Goal: Task Accomplishment & Management: Complete application form

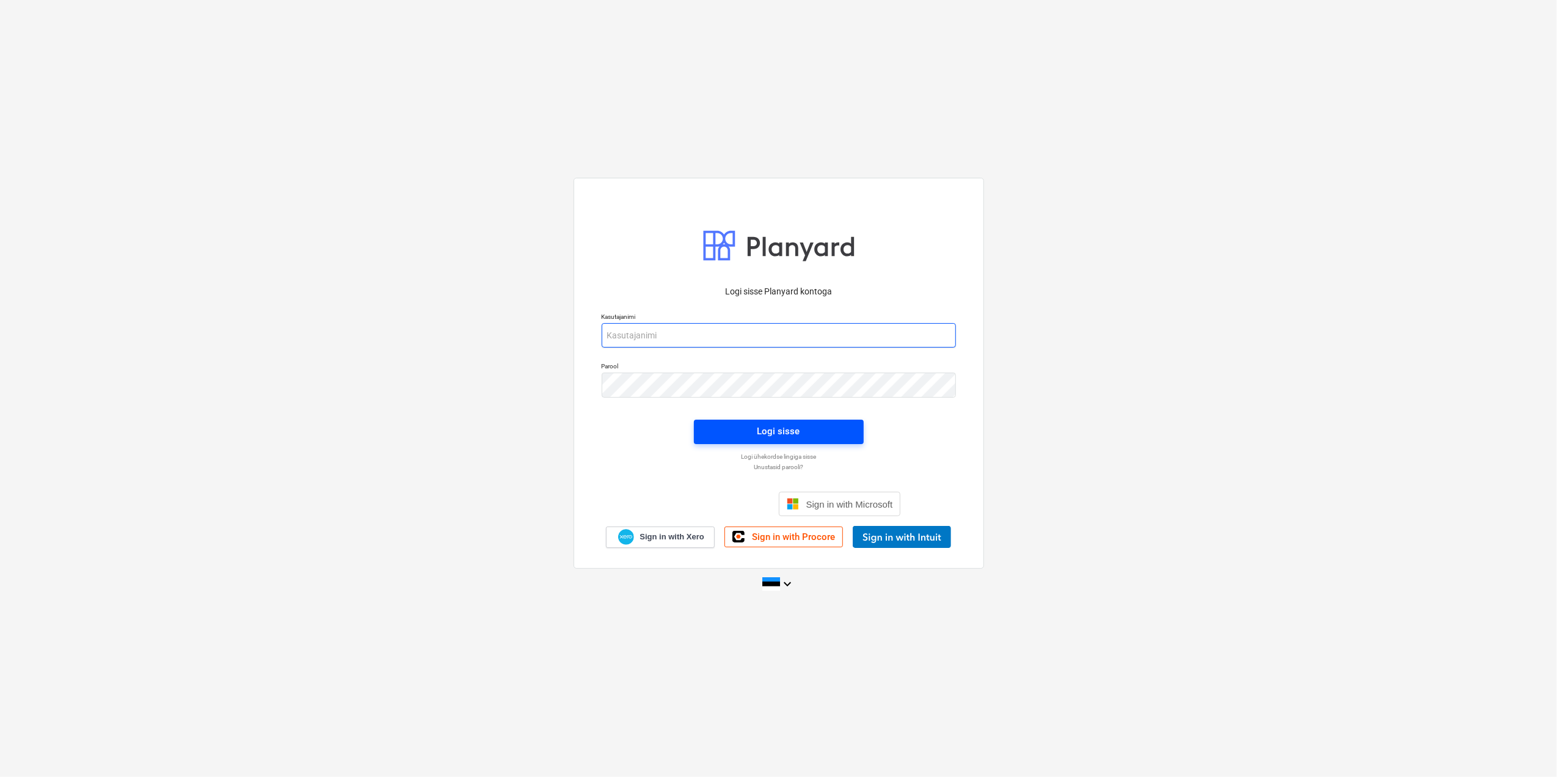
type input "[EMAIL_ADDRESS][DOMAIN_NAME]"
click at [828, 442] on button "Logi sisse" at bounding box center [779, 432] width 170 height 24
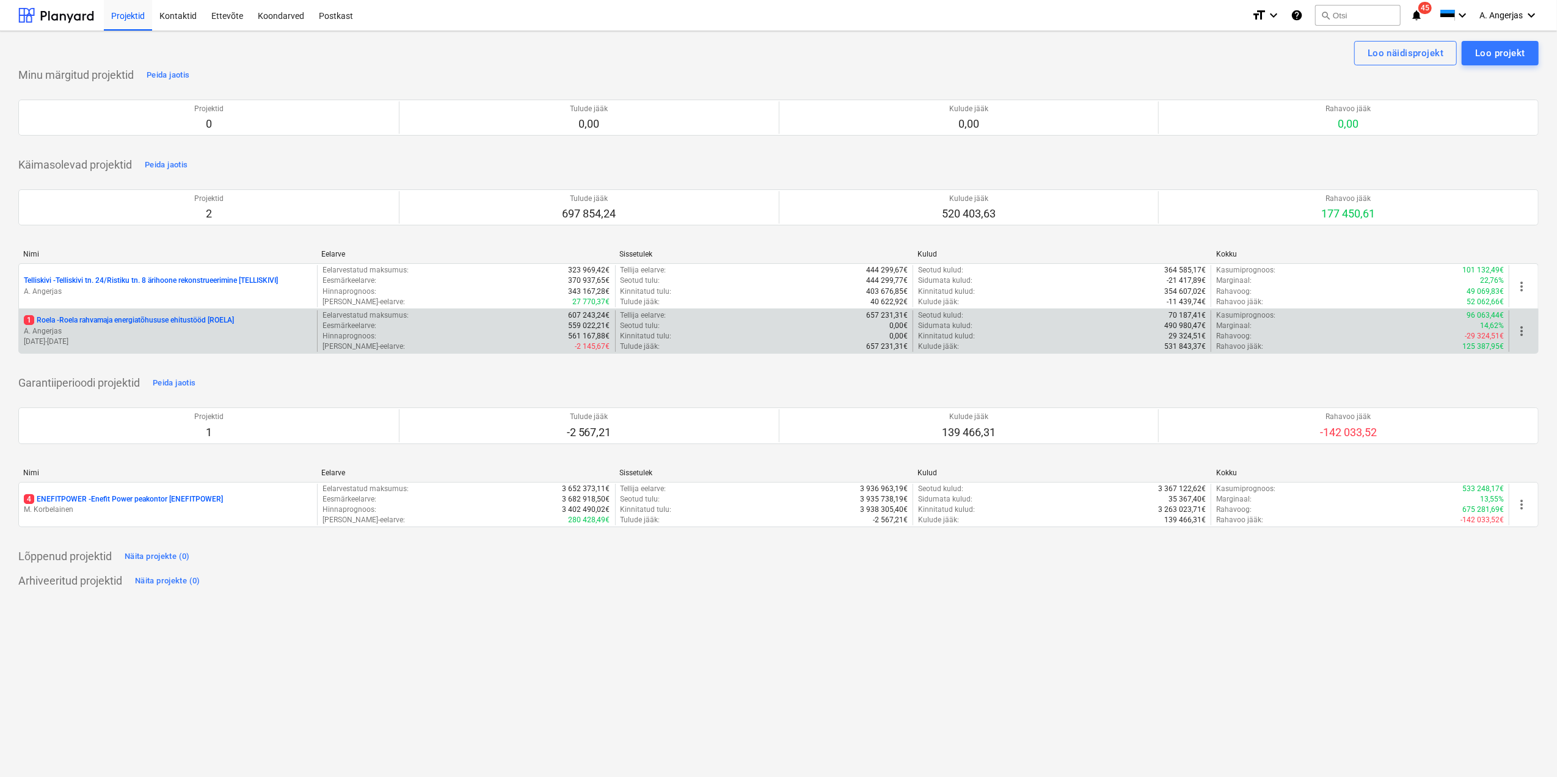
click at [77, 335] on p "A. Angerjas" at bounding box center [168, 331] width 288 height 10
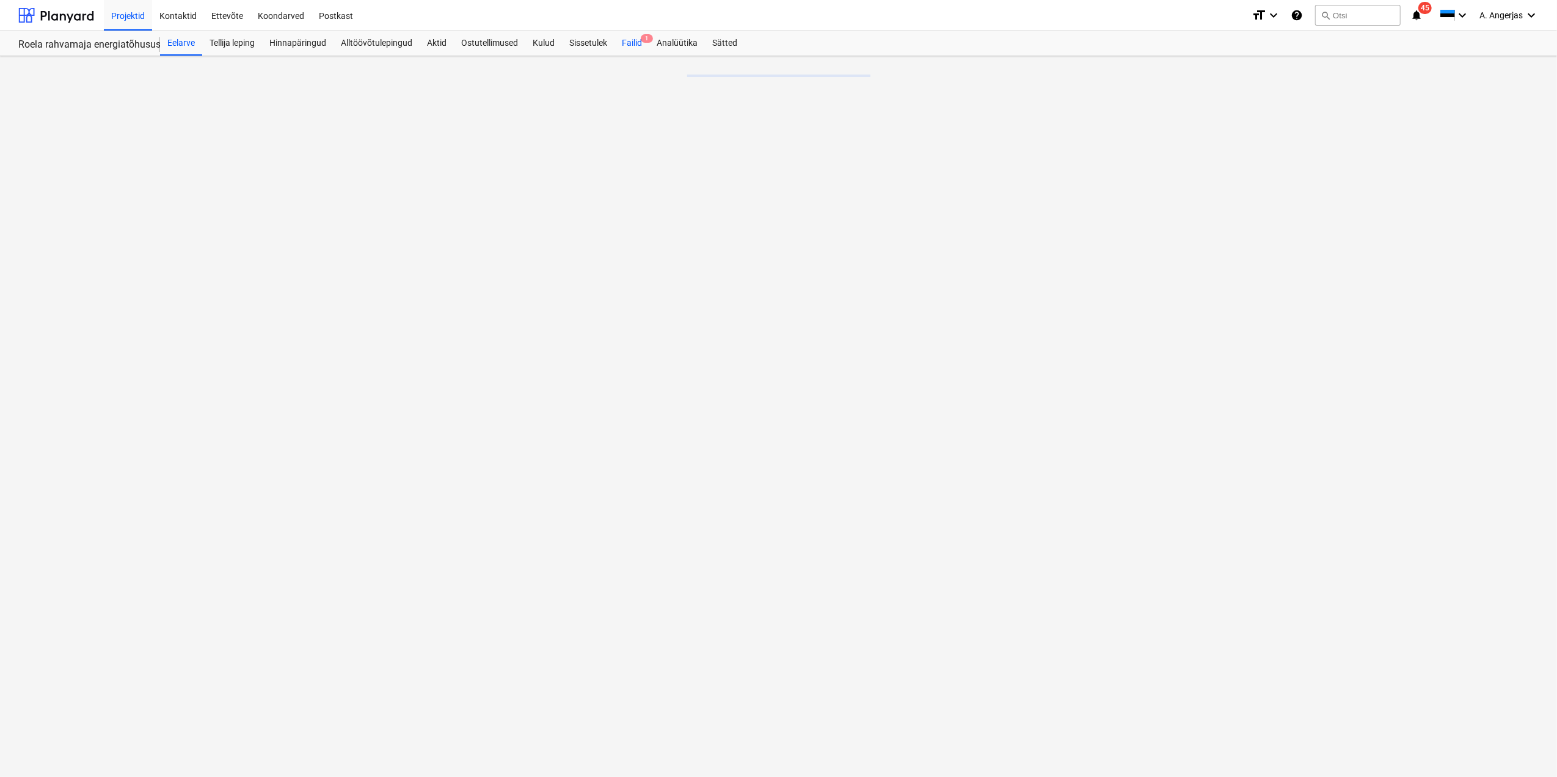
click at [643, 38] on span "1" at bounding box center [647, 38] width 12 height 9
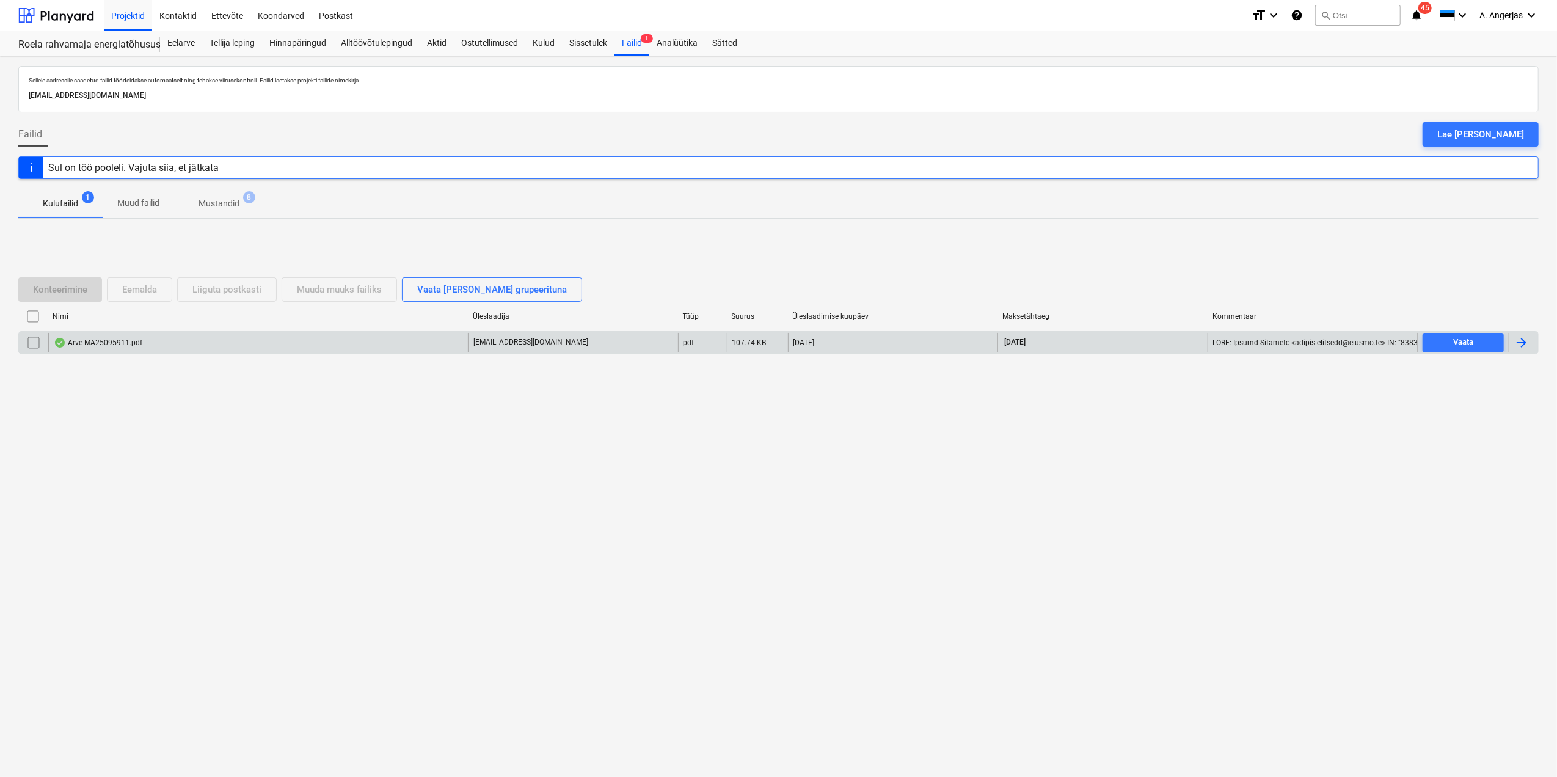
click at [341, 351] on div "Arve MA25095911.pdf" at bounding box center [258, 343] width 420 height 20
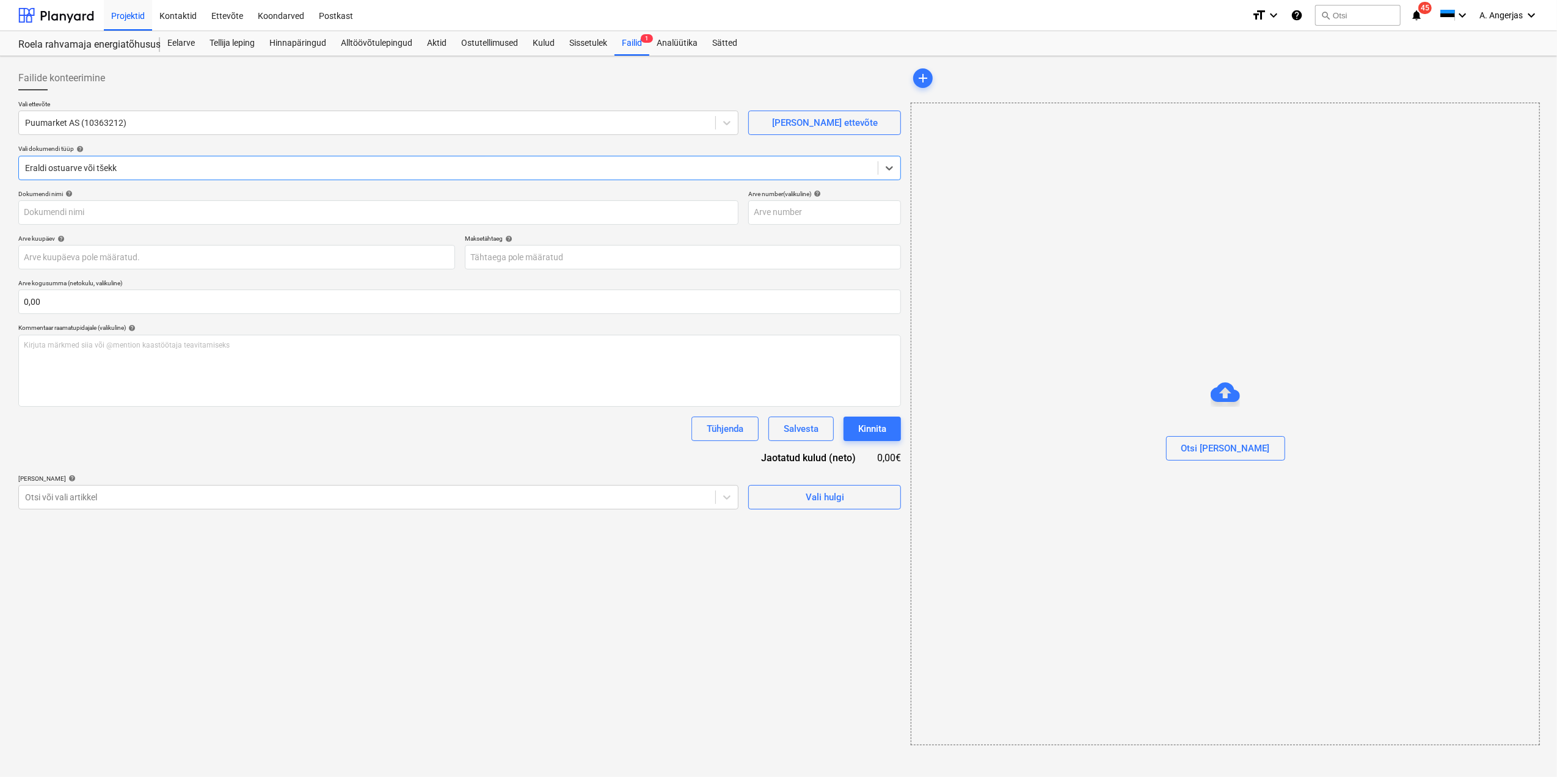
type input "MA25095911"
type input "[DATE]"
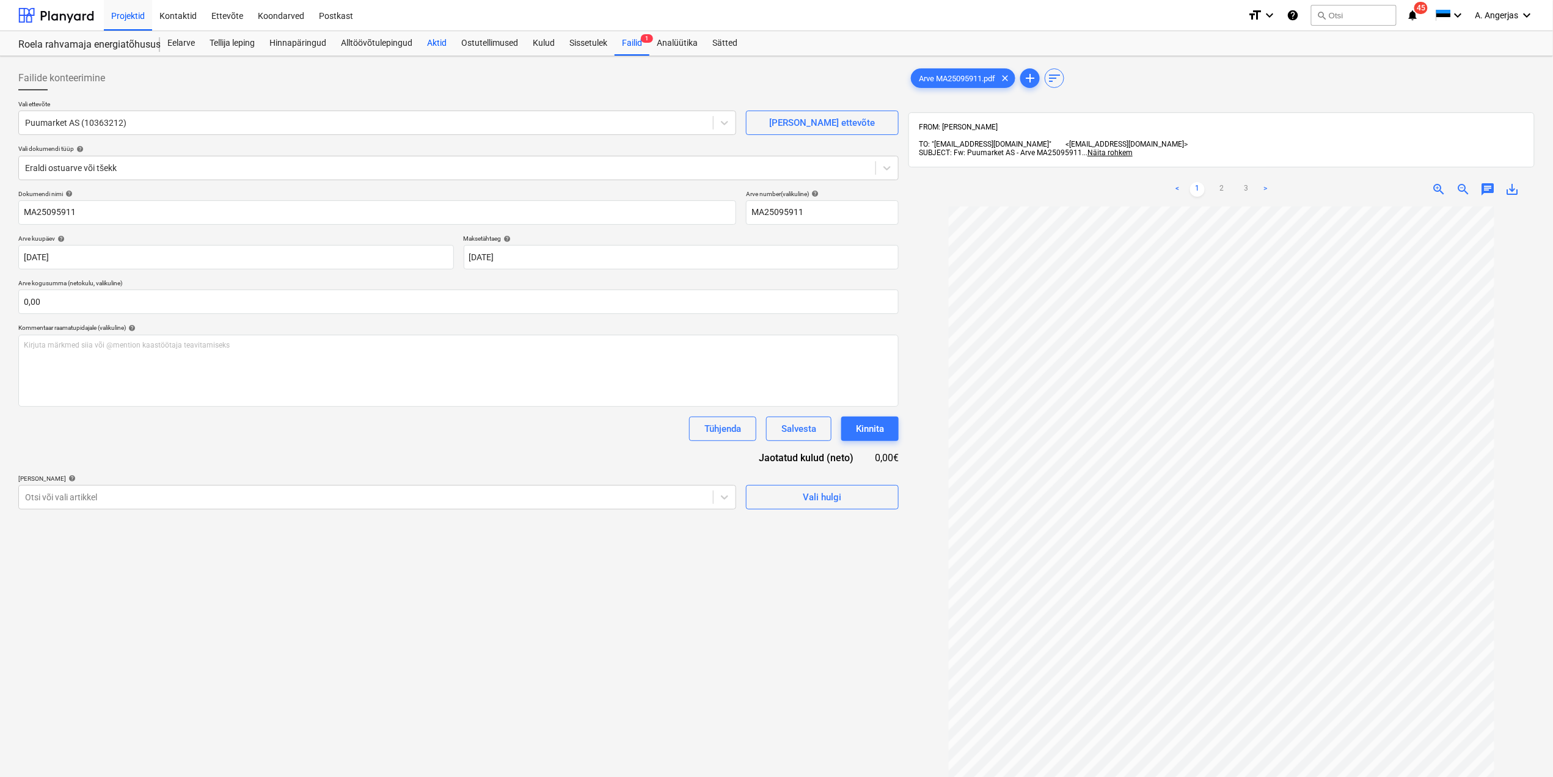
click at [430, 40] on div "Aktid" at bounding box center [437, 43] width 34 height 24
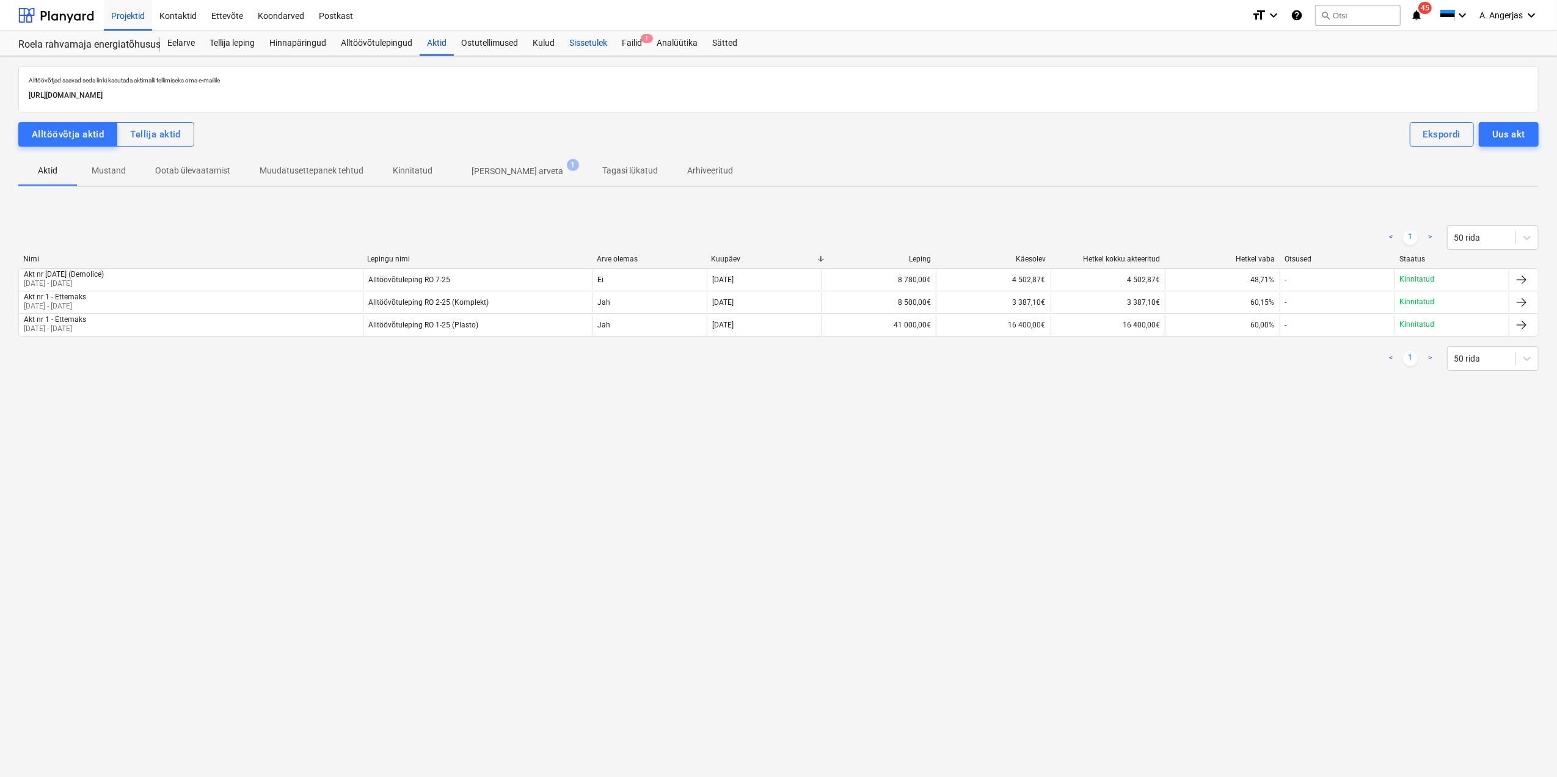
click at [570, 43] on div "Sissetulek" at bounding box center [588, 43] width 53 height 24
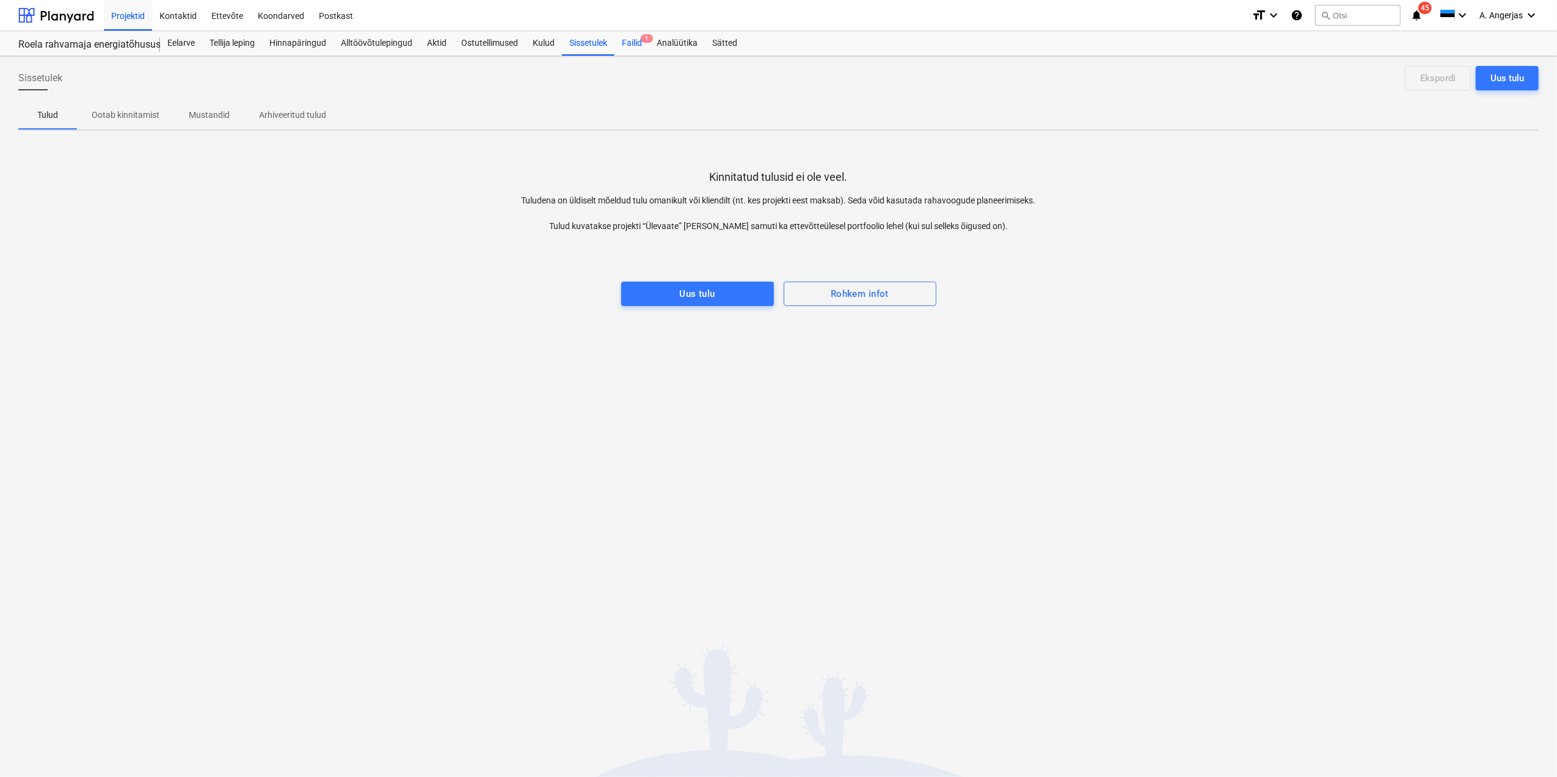
click at [638, 51] on div "Failid 1" at bounding box center [632, 43] width 35 height 24
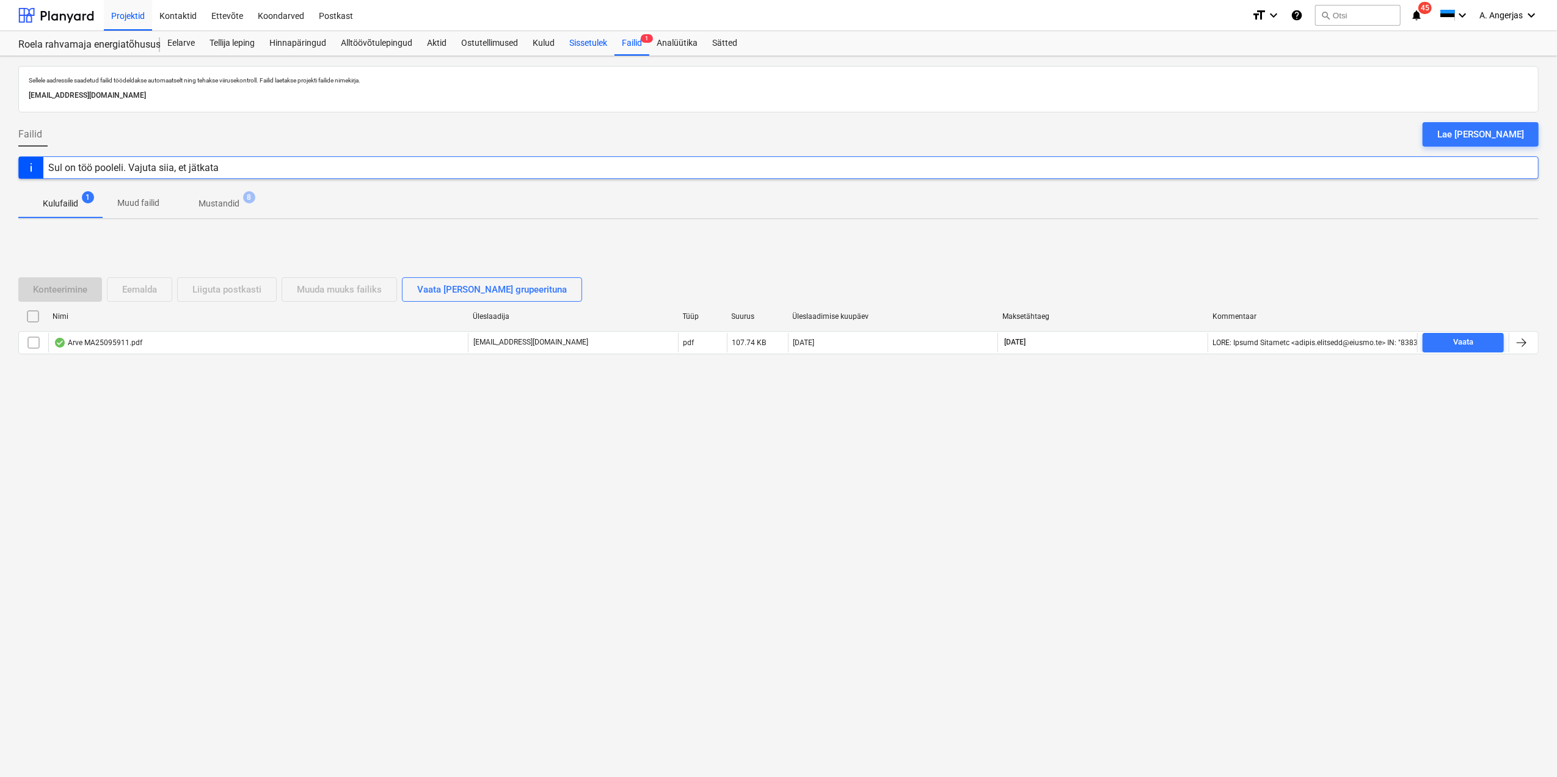
click at [587, 47] on div "Sissetulek" at bounding box center [588, 43] width 53 height 24
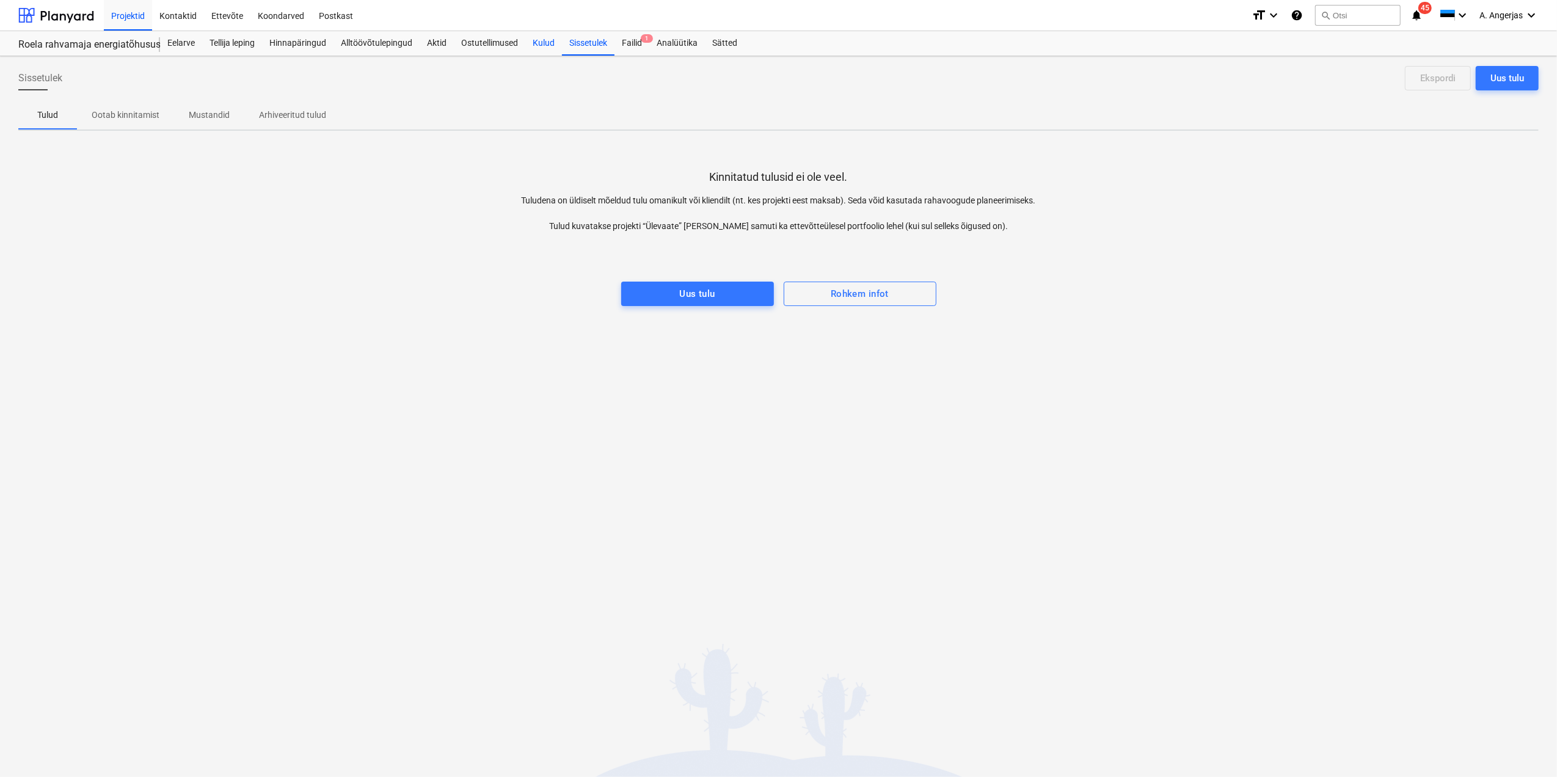
click at [548, 48] on div "Kulud" at bounding box center [543, 43] width 37 height 24
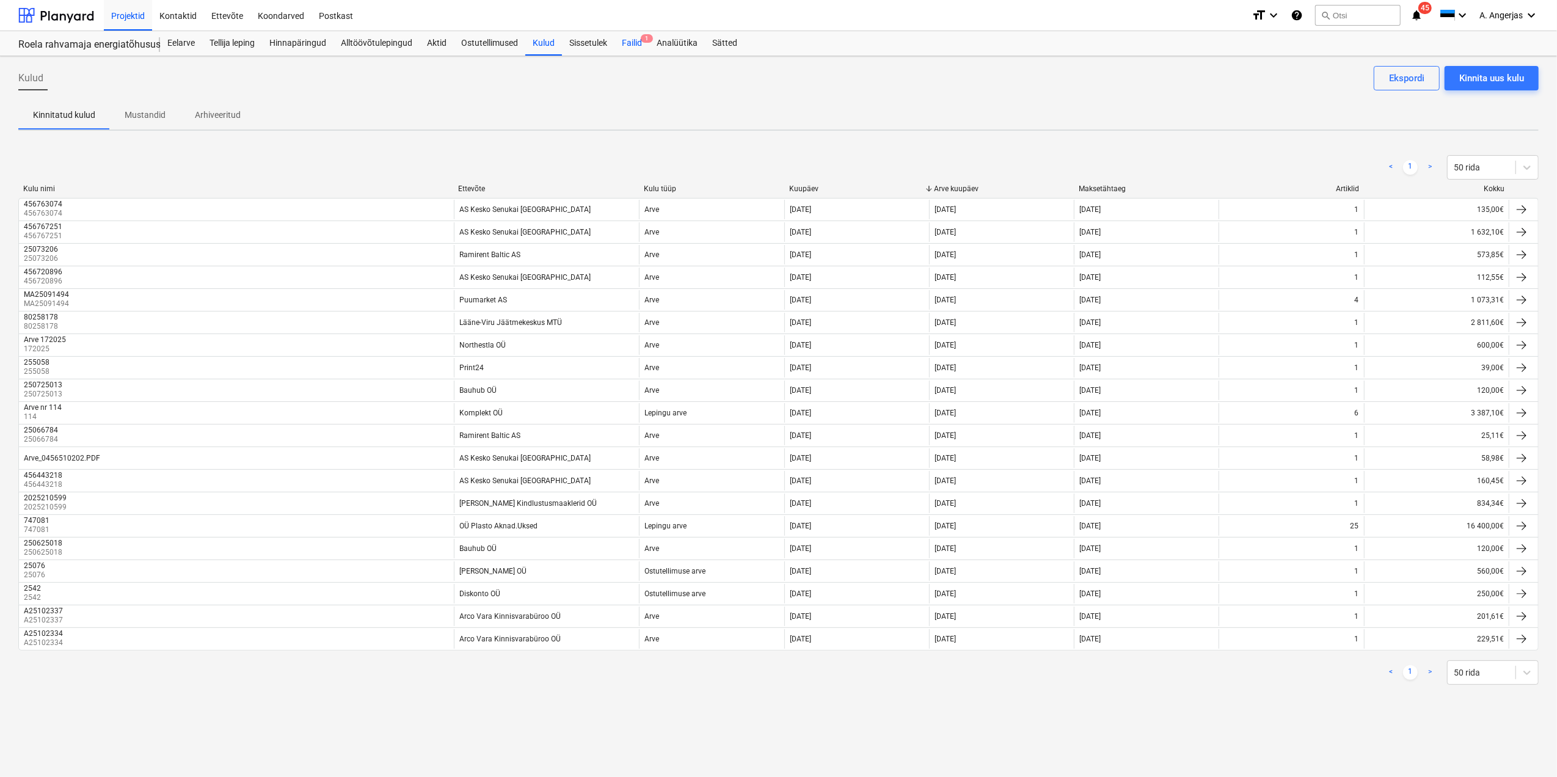
click at [634, 38] on div "Failid 1" at bounding box center [632, 43] width 35 height 24
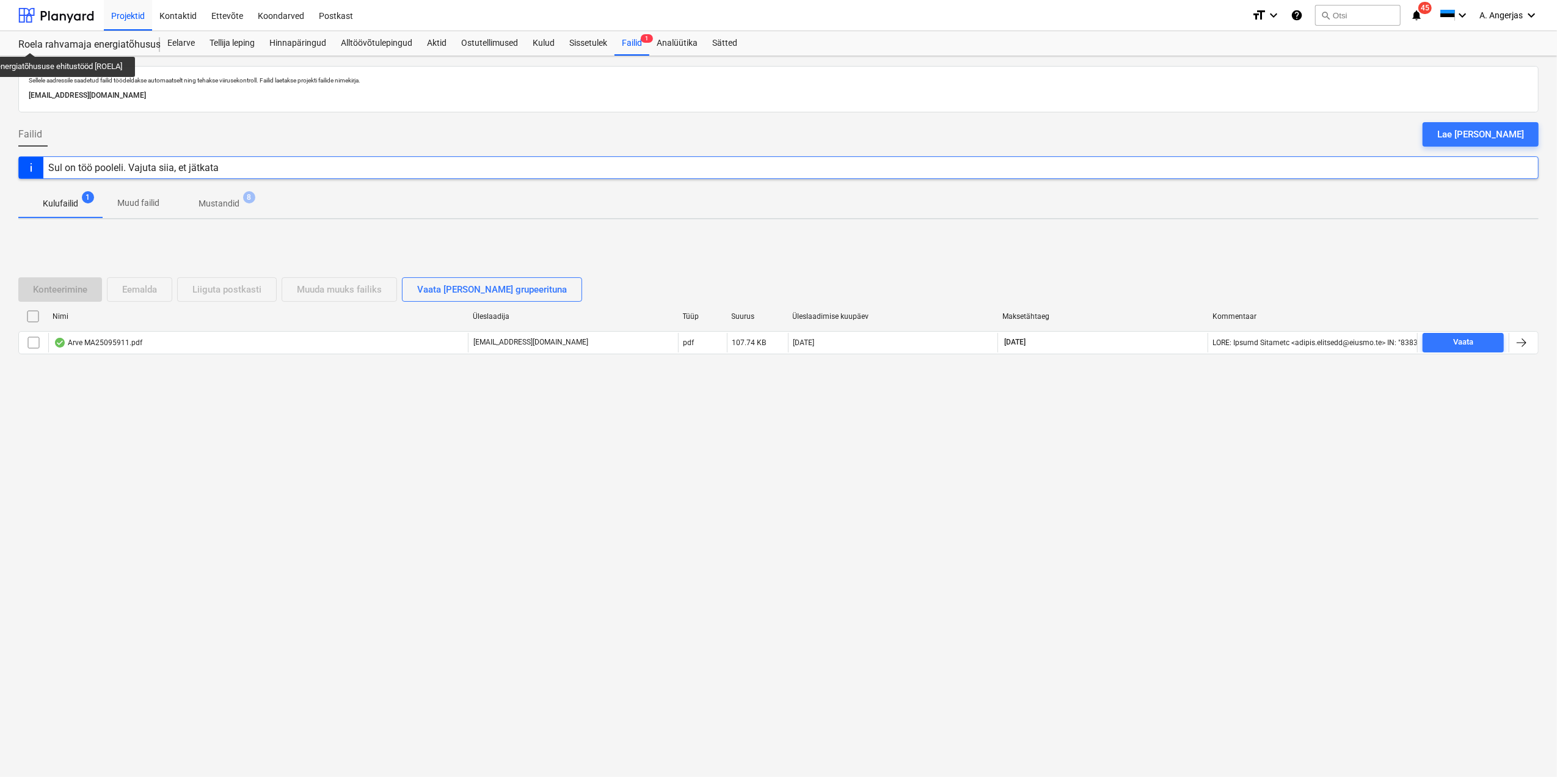
click at [32, 42] on div "Roela rahvamaja energiatõhususe ehitustööd [ROELA]" at bounding box center [81, 44] width 127 height 13
click at [65, 2] on div at bounding box center [56, 15] width 76 height 31
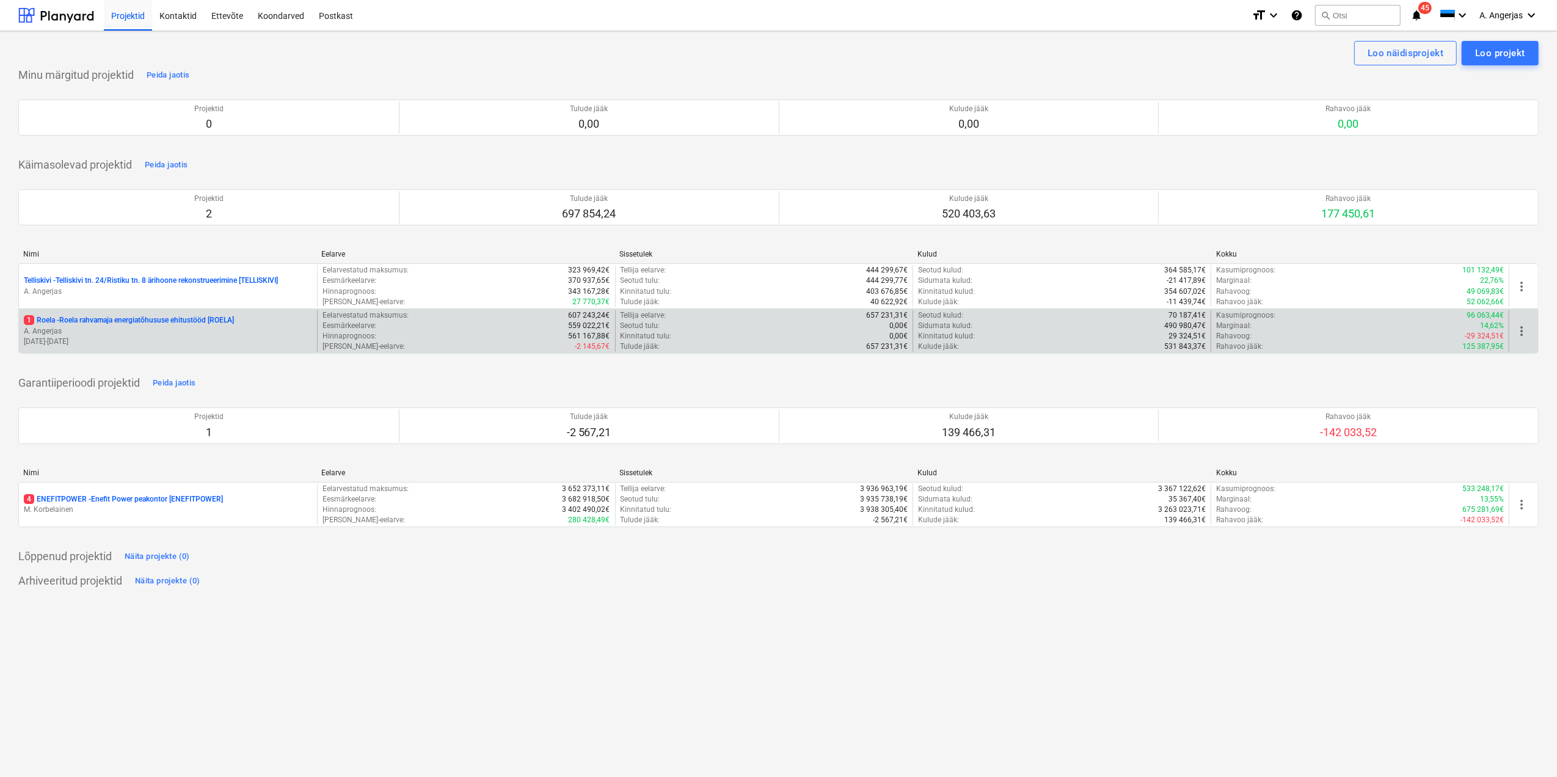
click at [96, 318] on p "1 Roela - Roela rahvamaja energiatõhususe ehitustööd [ROELA]" at bounding box center [129, 320] width 210 height 10
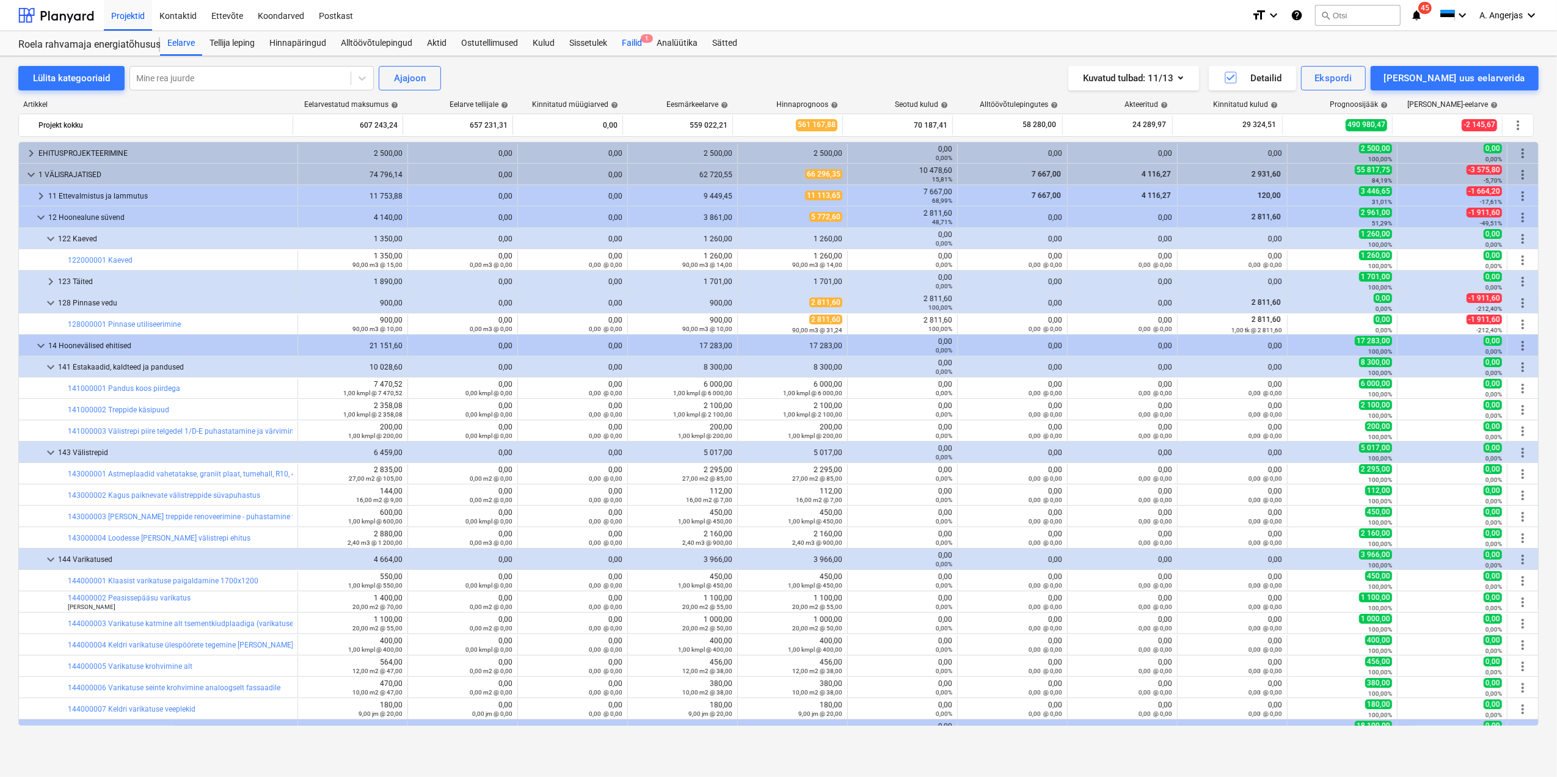
click at [629, 44] on div "Failid 1" at bounding box center [632, 43] width 35 height 24
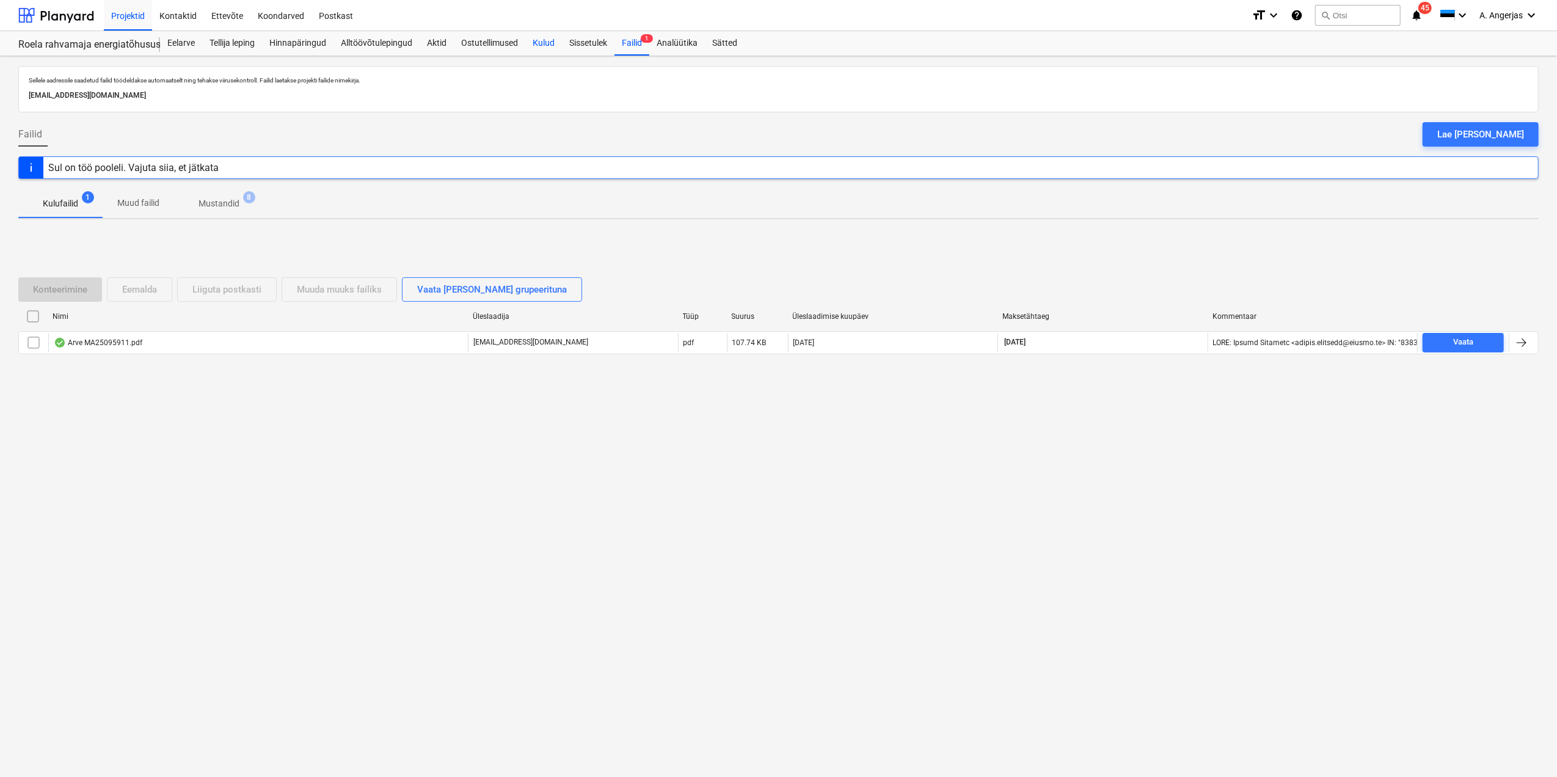
click at [528, 42] on div "Kulud" at bounding box center [543, 43] width 37 height 24
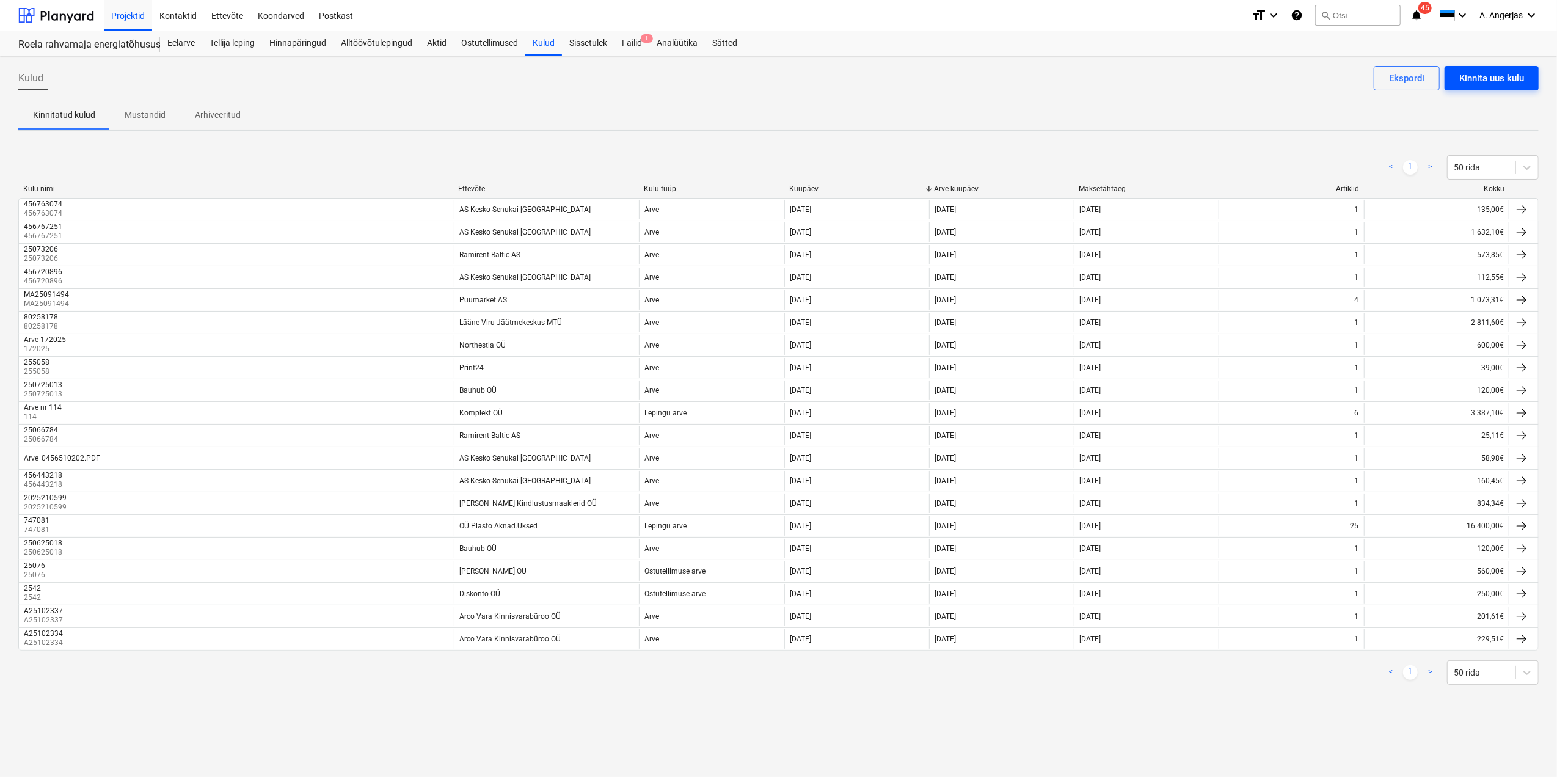
click at [1496, 84] on div "Kinnita uus kulu" at bounding box center [1491, 78] width 65 height 16
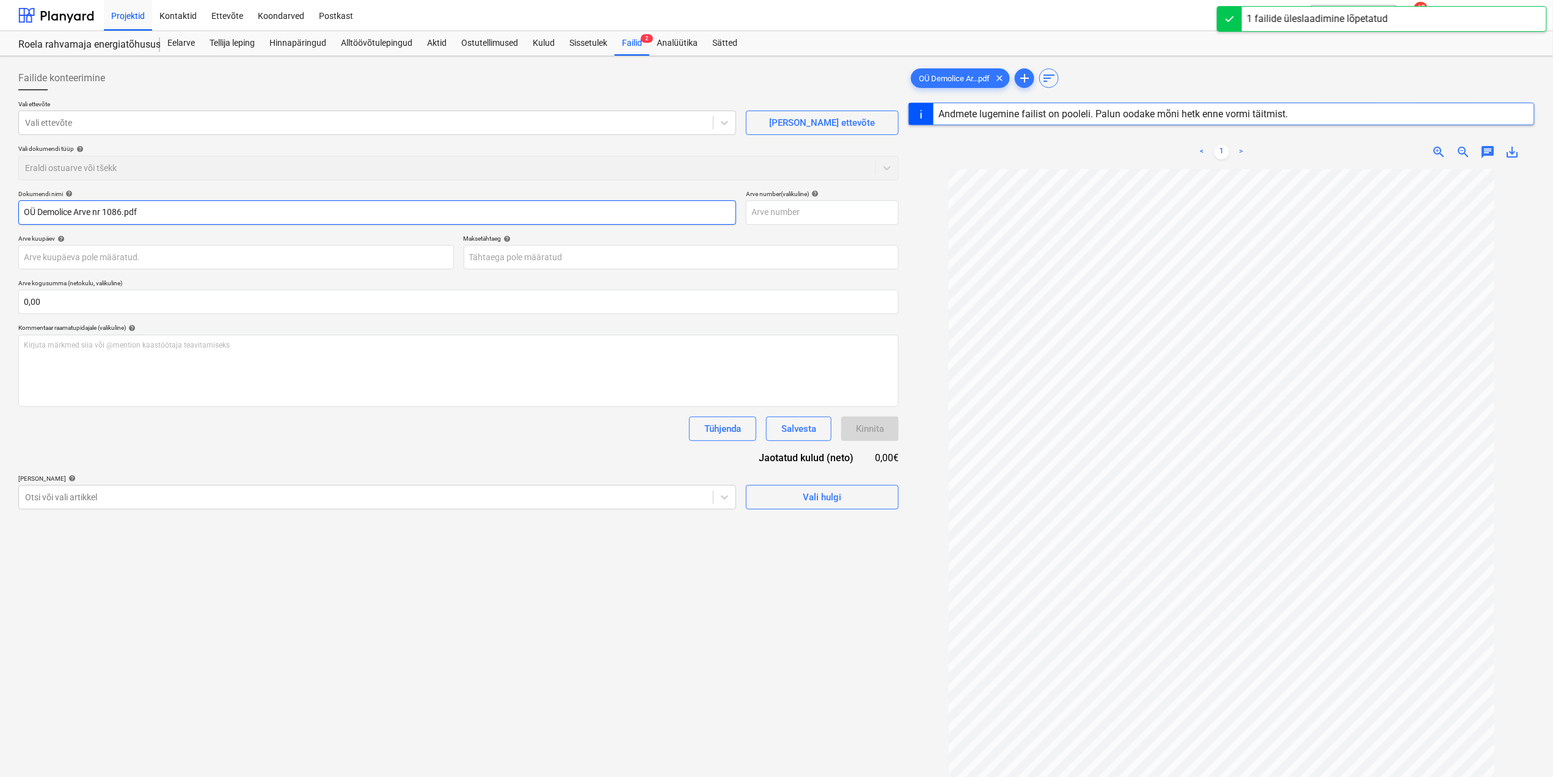
type input "1086"
type input "[DATE]"
type input "27 Aug 2025"
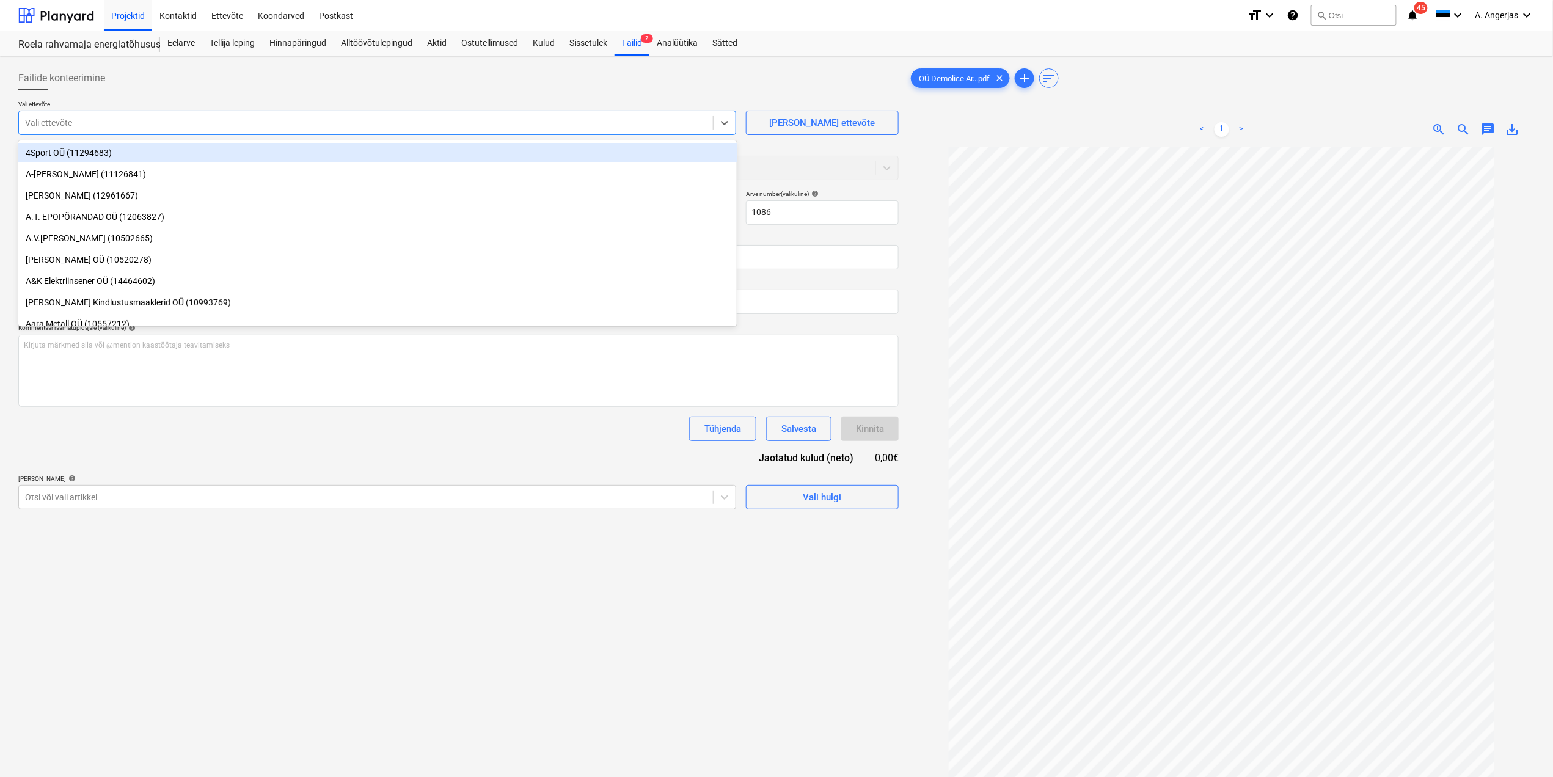
click at [352, 127] on div at bounding box center [366, 123] width 682 height 12
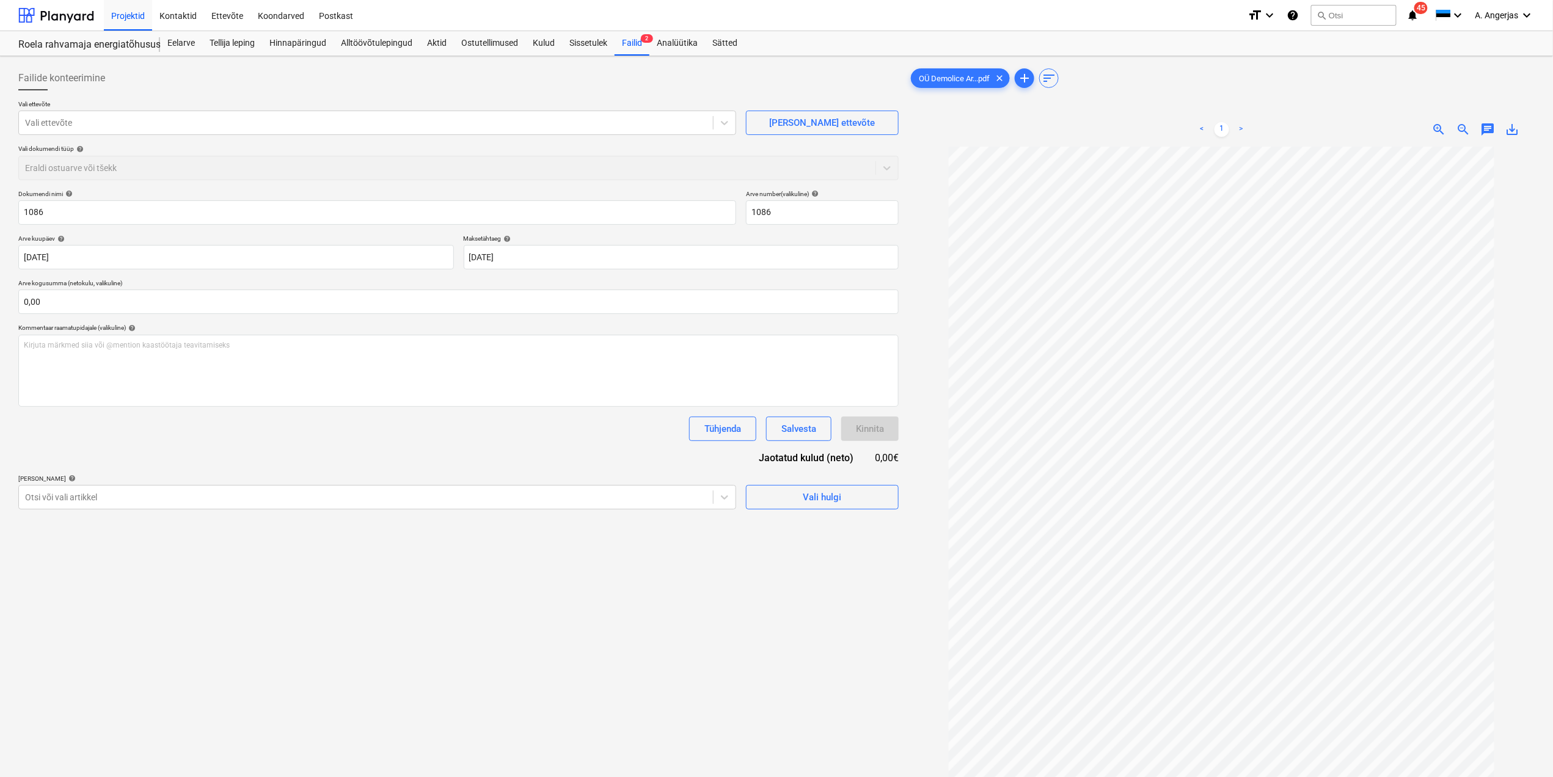
click at [371, 87] on div "Failide konteerimine" at bounding box center [458, 78] width 880 height 24
click at [377, 118] on div at bounding box center [366, 123] width 682 height 12
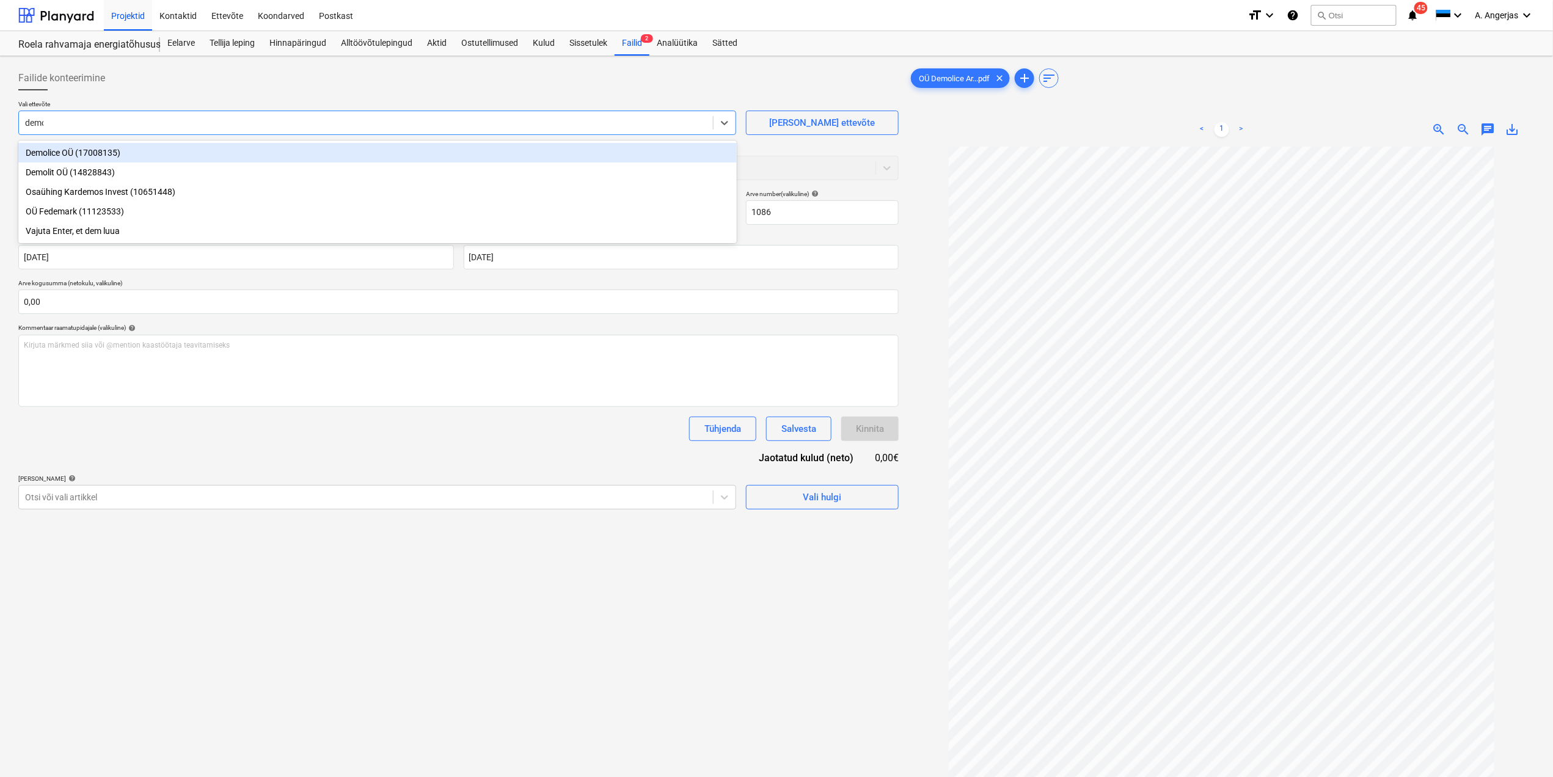
type input "demol"
click at [76, 152] on div "Demolice OÜ (17008135)" at bounding box center [377, 153] width 718 height 20
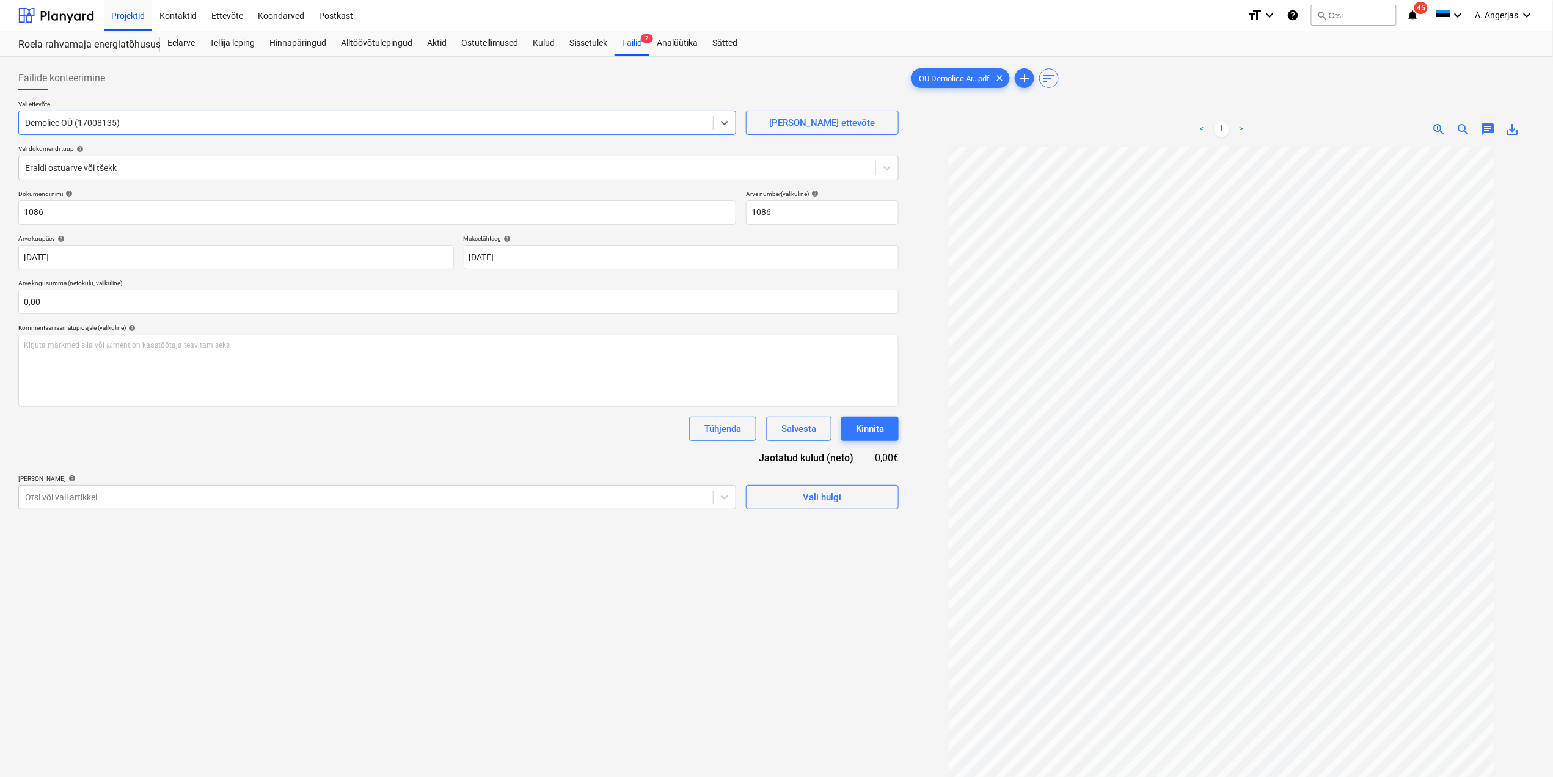
click at [324, 286] on p "Arve kogusumma (netokulu, valikuline)" at bounding box center [458, 284] width 880 height 10
click at [318, 306] on input "text" at bounding box center [458, 302] width 880 height 24
type input "0,00"
click at [120, 174] on div at bounding box center [447, 168] width 844 height 12
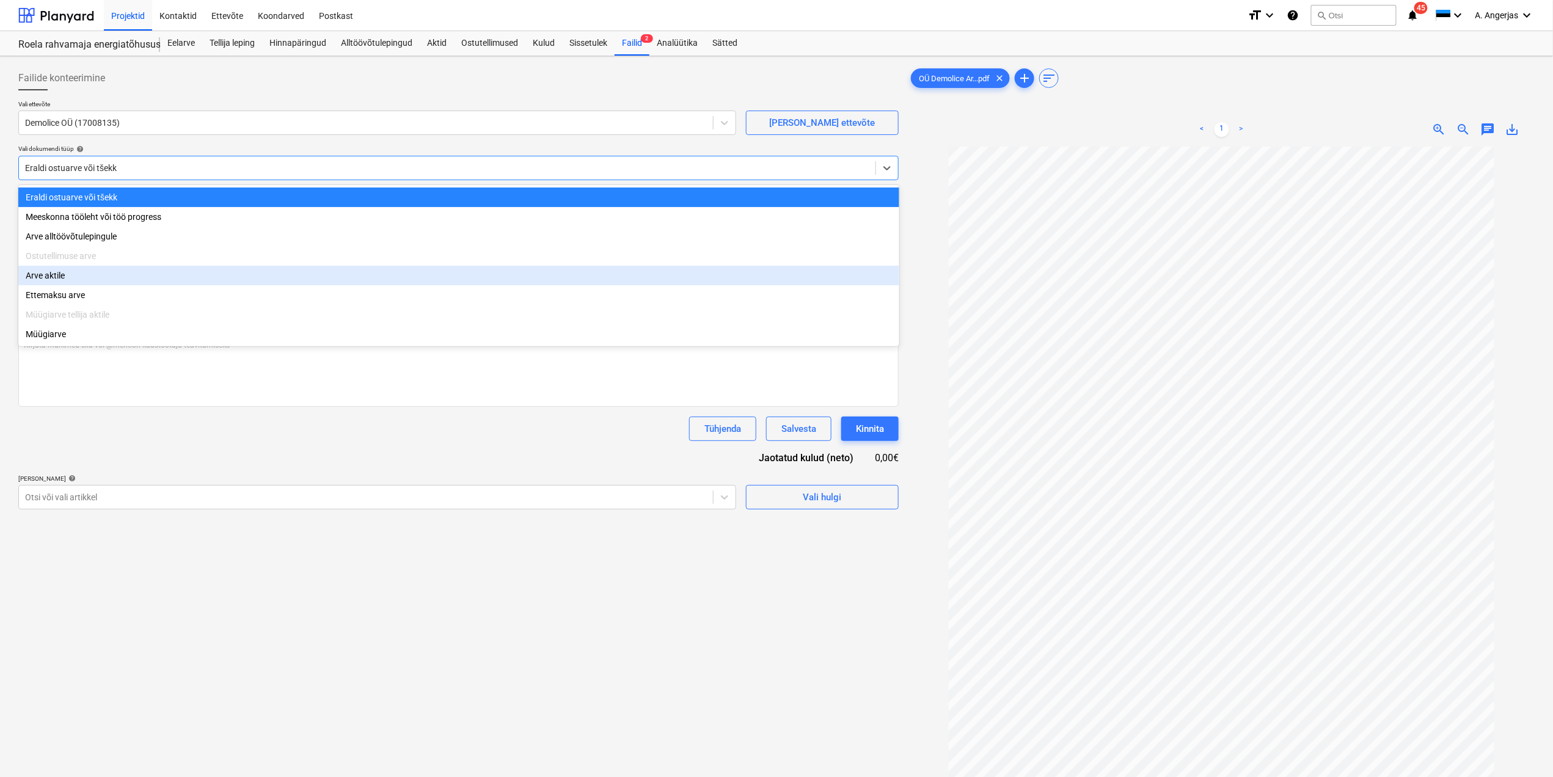
click at [79, 277] on div "Arve aktile" at bounding box center [458, 276] width 881 height 20
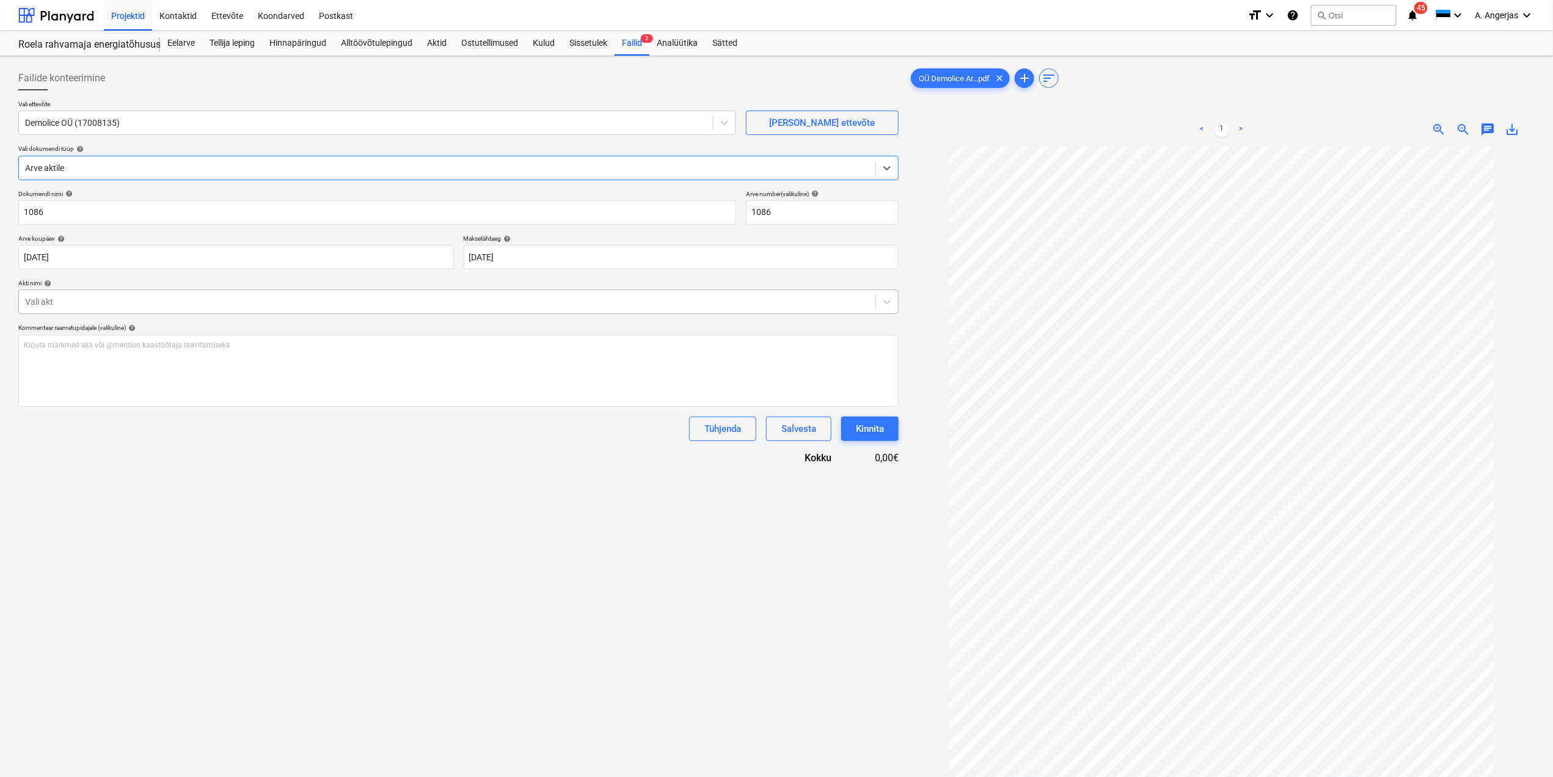
click at [101, 299] on div at bounding box center [447, 302] width 844 height 12
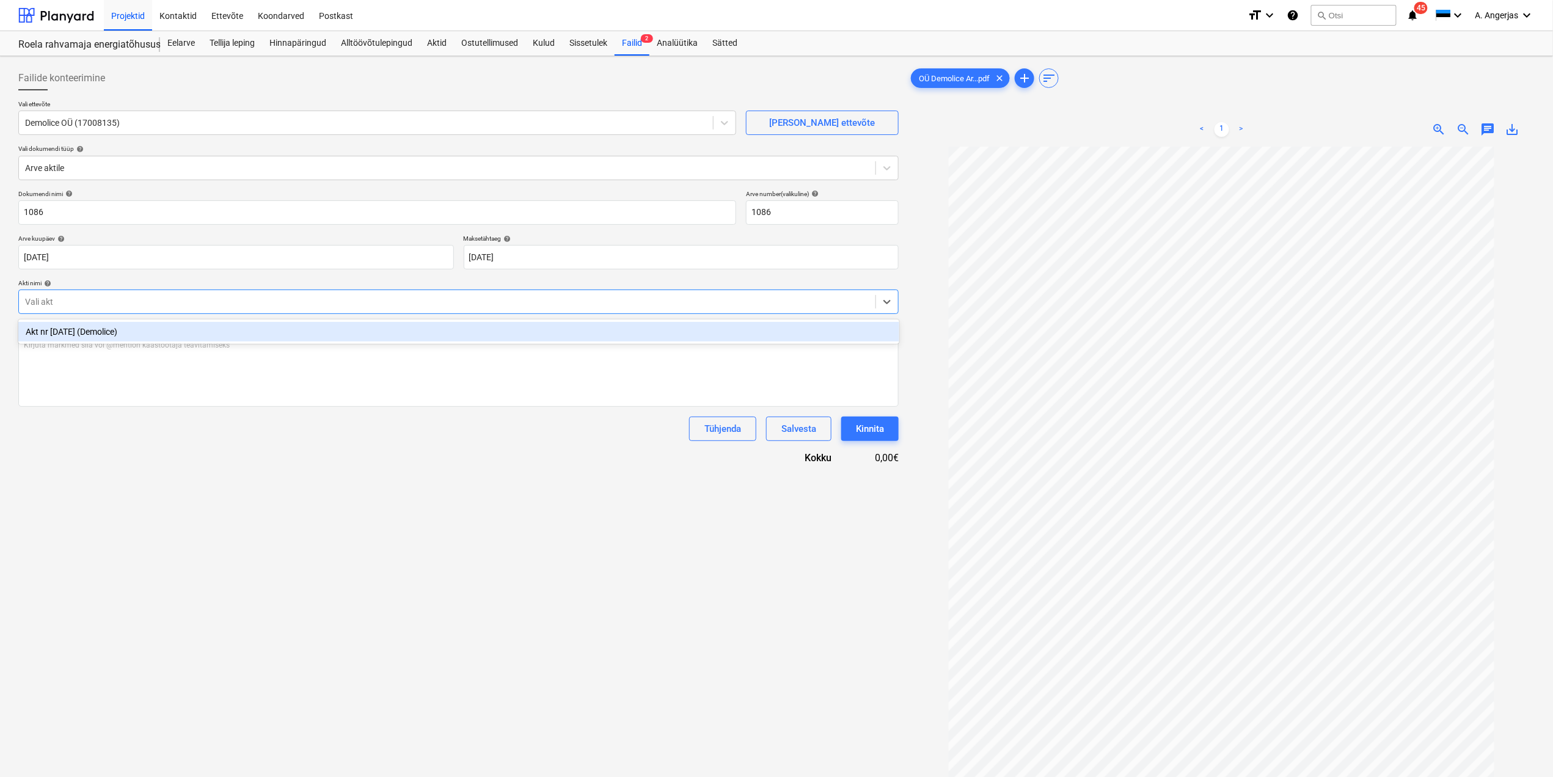
click at [101, 330] on div "Akt nr [DATE] (Demolice)" at bounding box center [458, 332] width 881 height 20
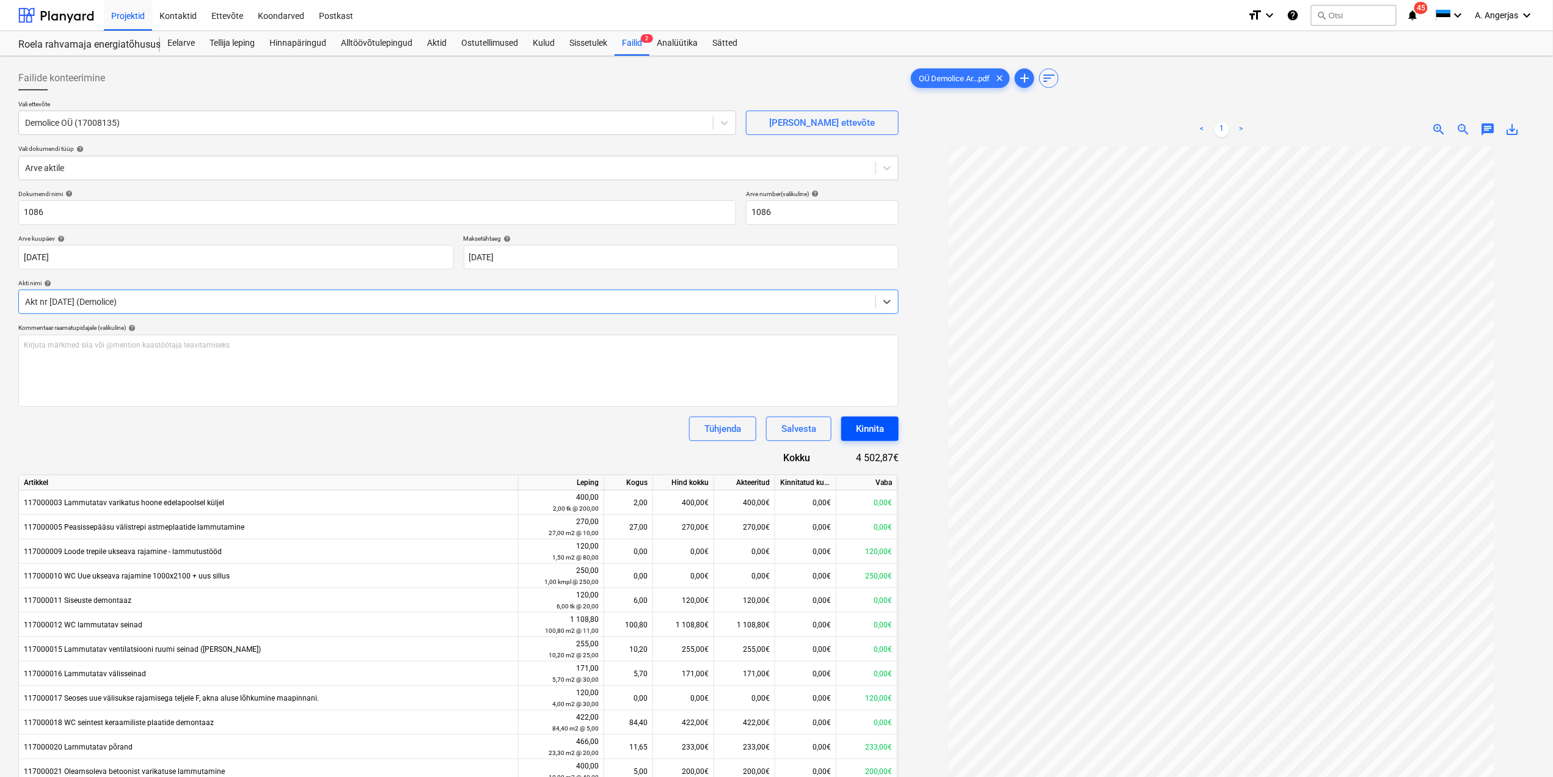
click at [869, 431] on div "Kinnita" at bounding box center [870, 429] width 28 height 16
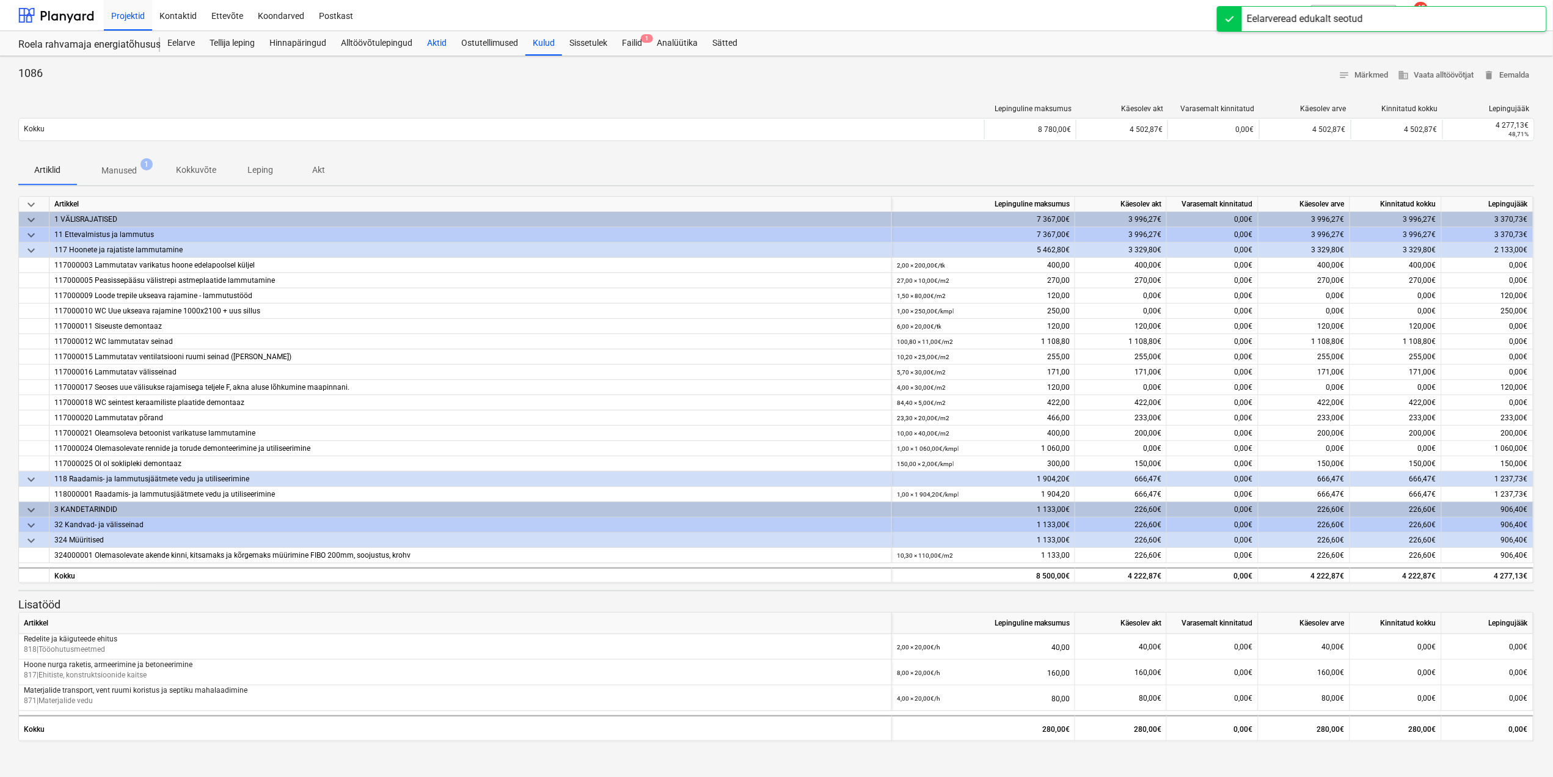
click at [426, 40] on div "Aktid" at bounding box center [437, 43] width 34 height 24
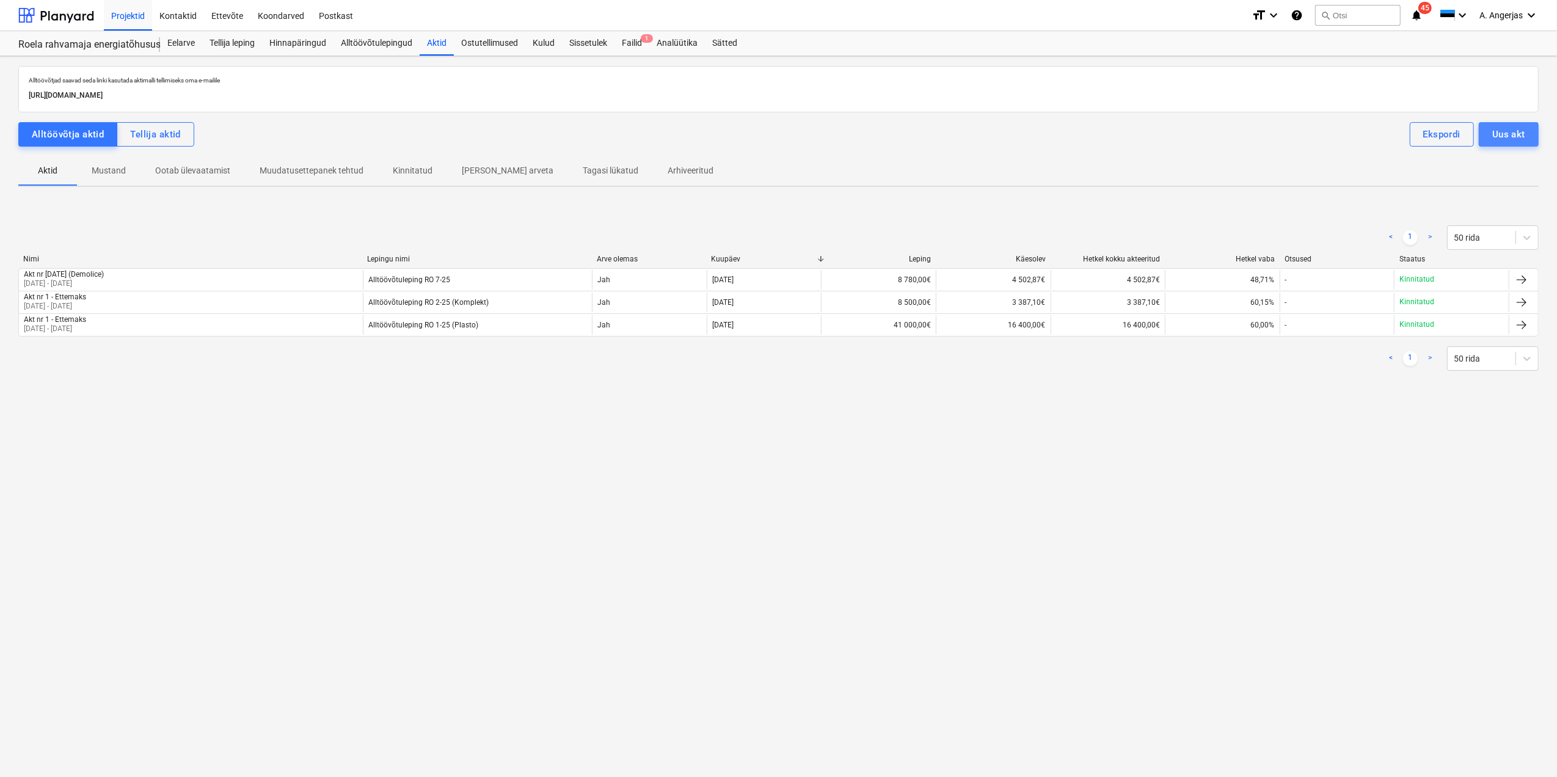
click at [1521, 142] on div "Uus akt" at bounding box center [1508, 134] width 33 height 16
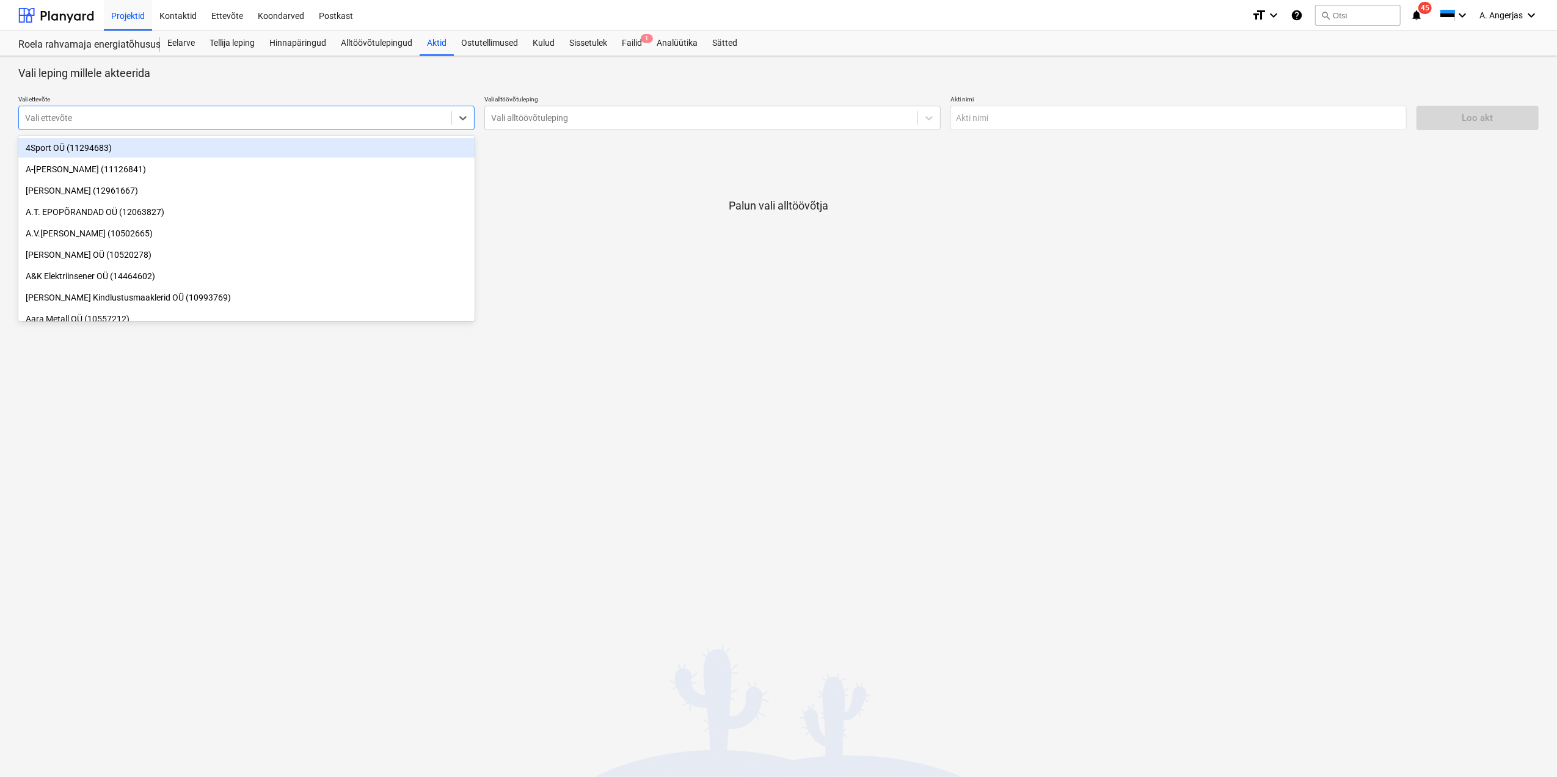
click at [370, 119] on div at bounding box center [235, 118] width 420 height 12
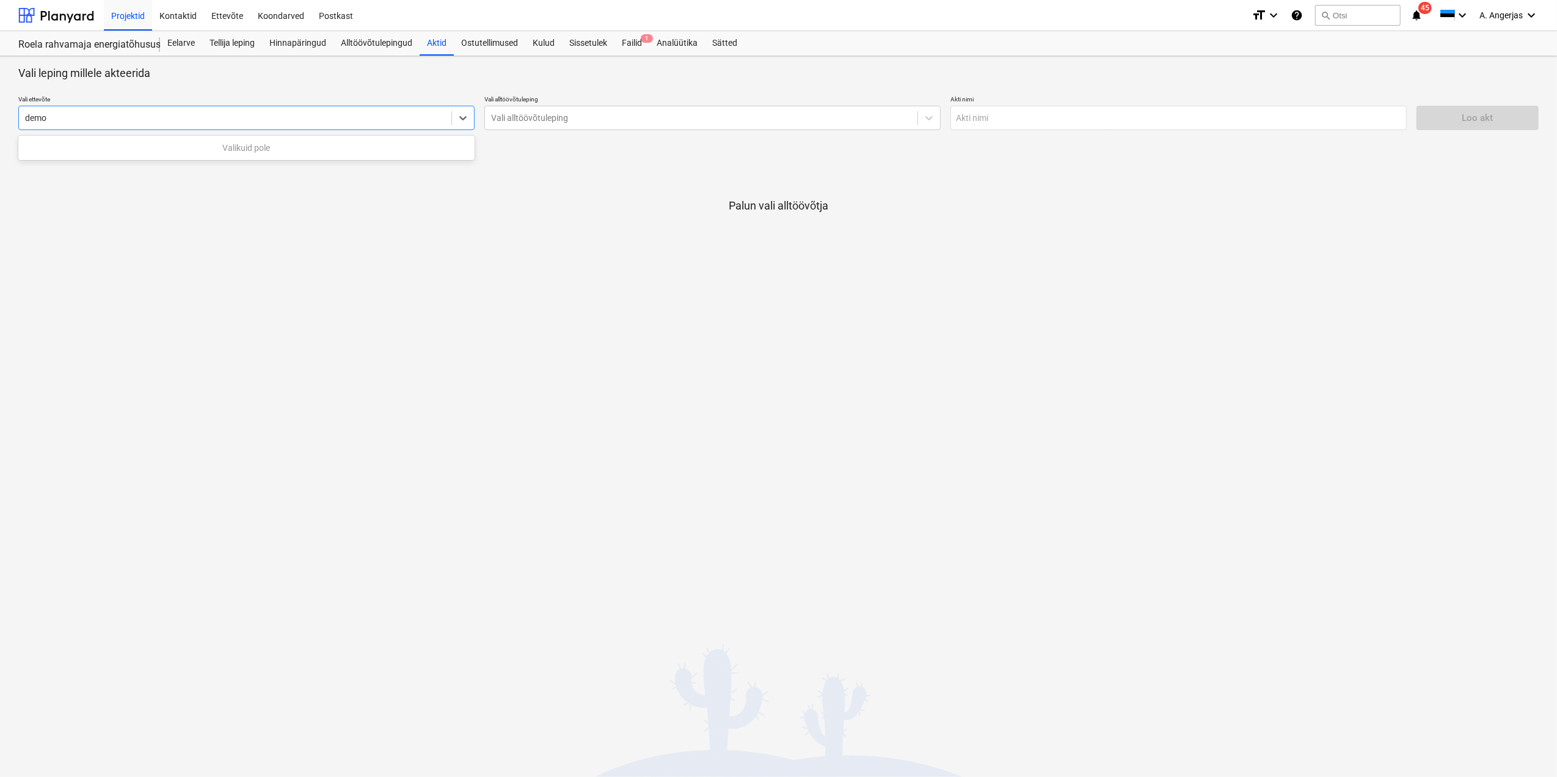
type input "demol"
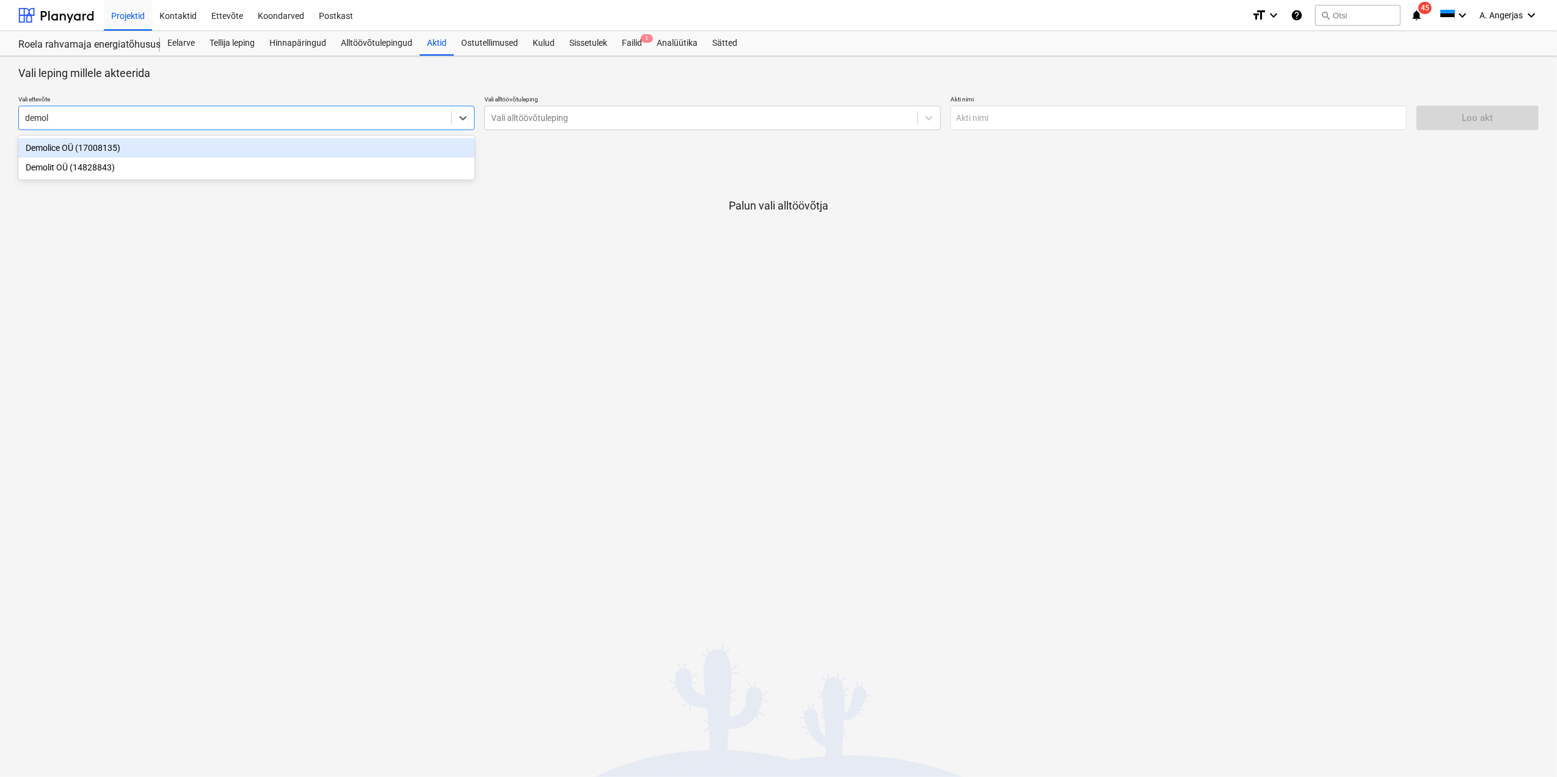
click at [328, 142] on div "Demolice OÜ (17008135)" at bounding box center [246, 148] width 456 height 20
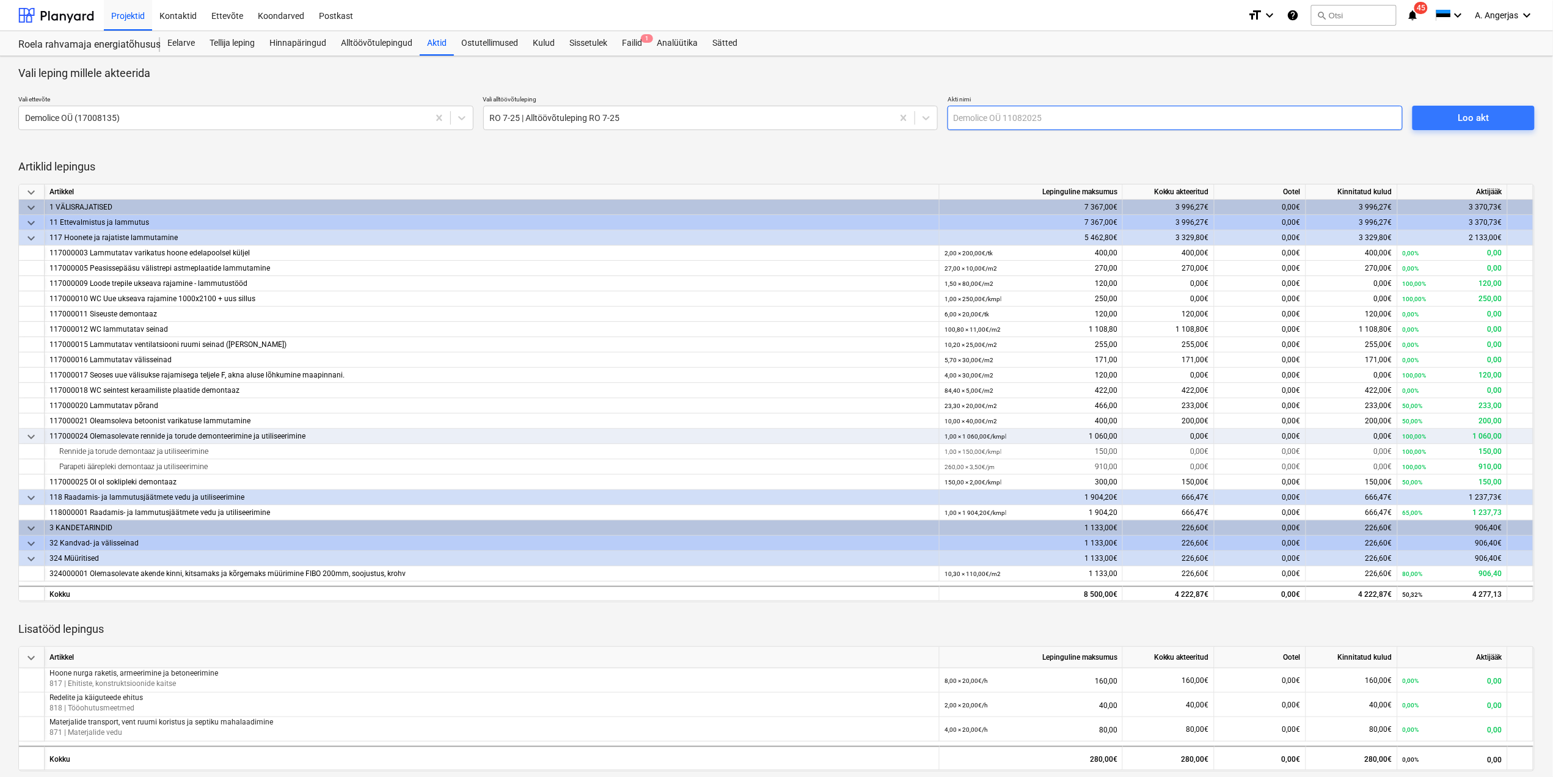
click at [1044, 128] on input "text" at bounding box center [1174, 118] width 455 height 24
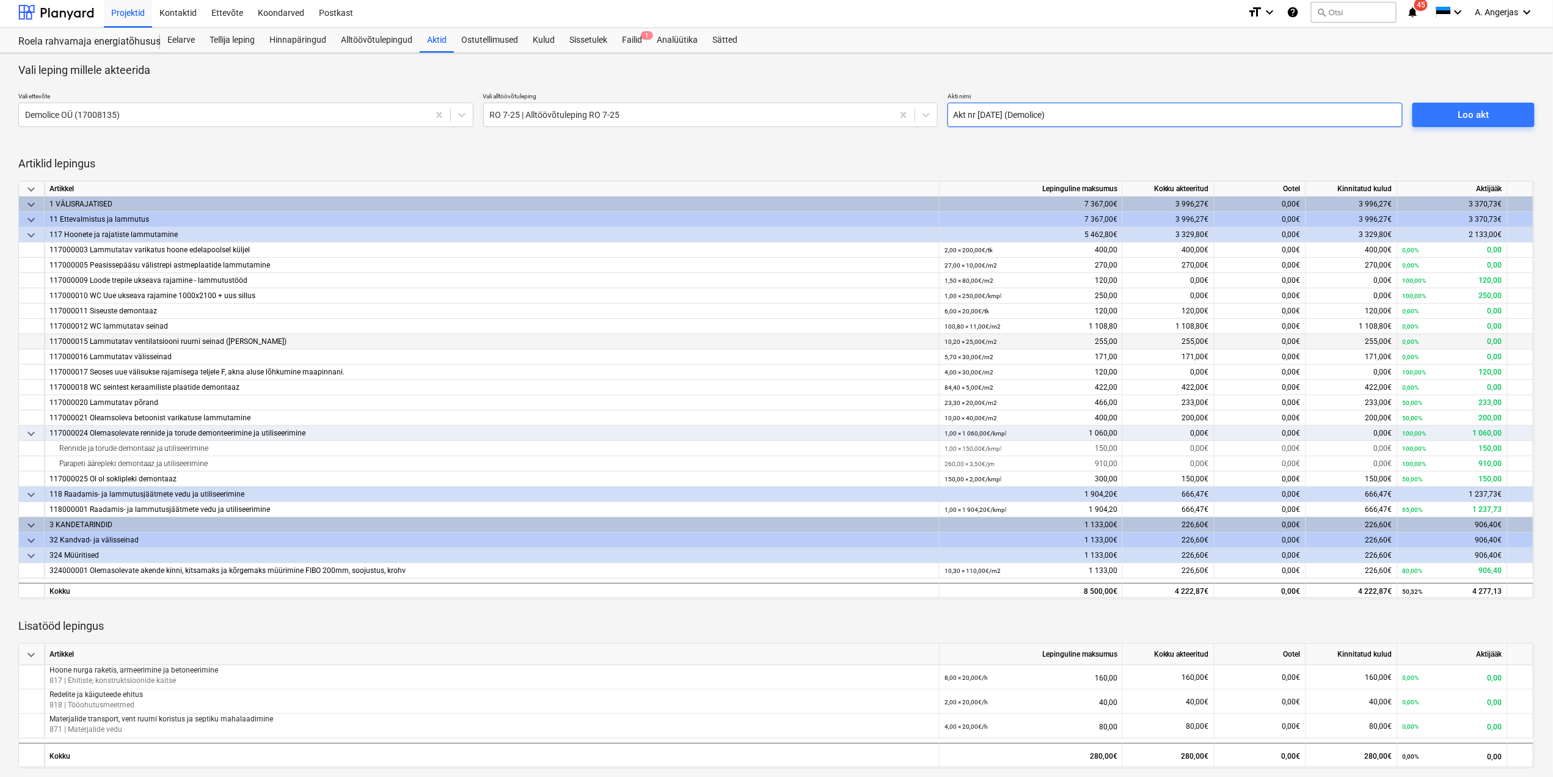
scroll to position [5, 0]
type input "Akt nr [DATE] (Demolice)"
click at [1491, 104] on button "Loo akt" at bounding box center [1473, 113] width 122 height 24
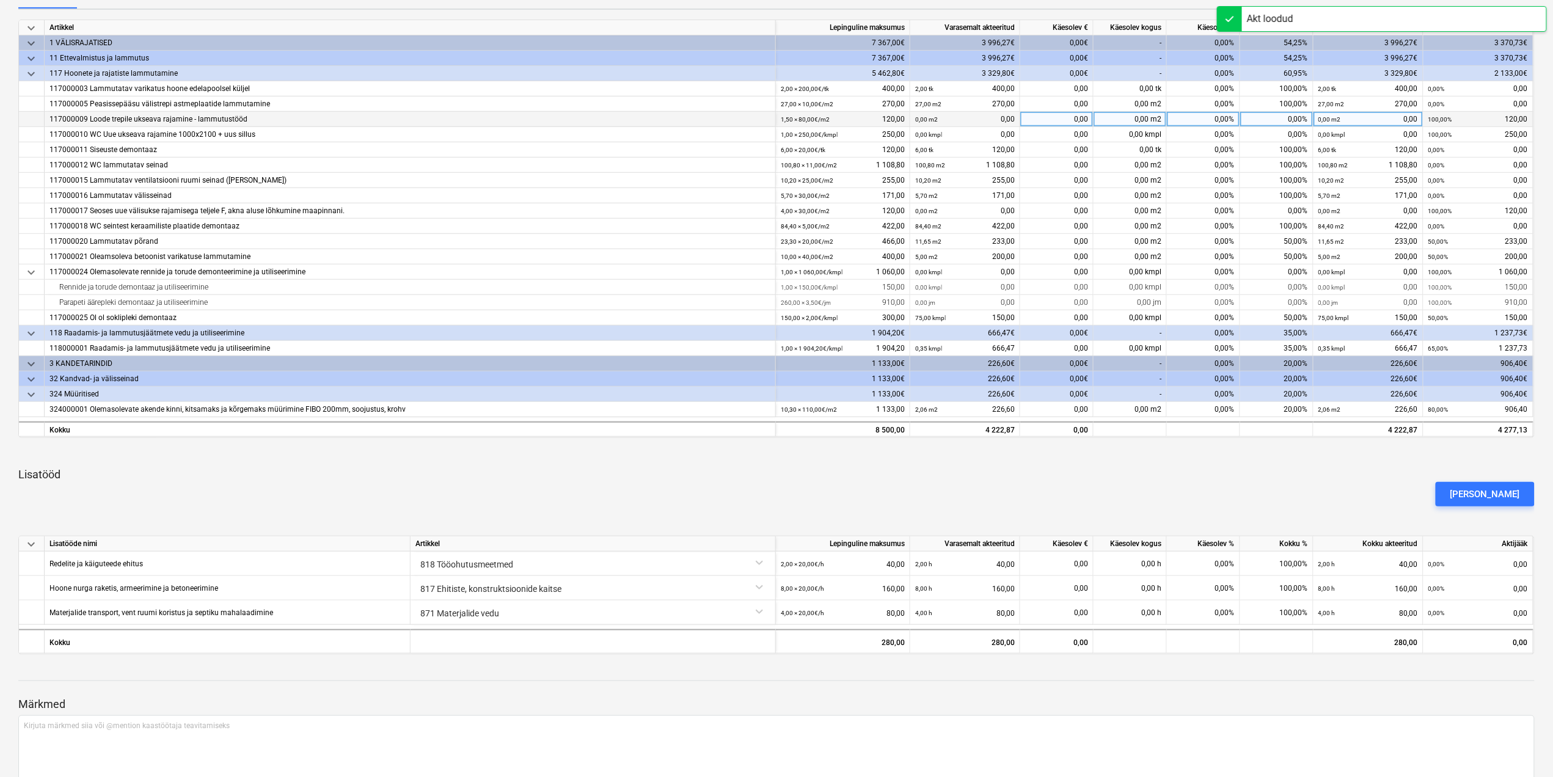
scroll to position [244, 0]
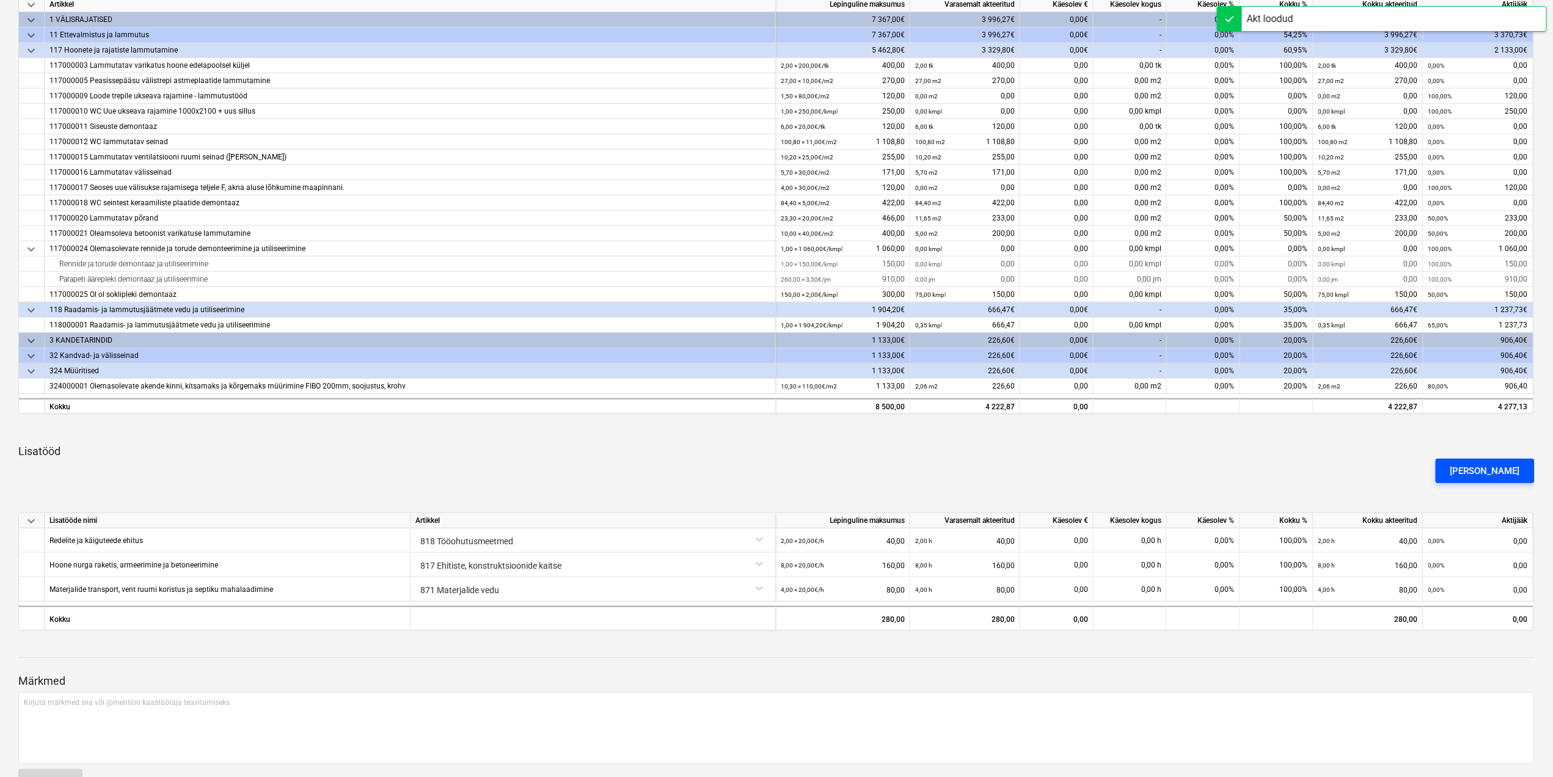
click at [1493, 468] on div "[PERSON_NAME]" at bounding box center [1485, 471] width 70 height 16
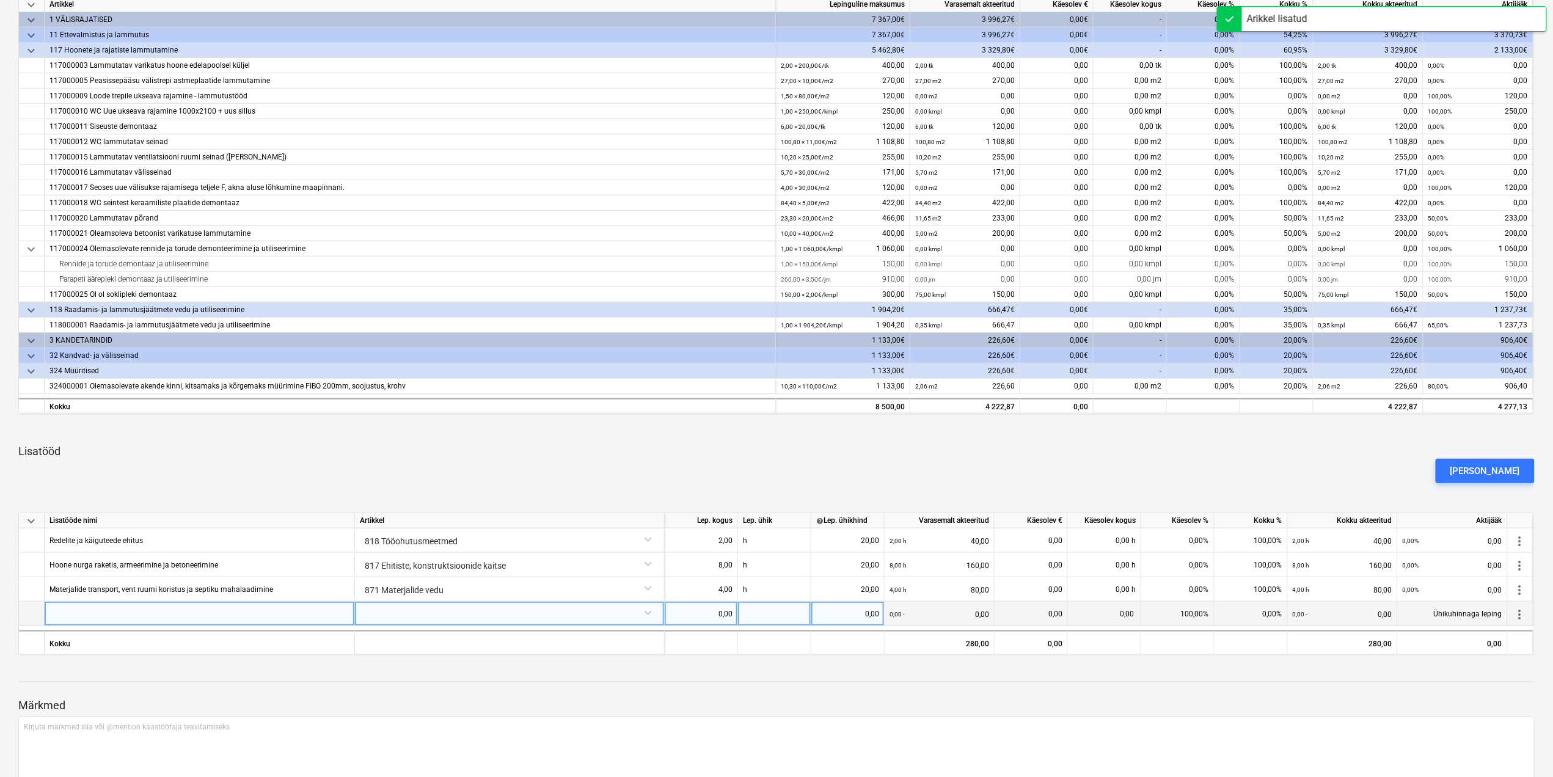
click at [243, 619] on div at bounding box center [200, 614] width 310 height 24
click at [335, 615] on input at bounding box center [200, 614] width 310 height 24
click at [484, 606] on div at bounding box center [509, 612] width 299 height 21
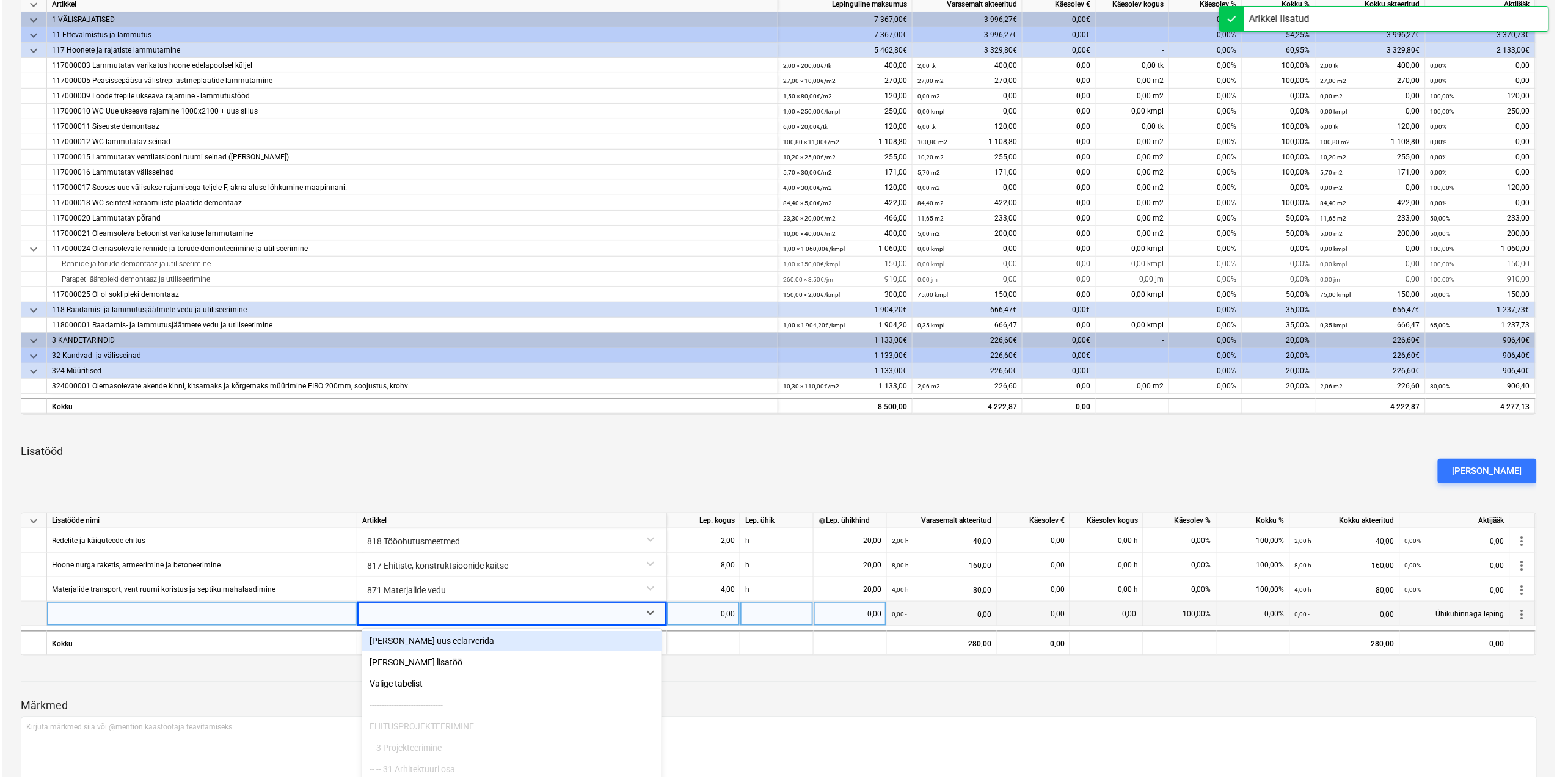
scroll to position [286, 0]
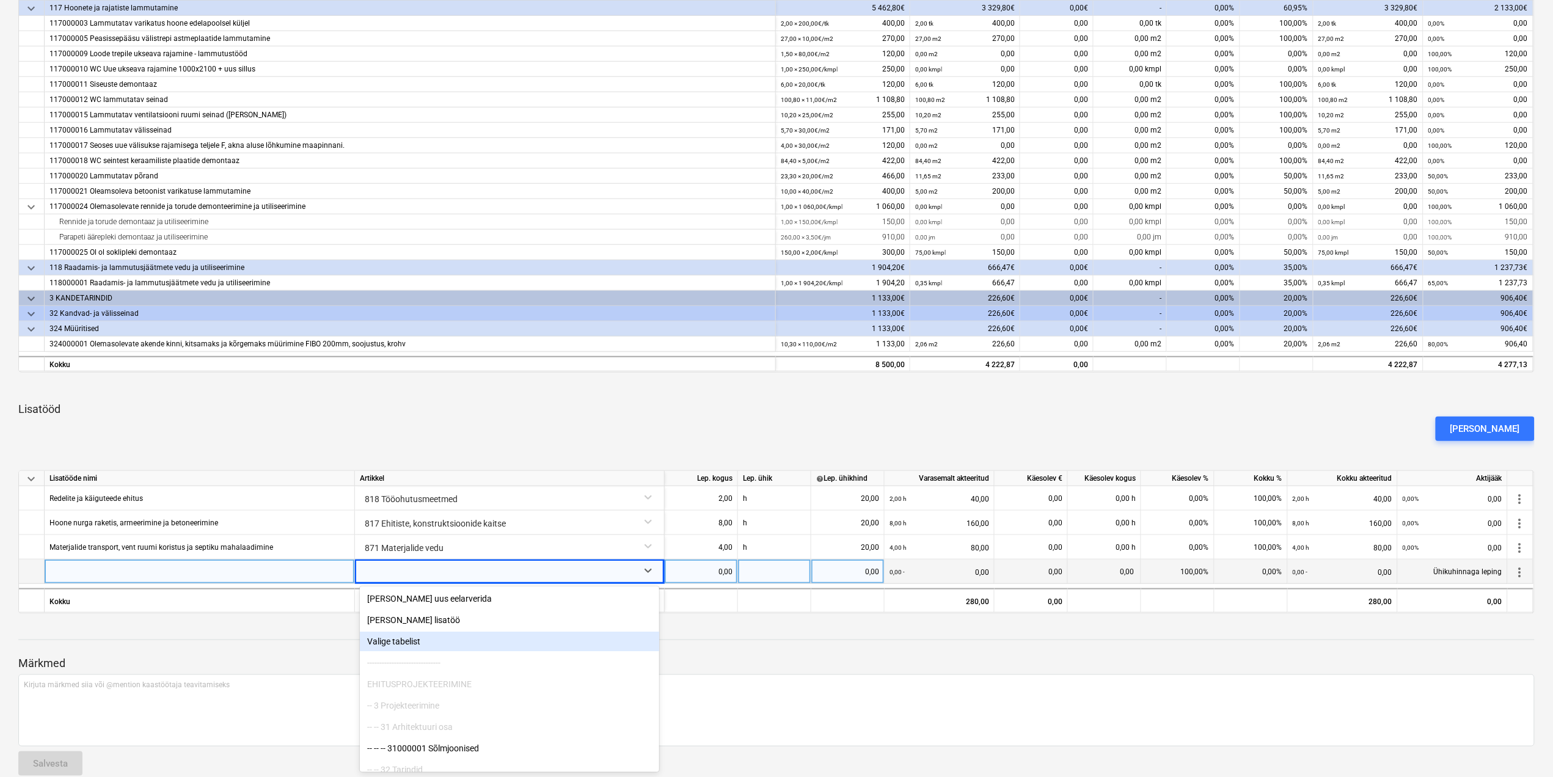
click at [436, 638] on div "Valige tabelist" at bounding box center [509, 642] width 299 height 20
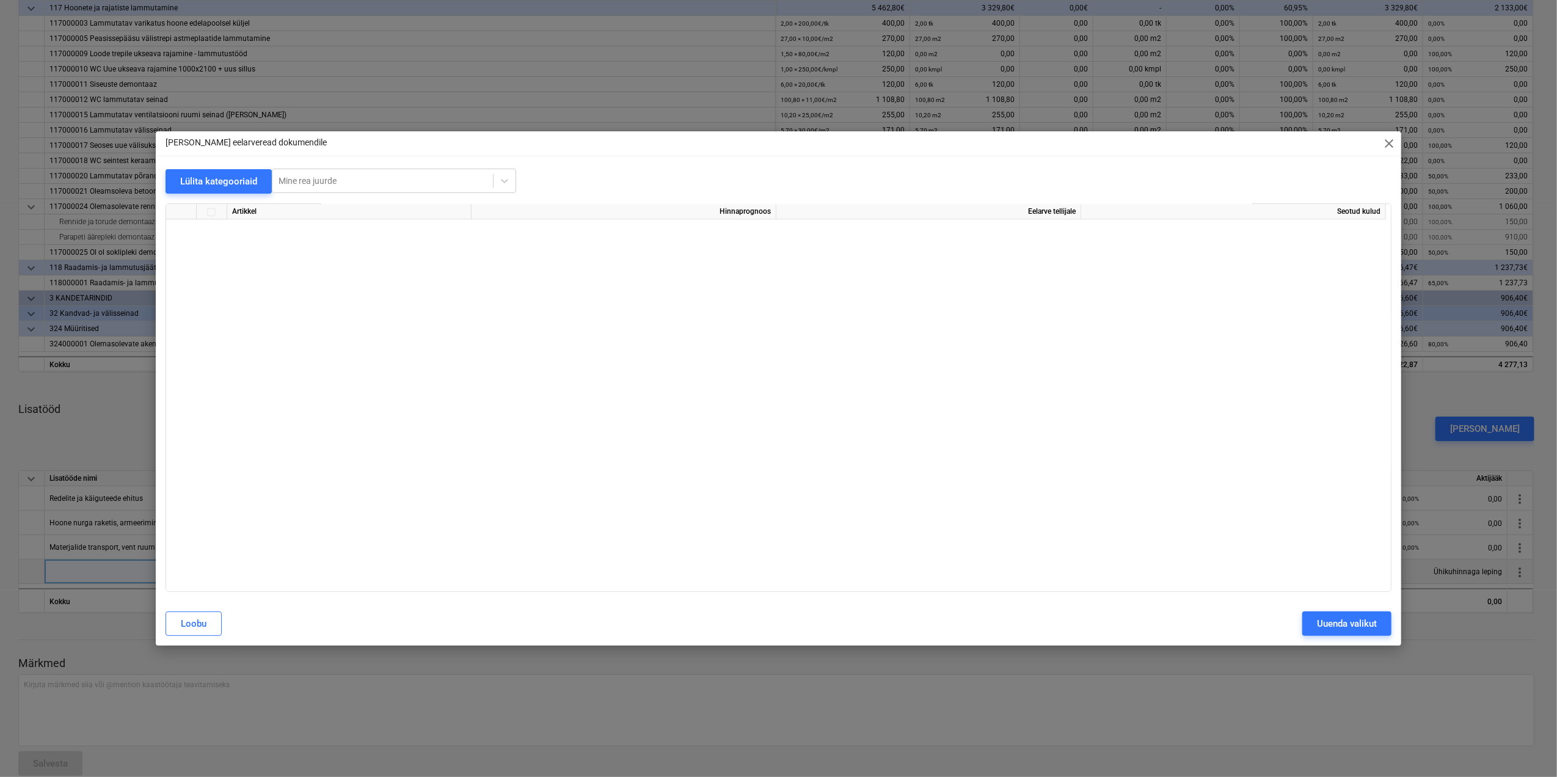
scroll to position [3492, 0]
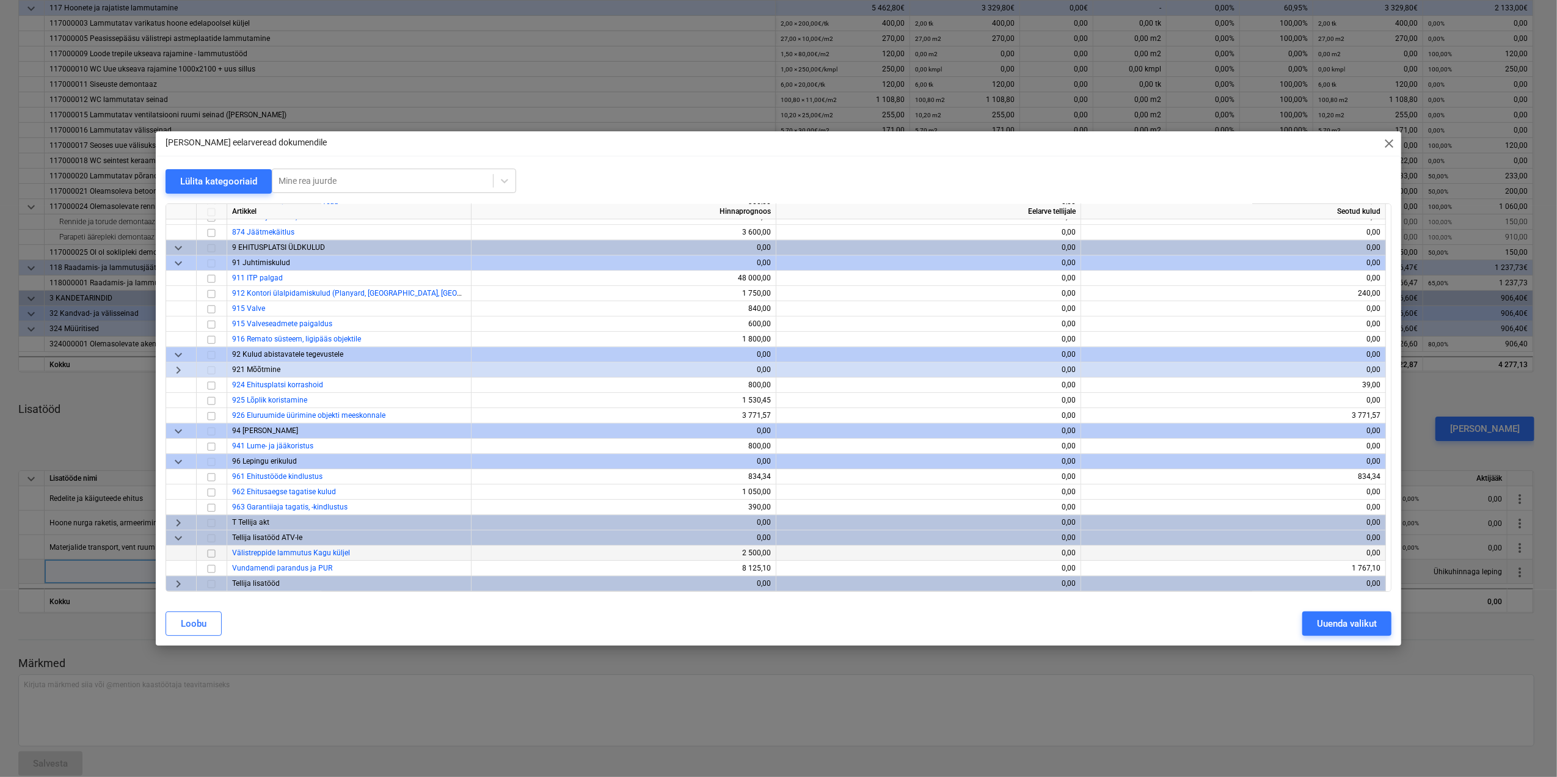
click at [208, 553] on input "checkbox" at bounding box center [211, 553] width 15 height 15
click at [1342, 624] on div "Uuenda valikut" at bounding box center [1347, 624] width 60 height 16
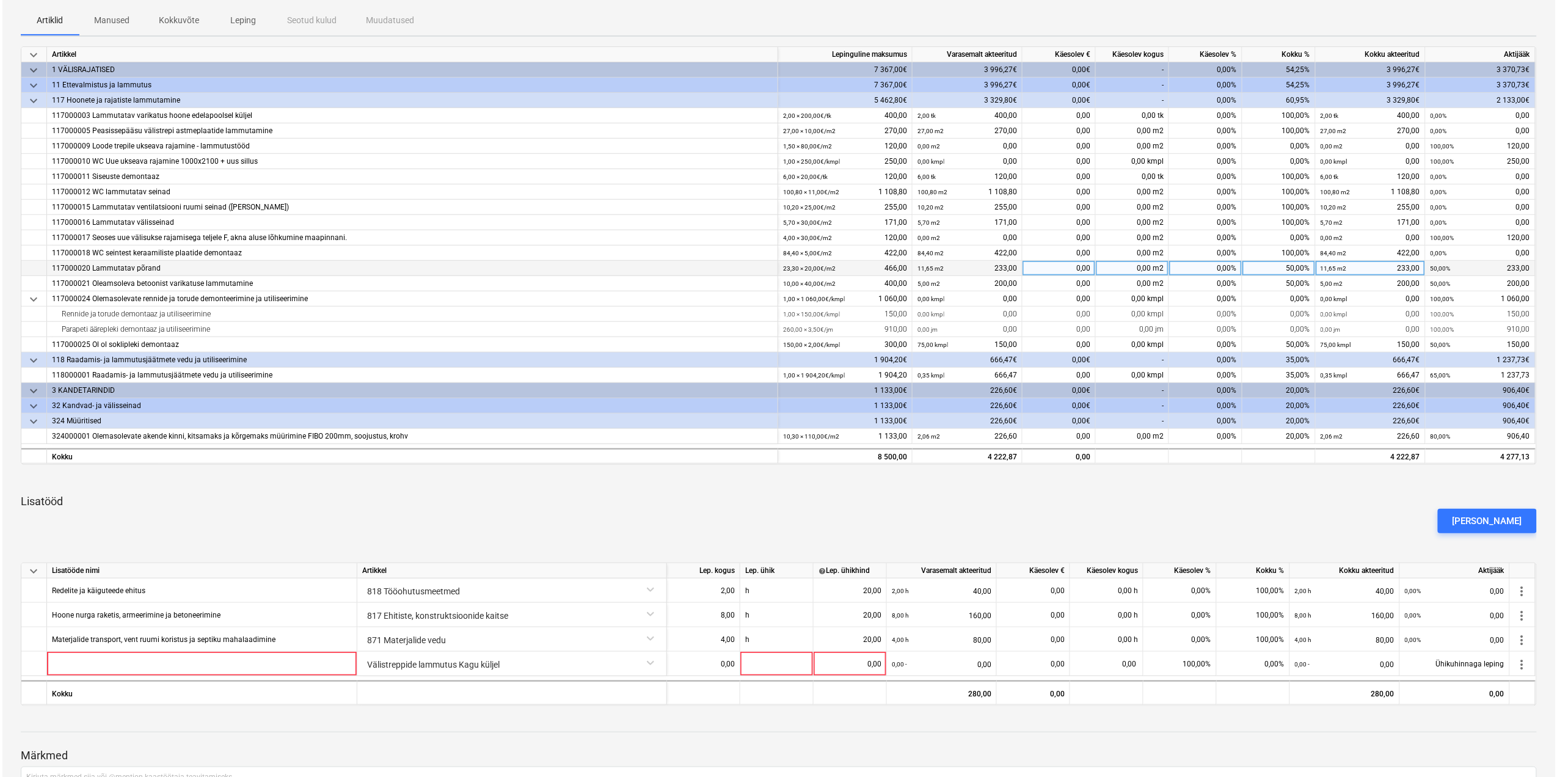
scroll to position [306, 0]
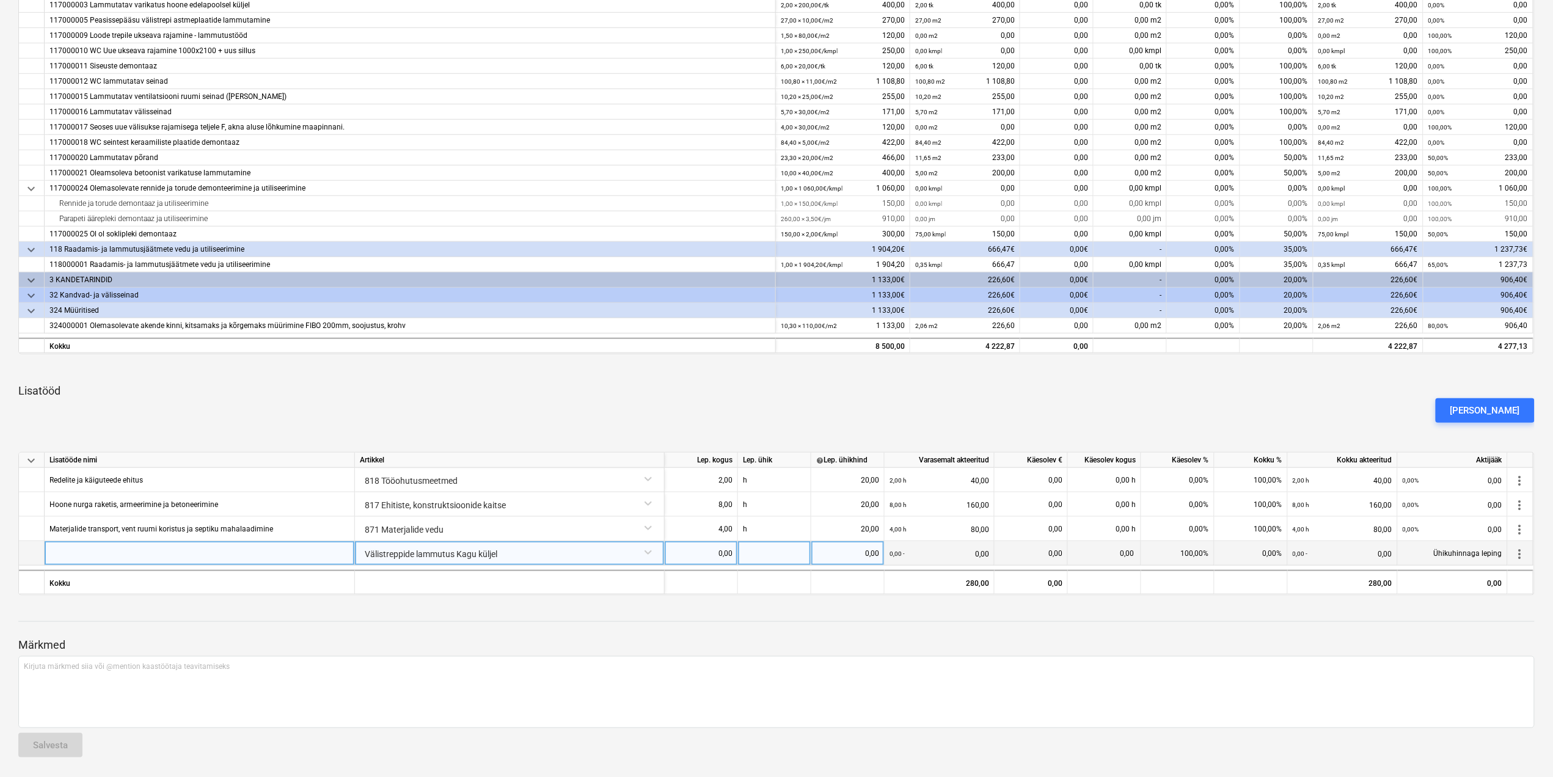
click at [281, 557] on div at bounding box center [200, 553] width 310 height 24
type input "Välistreppide lammutus"
click at [715, 548] on div "0,00" at bounding box center [700, 553] width 63 height 24
click at [759, 547] on div at bounding box center [774, 553] width 73 height 24
type input "kmpl"
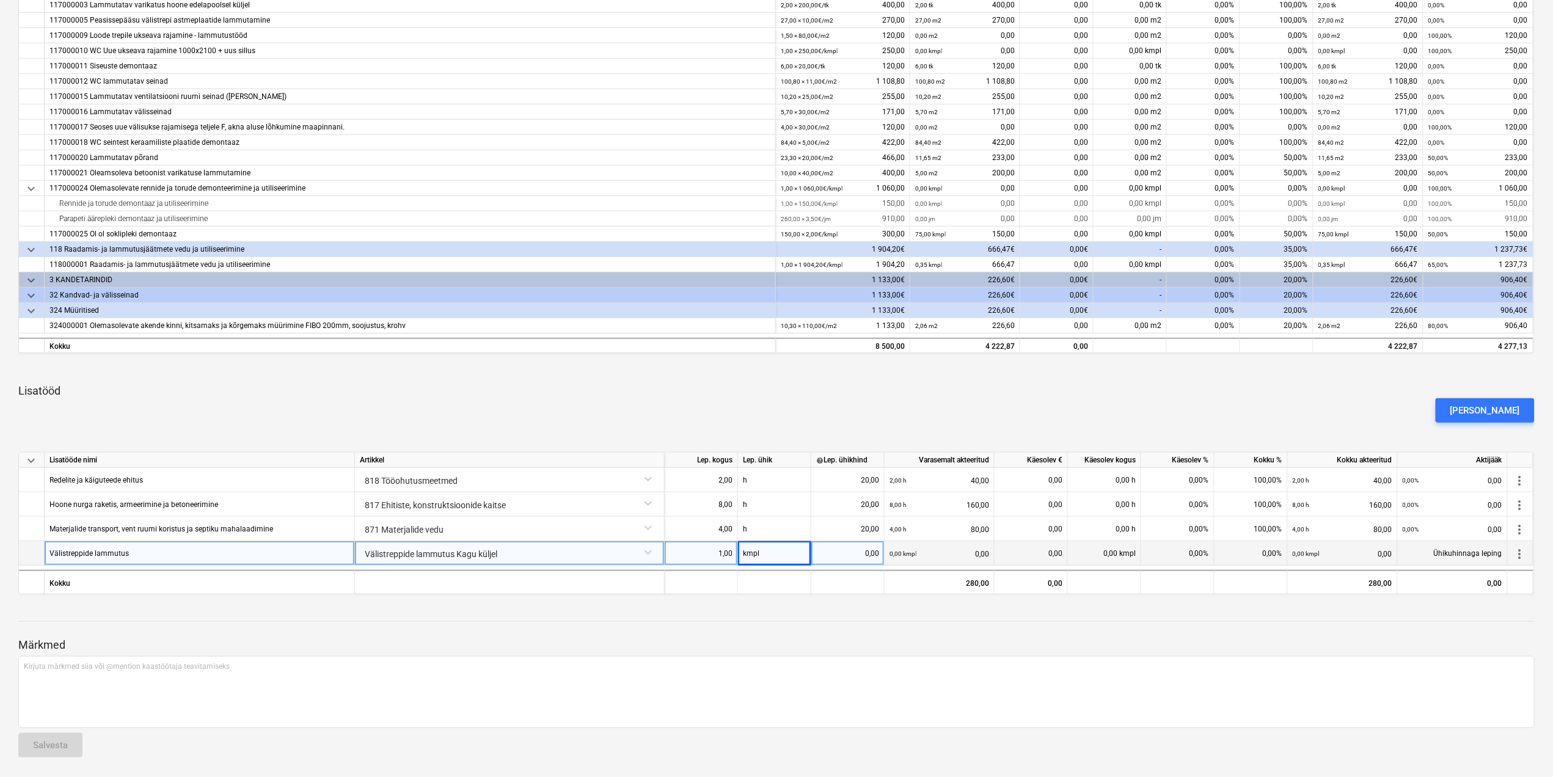
click at [868, 556] on div "0,00" at bounding box center [847, 553] width 63 height 24
type input "1100"
click at [911, 641] on p "Märkmed" at bounding box center [776, 645] width 1516 height 15
click at [1511, 409] on div "[PERSON_NAME]" at bounding box center [1485, 411] width 70 height 16
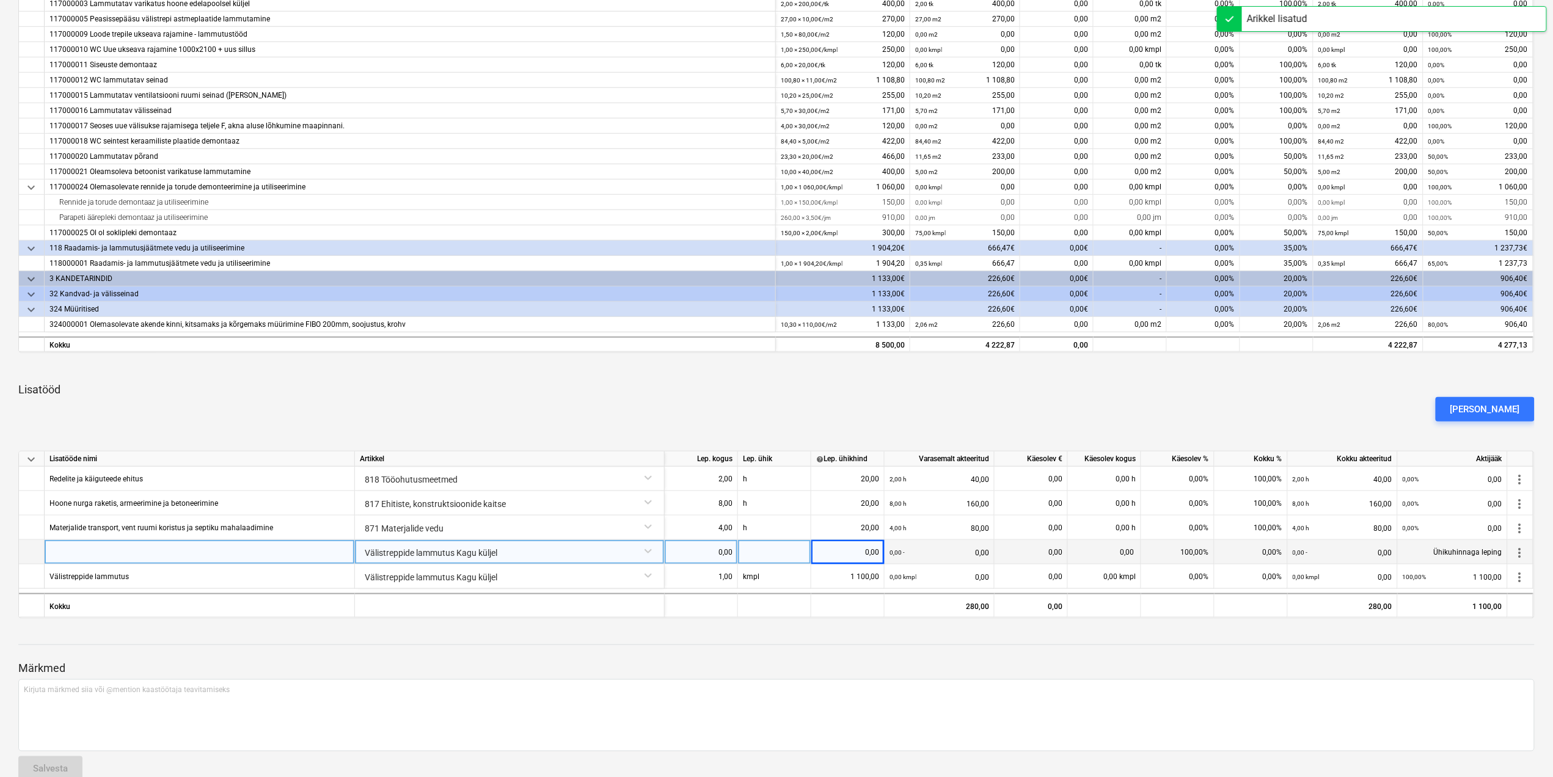
click at [426, 557] on div "Välistreppide lammutus Kagu küljel" at bounding box center [509, 550] width 299 height 21
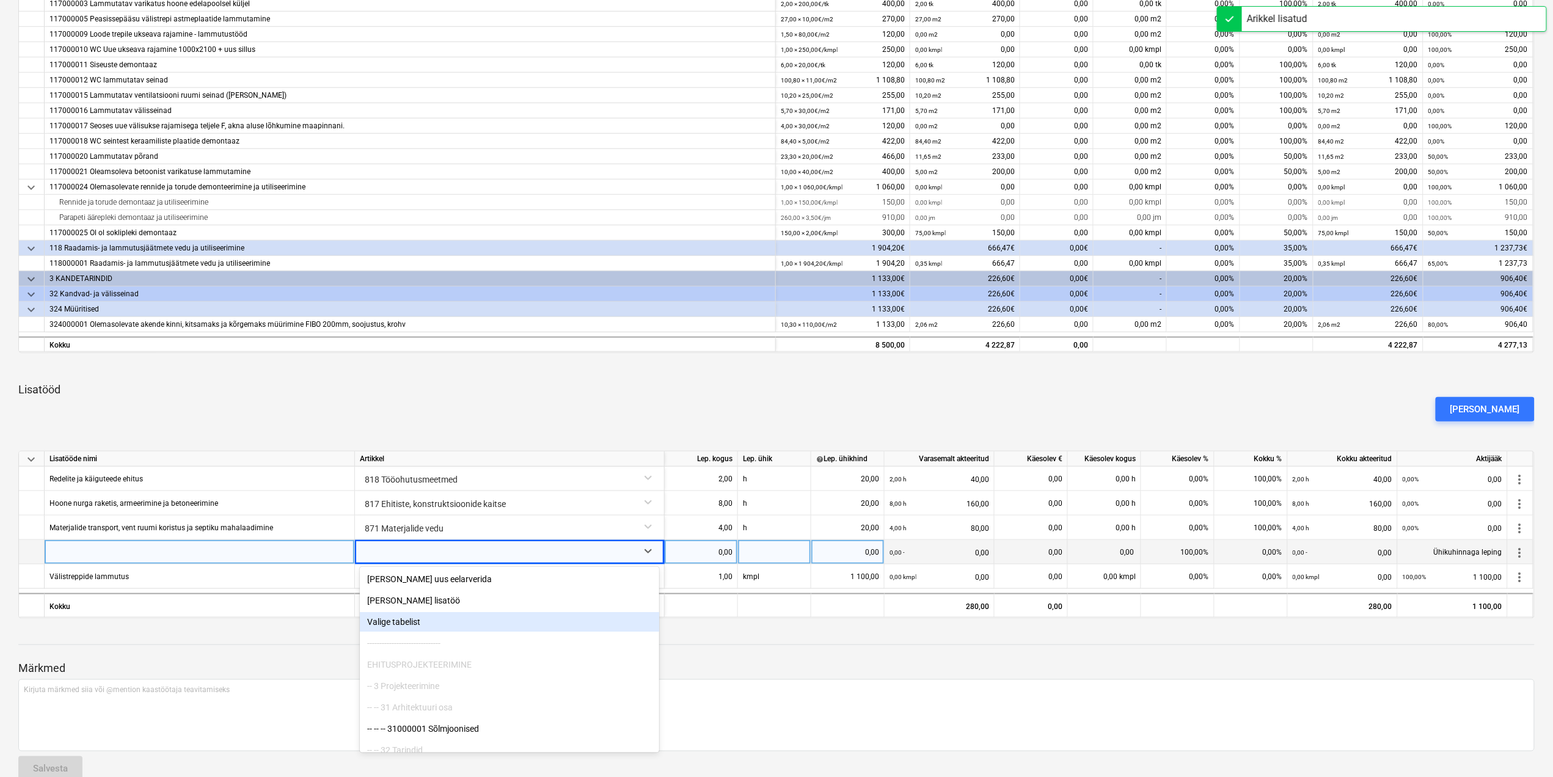
click at [498, 619] on div "Valige tabelist" at bounding box center [509, 622] width 299 height 20
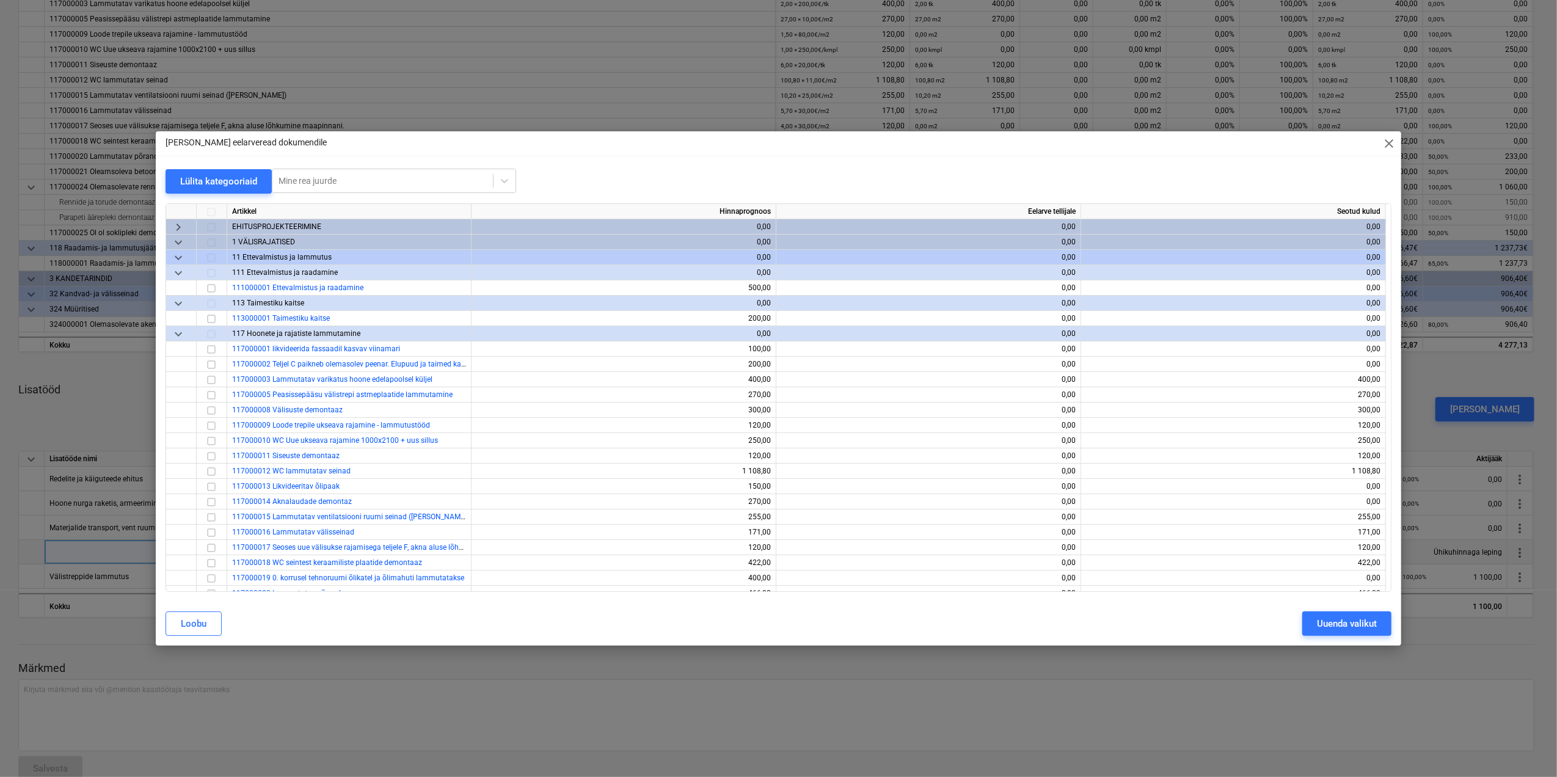
drag, startPoint x: 1391, startPoint y: 232, endPoint x: 1401, endPoint y: 504, distance: 272.0
click at [1401, 504] on div "Lülita kategooriaid Mine rea juurde Artikkel Hinnaprognoos Eelarve tellijale Se…" at bounding box center [779, 385] width 1246 height 433
click at [1393, 235] on div "Lülita kategooriaid Mine rea juurde Artikkel Hinnaprognoos Eelarve tellijale Se…" at bounding box center [779, 385] width 1246 height 433
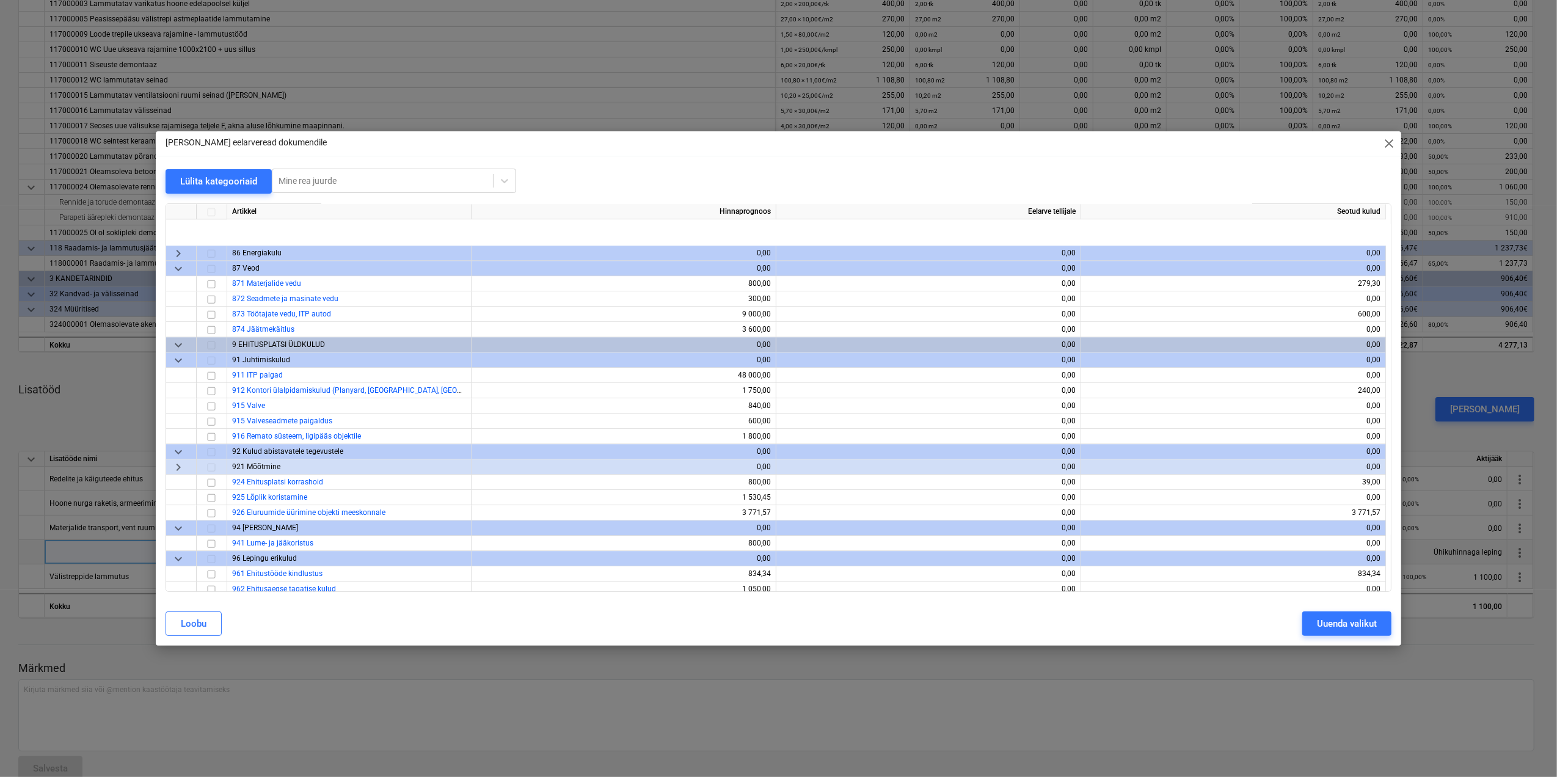
scroll to position [3492, 0]
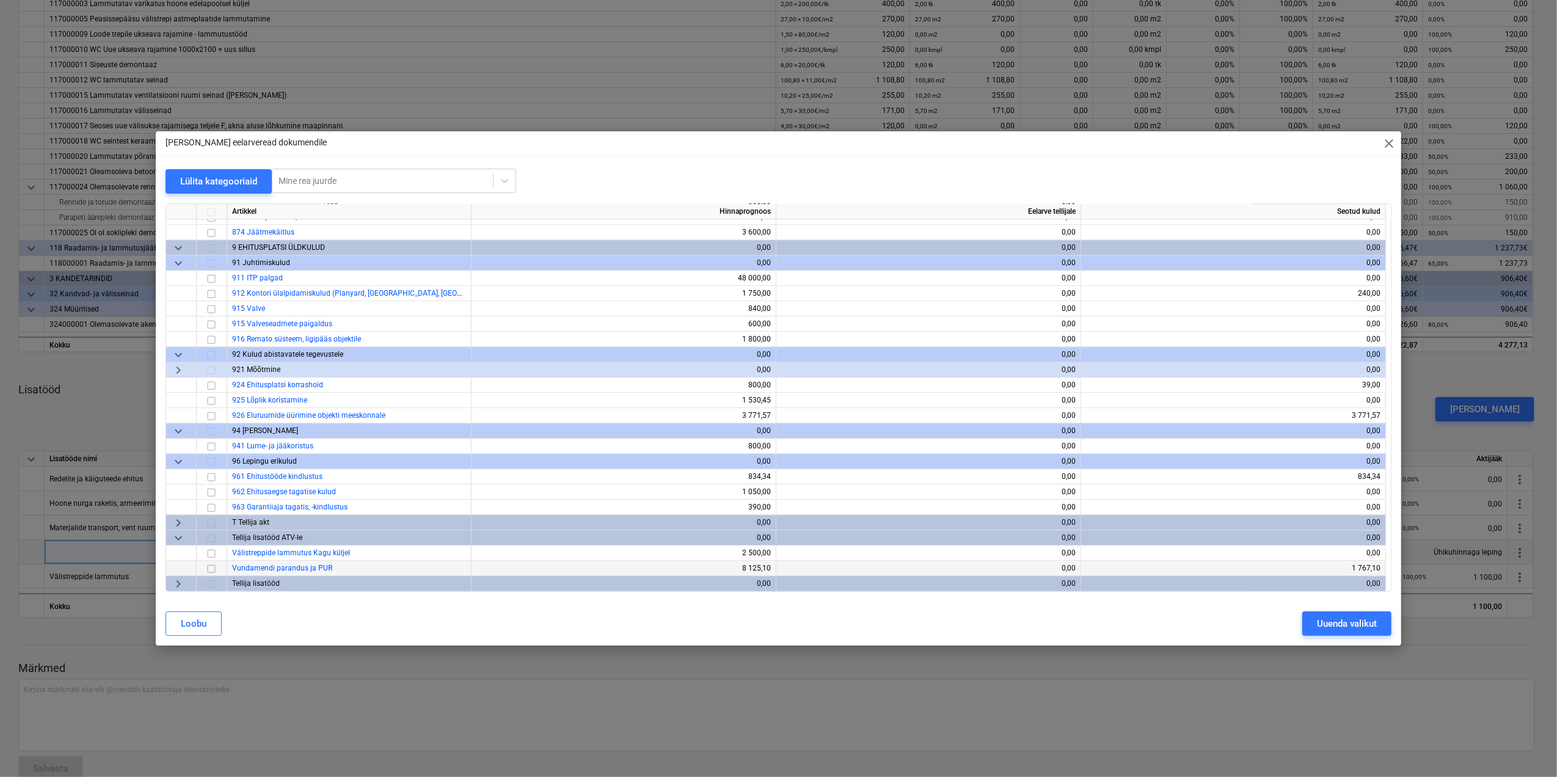
click at [337, 571] on div "Vundamendi parandus ja PUR" at bounding box center [349, 568] width 244 height 15
click at [213, 567] on input "checkbox" at bounding box center [211, 568] width 15 height 15
click at [1355, 626] on div "Uuenda valikut" at bounding box center [1347, 624] width 60 height 16
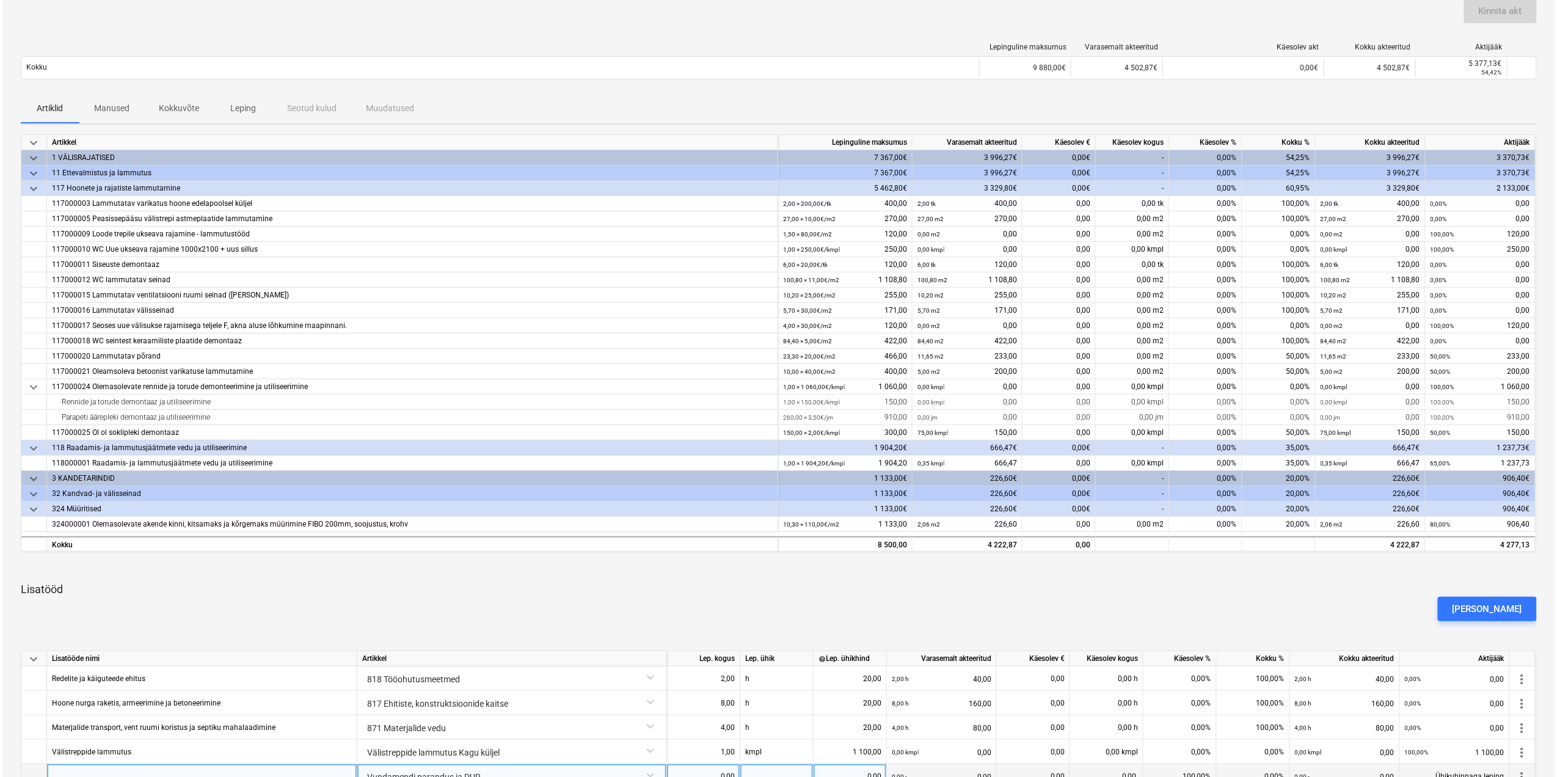
scroll to position [330, 0]
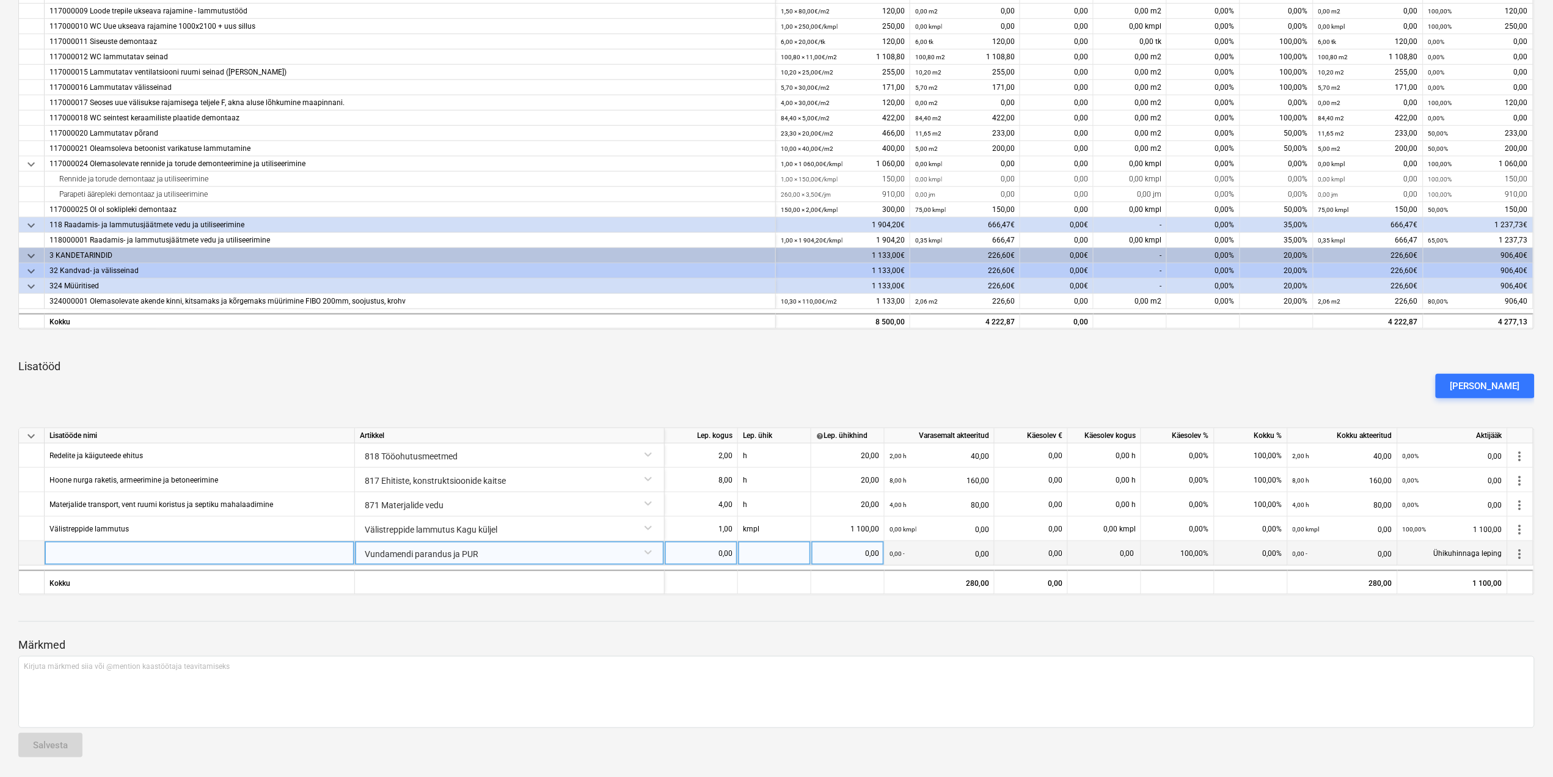
click at [87, 558] on div at bounding box center [200, 553] width 310 height 24
type input "Vundamendi parandused betooniga"
click at [719, 550] on div "0,00" at bounding box center [700, 553] width 63 height 24
click at [784, 557] on div at bounding box center [774, 553] width 73 height 24
type input "kmpl"
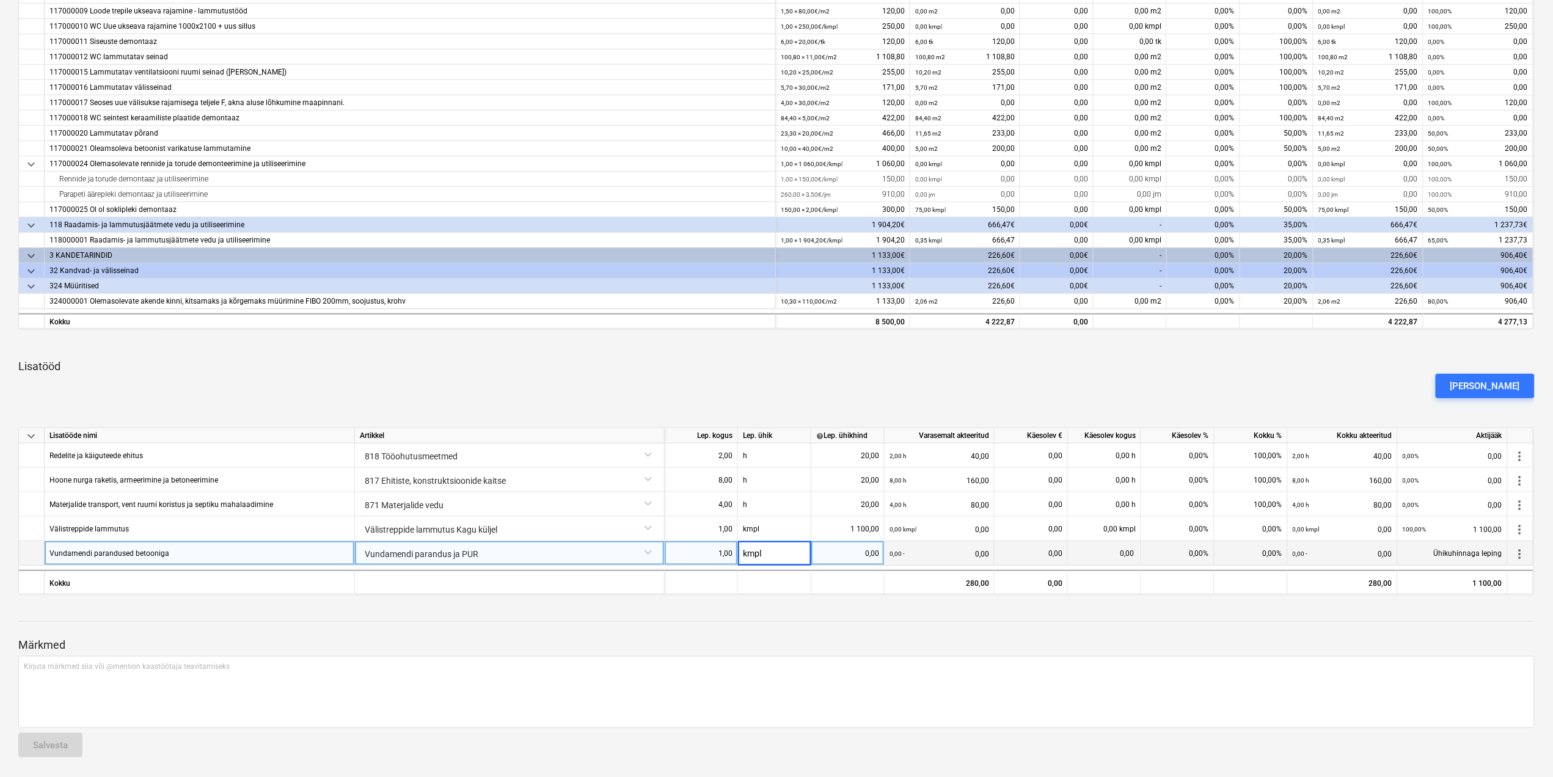
click at [864, 553] on div "0,00" at bounding box center [847, 553] width 63 height 24
type input "500"
click at [836, 629] on div at bounding box center [776, 633] width 1516 height 10
click at [871, 621] on div at bounding box center [776, 621] width 1516 height 1
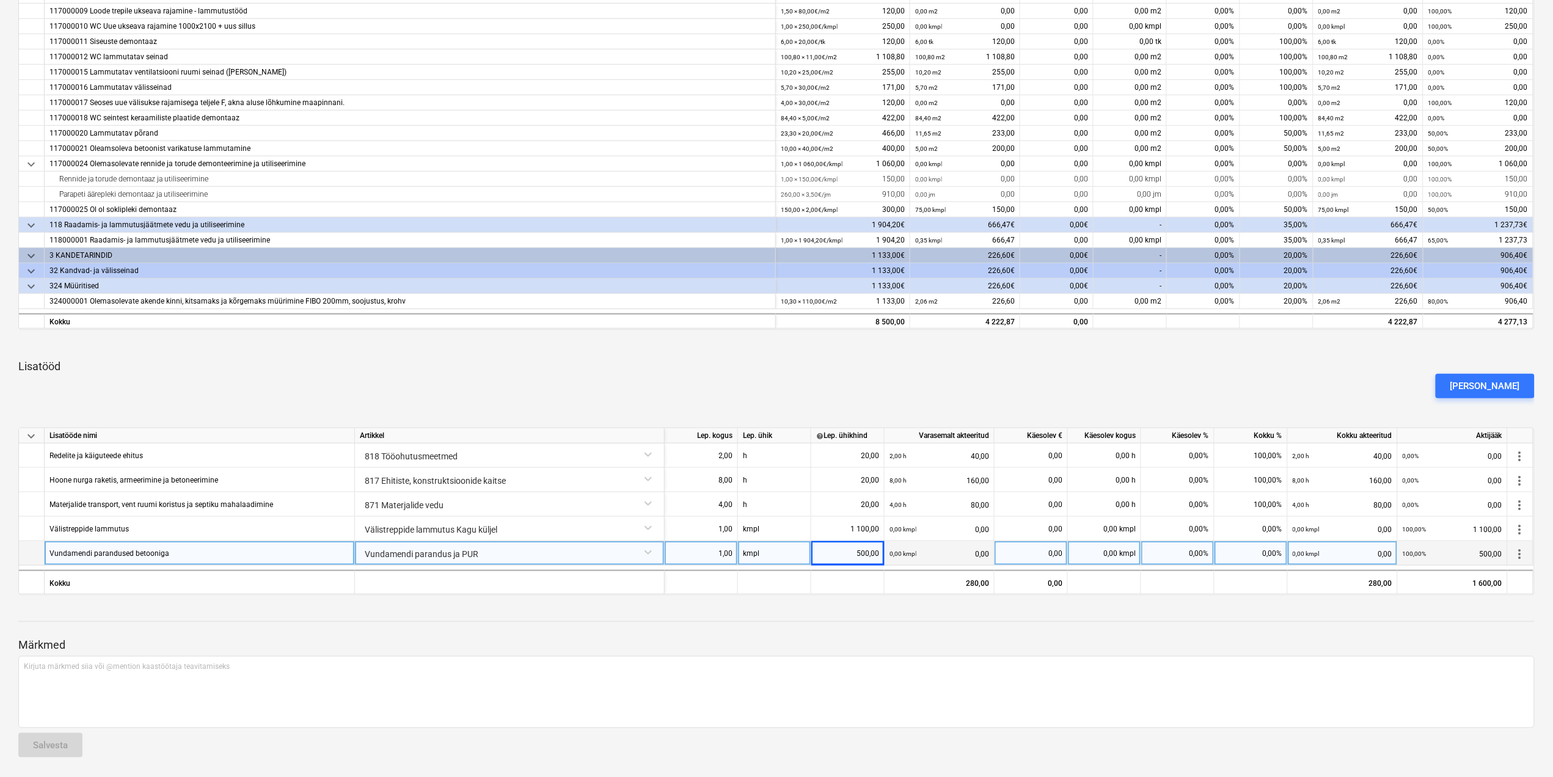
click at [892, 635] on div at bounding box center [776, 633] width 1516 height 10
click at [1493, 384] on div "[PERSON_NAME]" at bounding box center [1485, 386] width 70 height 16
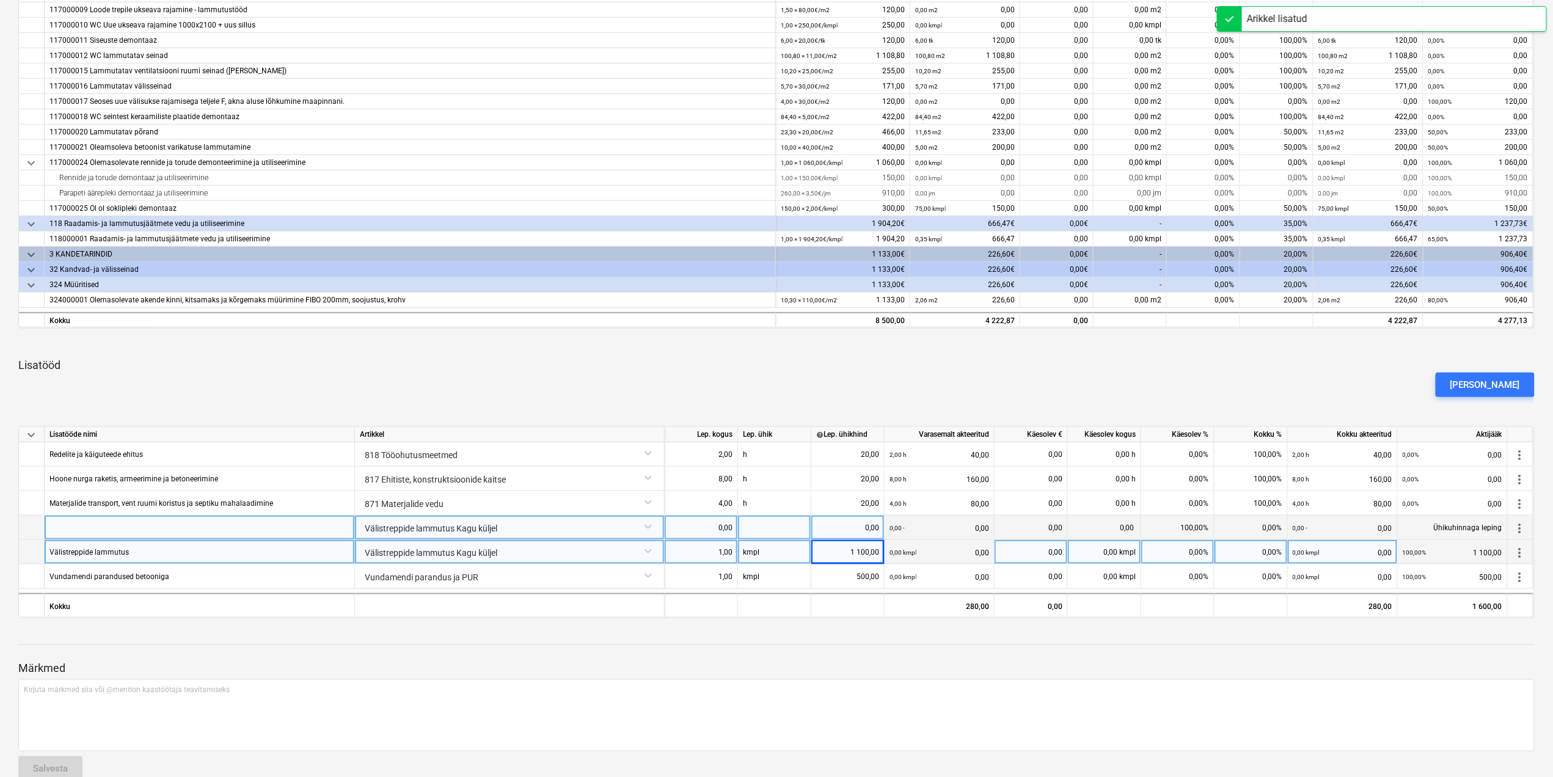
click at [533, 524] on div "Välistreppide lammutus Kagu küljel" at bounding box center [509, 526] width 299 height 21
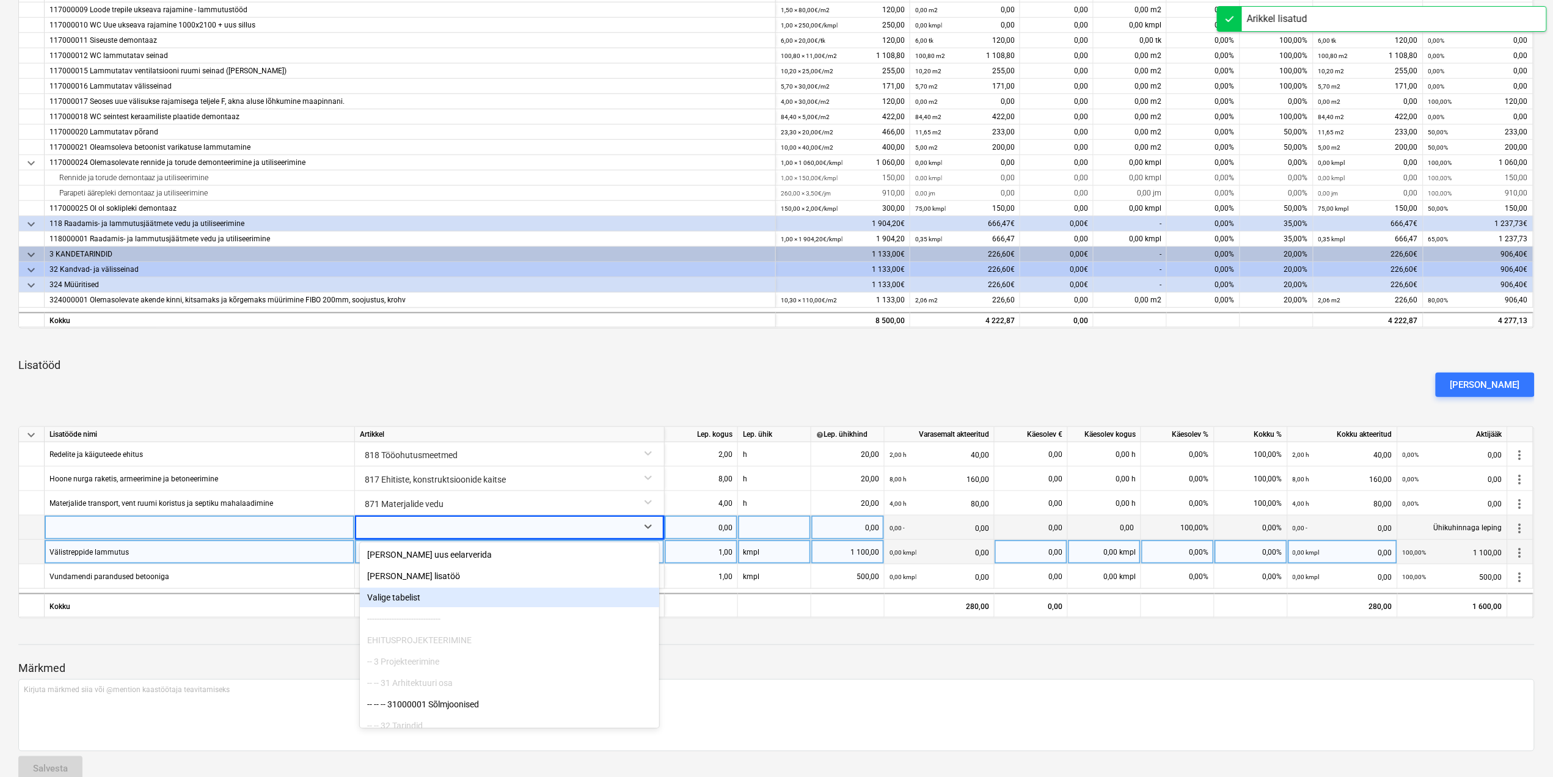
click at [410, 599] on div "Valige tabelist" at bounding box center [509, 598] width 299 height 20
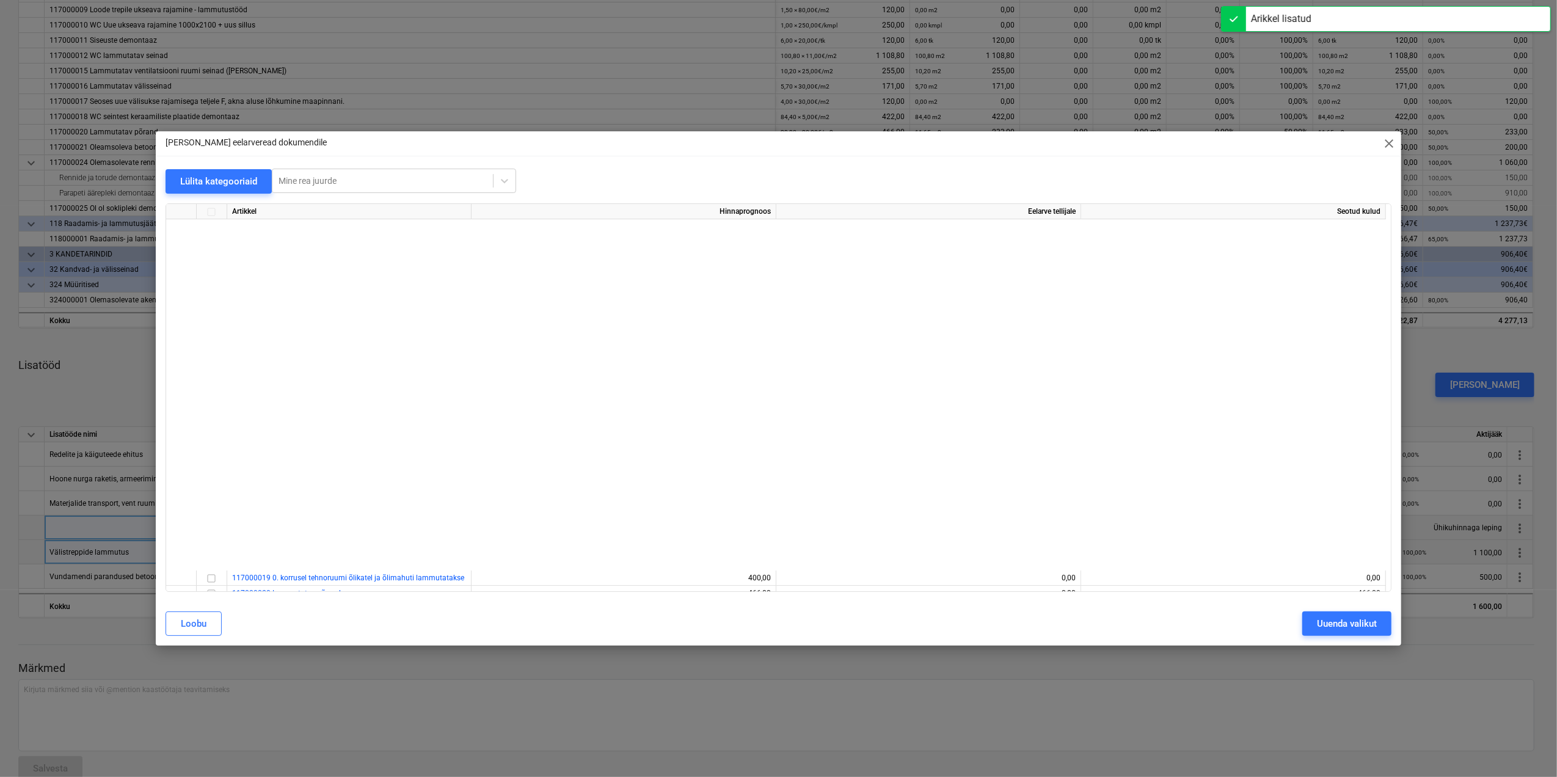
scroll to position [3492, 0]
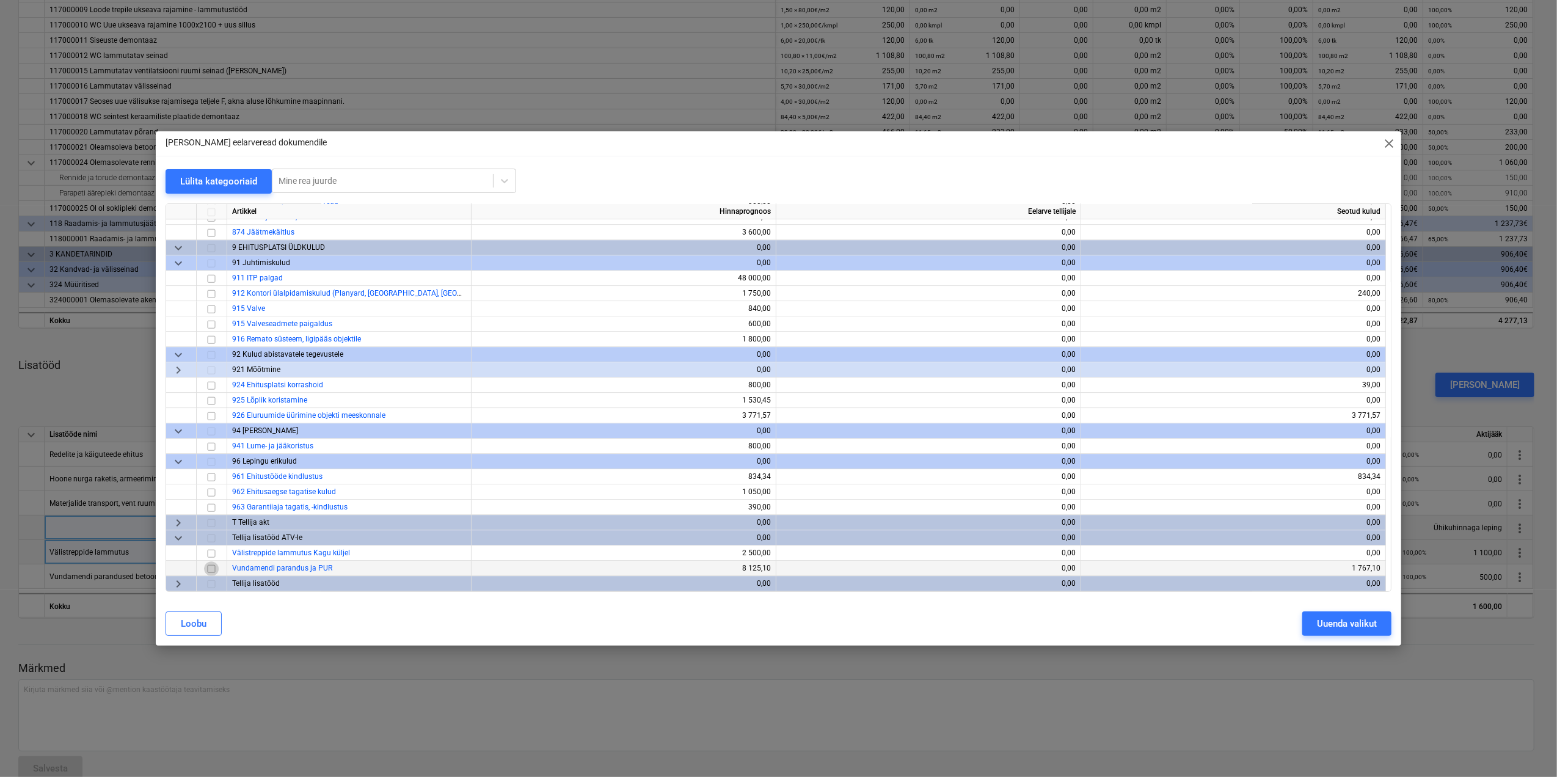
click at [211, 567] on input "checkbox" at bounding box center [211, 568] width 15 height 15
click at [1374, 630] on div "Uuenda valikut" at bounding box center [1347, 624] width 60 height 16
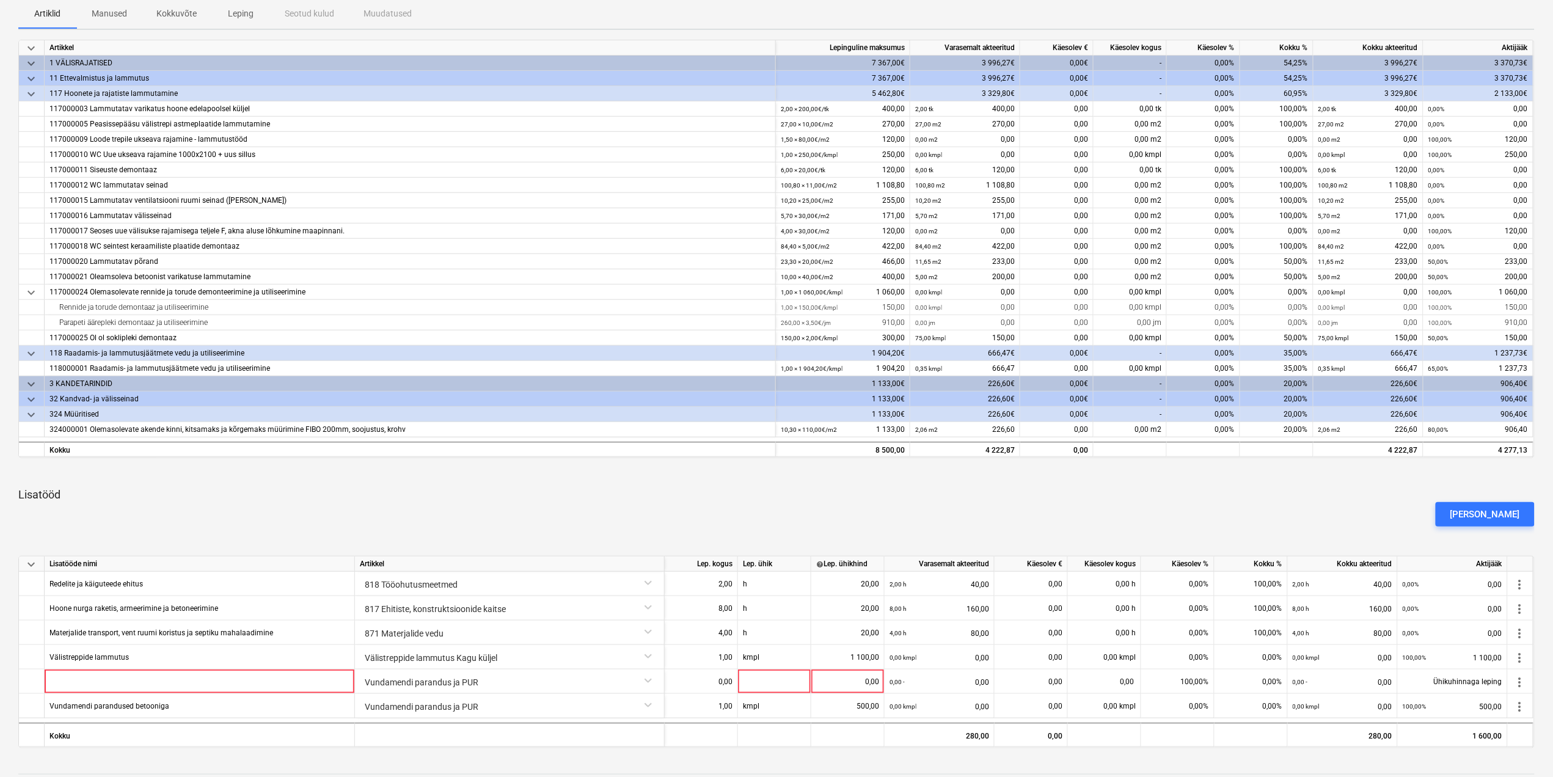
scroll to position [355, 0]
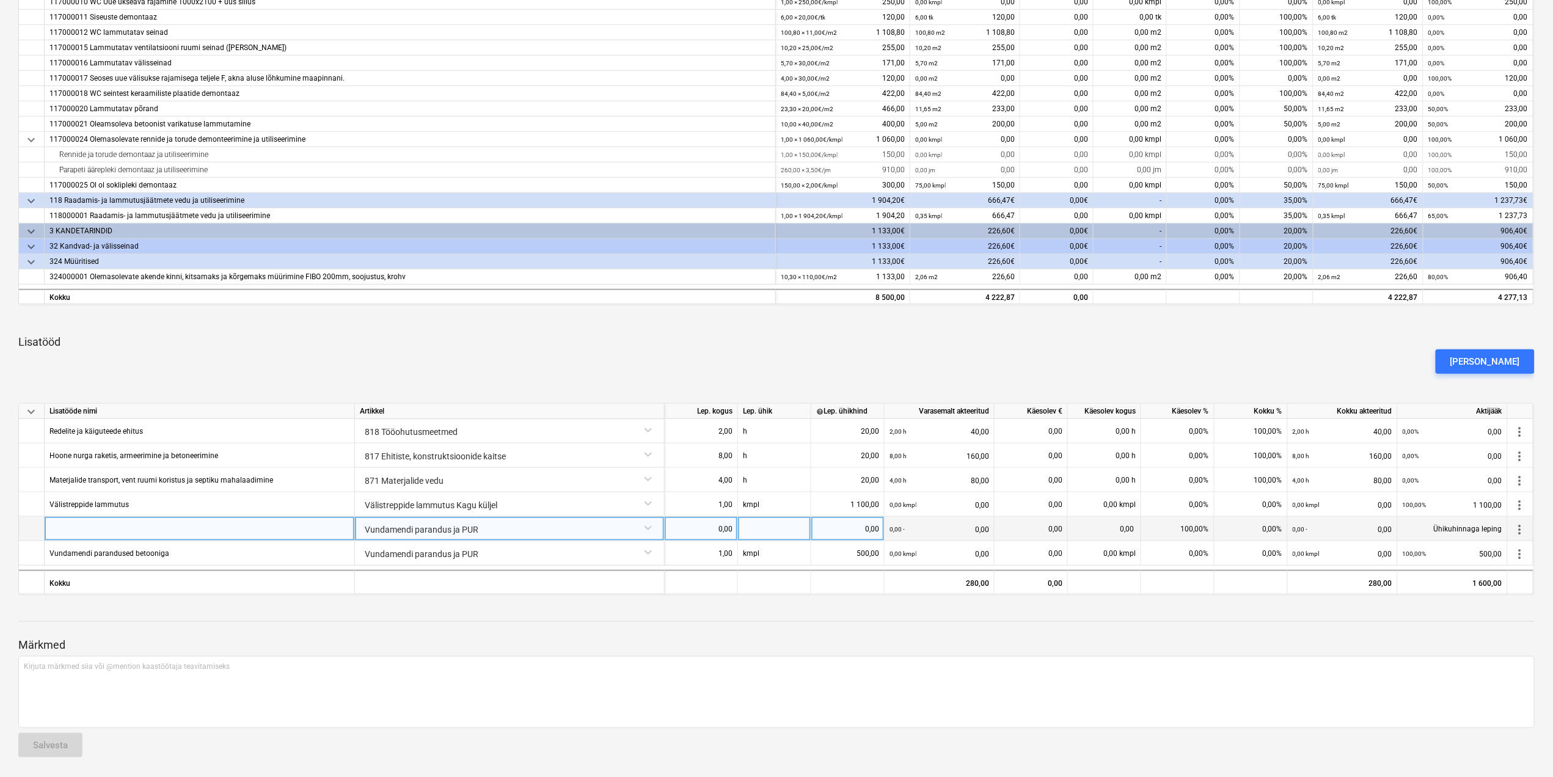
click at [179, 531] on div at bounding box center [200, 529] width 310 height 24
click at [718, 525] on div "0,00" at bounding box center [700, 529] width 63 height 24
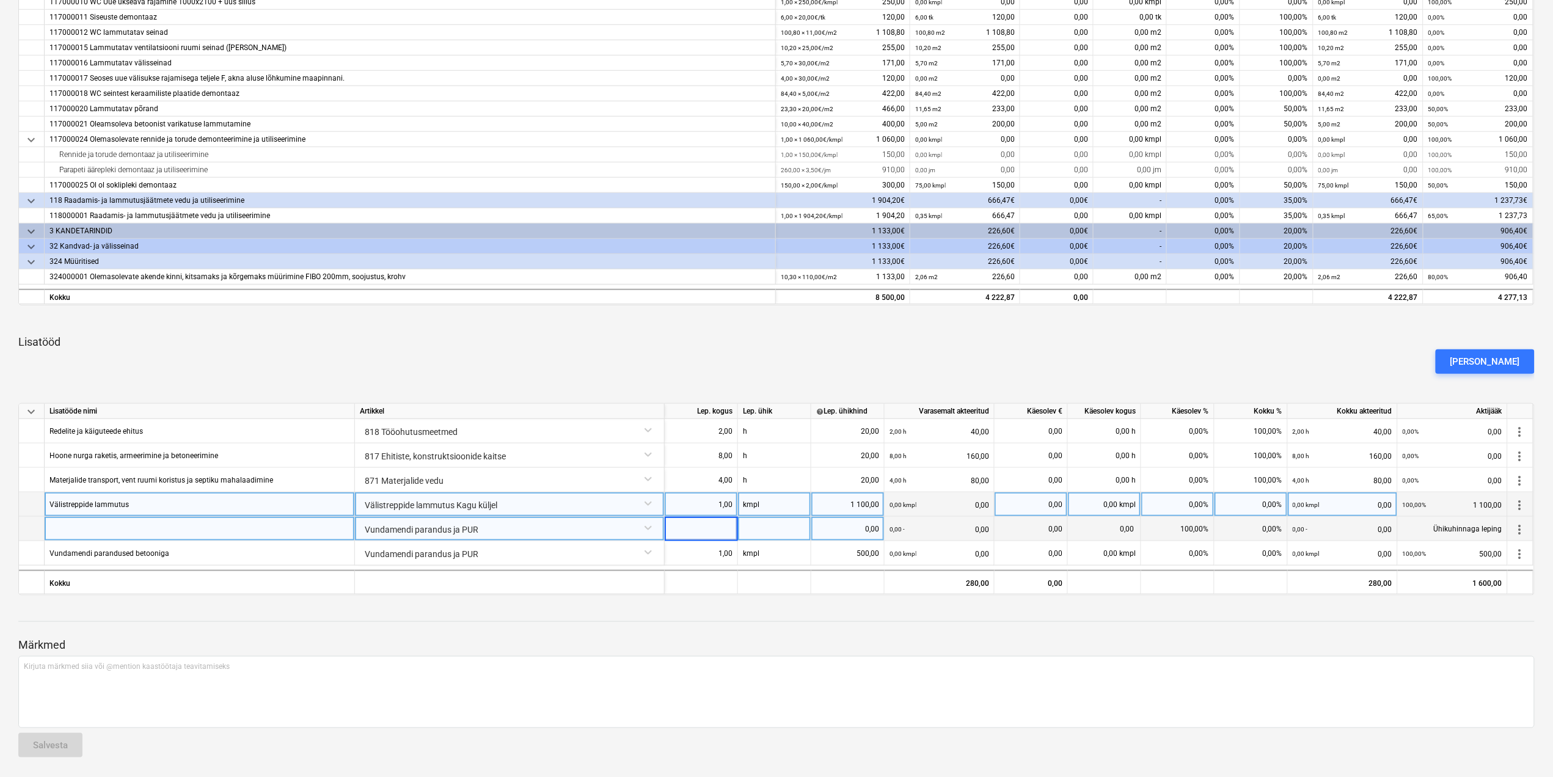
type input "7"
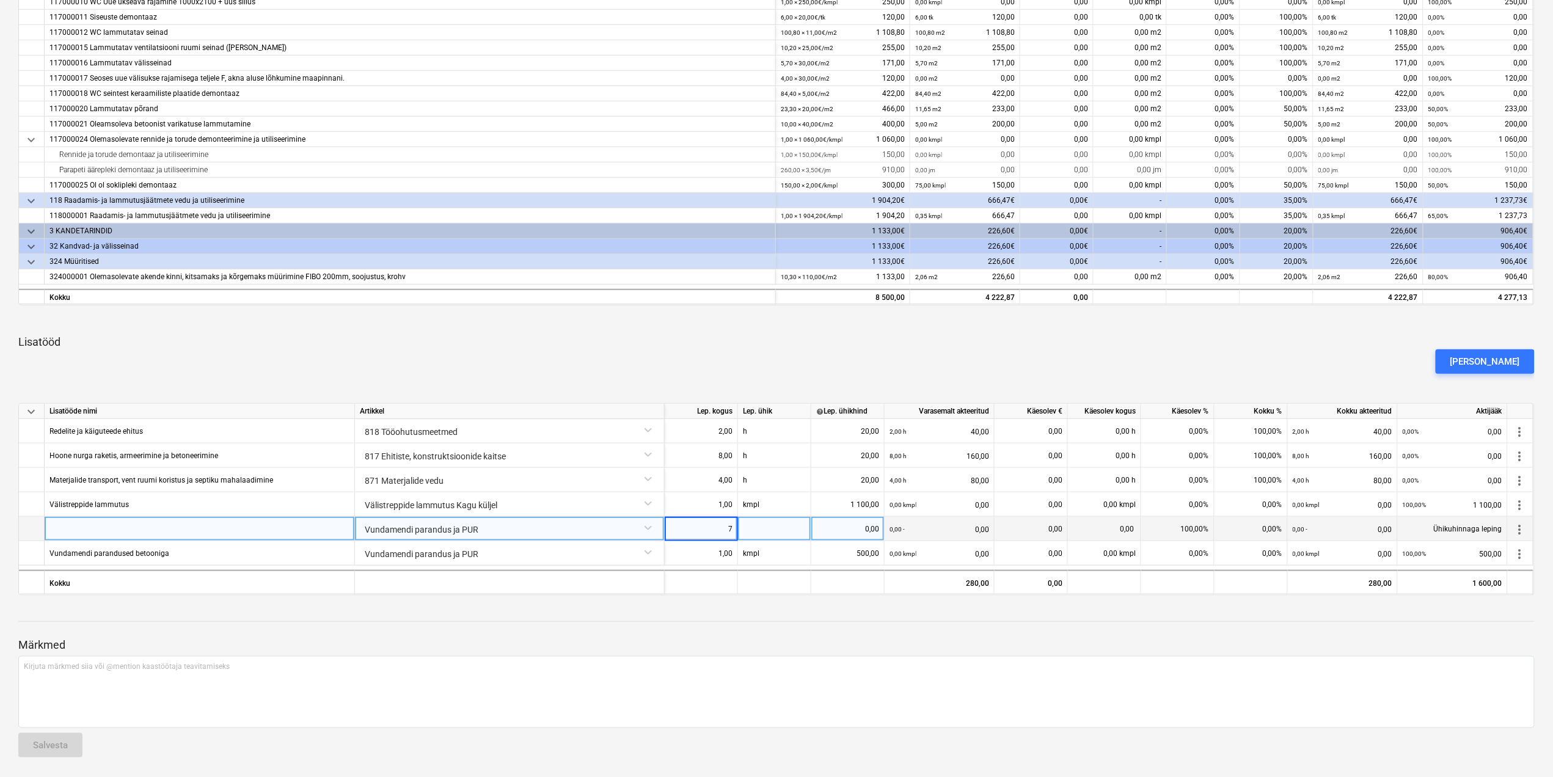
click at [762, 527] on div at bounding box center [774, 529] width 73 height 24
click at [848, 530] on div "0,00" at bounding box center [847, 529] width 63 height 24
type input "20"
click at [804, 658] on div "Kirjuta märkmed siia või @mention kaastöötaja teavitamiseks ﻿" at bounding box center [776, 692] width 1516 height 72
click at [821, 626] on div "Märkmed Kirjuta märkmed siia või @mention kaastöötaja teavitamiseks ﻿ Salvesta" at bounding box center [776, 686] width 1516 height 162
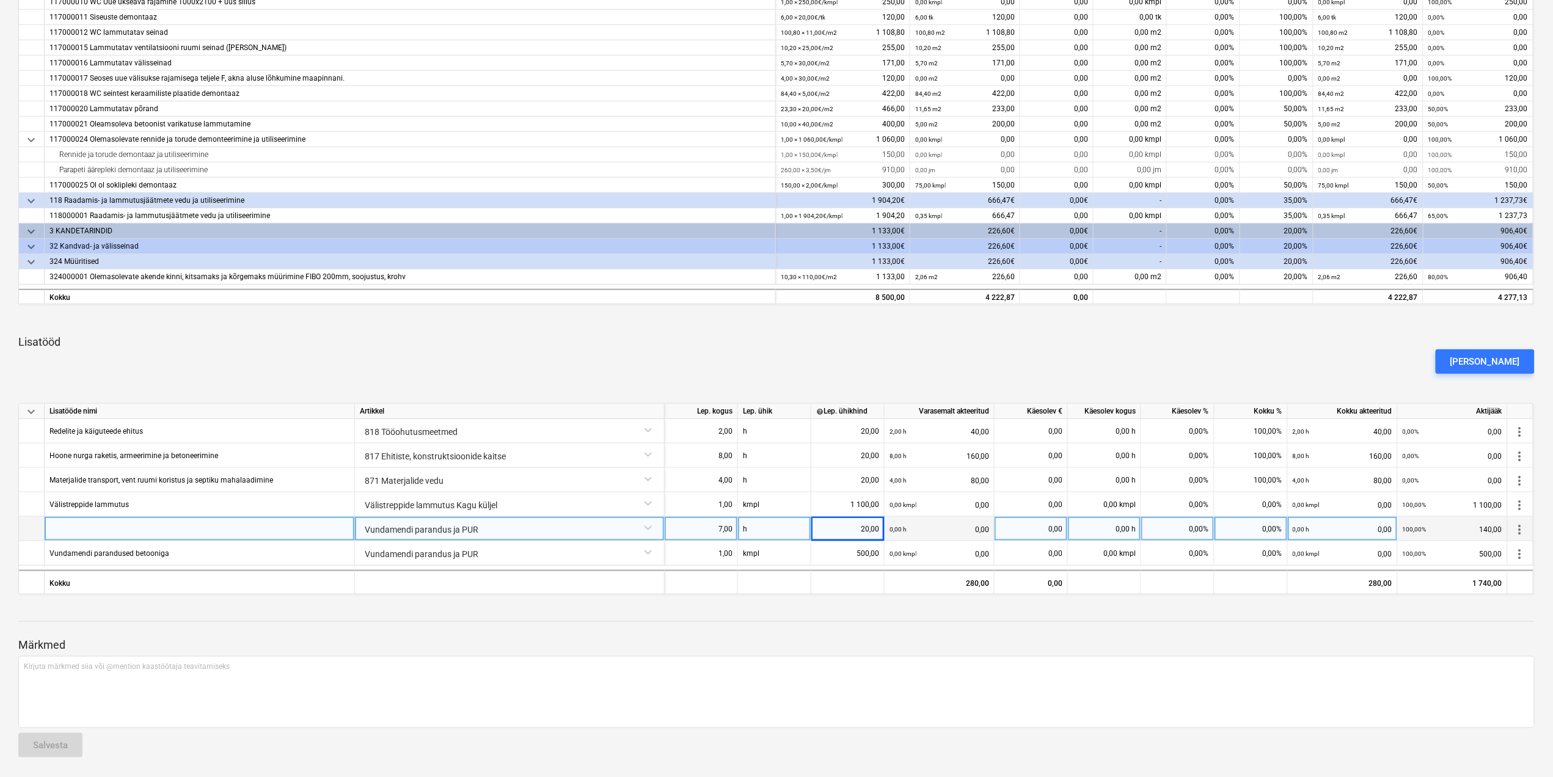
click at [72, 523] on div at bounding box center [200, 529] width 310 height 24
type input "Vundamendi väljaulatuvate osade lõikamine ja puhastamine"
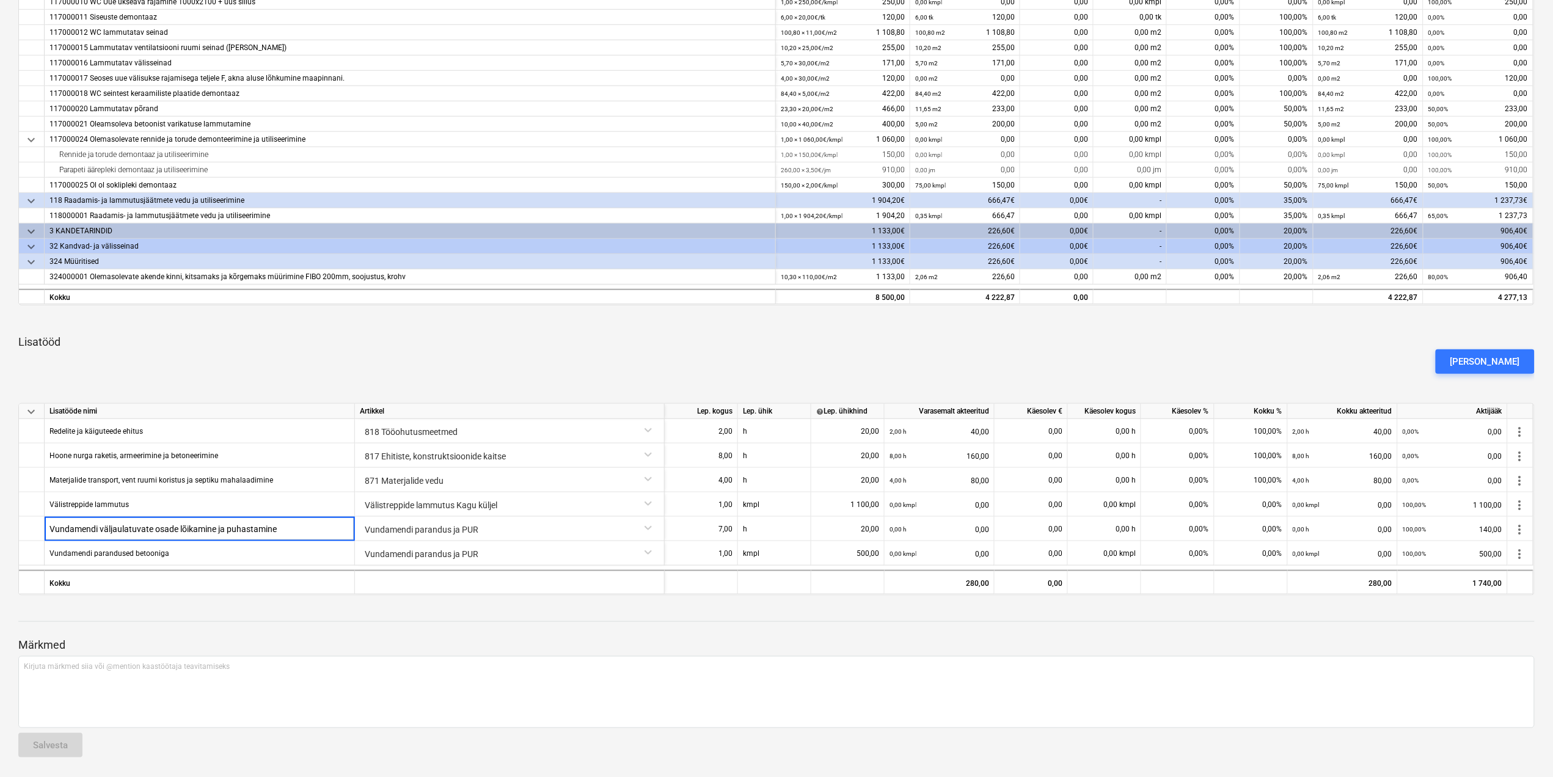
click at [619, 641] on p "Märkmed" at bounding box center [776, 645] width 1516 height 15
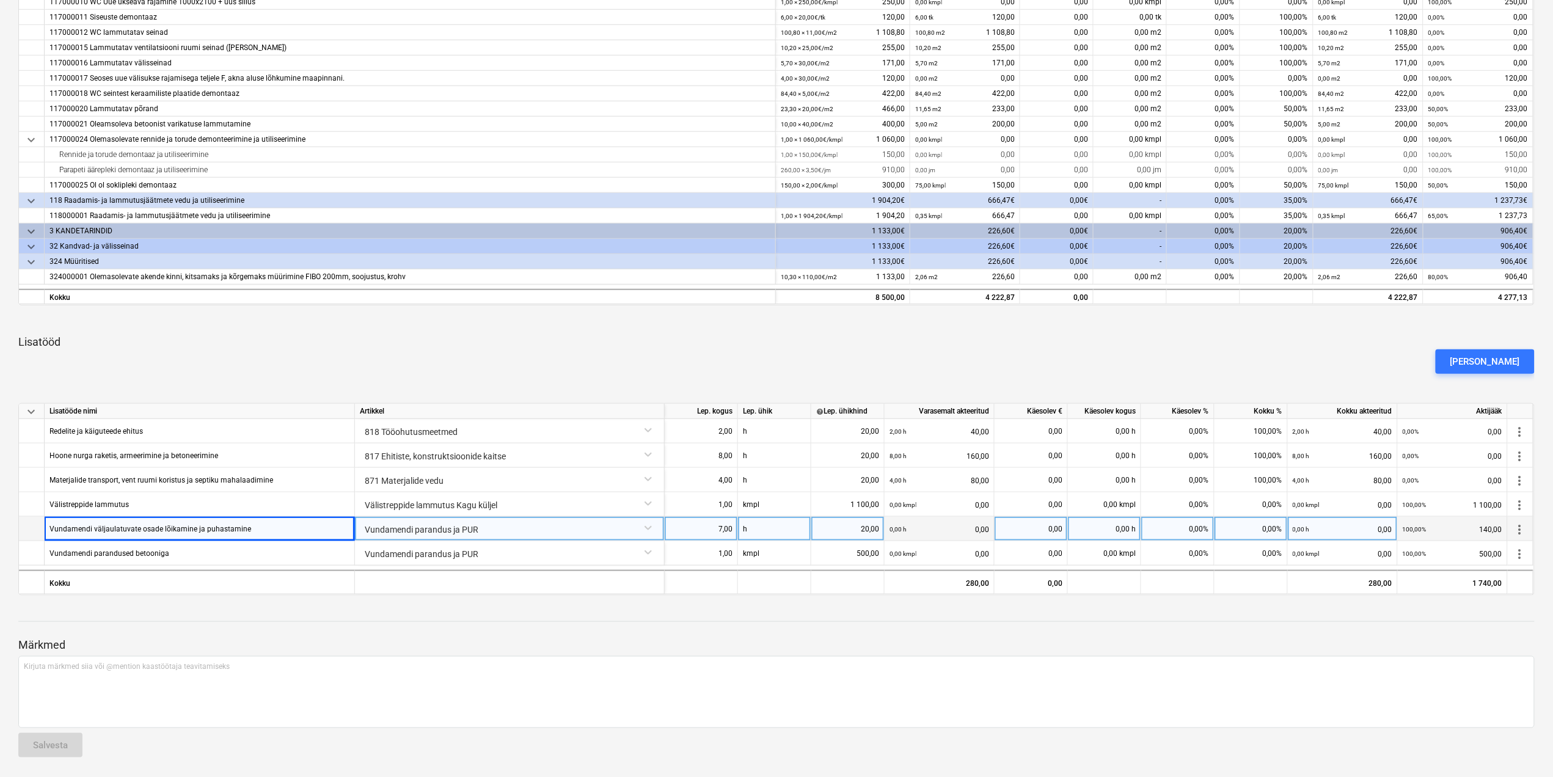
click at [1184, 526] on div "0,00%" at bounding box center [1177, 529] width 73 height 24
type input "100"
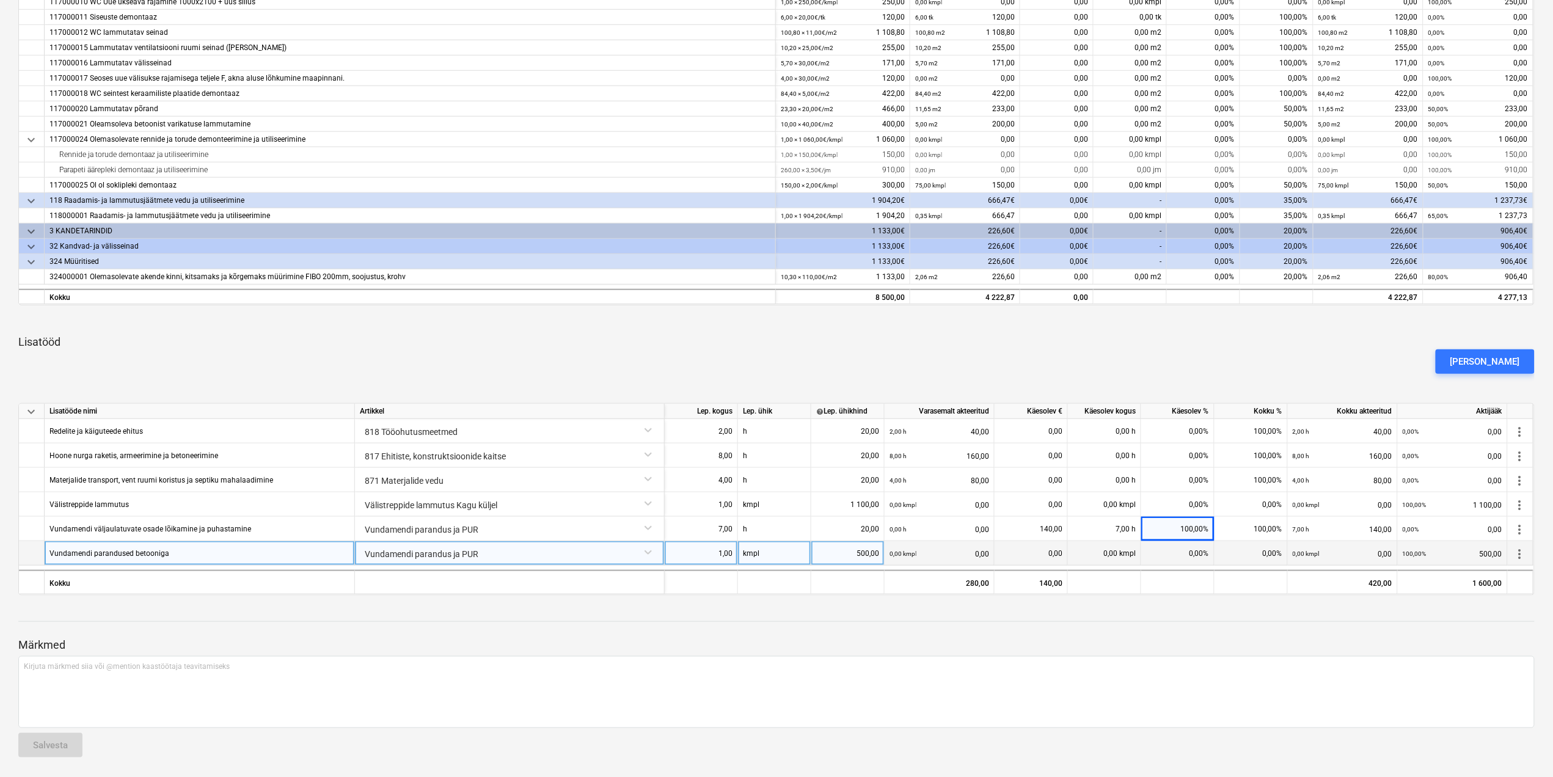
click at [1186, 552] on div "0,00%" at bounding box center [1177, 553] width 73 height 24
click at [1194, 550] on div "0,00%" at bounding box center [1177, 553] width 73 height 24
type input "100"
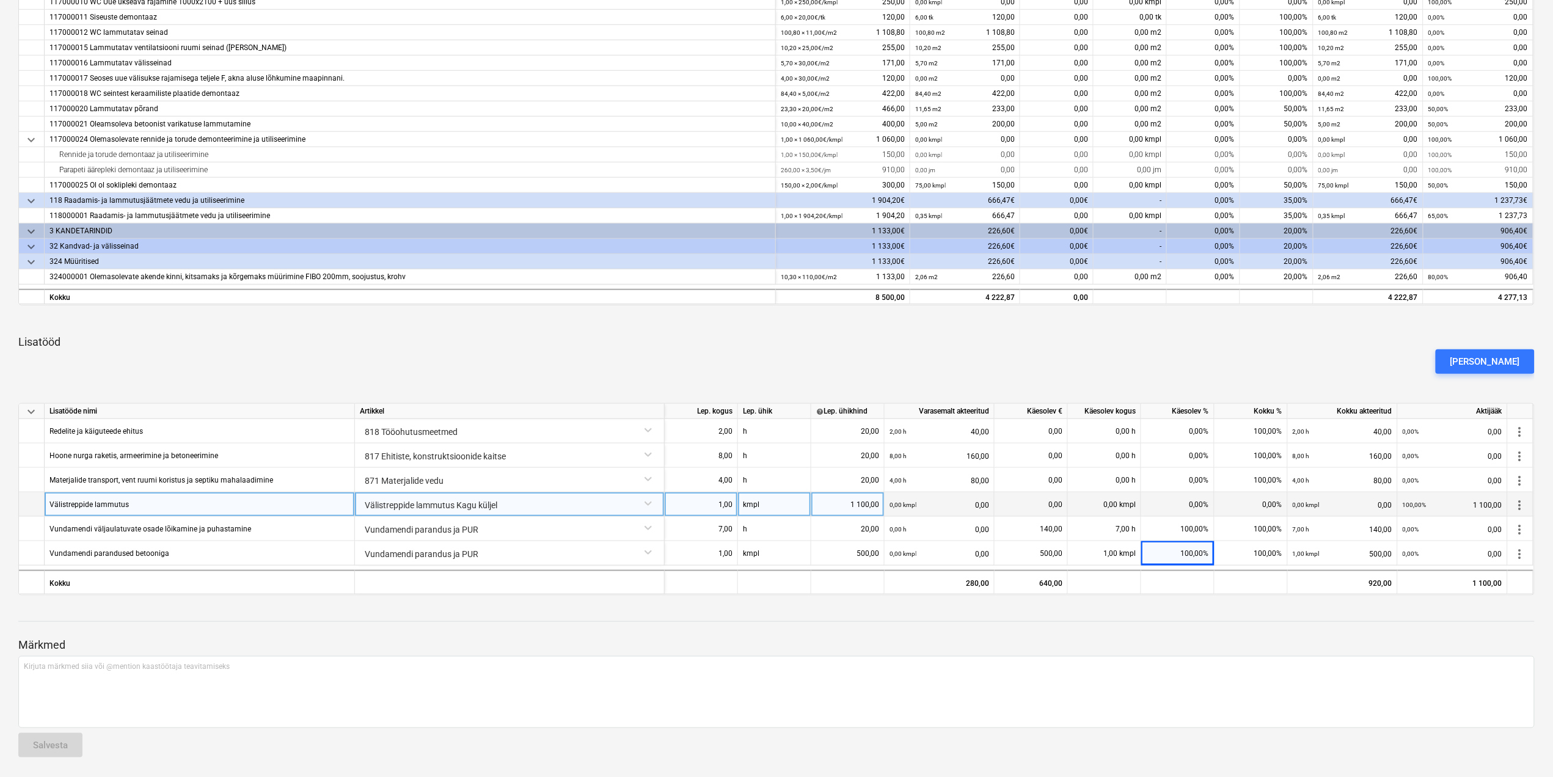
click at [1196, 504] on div "0,00%" at bounding box center [1177, 504] width 73 height 24
click at [1188, 501] on div "0,00%" at bounding box center [1177, 504] width 73 height 24
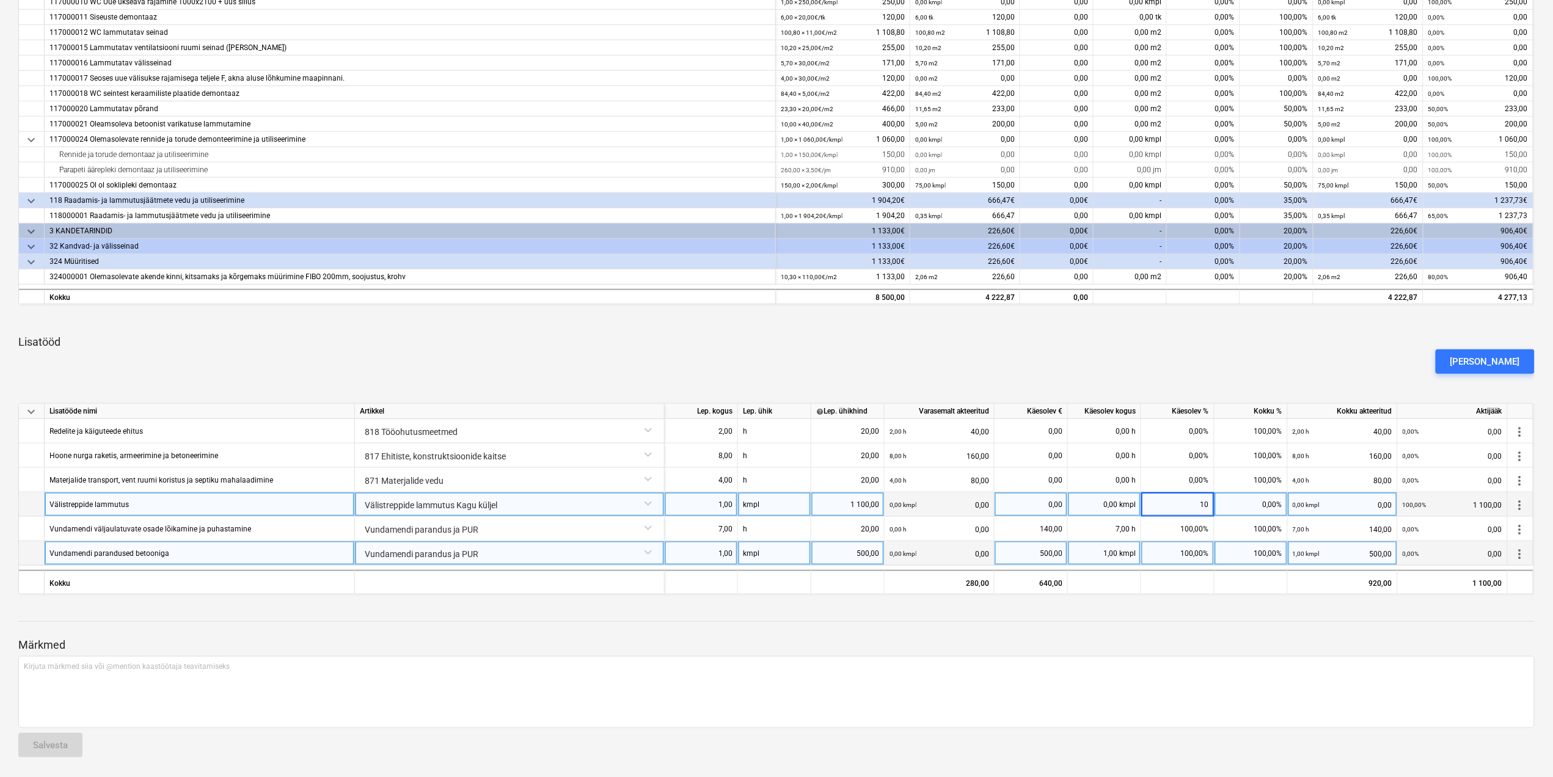
type input "100"
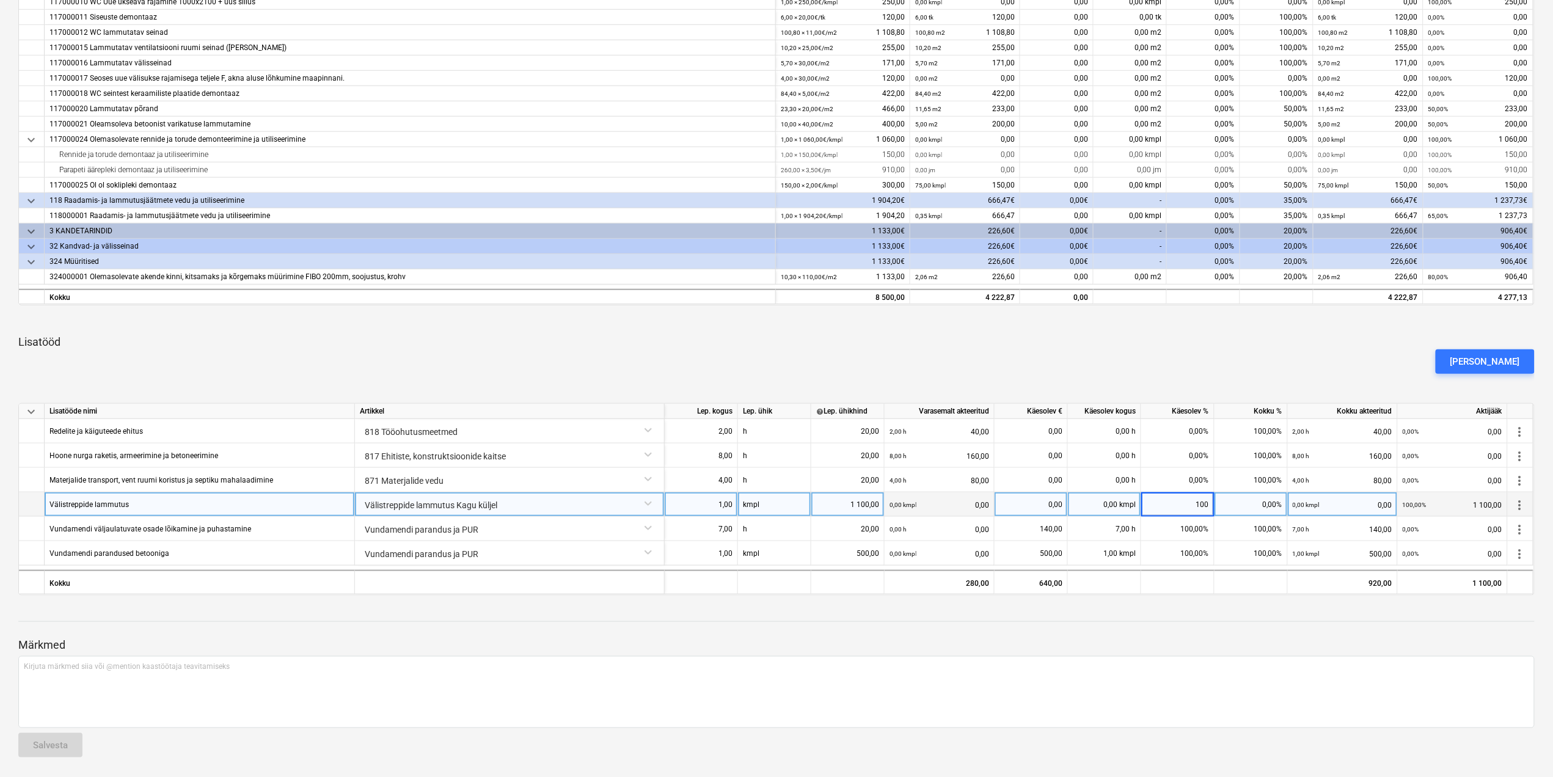
click at [1240, 646] on p "Märkmed" at bounding box center [776, 645] width 1516 height 15
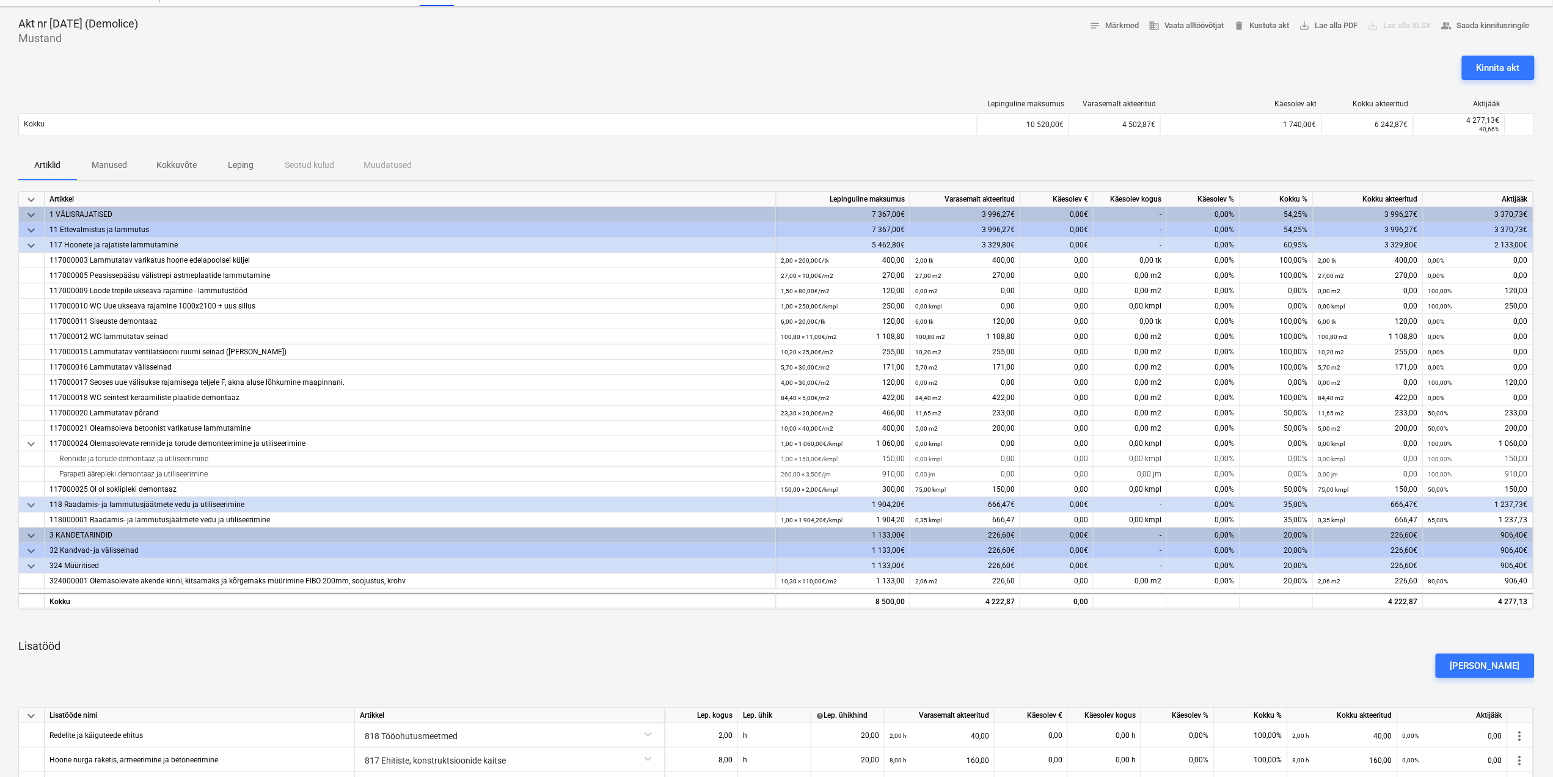
scroll to position [0, 0]
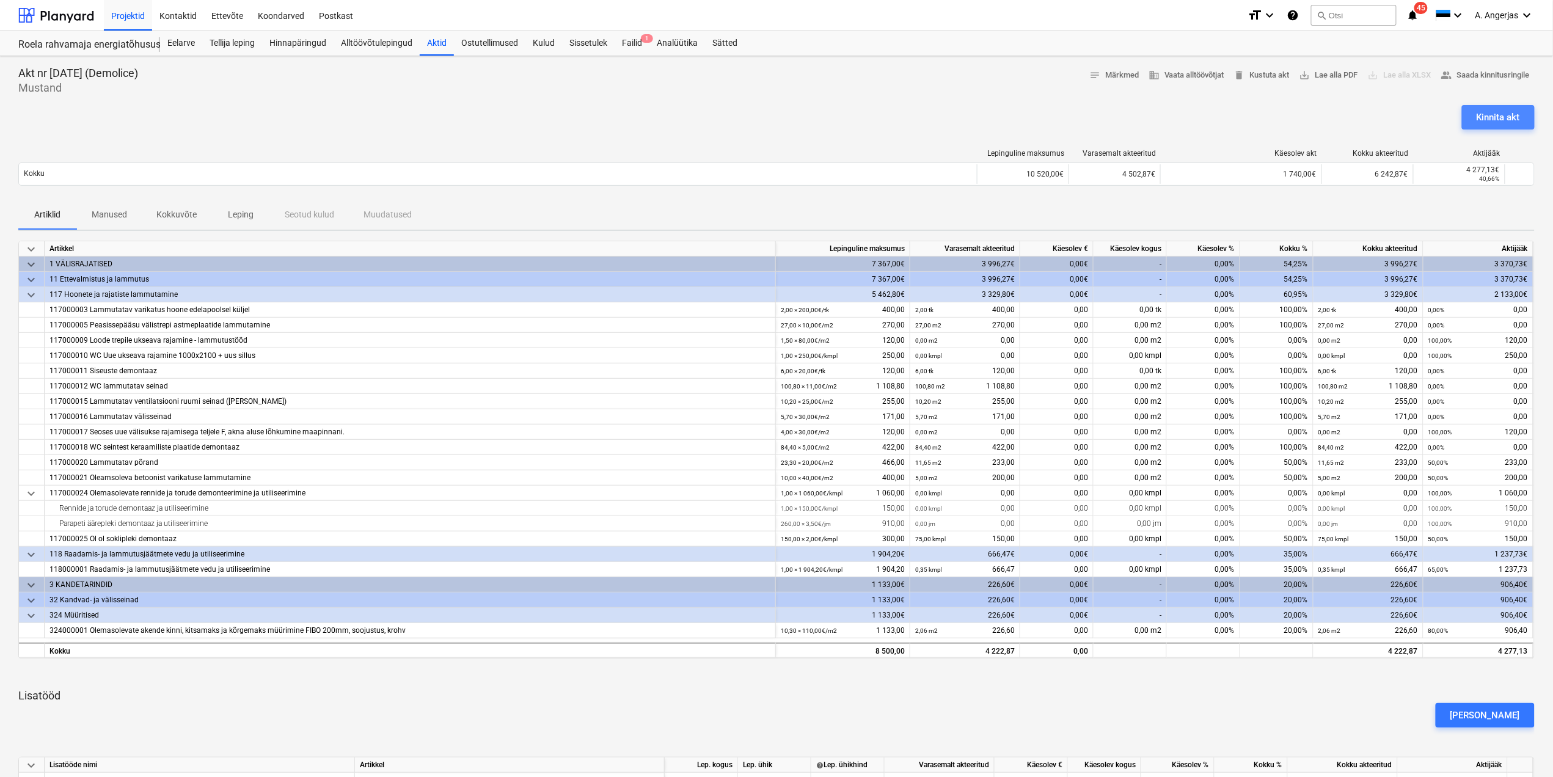
click at [1489, 119] on div "Kinnita akt" at bounding box center [1497, 117] width 43 height 16
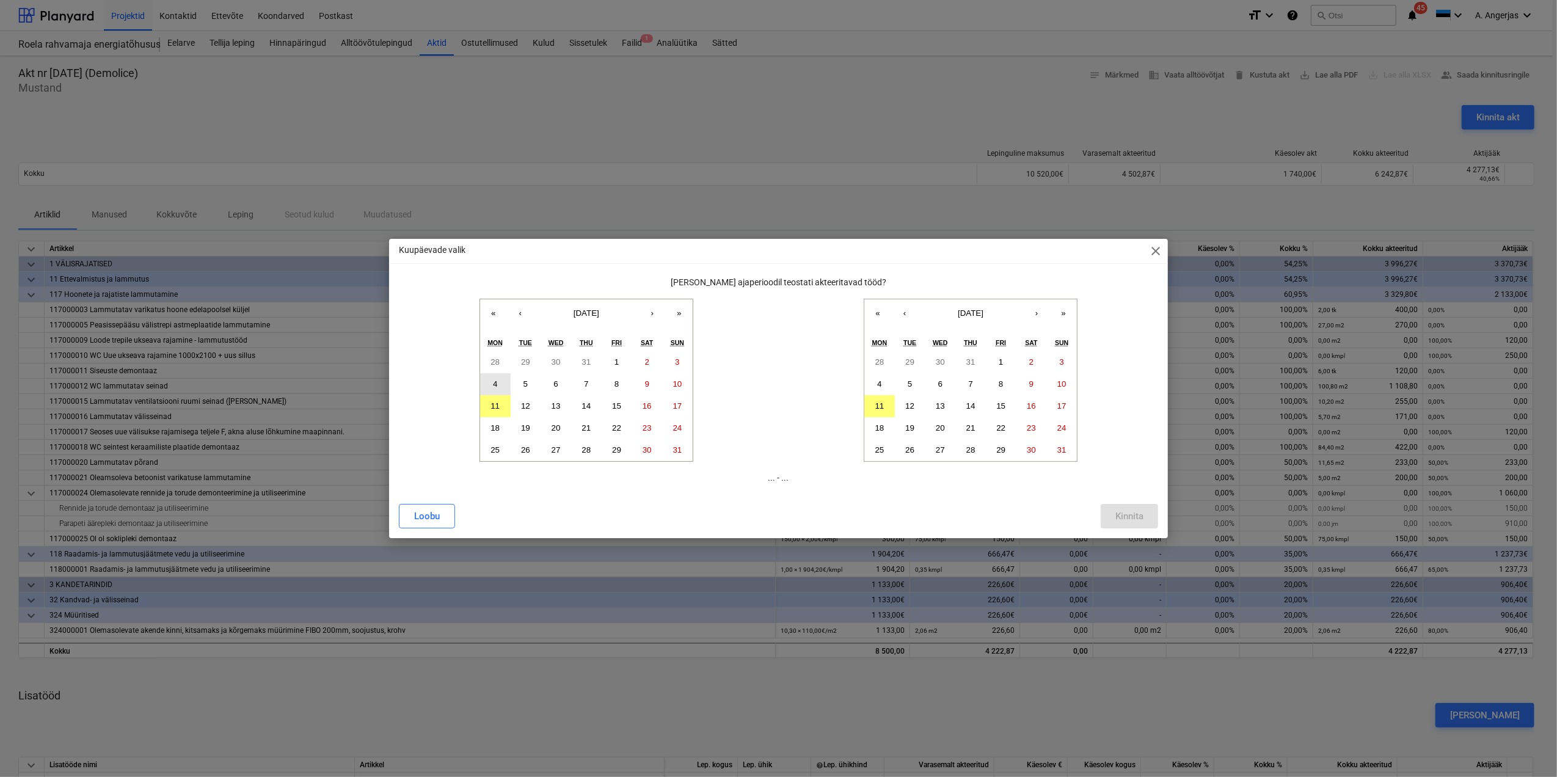
click at [500, 377] on button "4" at bounding box center [495, 384] width 31 height 22
click at [892, 408] on button "11" at bounding box center [879, 406] width 31 height 22
click at [1126, 519] on div "Kinnita" at bounding box center [1129, 516] width 28 height 16
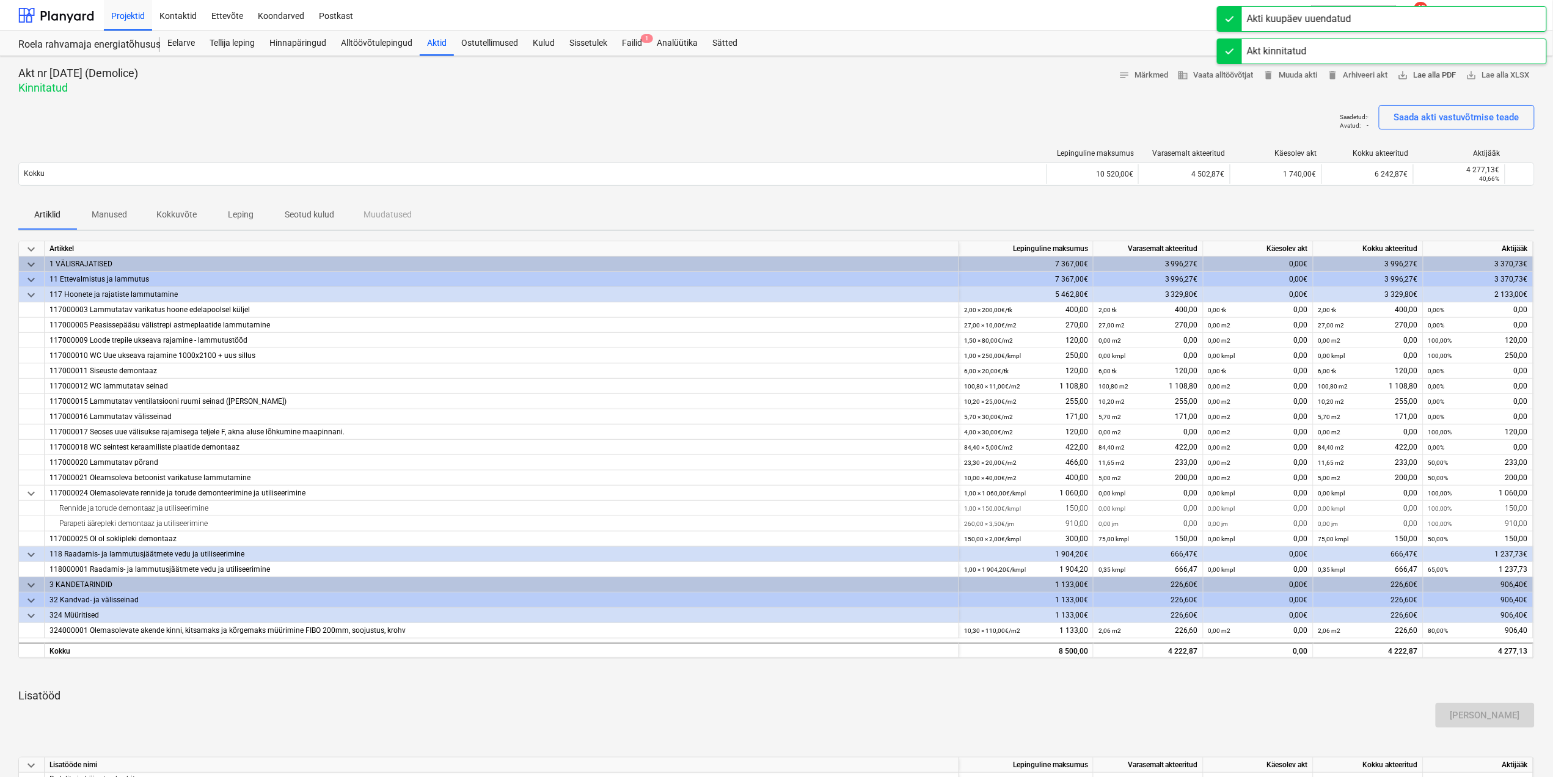
click at [1421, 77] on span "save_alt Lae alla PDF" at bounding box center [1427, 75] width 59 height 14
click at [943, 108] on div "Saadetud : - Avatud : - Saada akti vastuvõtmise teade" at bounding box center [776, 122] width 1516 height 34
click at [619, 42] on div "Failid 1" at bounding box center [632, 43] width 35 height 24
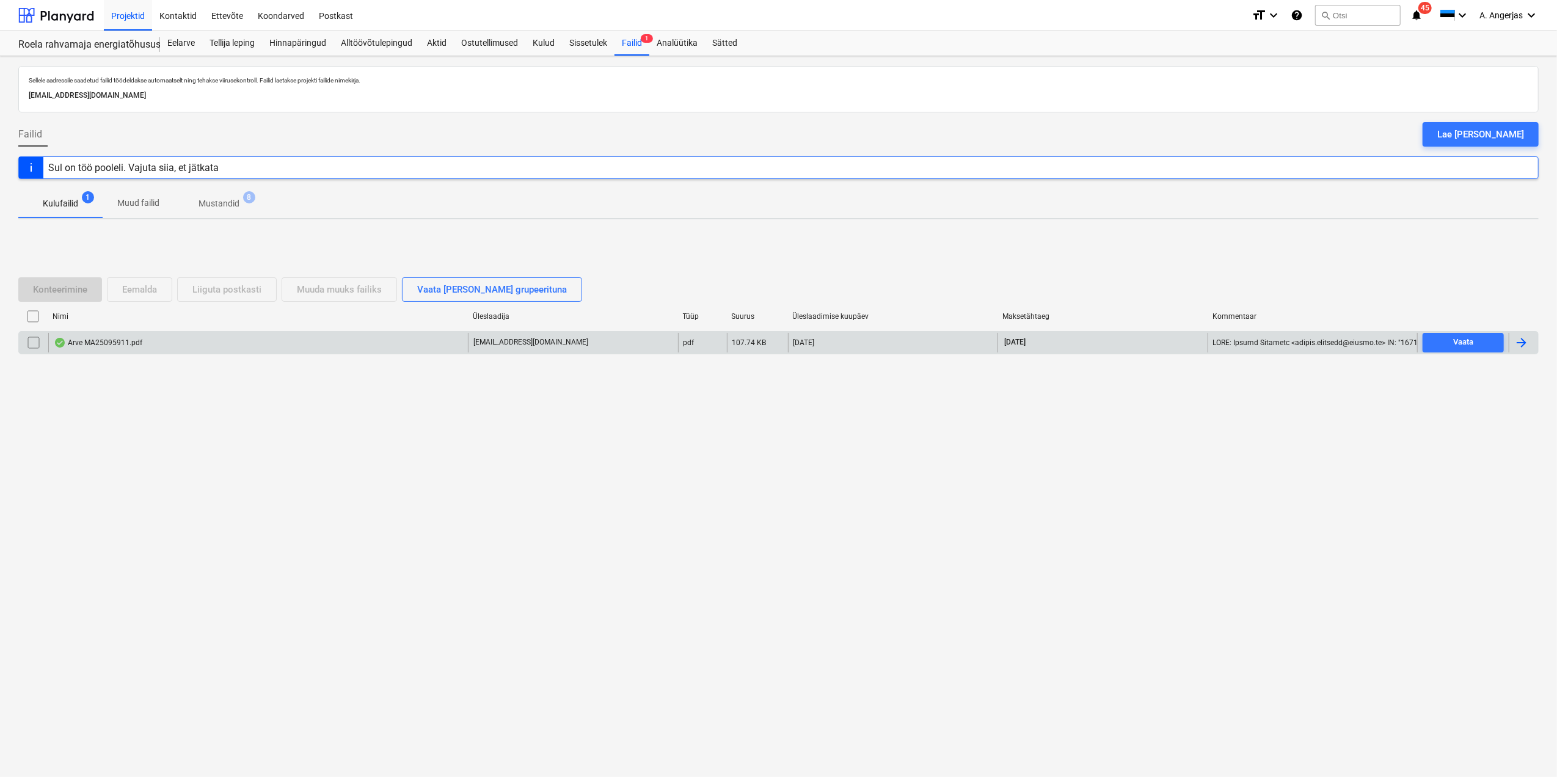
click at [142, 351] on div "Arve MA25095911.pdf" at bounding box center [258, 343] width 420 height 20
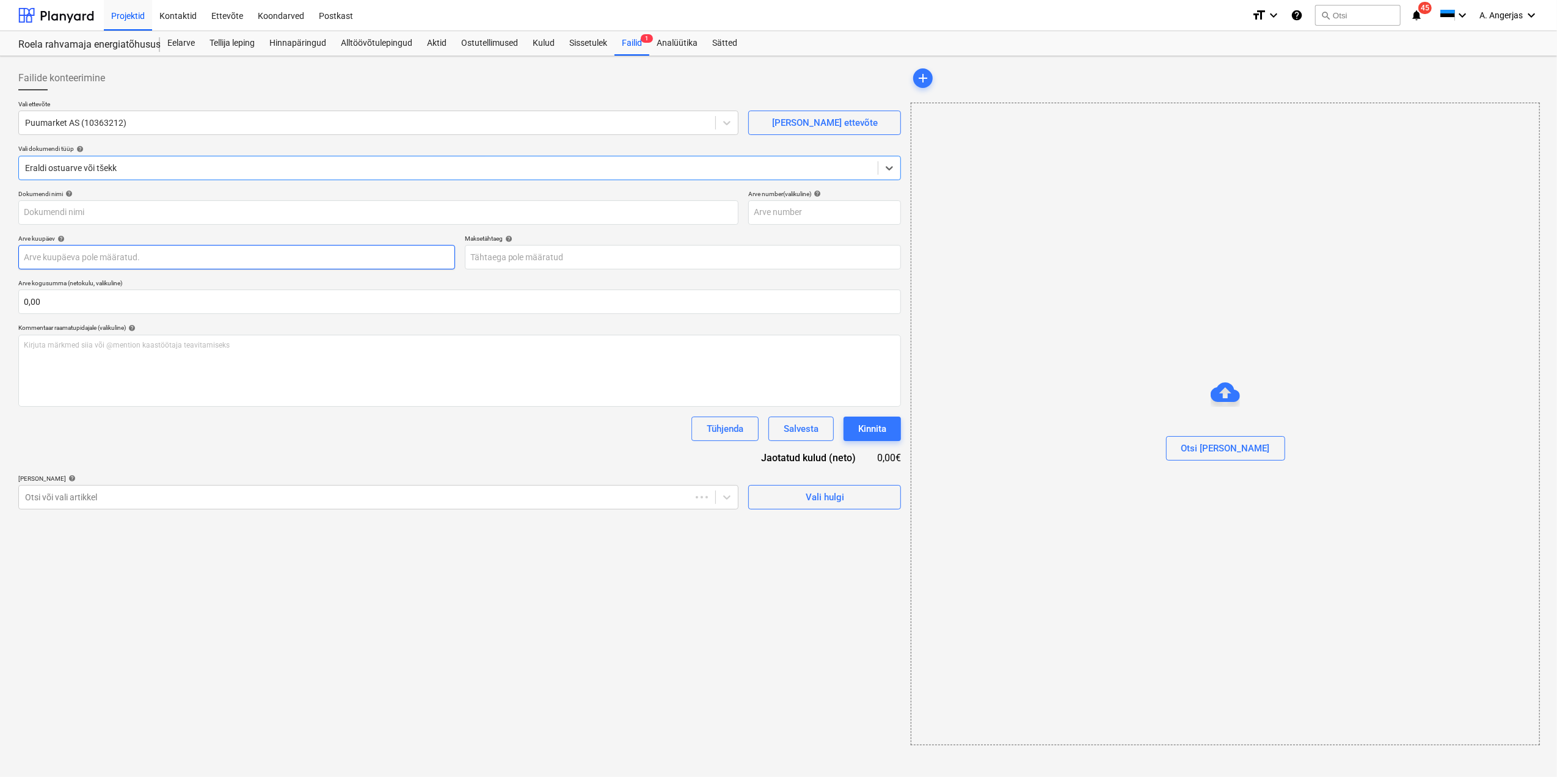
type input "MA25095911"
type input "[DATE]"
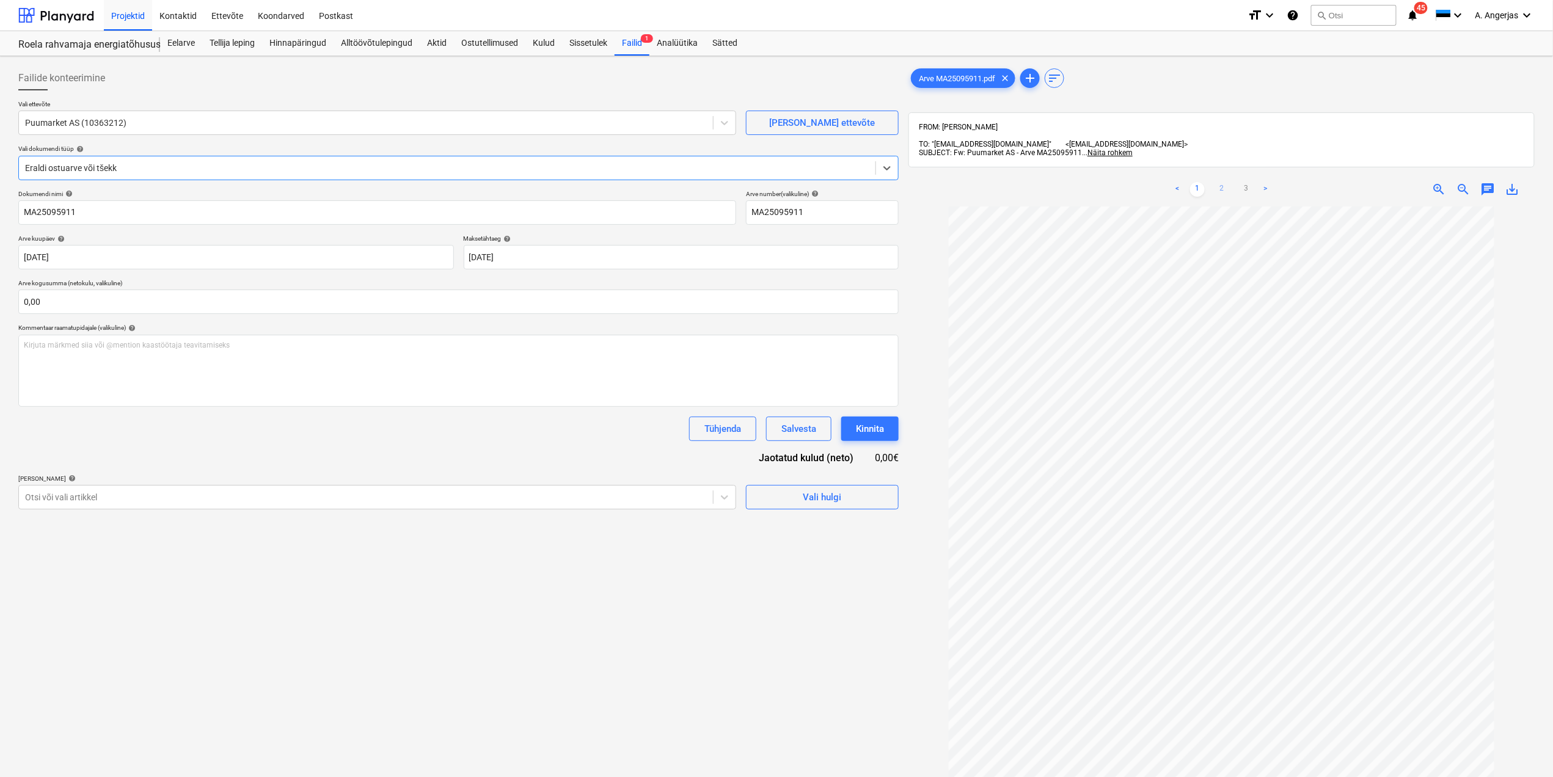
click at [1222, 184] on link "2" at bounding box center [1221, 189] width 15 height 15
click at [1242, 184] on link "3" at bounding box center [1246, 189] width 15 height 15
click at [225, 293] on input "text" at bounding box center [458, 302] width 880 height 24
type input "1 236,01"
click at [194, 445] on div "Dokumendi nimi help MA25095911 Arve number (valikuline) help MA25095911 Arve ku…" at bounding box center [458, 365] width 880 height 350
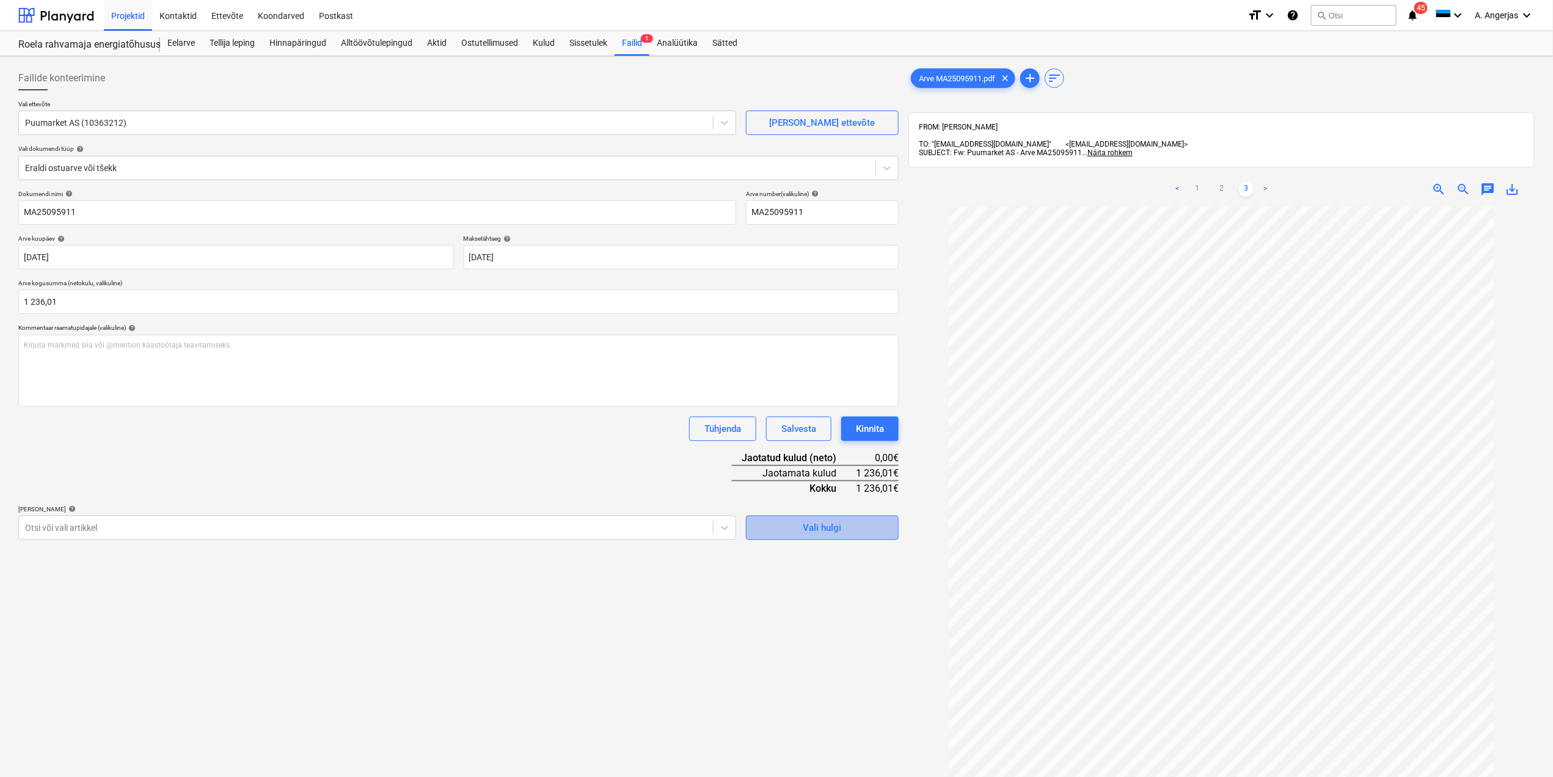
click at [877, 523] on span "Vali hulgi" at bounding box center [822, 528] width 122 height 16
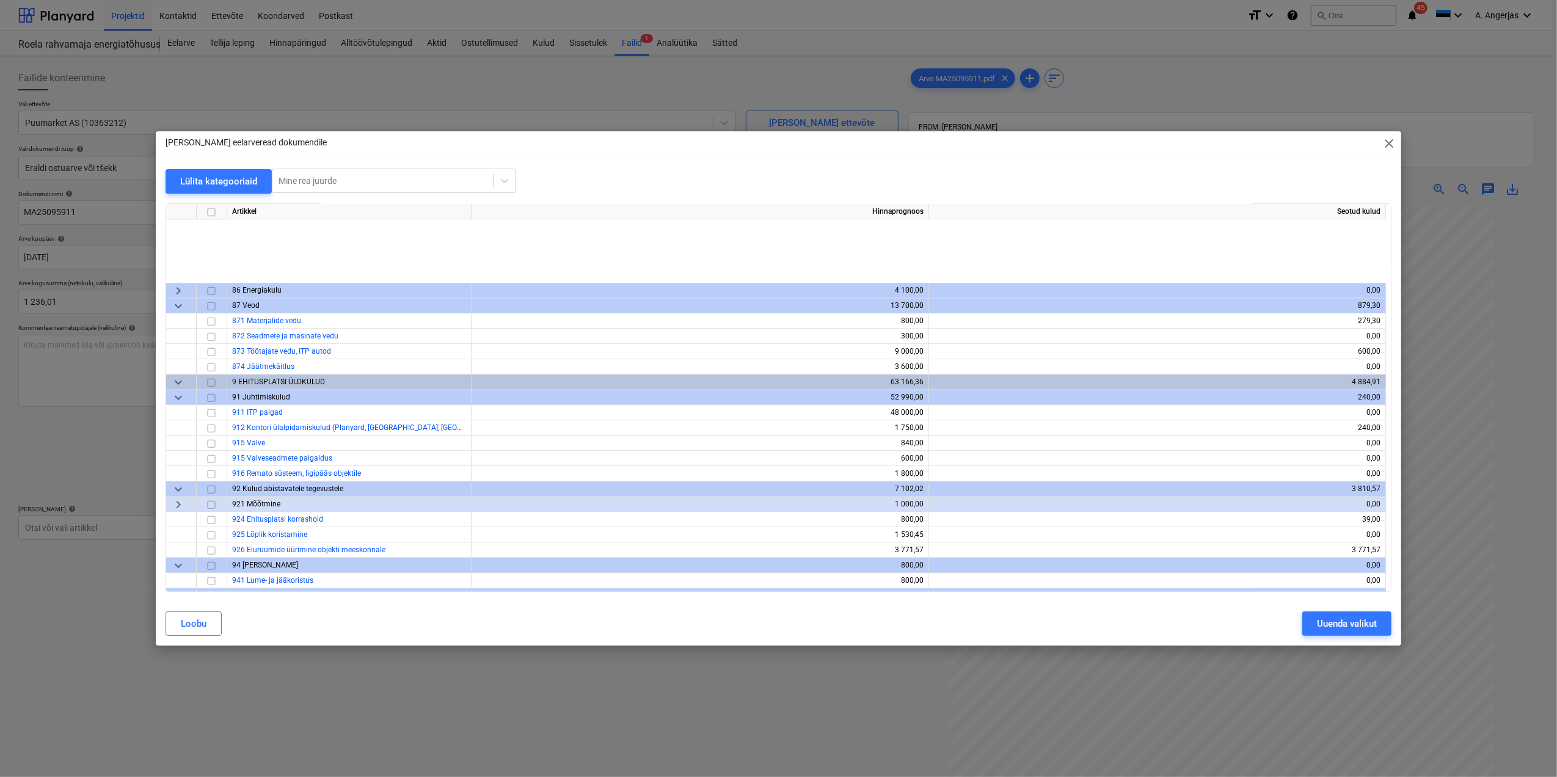
scroll to position [3492, 0]
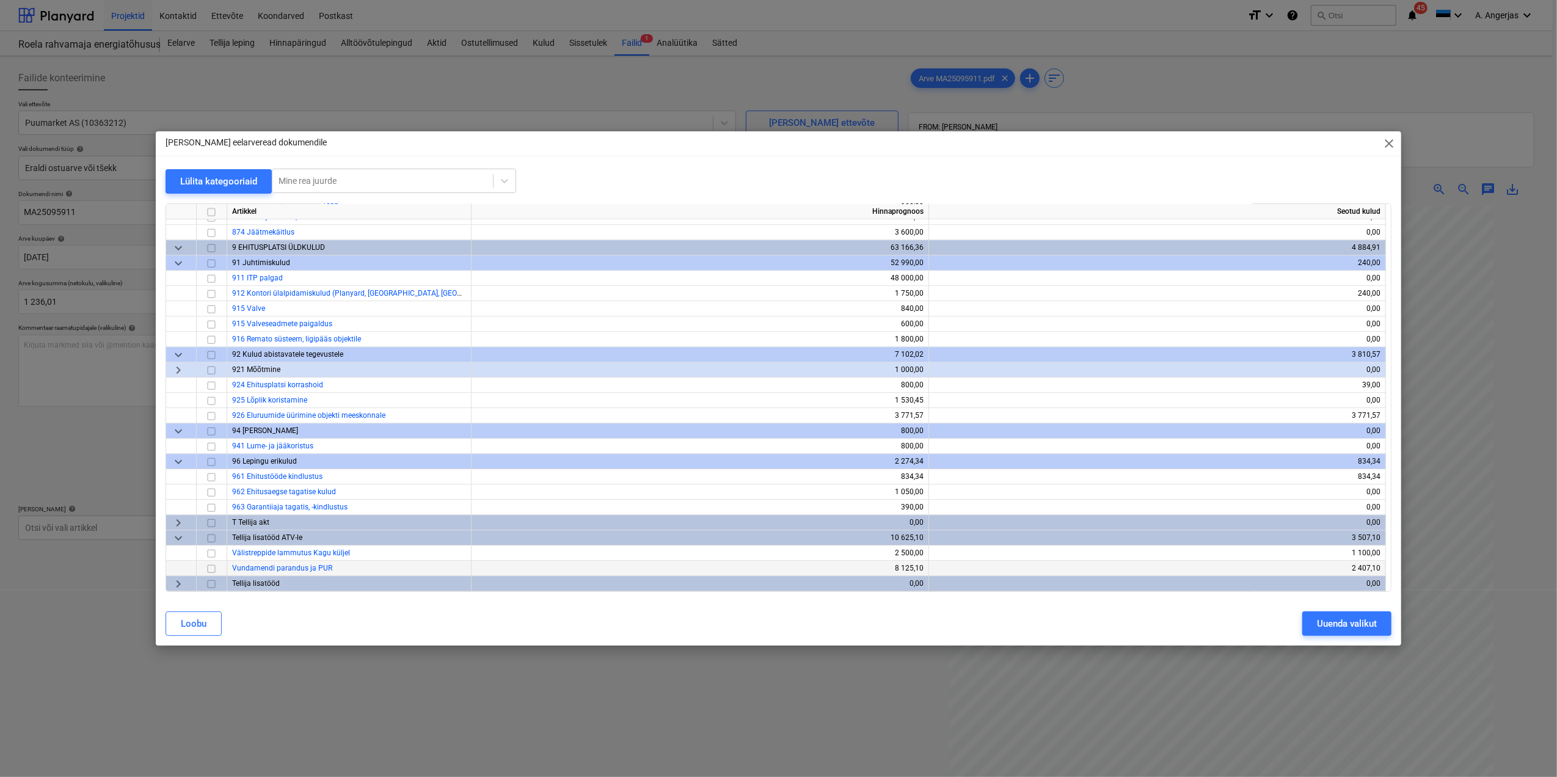
click at [208, 567] on input "checkbox" at bounding box center [211, 568] width 15 height 15
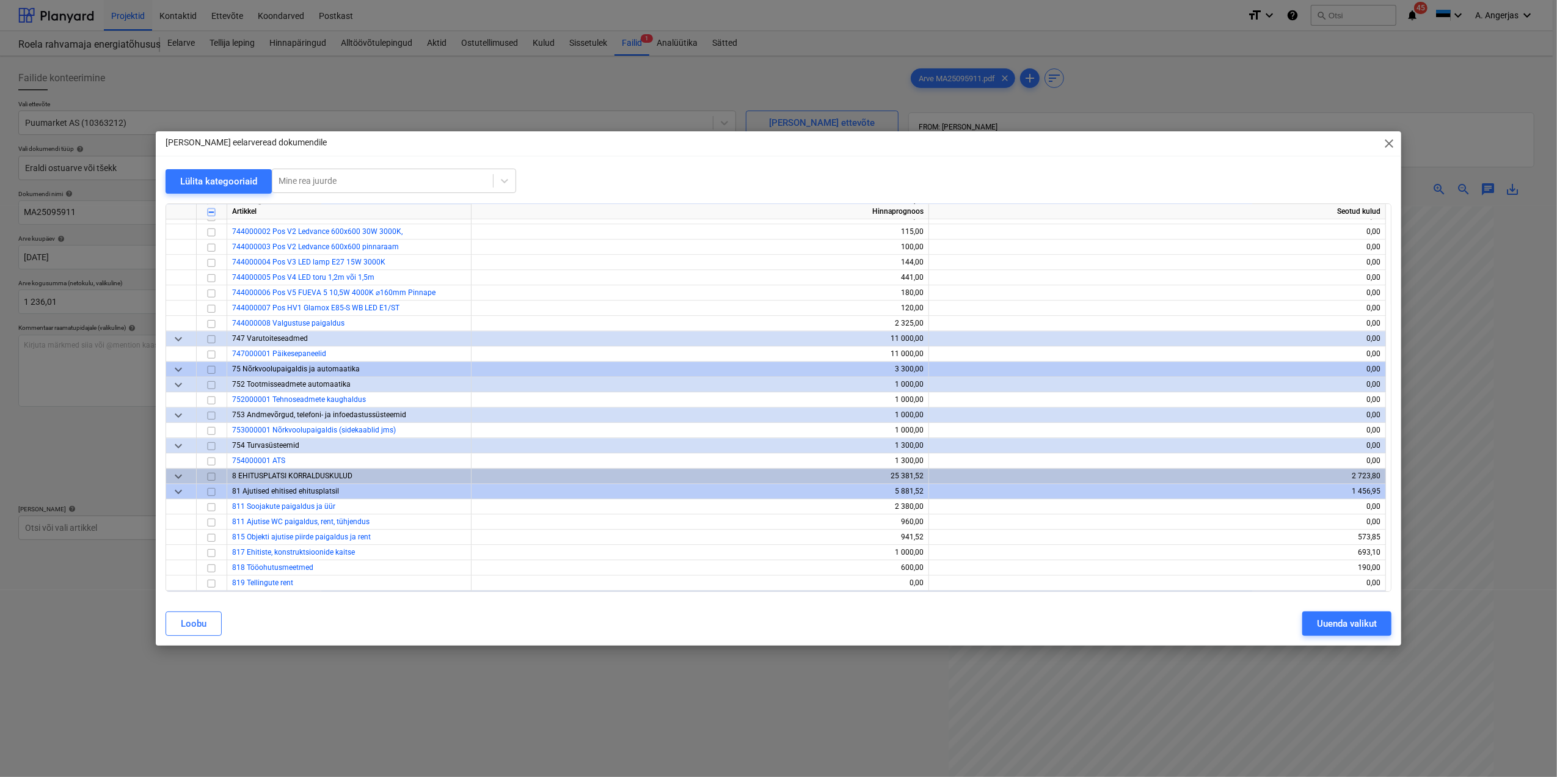
scroll to position [3085, 0]
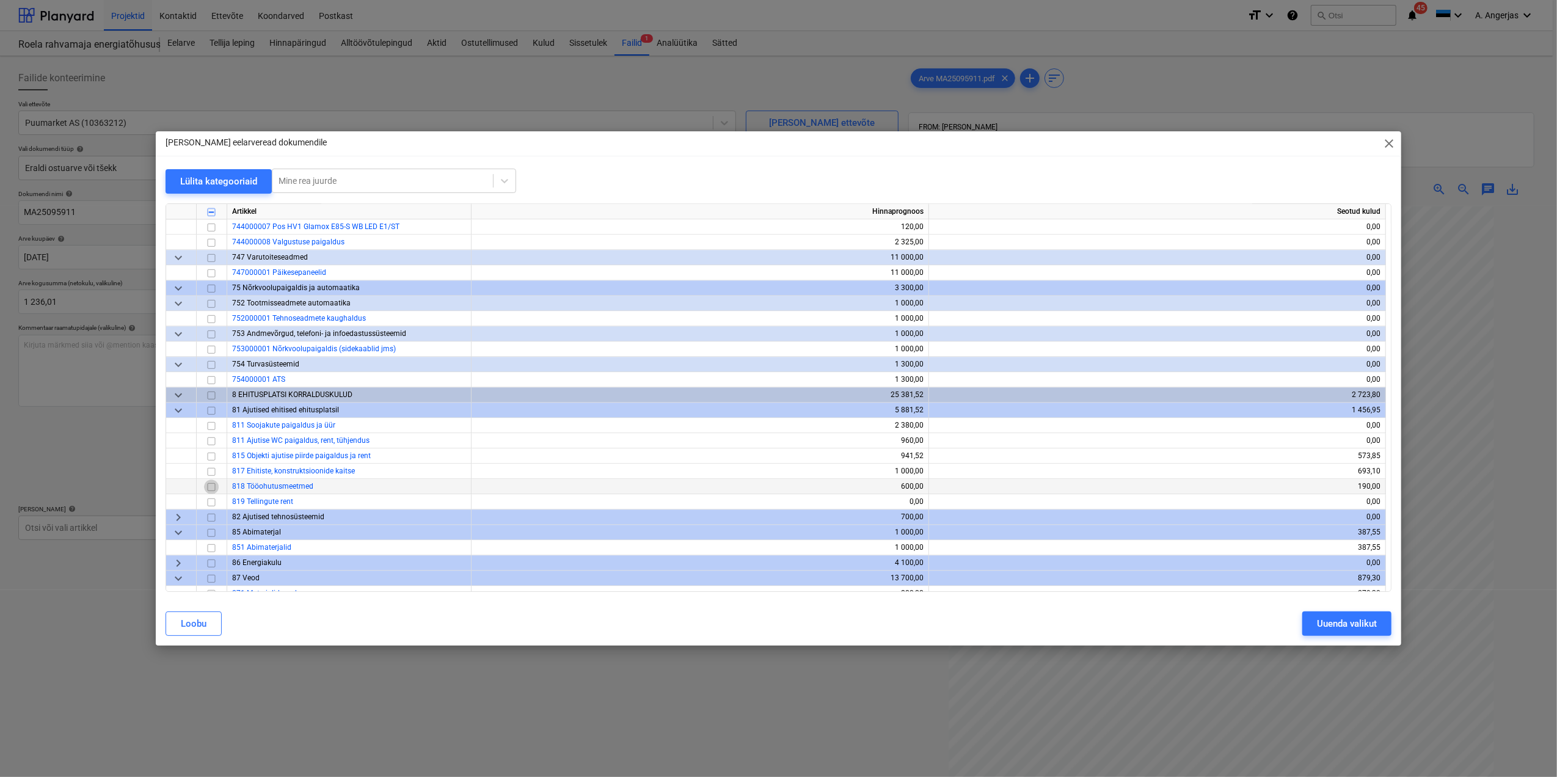
click at [211, 491] on input "checkbox" at bounding box center [211, 487] width 15 height 15
click at [213, 472] on input "checkbox" at bounding box center [211, 471] width 15 height 15
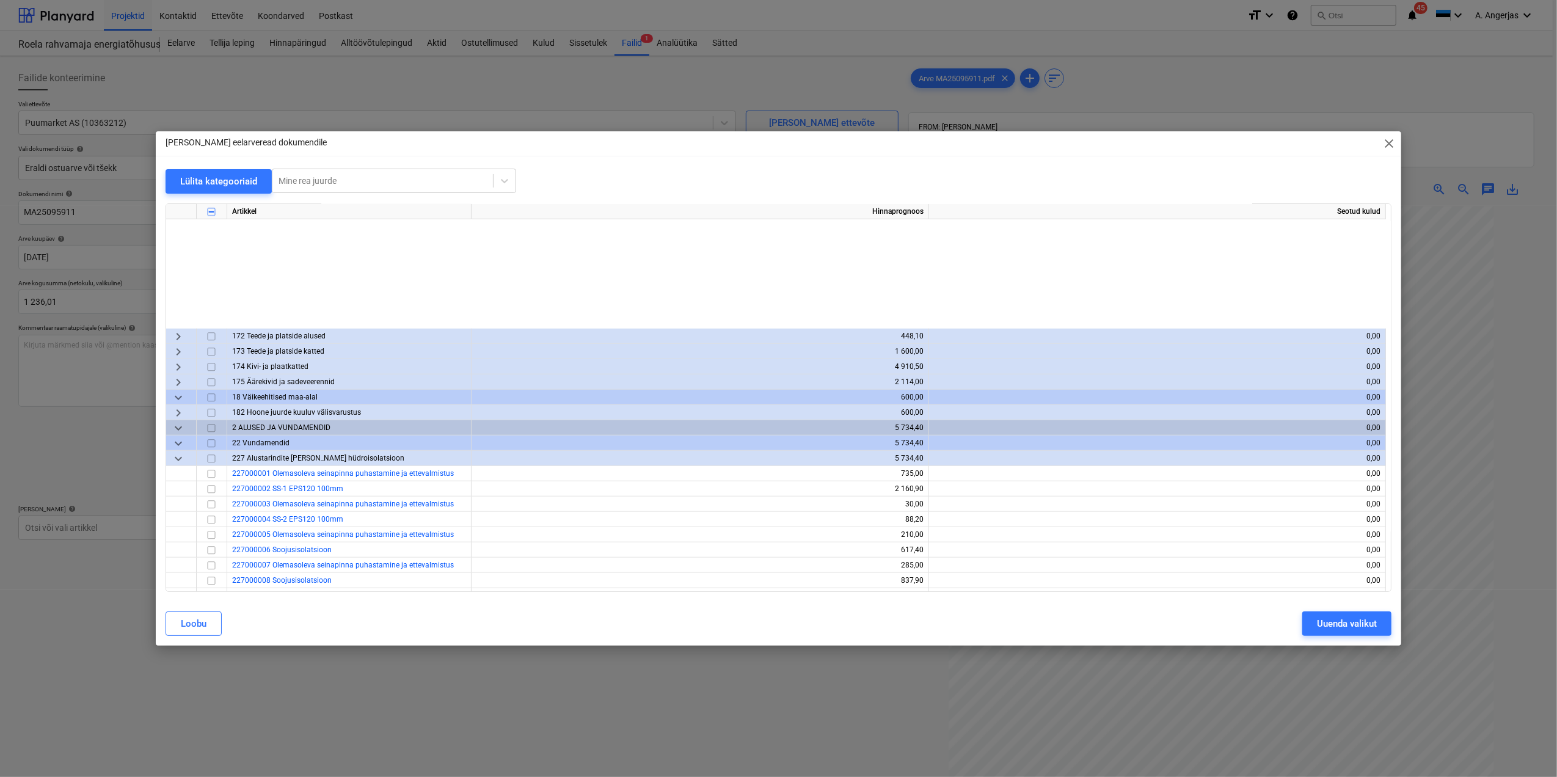
scroll to position [1130, 0]
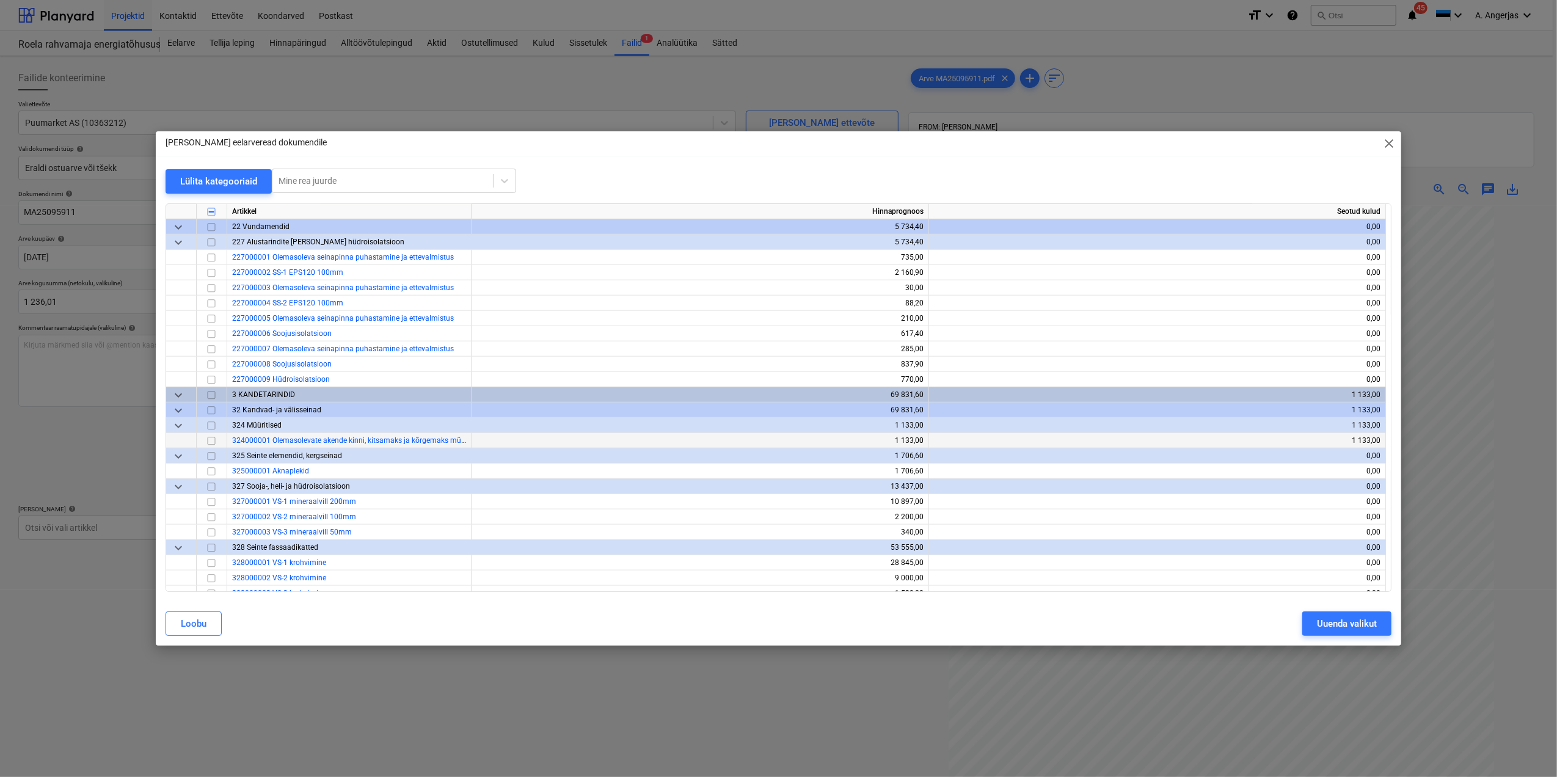
click at [210, 443] on input "checkbox" at bounding box center [211, 441] width 15 height 15
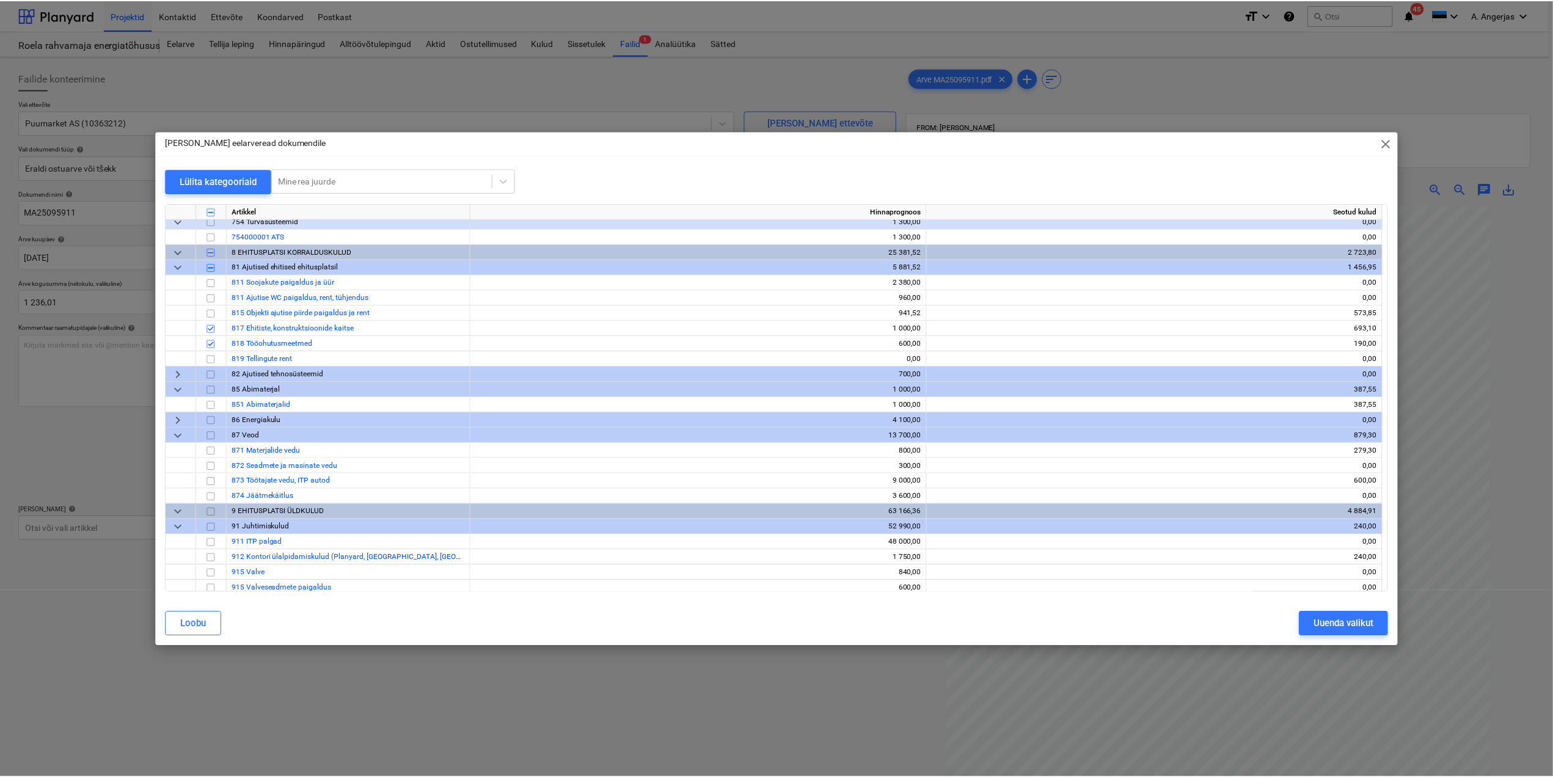
scroll to position [3248, 0]
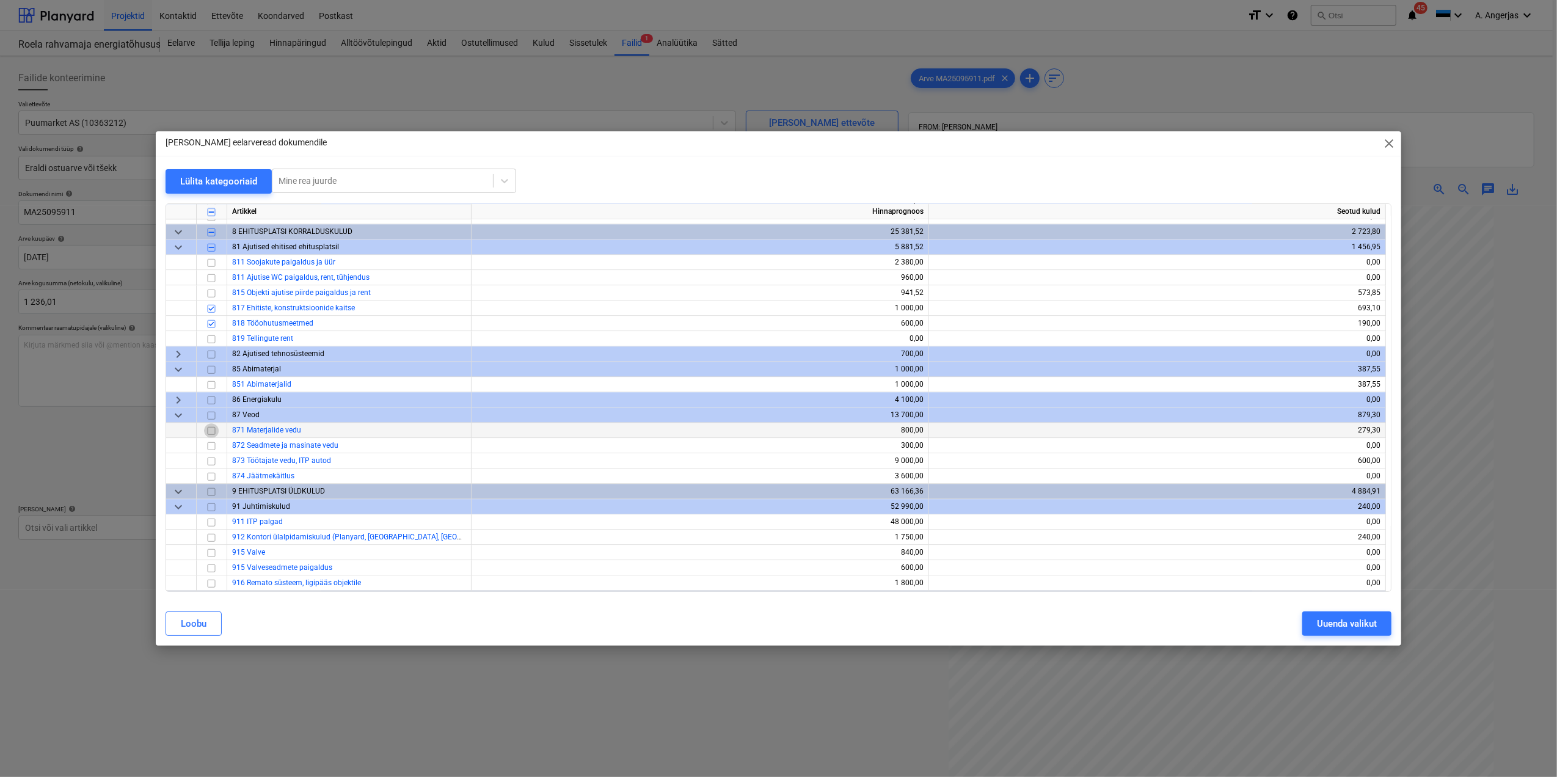
click at [213, 432] on input "checkbox" at bounding box center [211, 430] width 15 height 15
click at [1357, 617] on div "Uuenda valikut" at bounding box center [1347, 624] width 60 height 16
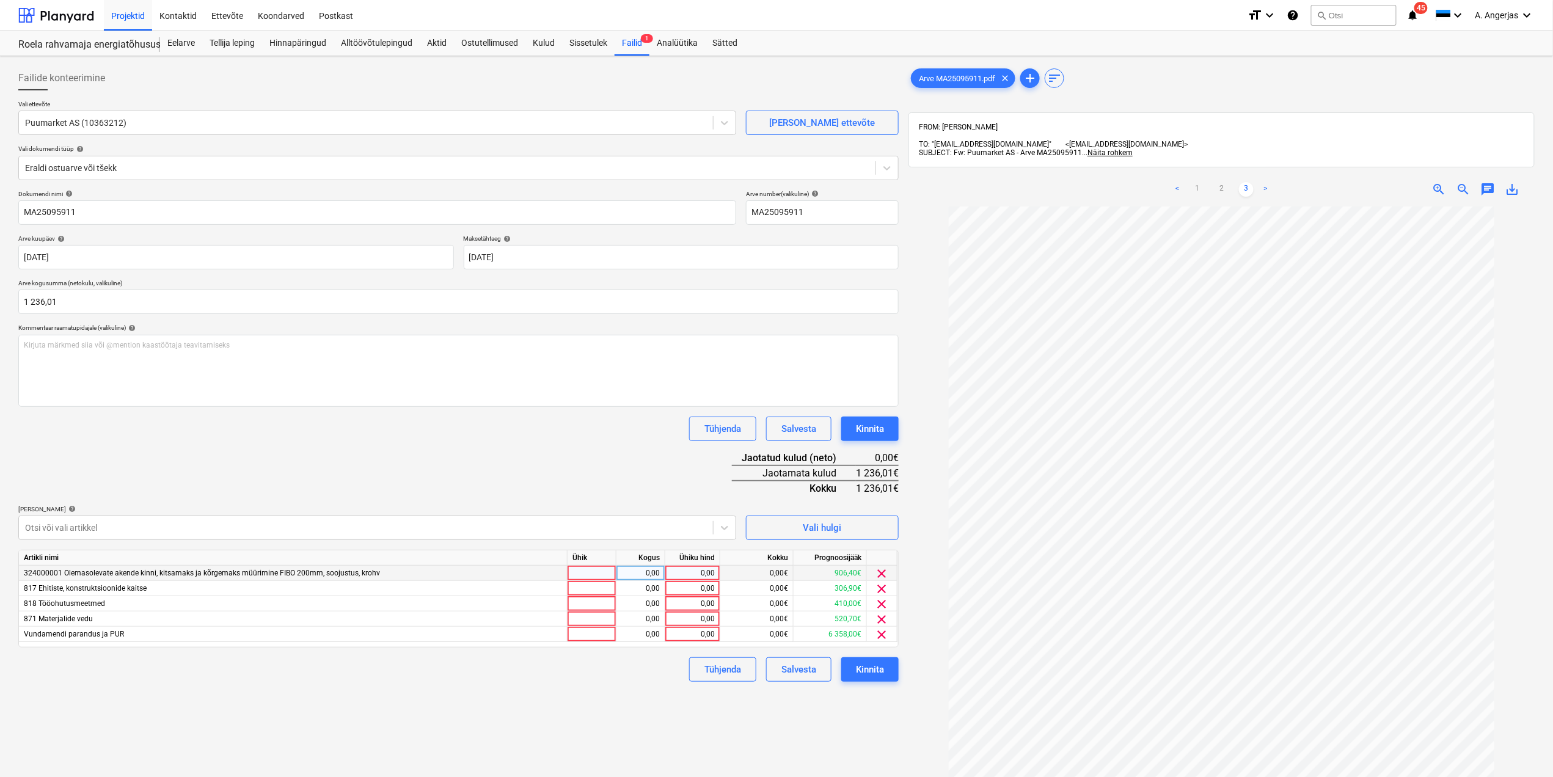
click at [587, 575] on div at bounding box center [591, 573] width 49 height 15
type input "tk"
click at [588, 589] on div at bounding box center [591, 588] width 49 height 15
type input "tk"
click at [584, 602] on div at bounding box center [591, 603] width 49 height 15
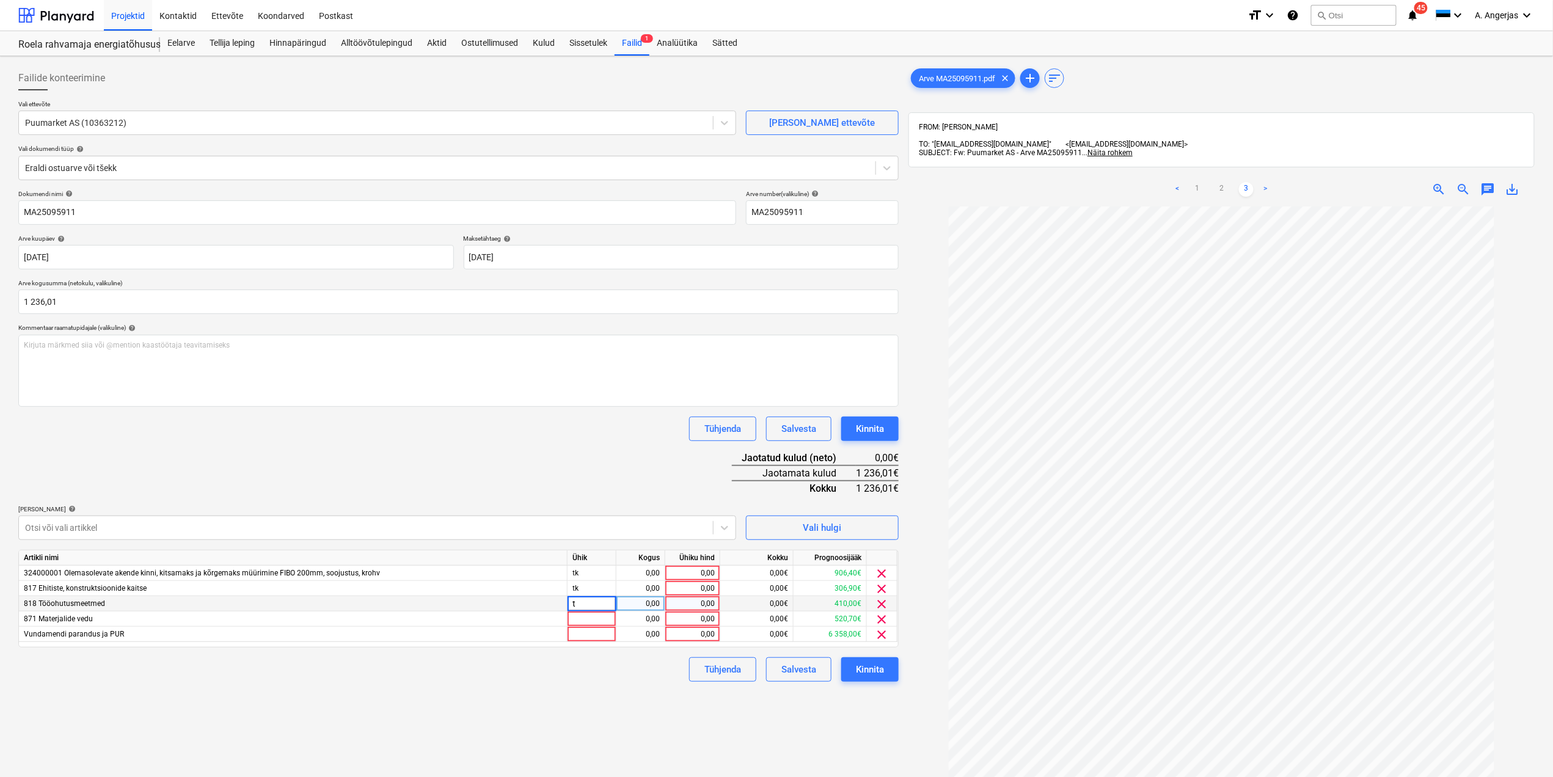
type input "tk"
click at [587, 615] on div at bounding box center [591, 618] width 49 height 15
type input "tk"
click at [583, 633] on div at bounding box center [591, 634] width 49 height 15
type input "yk"
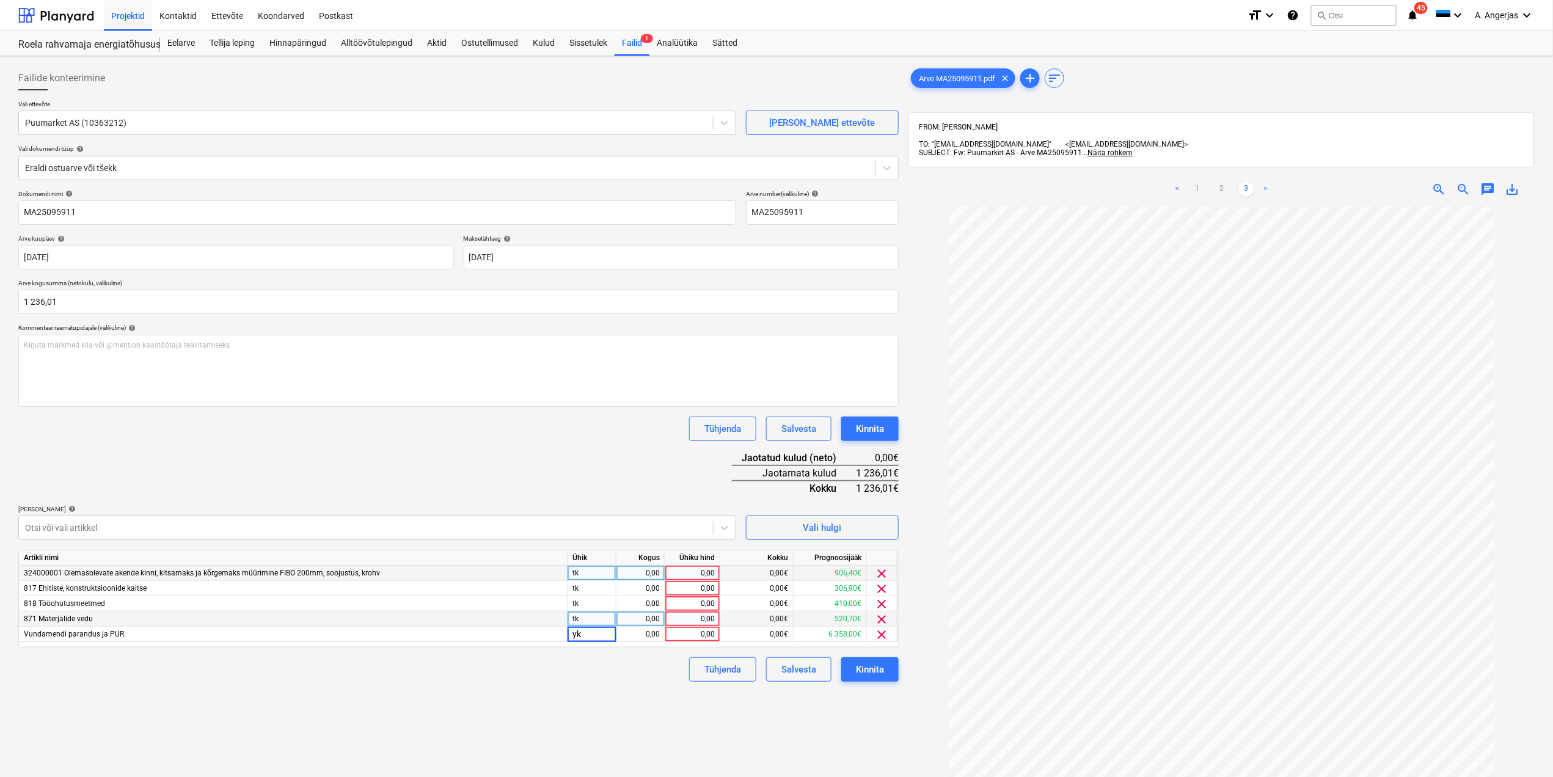
click at [660, 568] on div "0,00" at bounding box center [640, 573] width 38 height 15
type input "1"
click at [653, 594] on div "0,00" at bounding box center [640, 588] width 38 height 15
click at [653, 602] on div "0,00" at bounding box center [640, 603] width 38 height 15
type input "1"
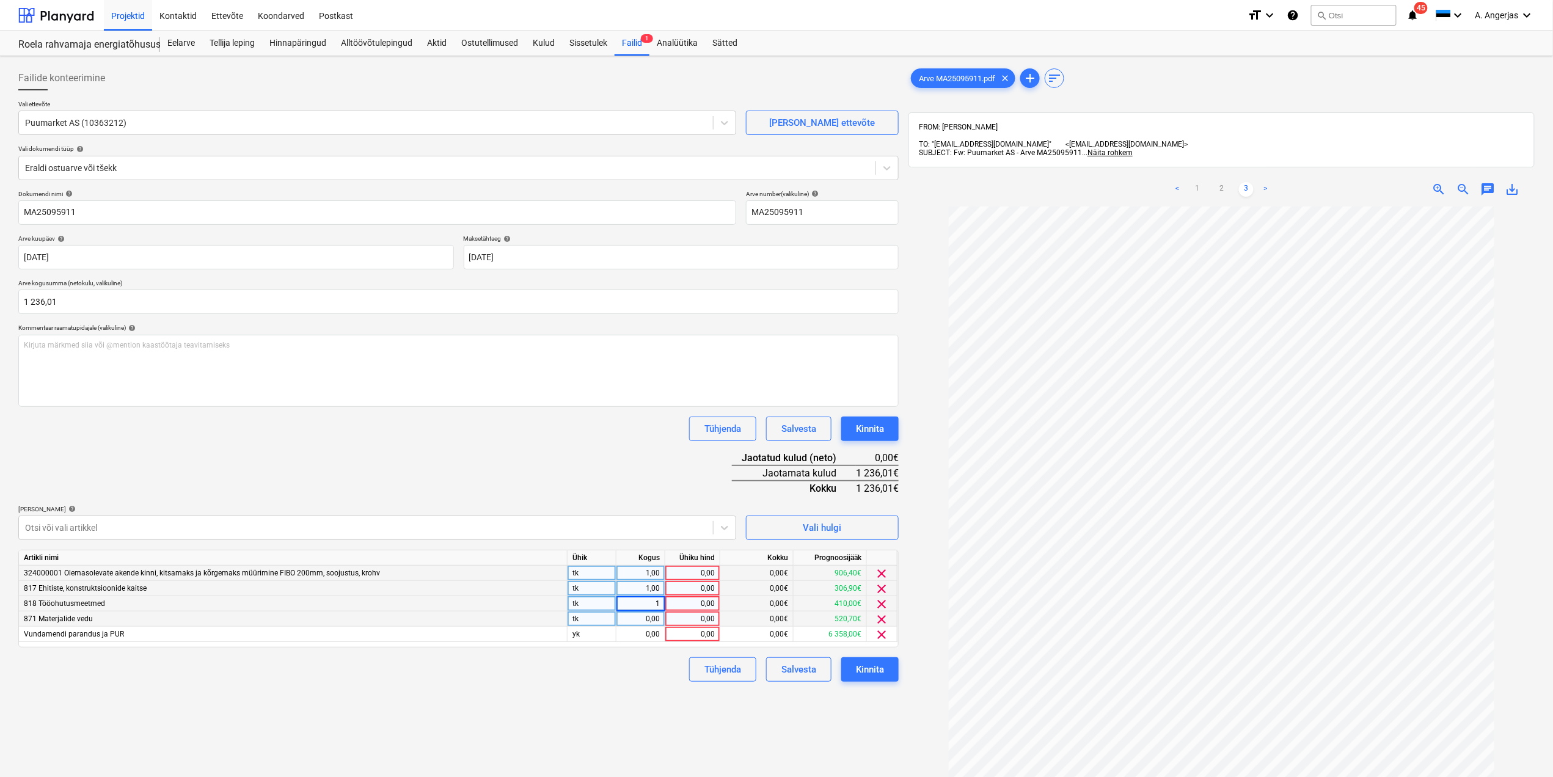
click at [656, 619] on div "0,00" at bounding box center [640, 618] width 38 height 15
type input "1"
click at [651, 630] on div "0,00" at bounding box center [640, 634] width 38 height 15
type input "1"
click at [611, 668] on div "Tühjenda Salvesta Kinnita" at bounding box center [458, 669] width 880 height 24
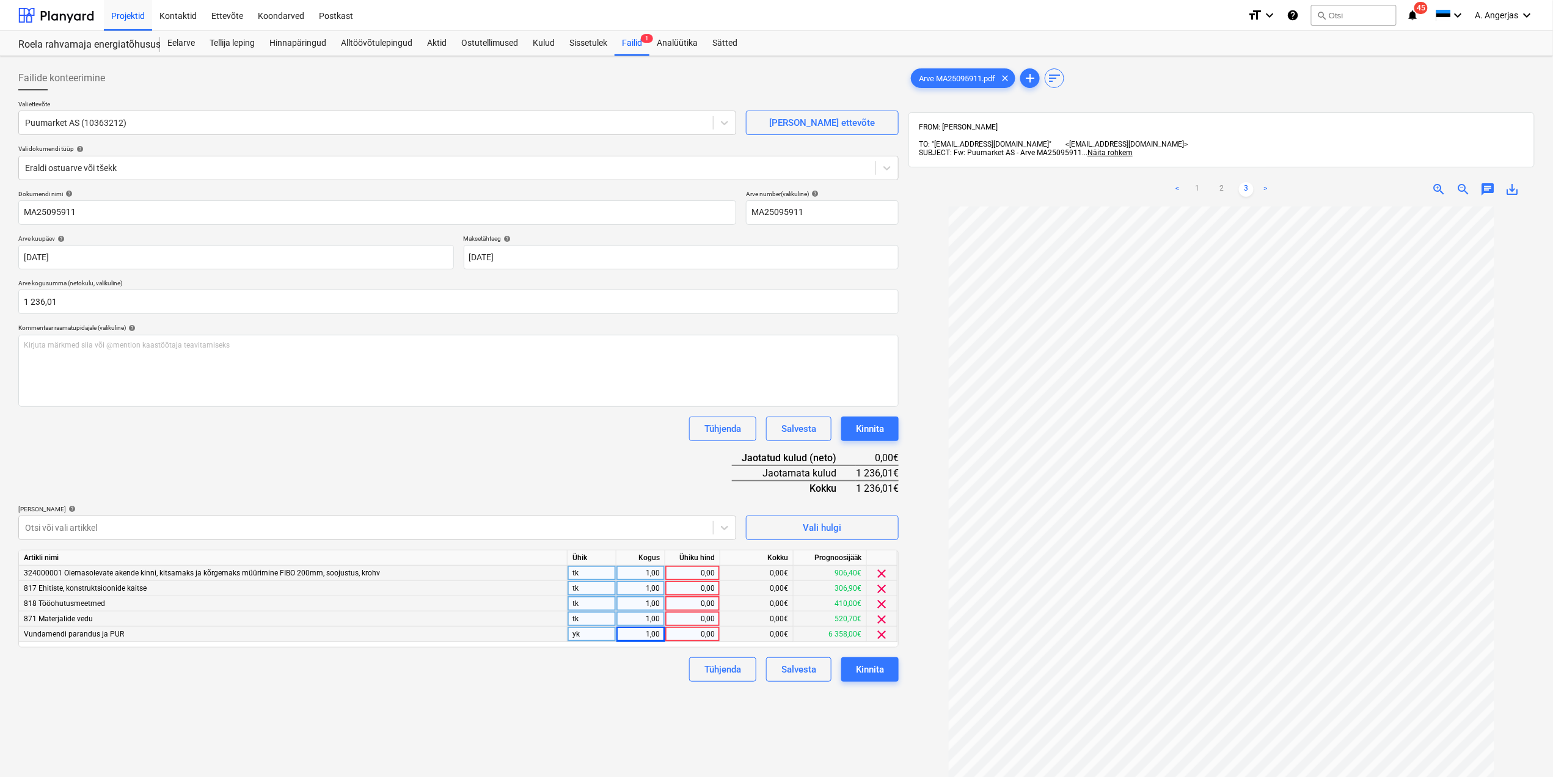
click at [692, 575] on div "0,00" at bounding box center [692, 573] width 45 height 15
click at [1228, 188] on link "2" at bounding box center [1221, 189] width 15 height 15
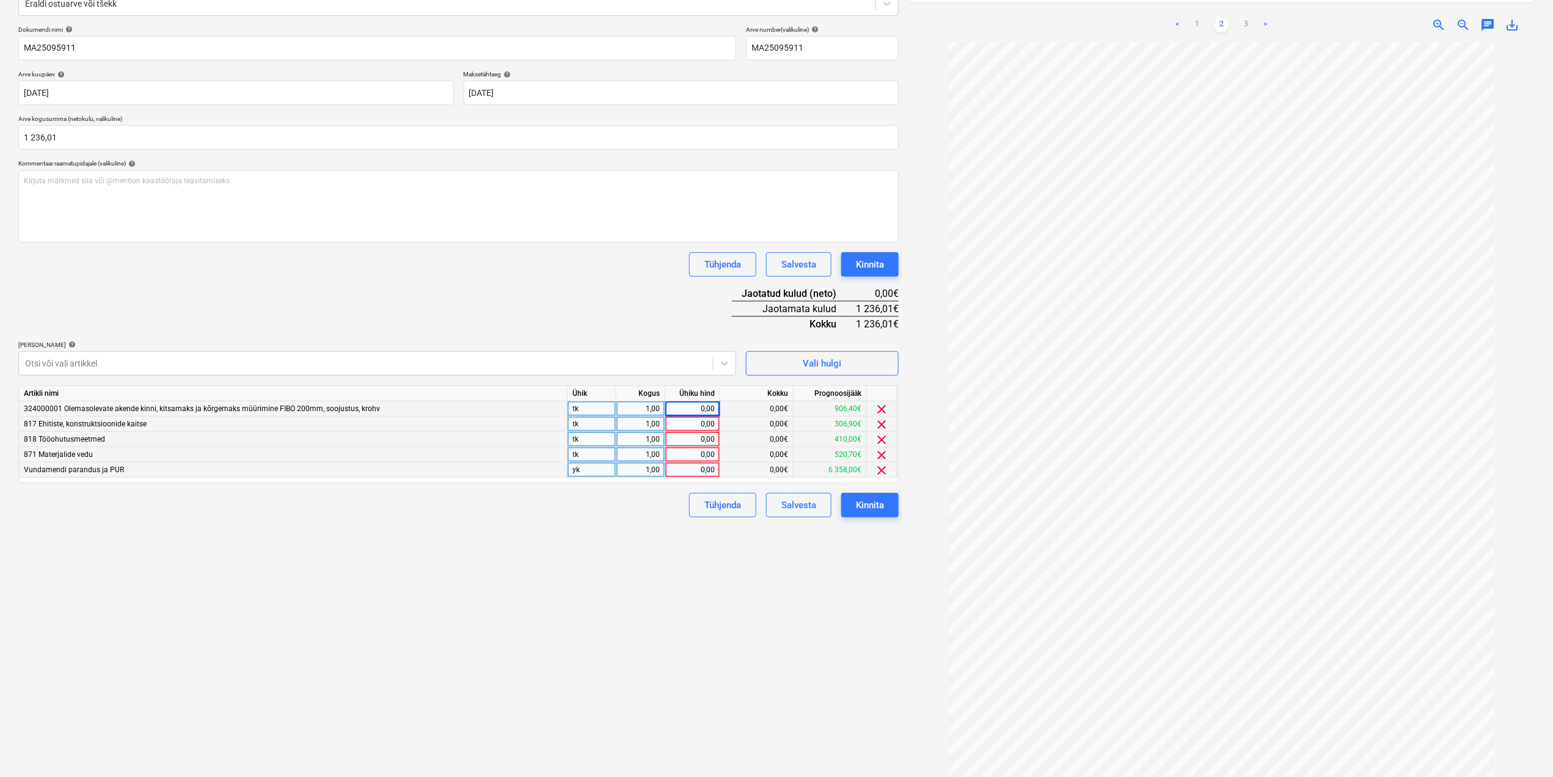
scroll to position [176, 0]
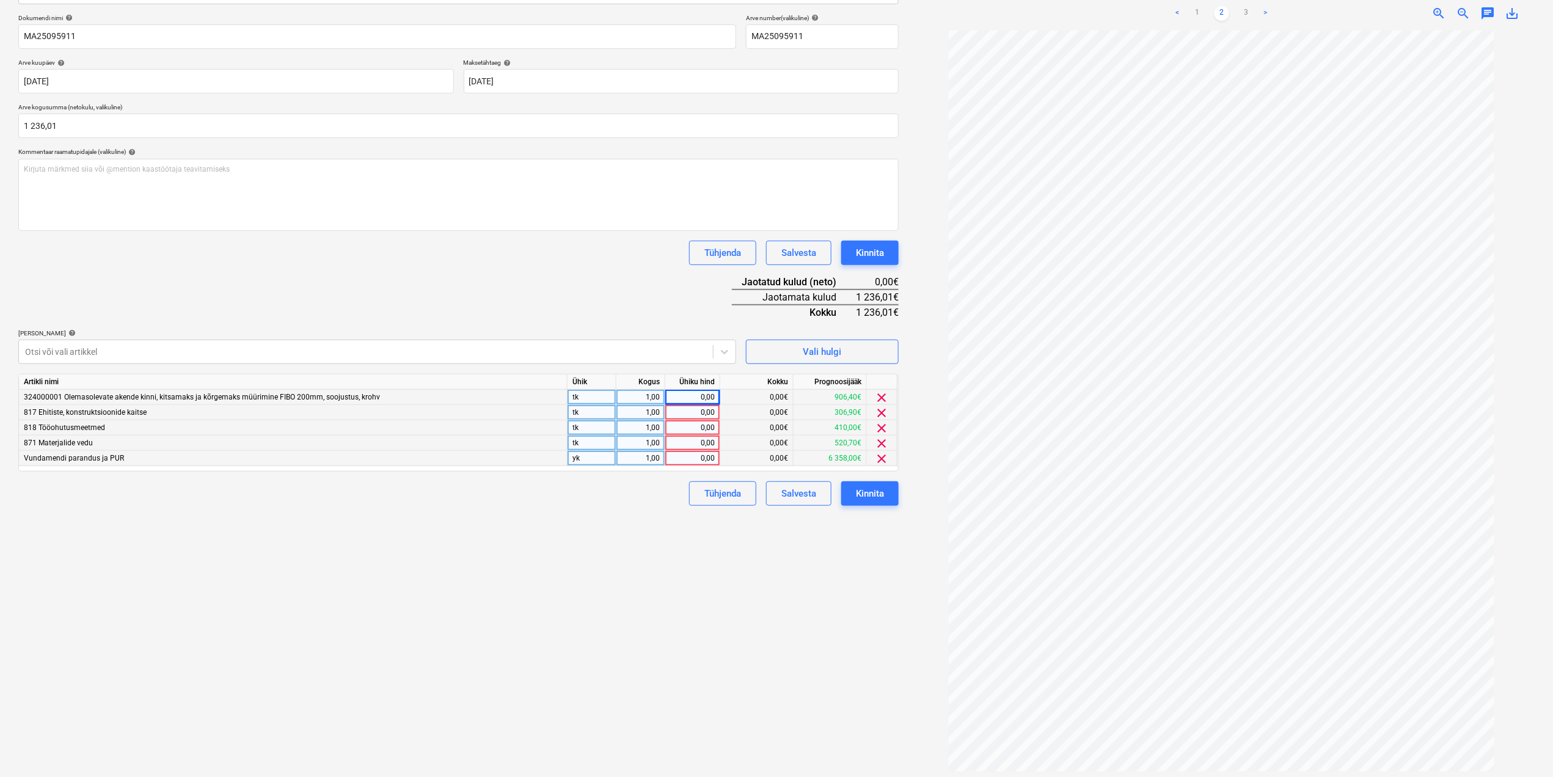
click at [712, 408] on div "0,00" at bounding box center [692, 412] width 45 height 15
click at [680, 454] on div "0,00" at bounding box center [692, 458] width 45 height 15
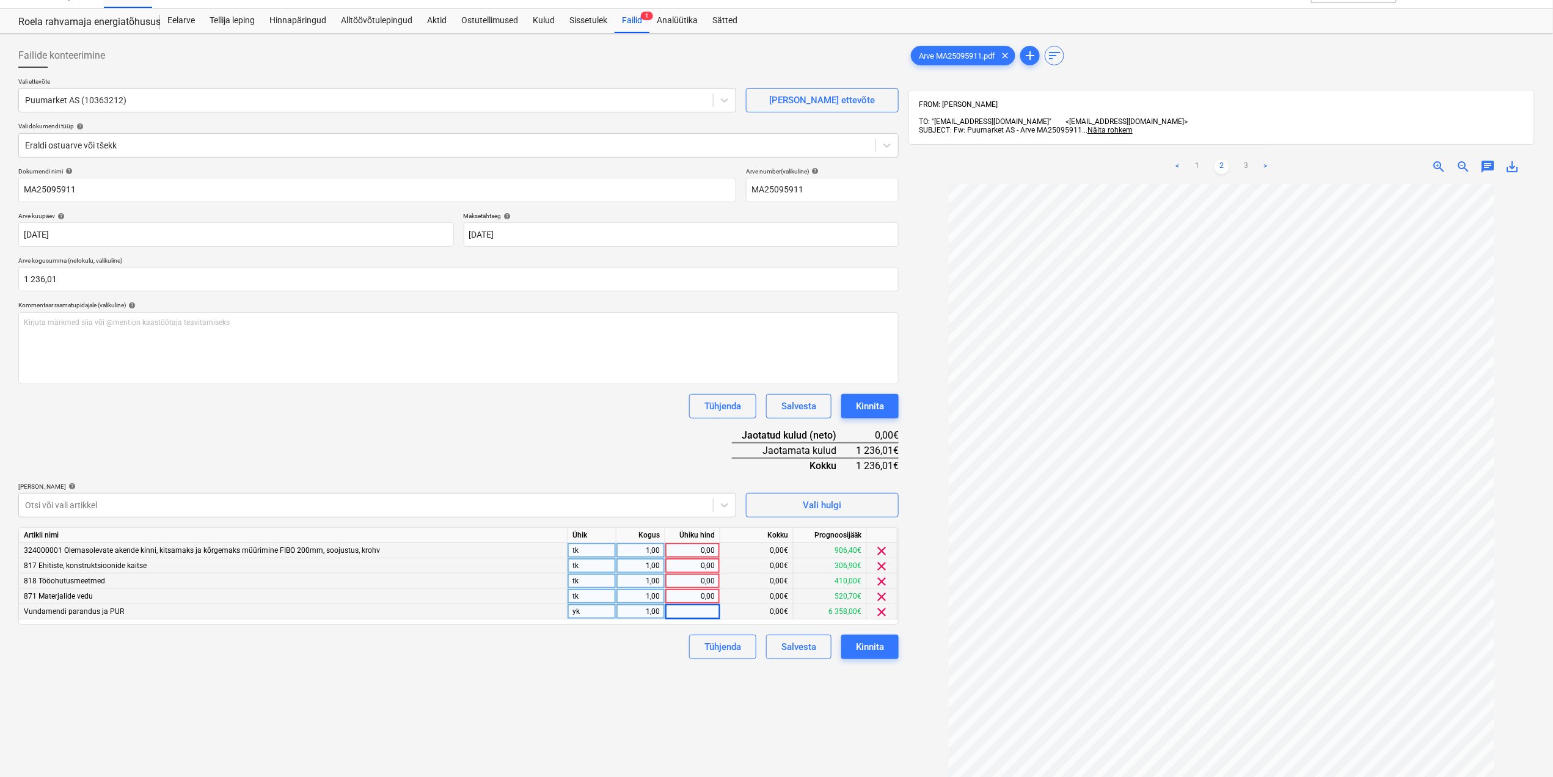
scroll to position [0, 0]
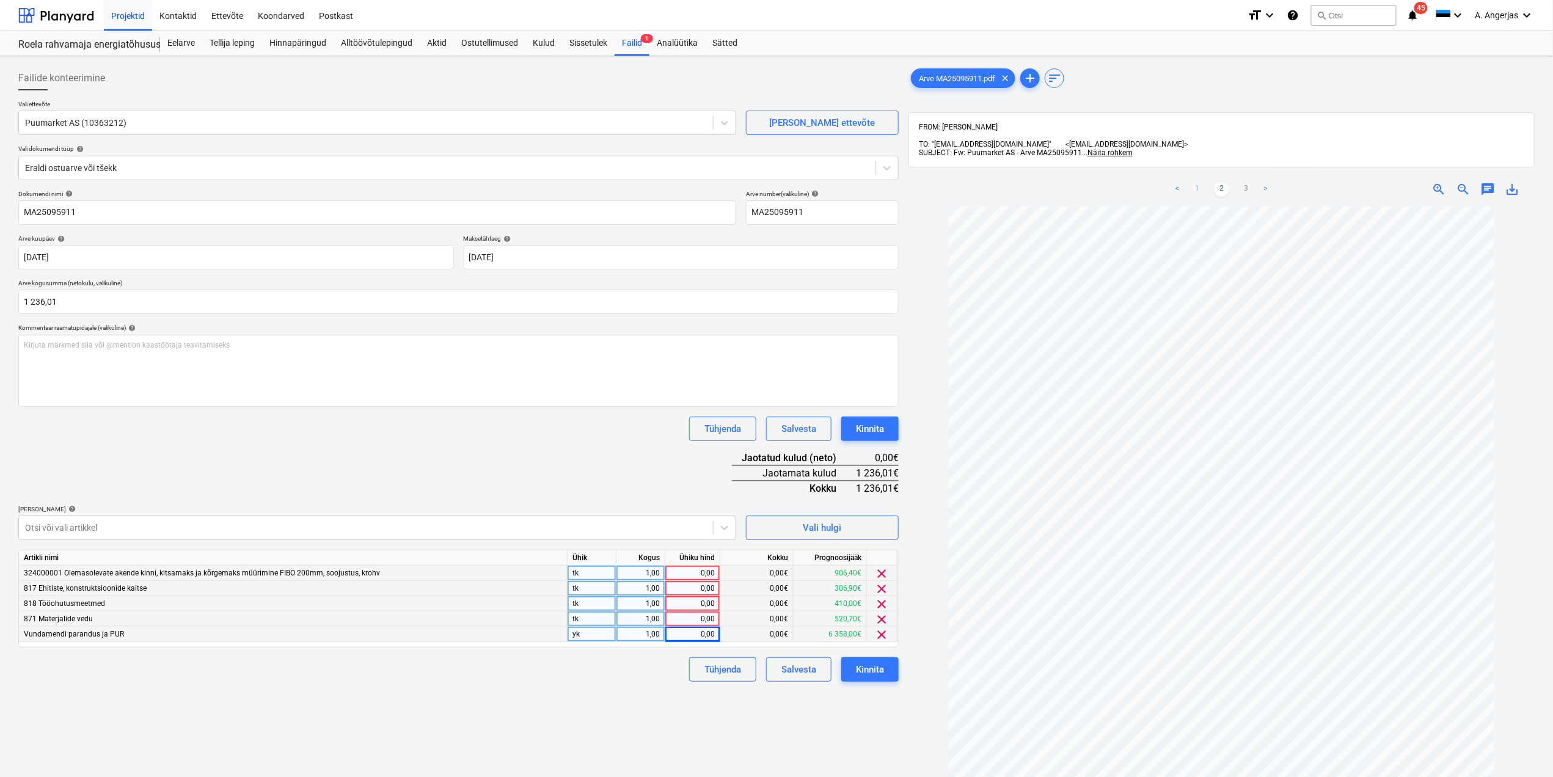
click at [1195, 188] on link "1" at bounding box center [1197, 189] width 15 height 15
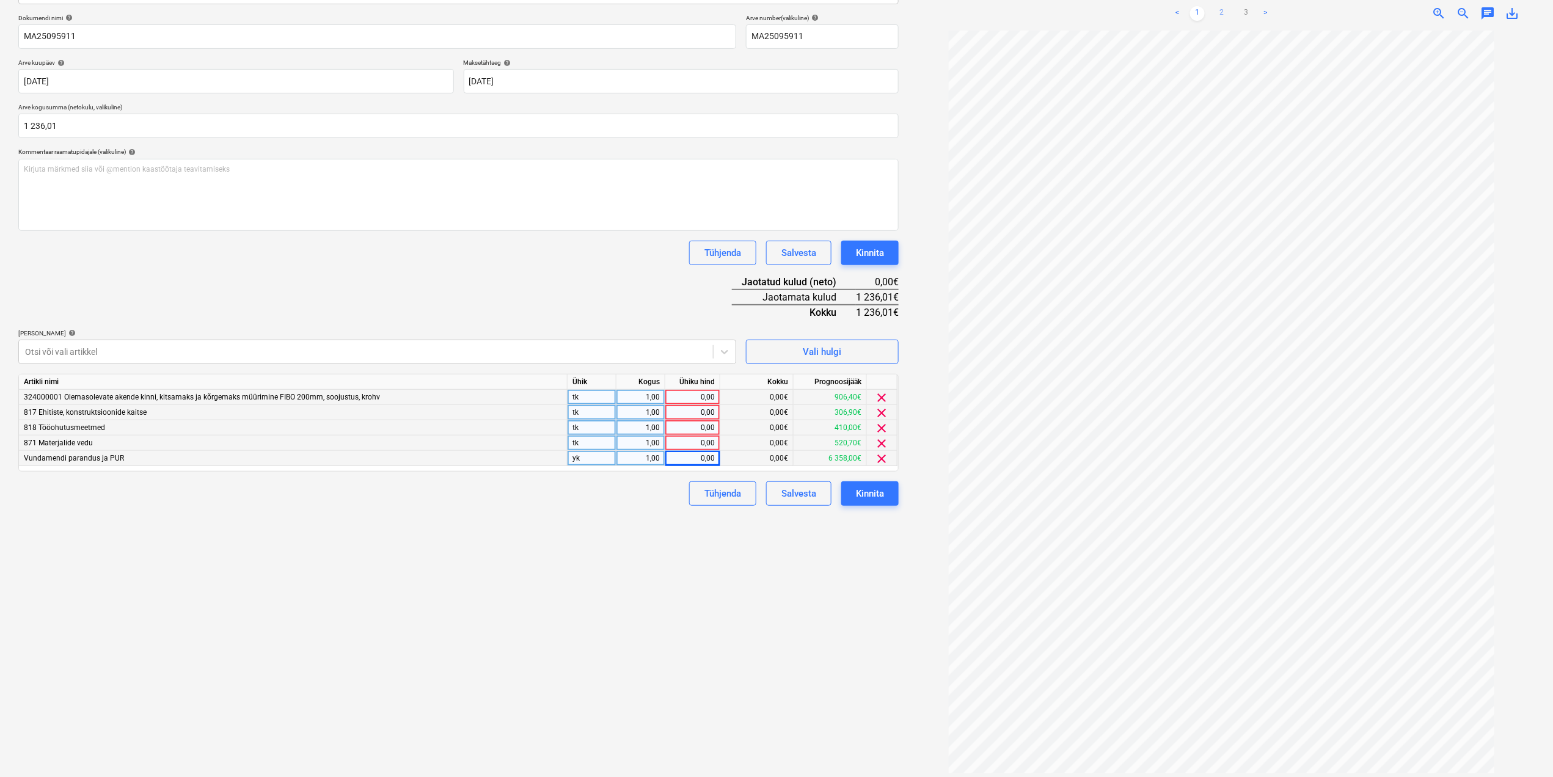
click at [1216, 6] on link "2" at bounding box center [1221, 13] width 15 height 15
click at [684, 459] on div "0,00" at bounding box center [692, 458] width 45 height 15
type input "592.1"
click at [589, 543] on div "Failide konteerimine Vali ettevõte Puumarket AS (10363212) [PERSON_NAME] ettevõ…" at bounding box center [458, 331] width 890 height 893
click at [690, 456] on div "0,00" at bounding box center [692, 458] width 45 height 15
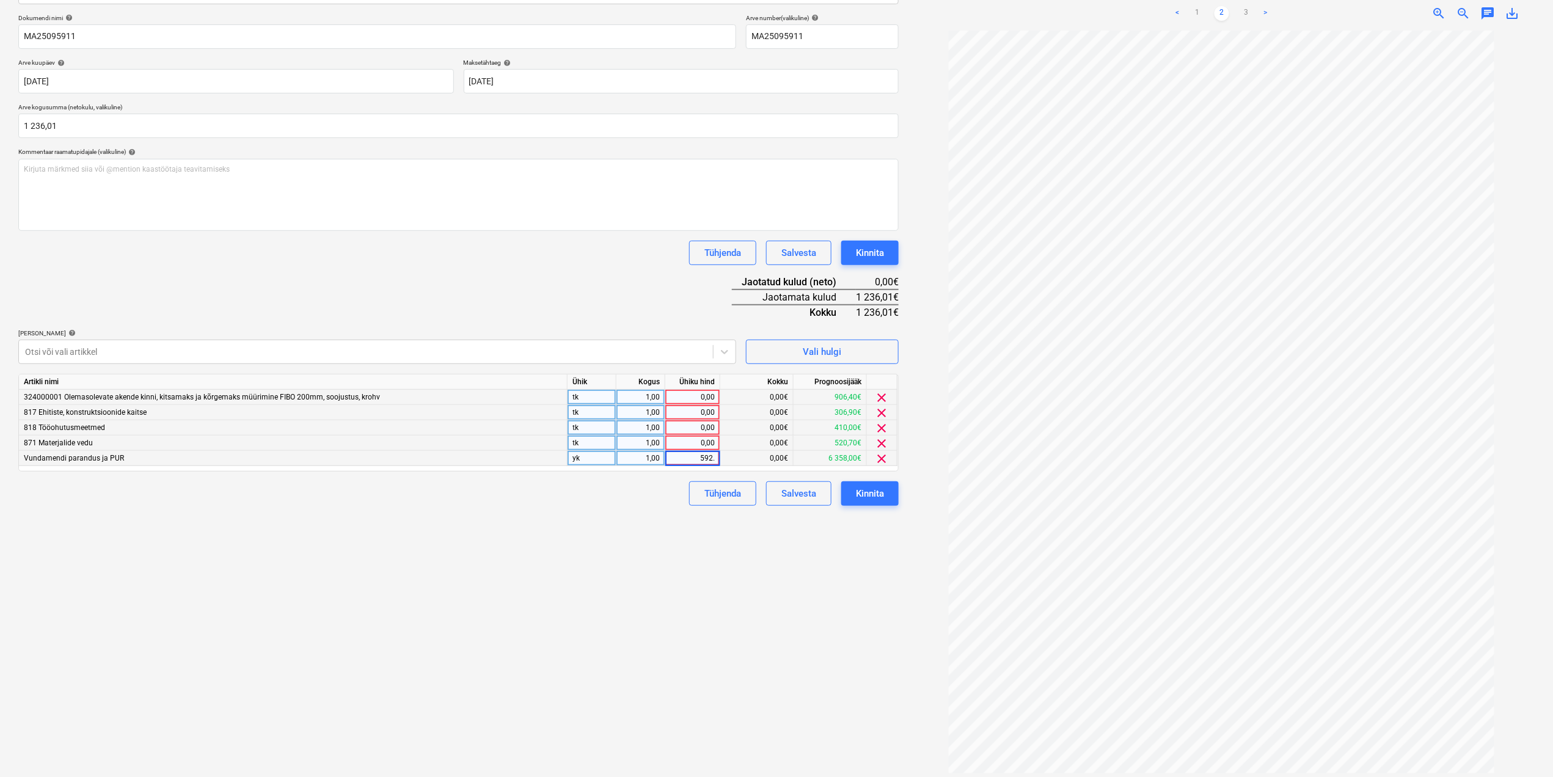
type input "592.1"
click at [597, 462] on div "yk" at bounding box center [591, 458] width 49 height 15
type input "tk"
click at [548, 524] on div "Failide konteerimine Vali ettevõte Puumarket AS (10363212) [PERSON_NAME] ettevõ…" at bounding box center [458, 331] width 890 height 893
click at [705, 457] on div "0,00" at bounding box center [692, 458] width 45 height 15
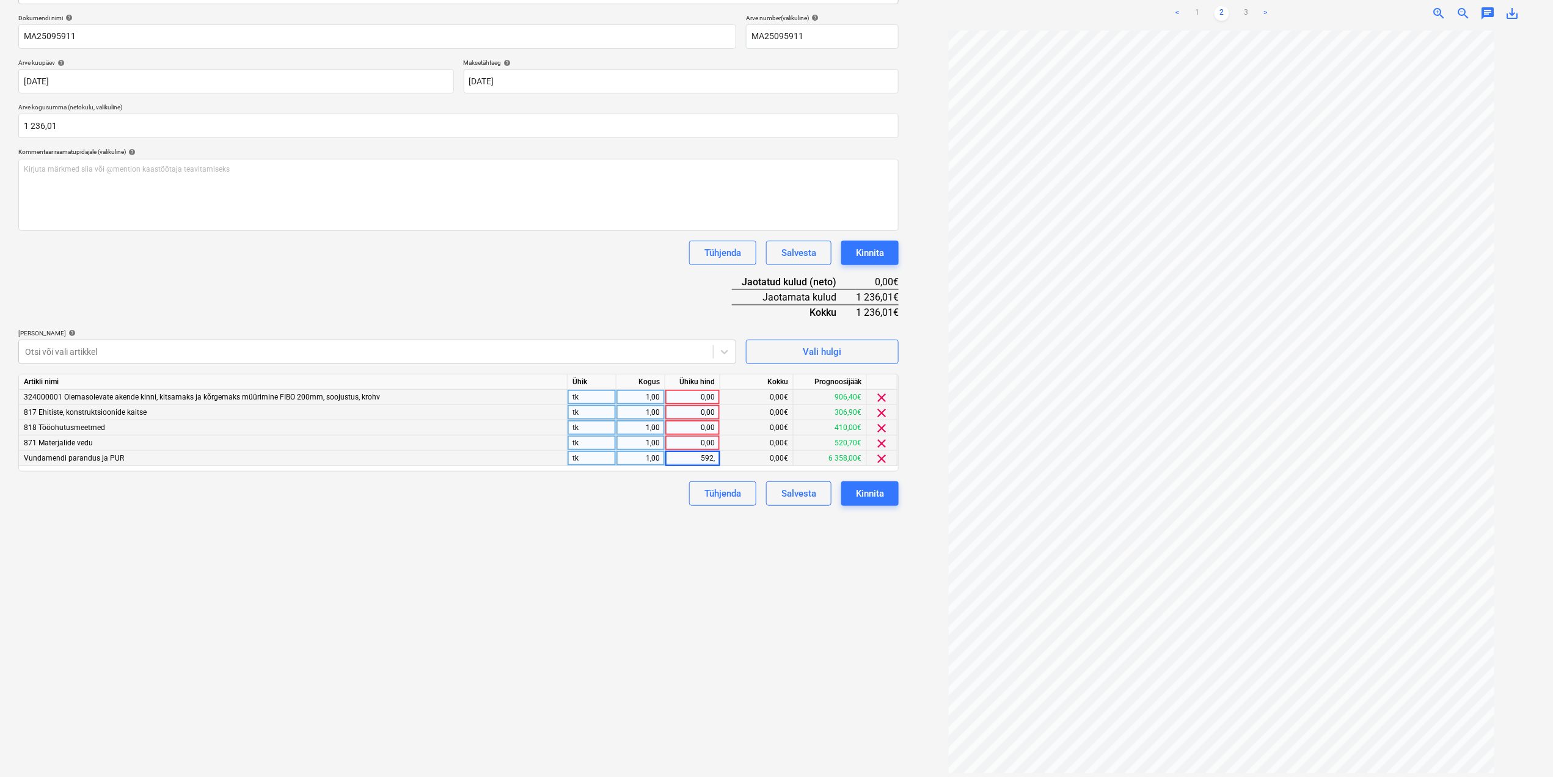
type input "592,1"
click at [712, 443] on div "0,00" at bounding box center [692, 443] width 45 height 15
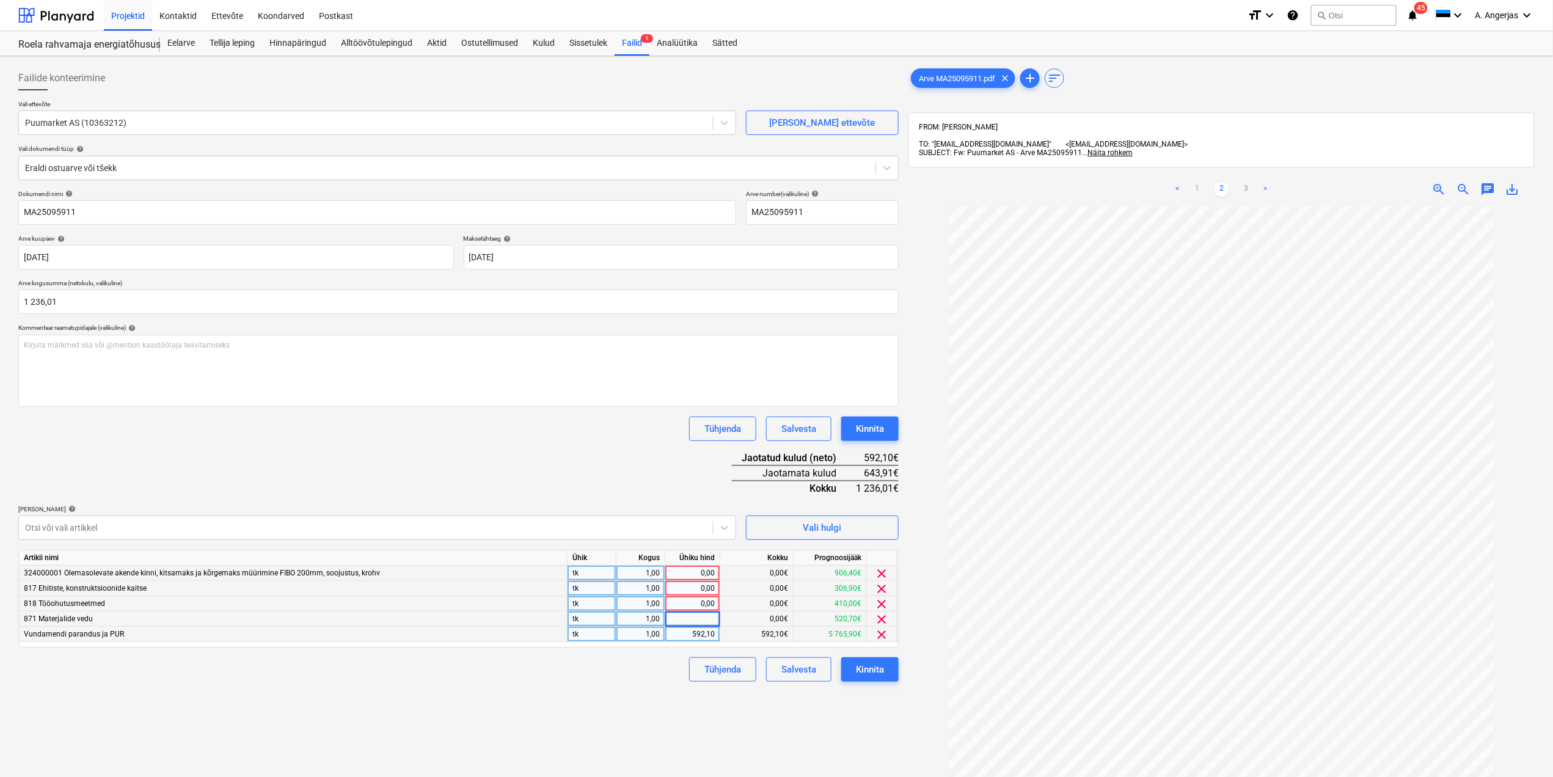
click at [1201, 186] on link "1" at bounding box center [1197, 189] width 15 height 15
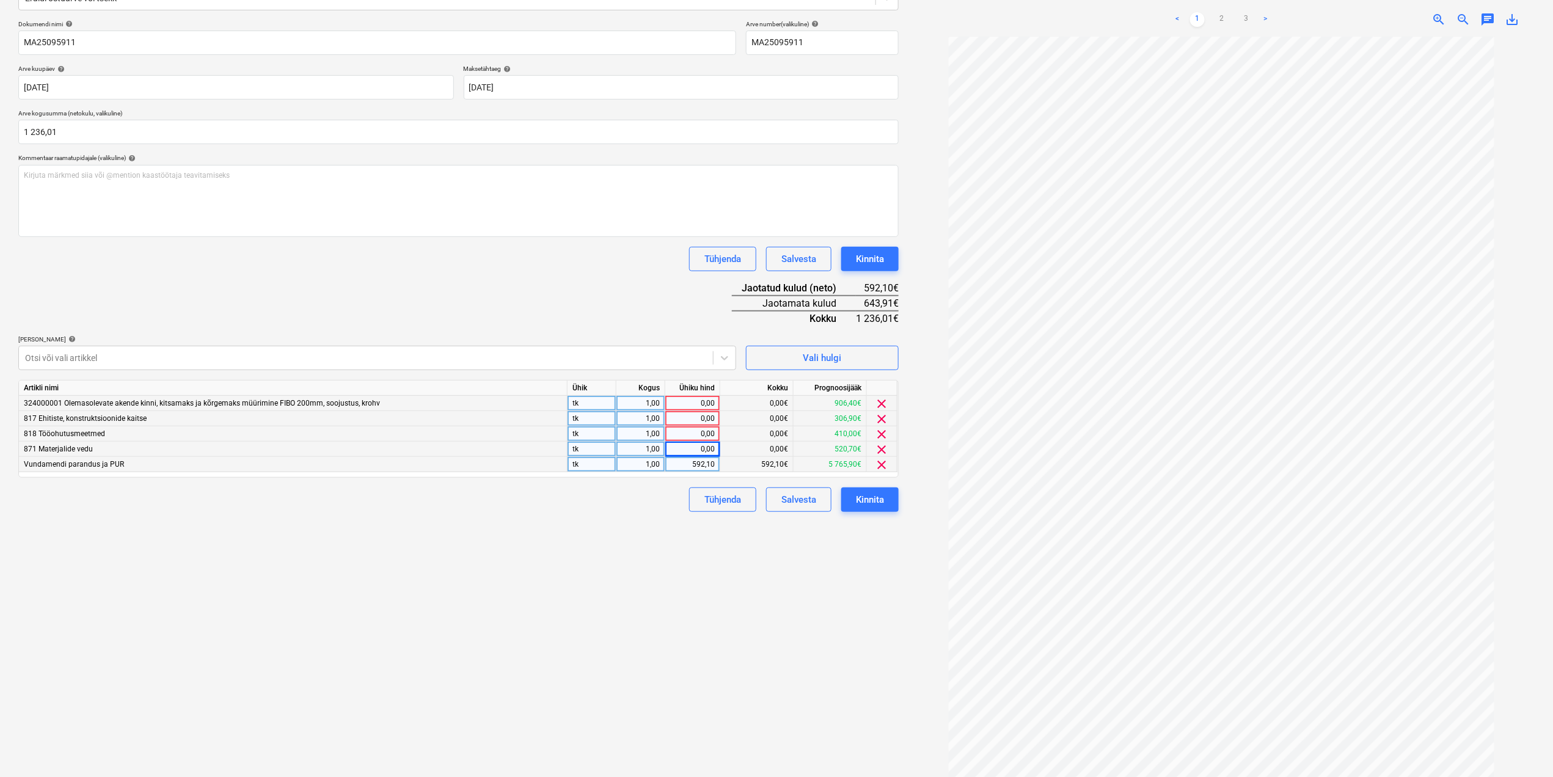
scroll to position [176, 0]
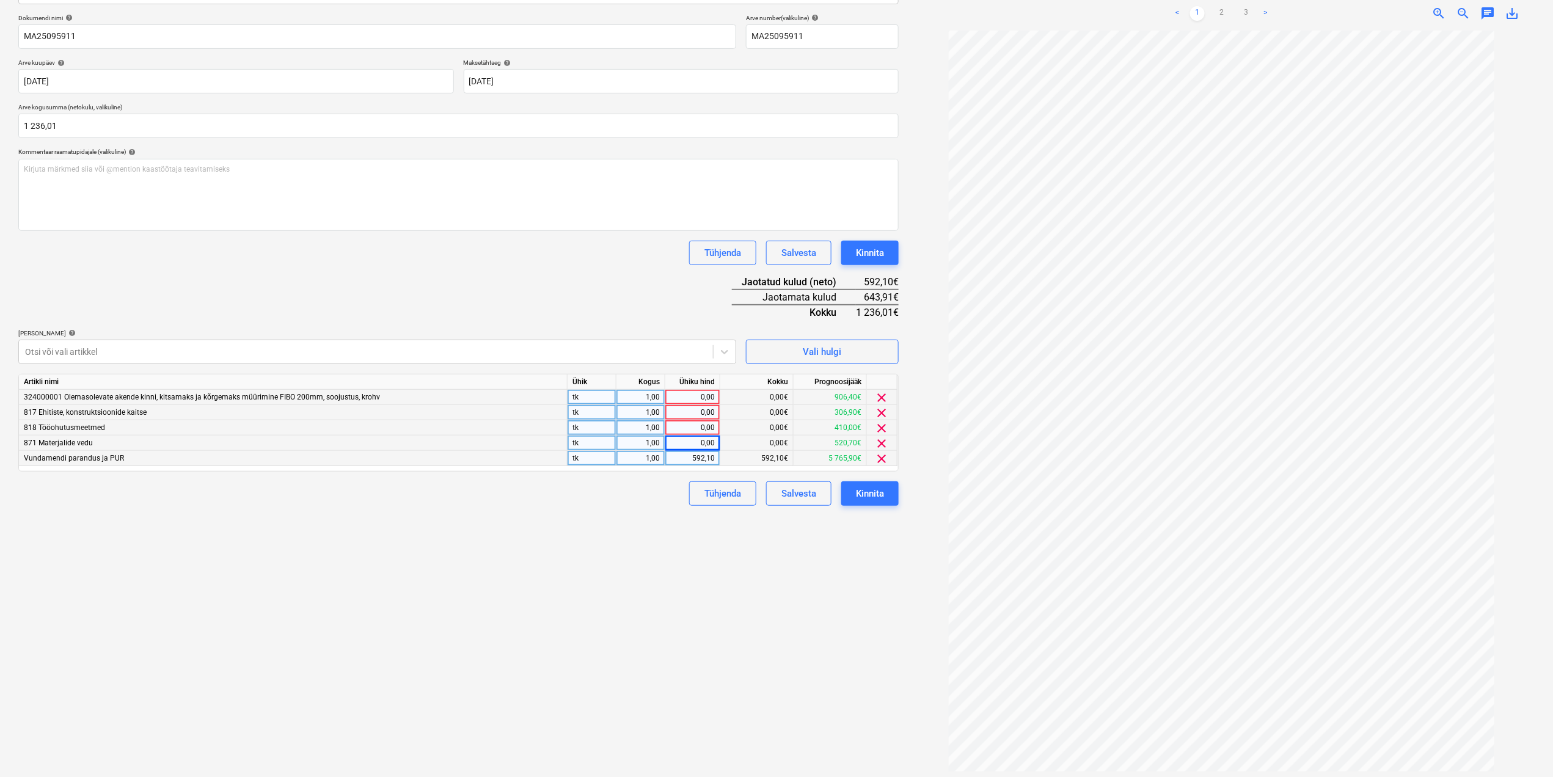
click at [702, 445] on div "0,00" at bounding box center [692, 443] width 45 height 15
type input "136,5"
click at [689, 572] on div "Failide konteerimine Vali ettevõte Puumarket AS (10363212) [PERSON_NAME] ettevõ…" at bounding box center [458, 331] width 890 height 893
click at [707, 428] on div "0,00" at bounding box center [692, 427] width 45 height 15
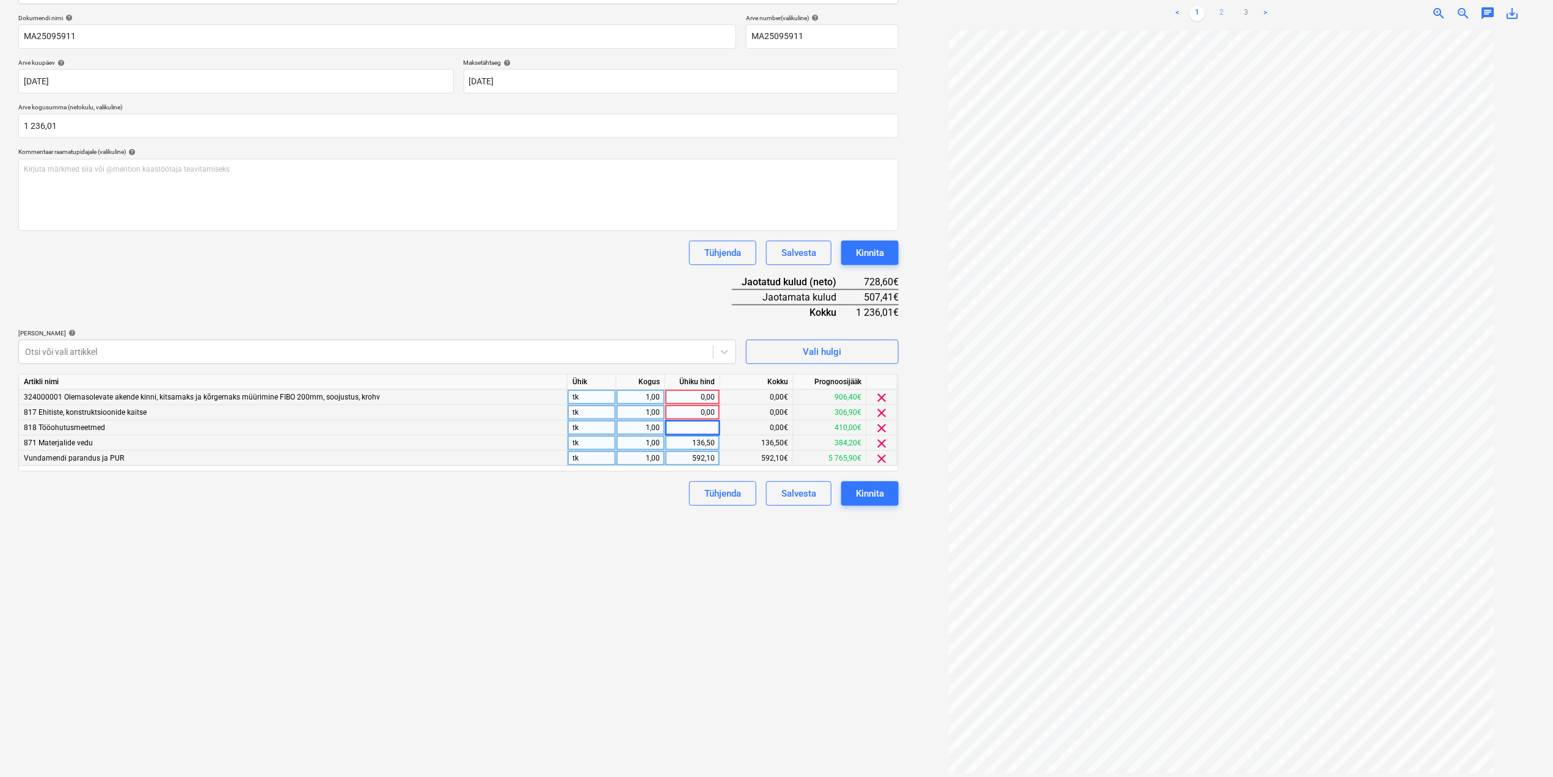
click at [1227, 8] on link "2" at bounding box center [1221, 13] width 15 height 15
click at [694, 407] on div "0,00" at bounding box center [692, 412] width 45 height 15
click at [709, 399] on div "0,00" at bounding box center [692, 397] width 45 height 15
type input "144,79"
click at [567, 555] on div "Failide konteerimine Vali ettevõte Puumarket AS (10363212) [PERSON_NAME] ettevõ…" at bounding box center [458, 331] width 890 height 893
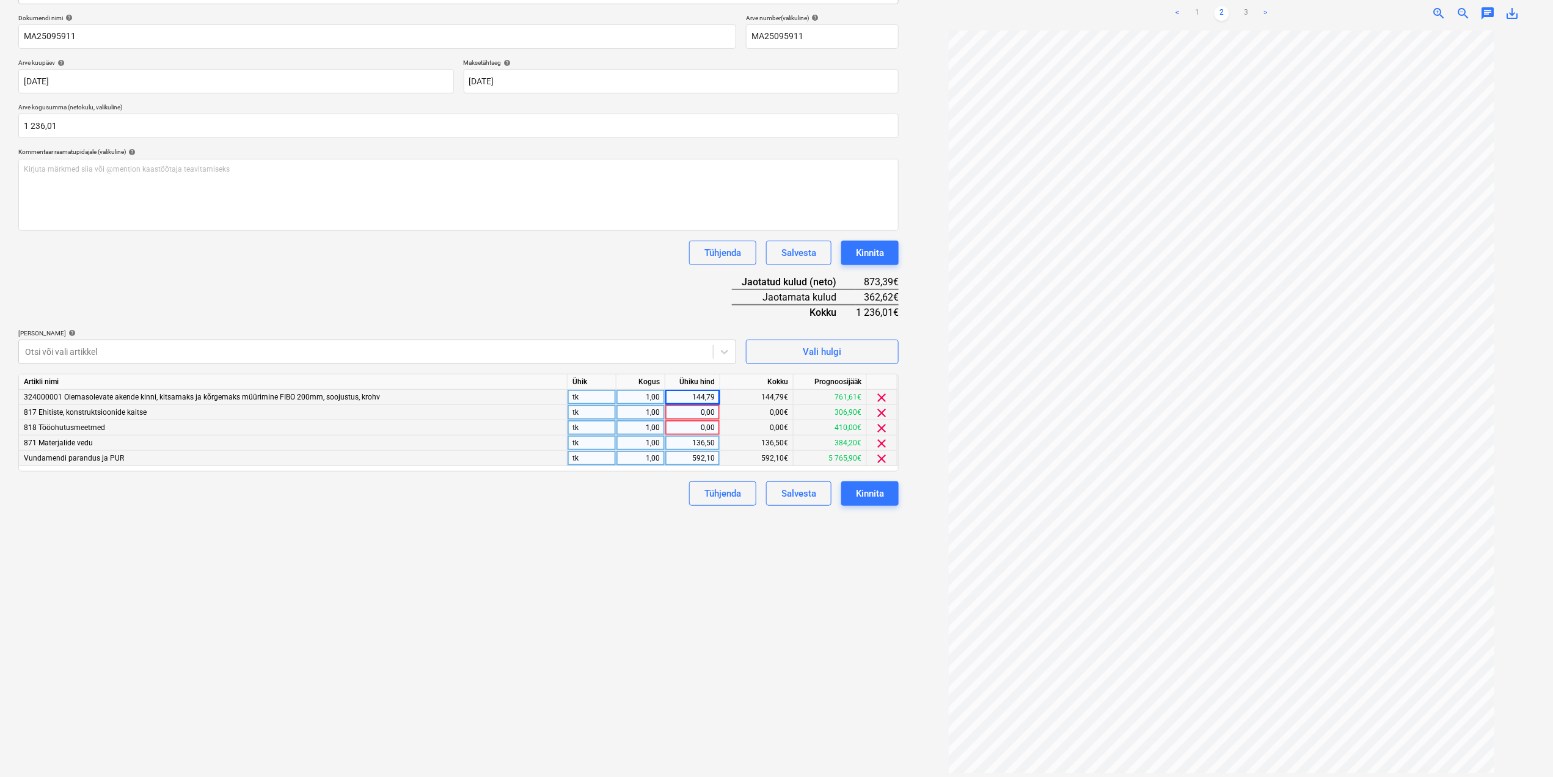
click at [716, 413] on div "0,00" at bounding box center [692, 412] width 55 height 15
click at [704, 412] on input at bounding box center [692, 412] width 54 height 15
click at [822, 349] on div "Vali hulgi" at bounding box center [822, 352] width 38 height 16
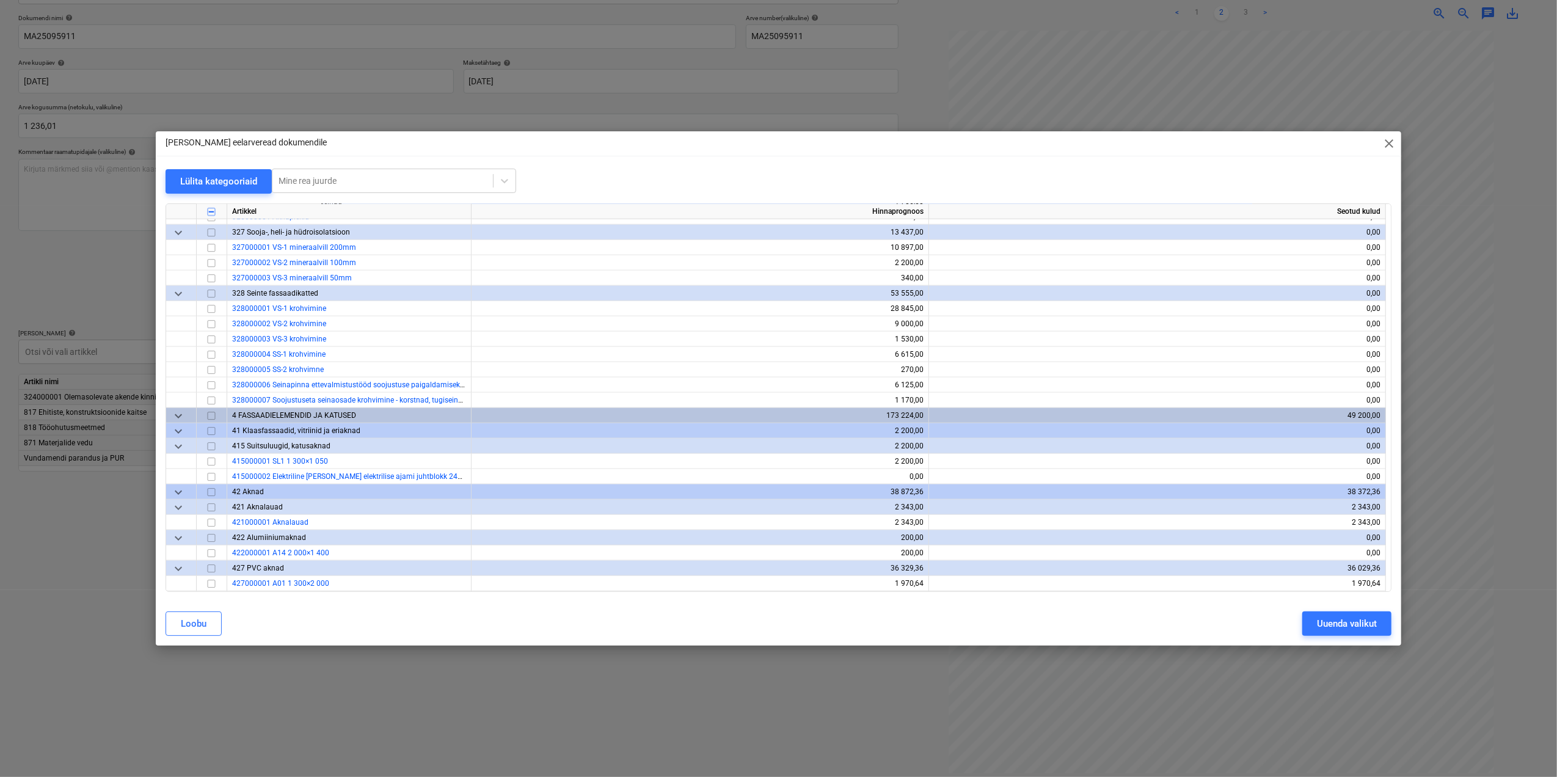
scroll to position [814, 0]
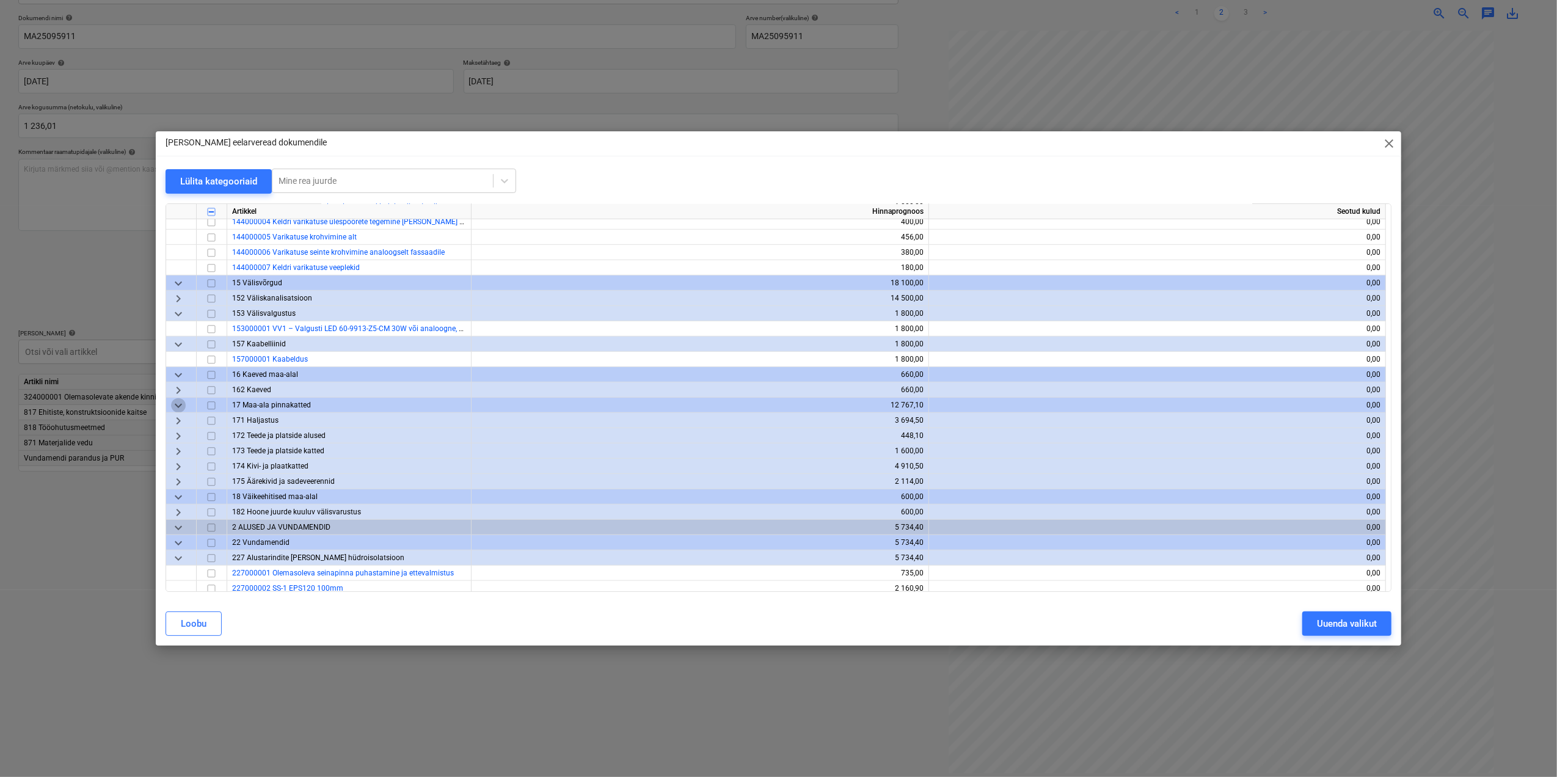
click at [177, 404] on span "keyboard_arrow_down" at bounding box center [178, 405] width 15 height 15
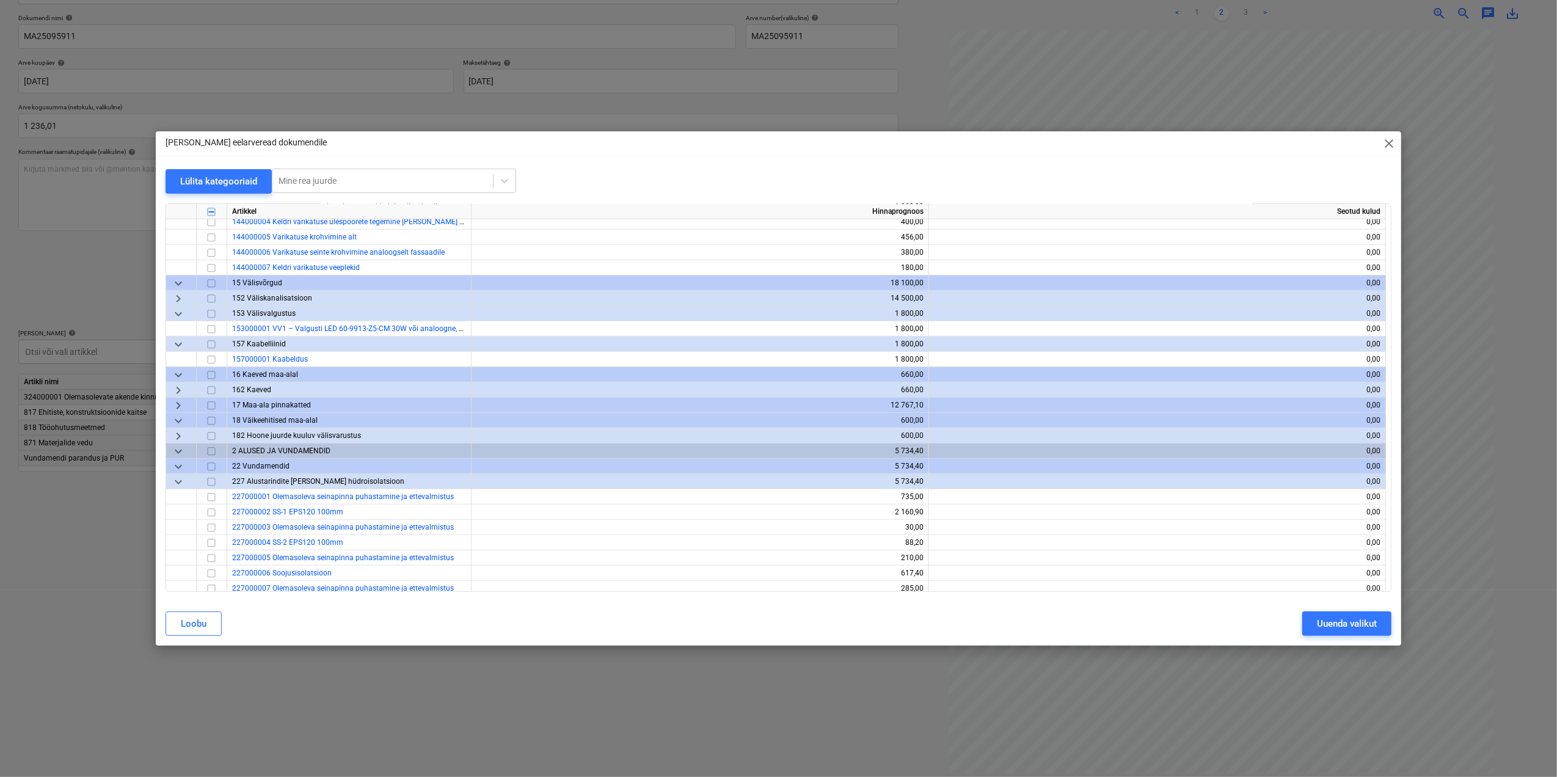
click at [177, 404] on span "keyboard_arrow_right" at bounding box center [178, 405] width 15 height 15
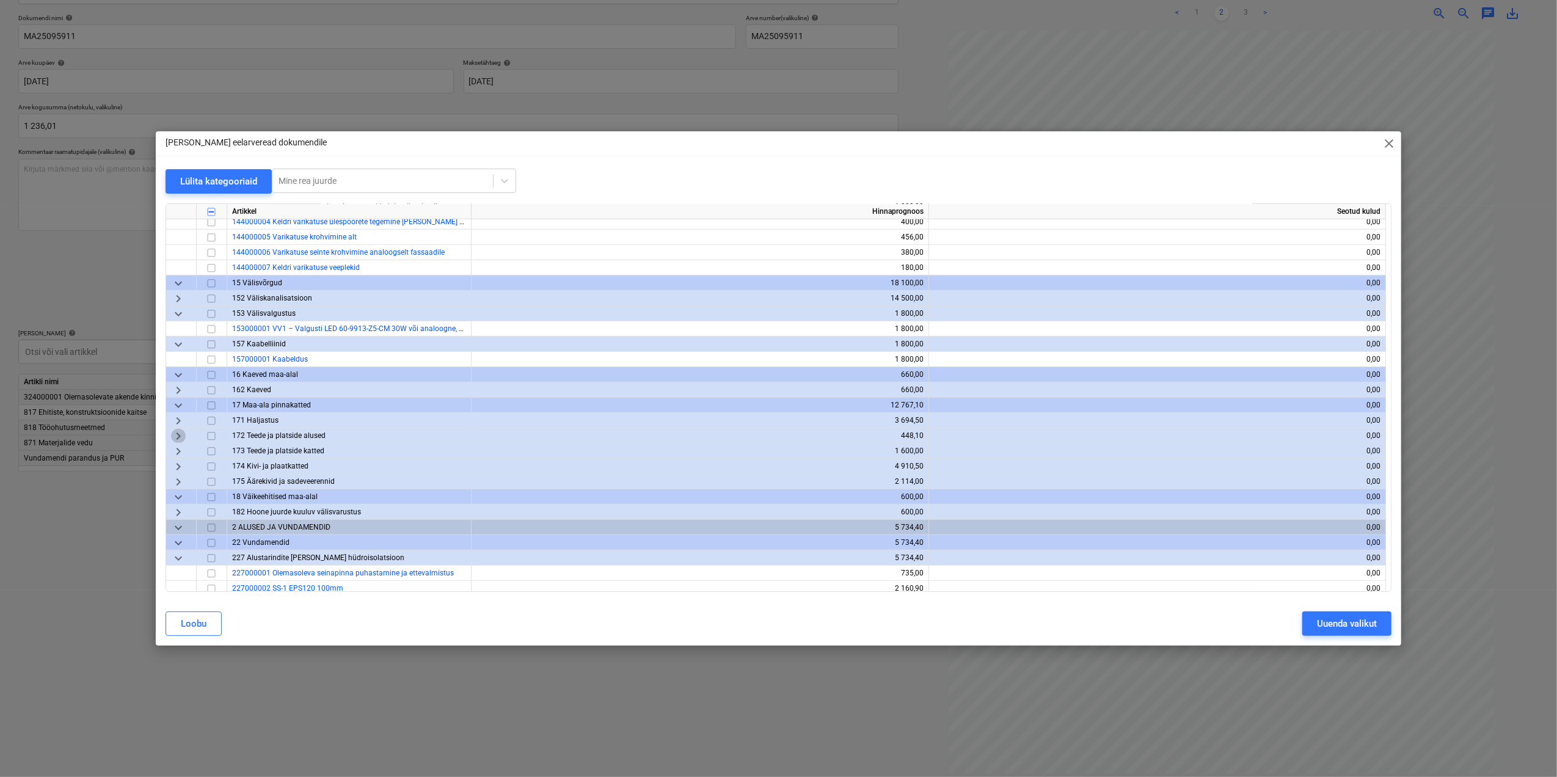
click at [177, 437] on span "keyboard_arrow_right" at bounding box center [178, 436] width 15 height 15
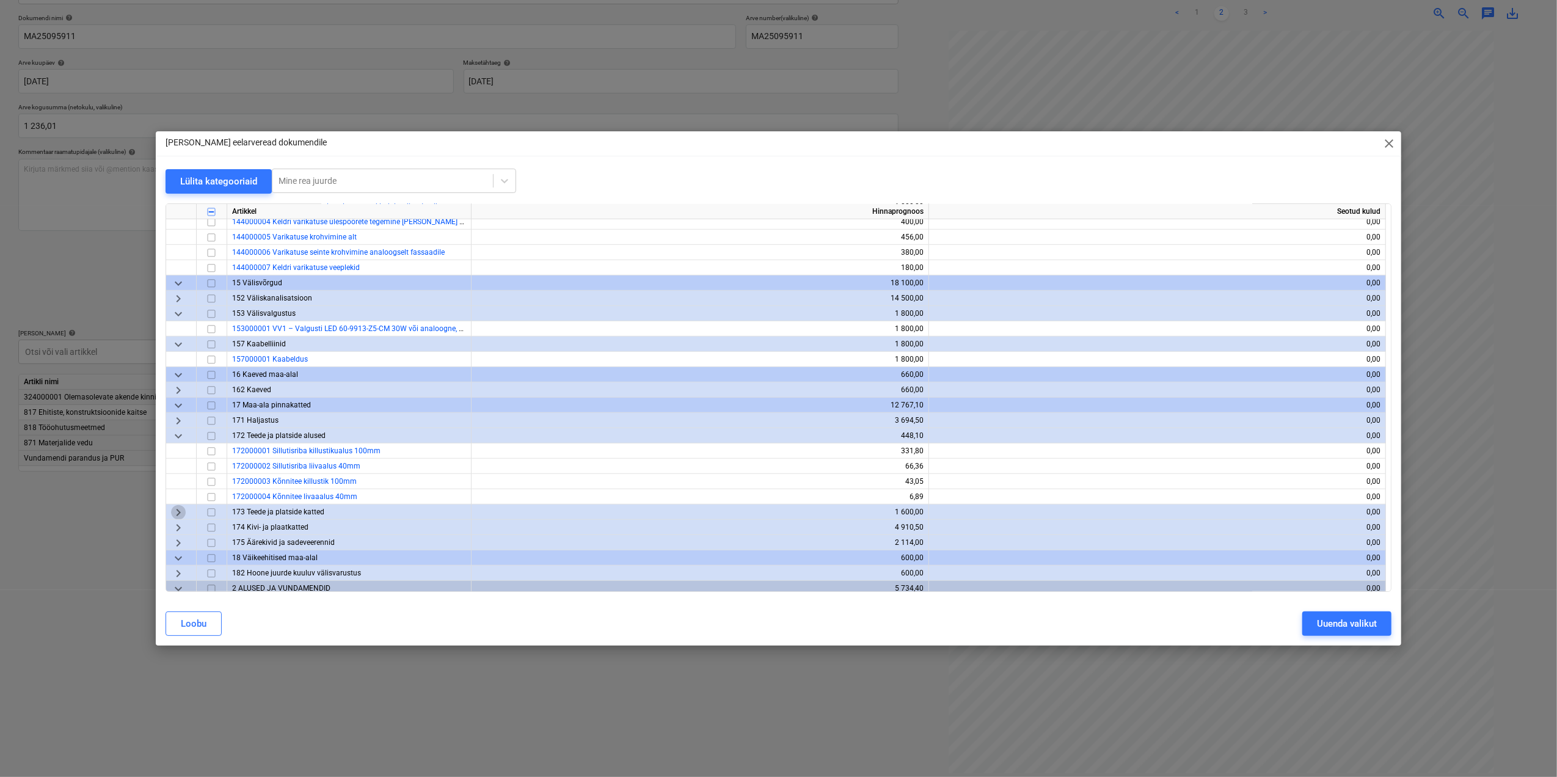
click at [182, 509] on span "keyboard_arrow_right" at bounding box center [178, 512] width 15 height 15
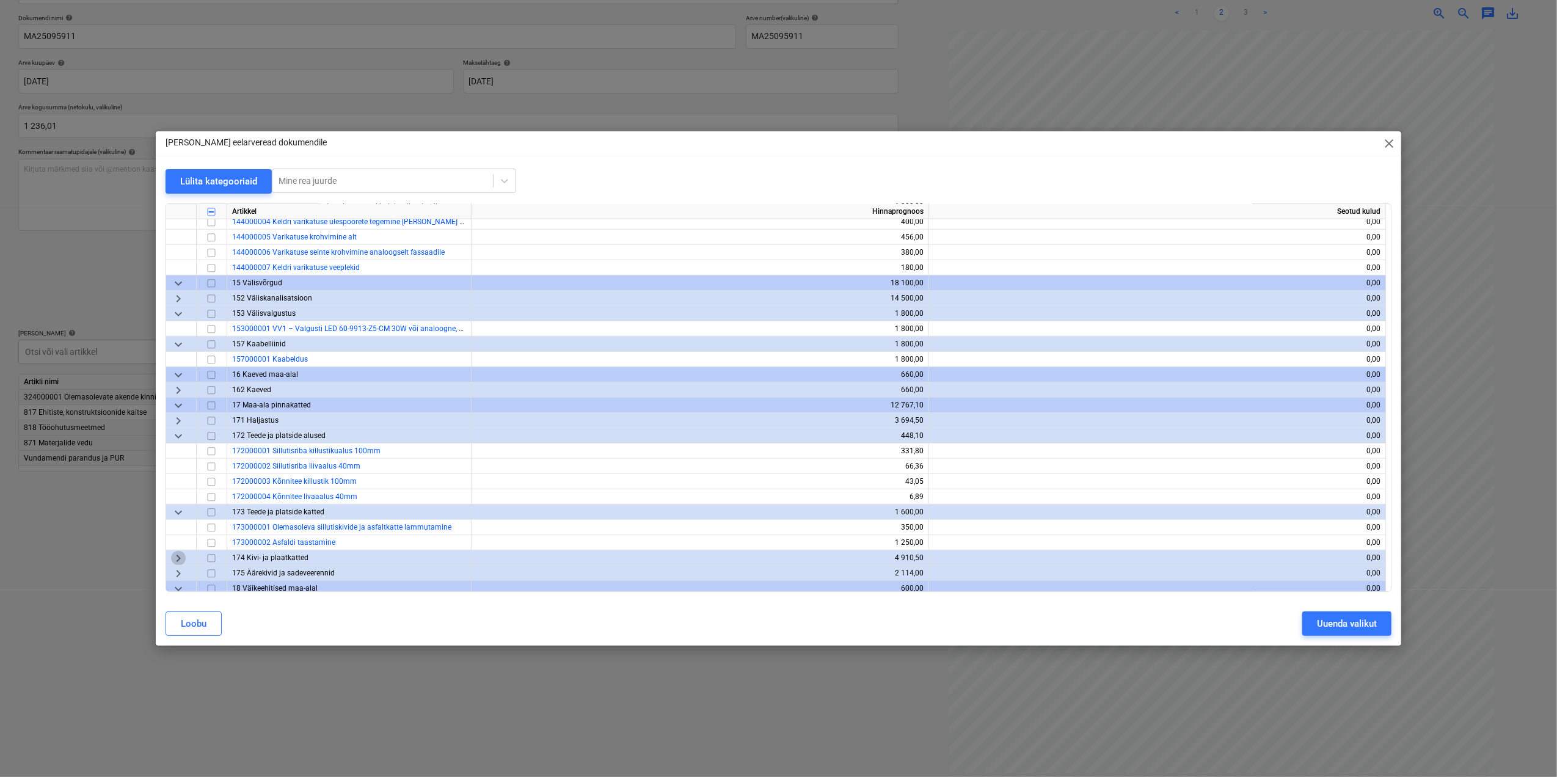
click at [178, 560] on span "keyboard_arrow_right" at bounding box center [178, 558] width 15 height 15
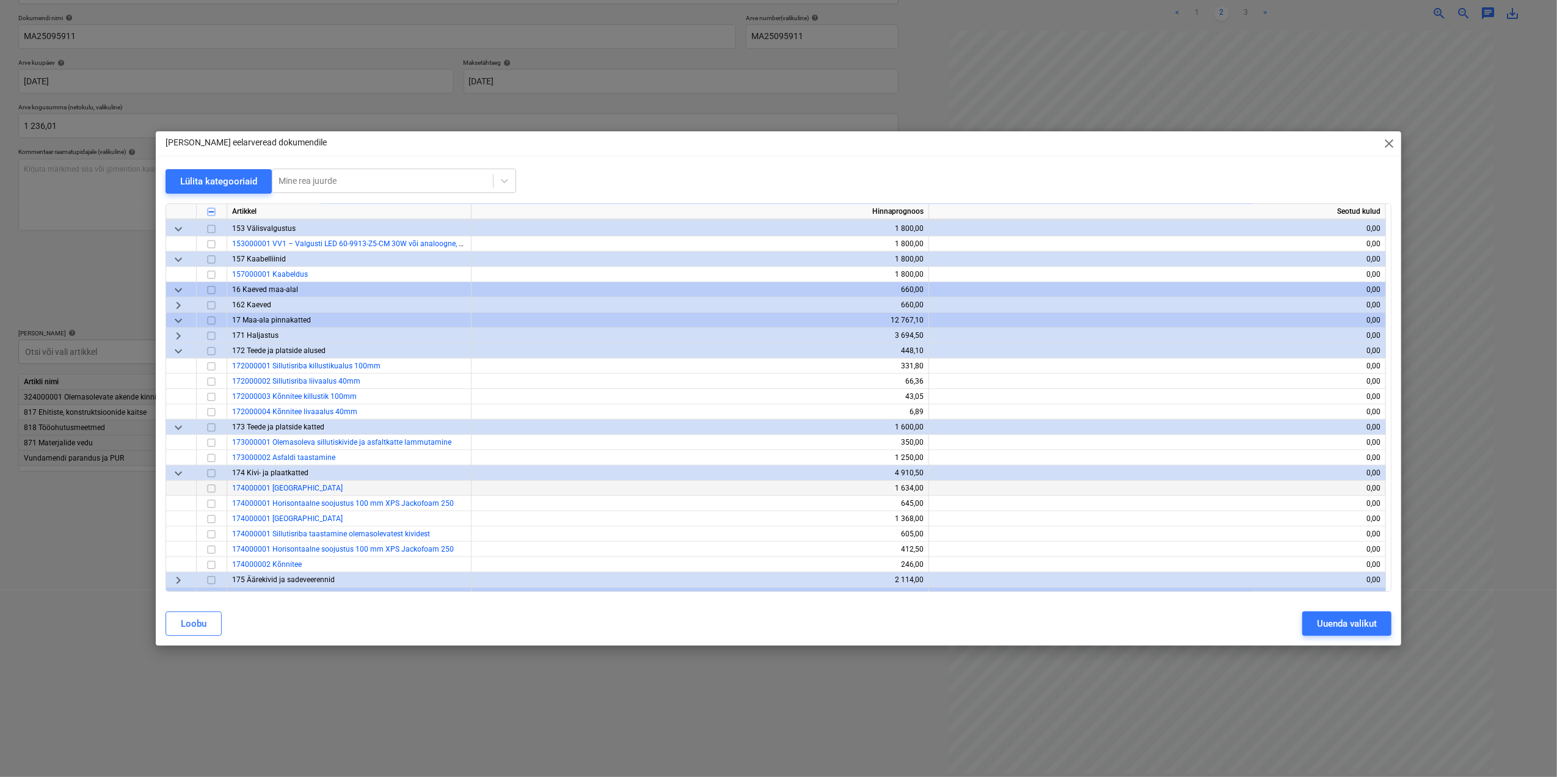
scroll to position [977, 0]
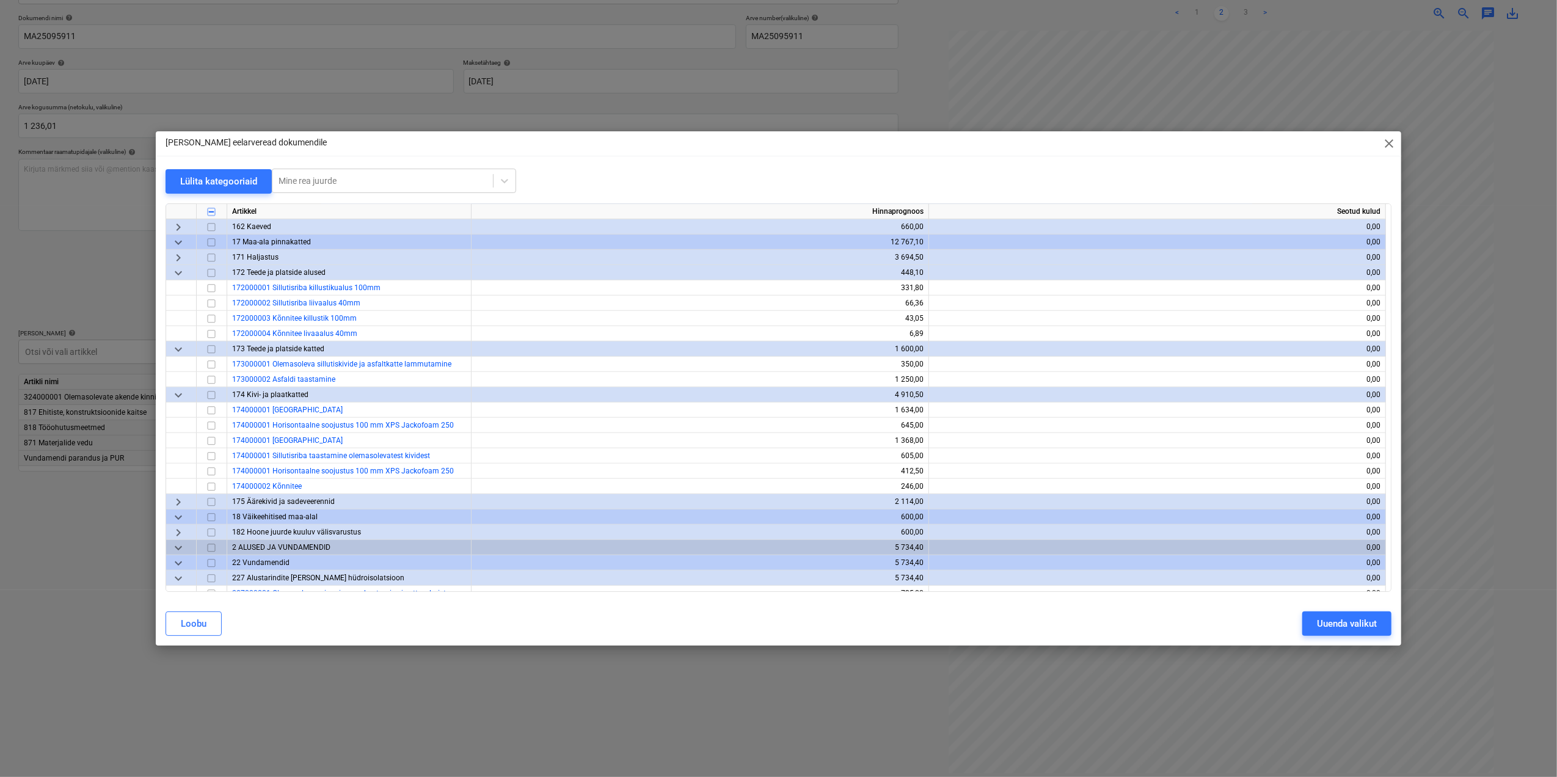
click at [172, 501] on span "keyboard_arrow_right" at bounding box center [178, 502] width 15 height 15
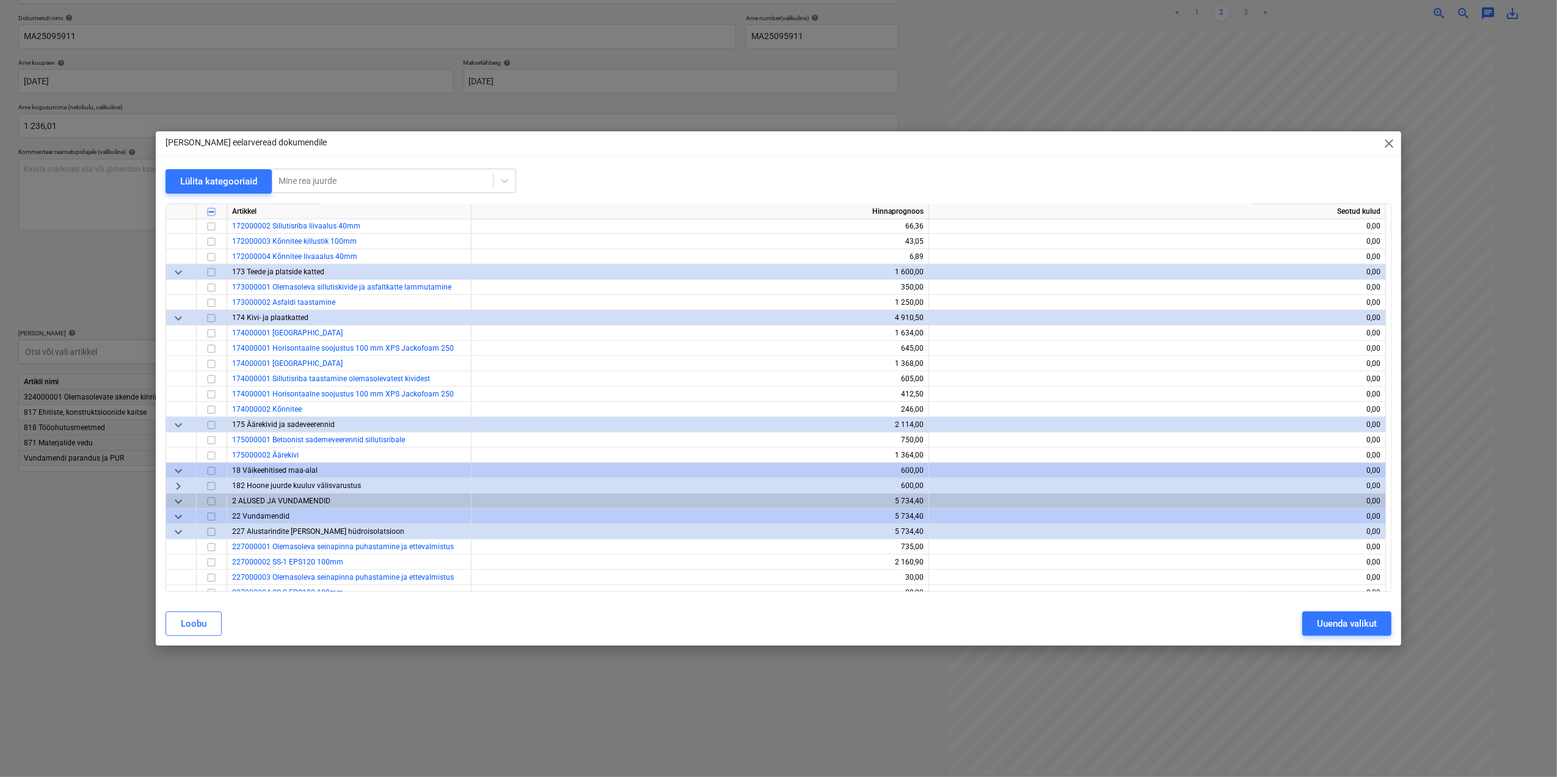
scroll to position [1140, 0]
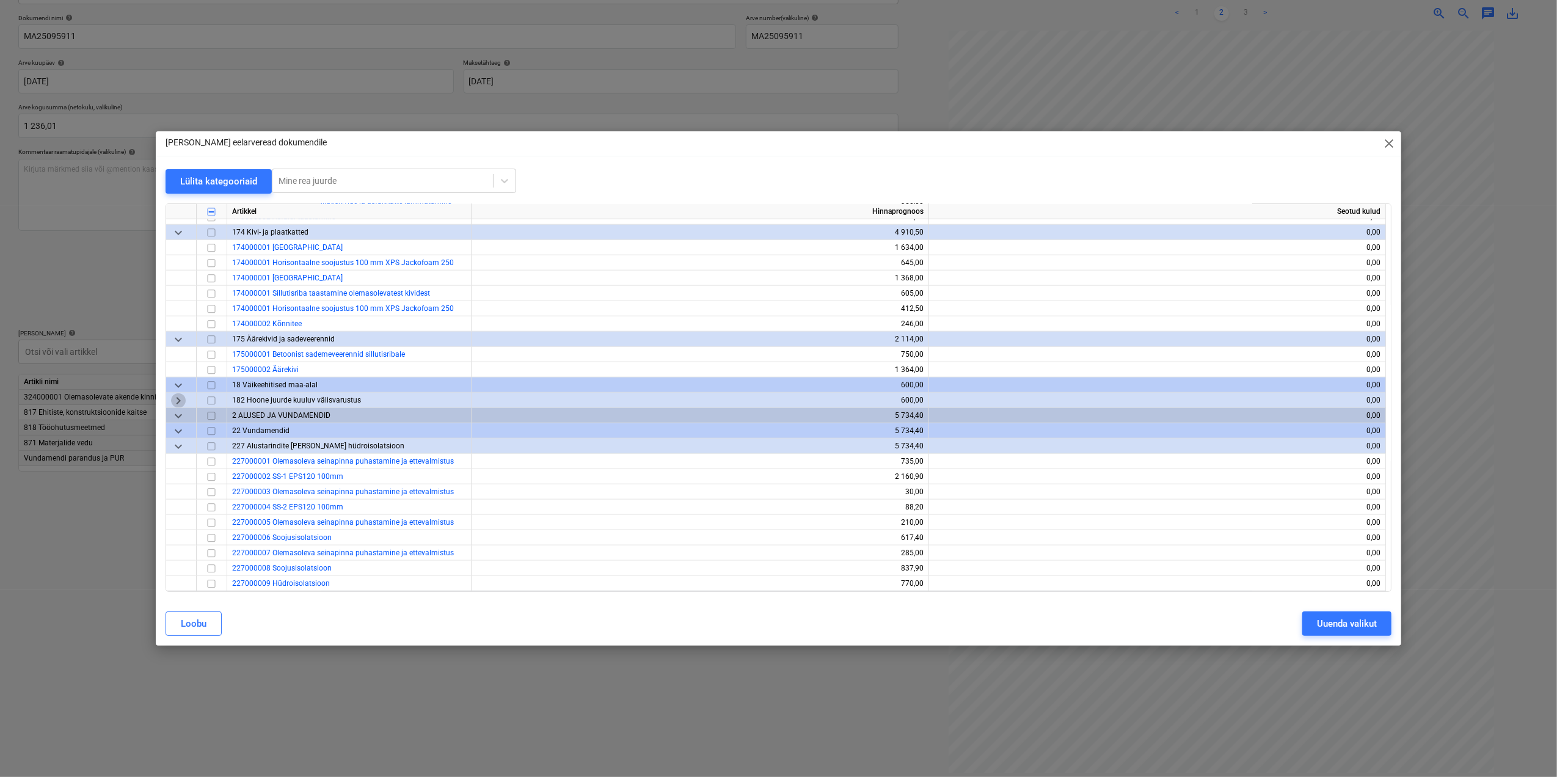
click at [181, 402] on span "keyboard_arrow_right" at bounding box center [178, 400] width 15 height 15
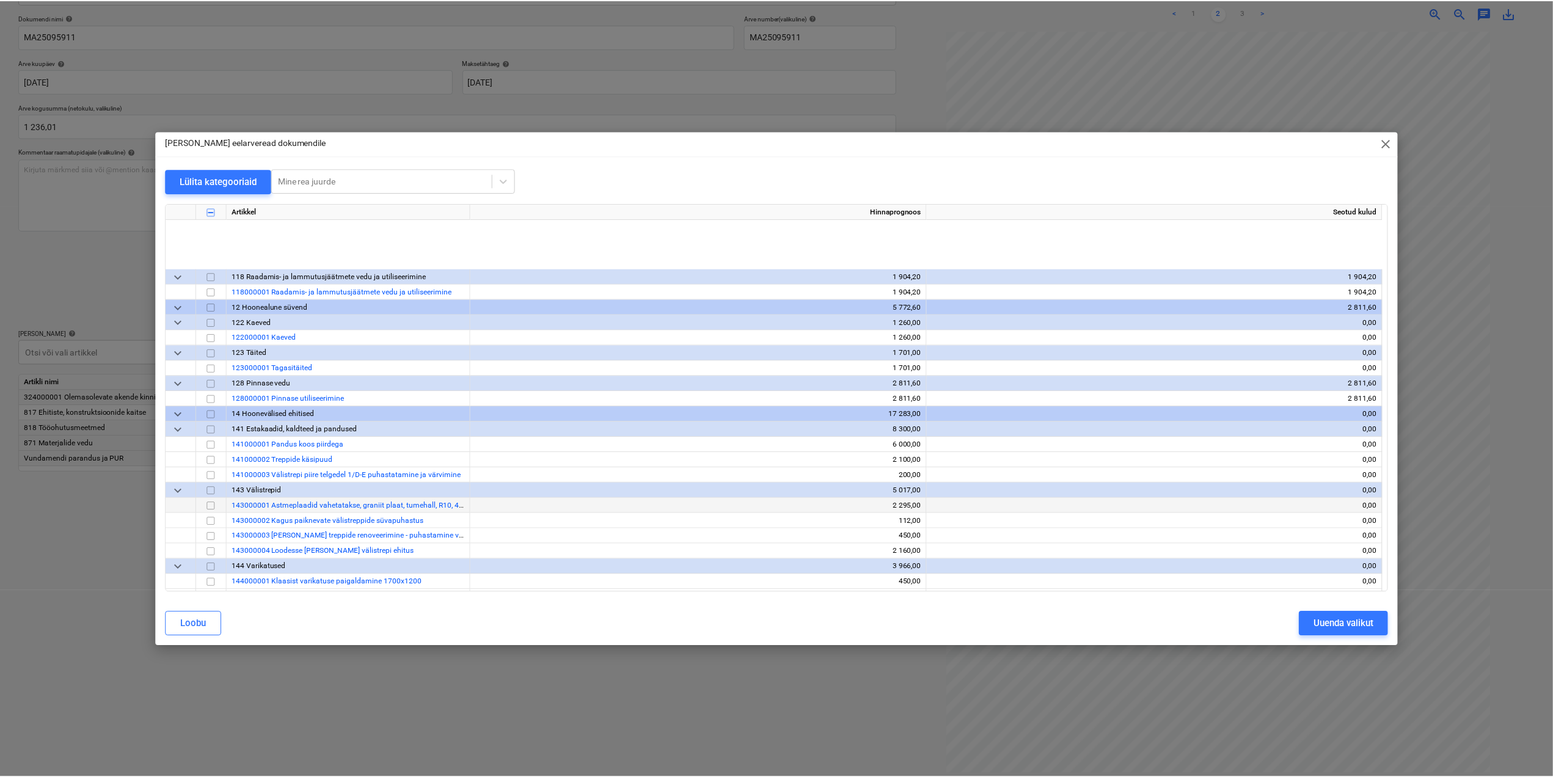
scroll to position [656, 0]
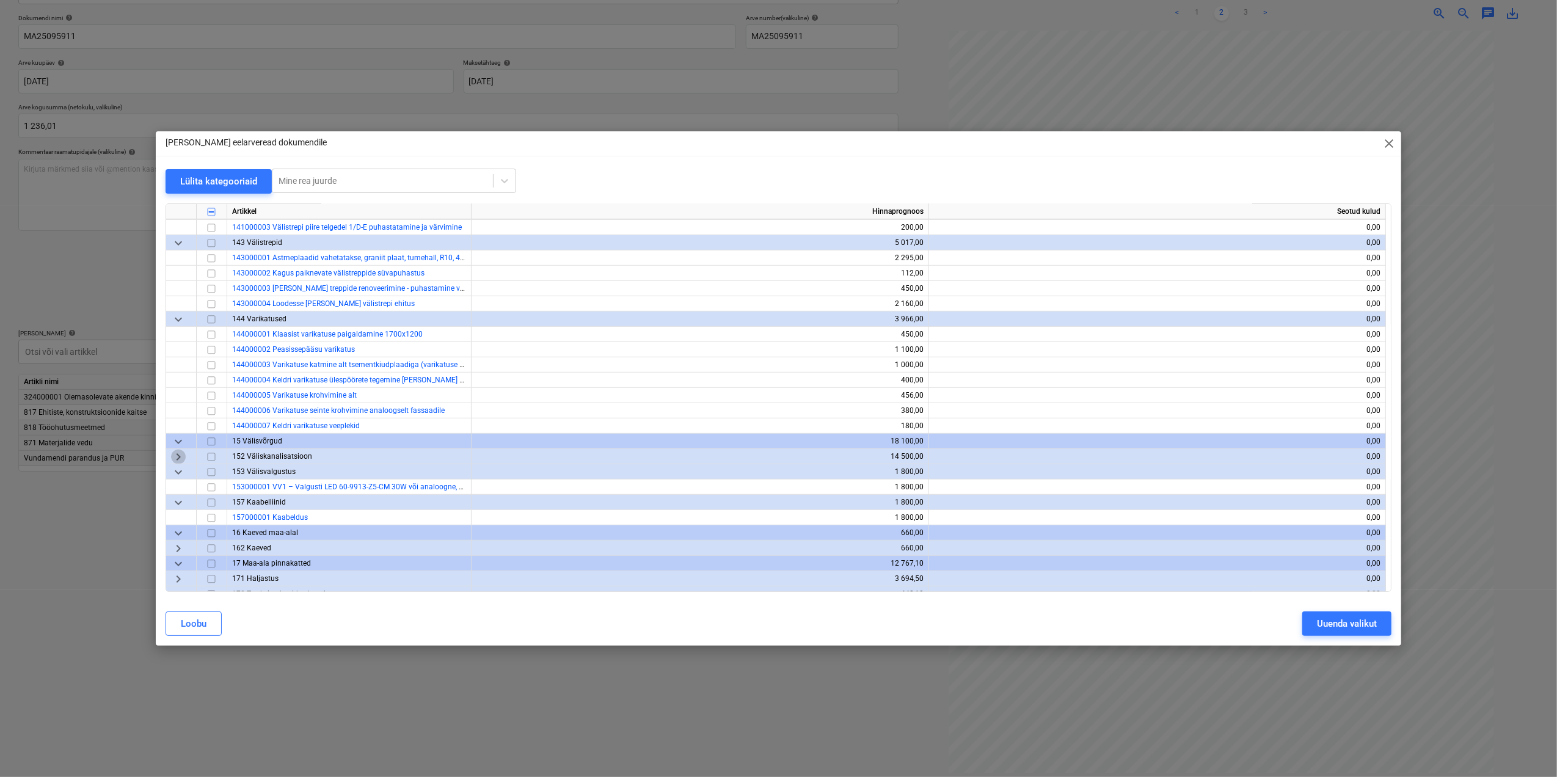
click at [177, 454] on span "keyboard_arrow_right" at bounding box center [178, 457] width 15 height 15
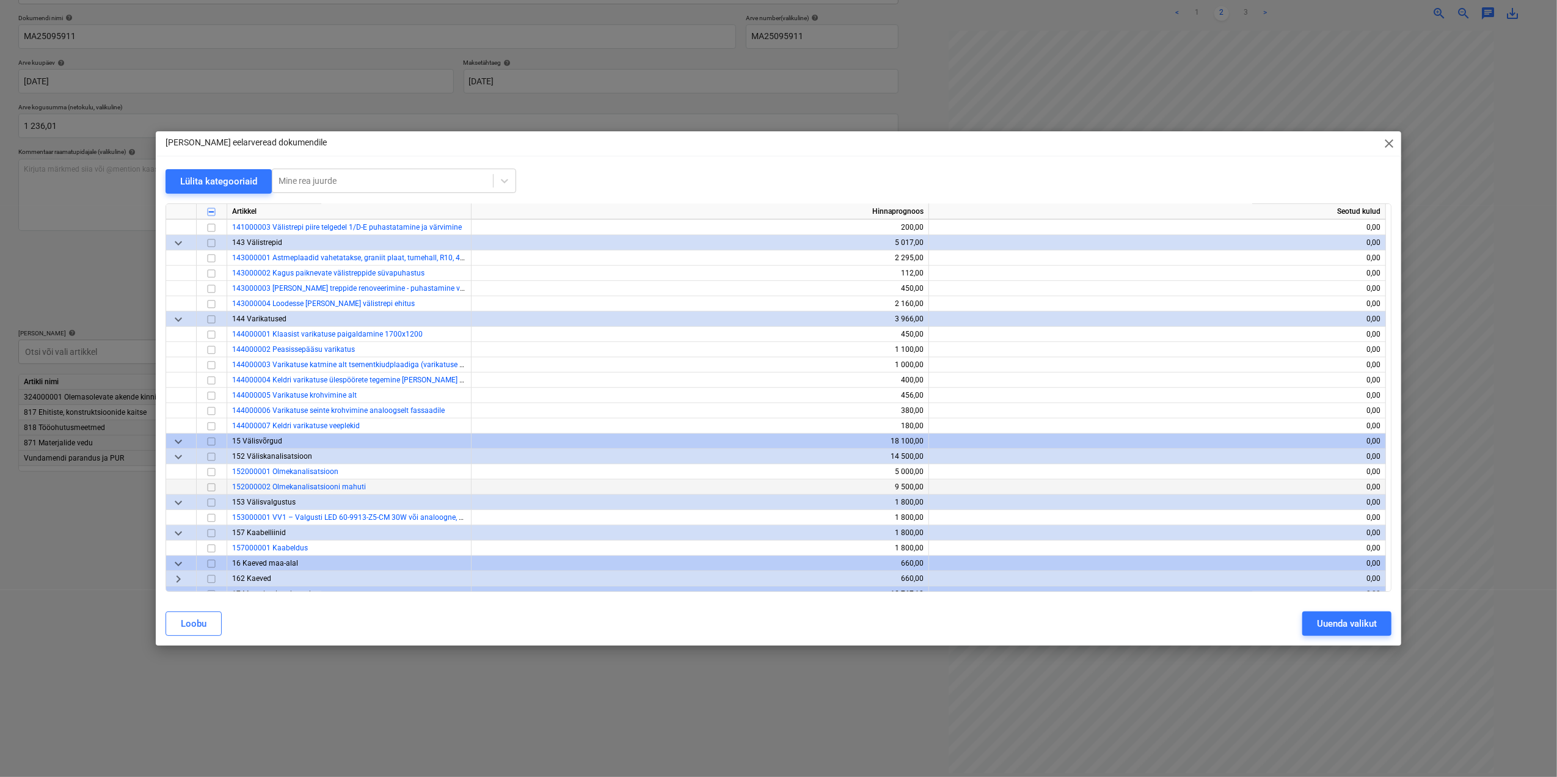
click at [215, 486] on input "checkbox" at bounding box center [211, 487] width 15 height 15
click at [1338, 623] on div "Uuenda valikut" at bounding box center [1347, 624] width 60 height 16
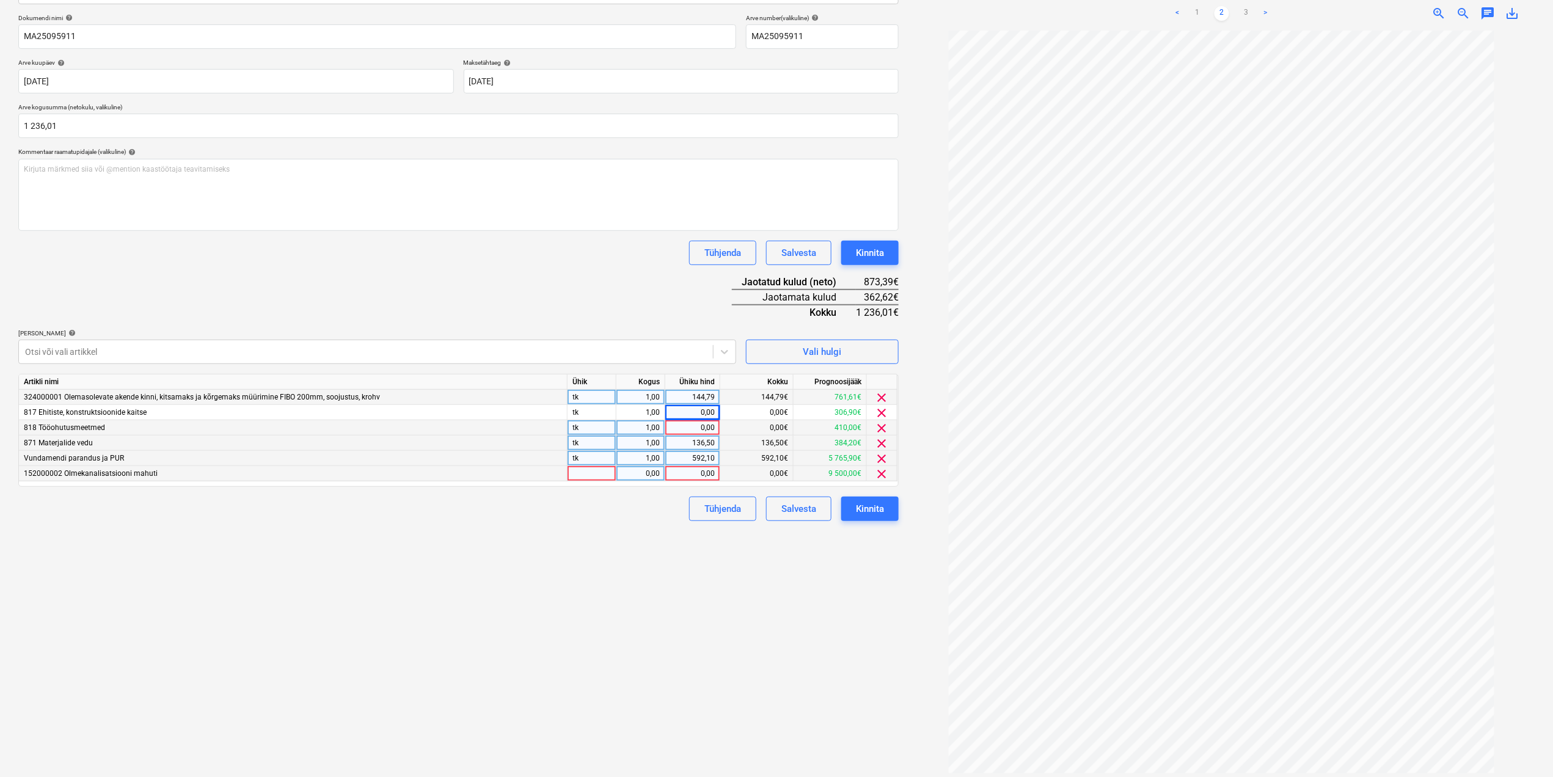
click at [602, 474] on div at bounding box center [591, 473] width 49 height 15
type input "tk"
click at [658, 473] on div "0,00" at bounding box center [640, 473] width 38 height 15
click at [688, 475] on div "0,00" at bounding box center [692, 473] width 45 height 15
type input "124,81"
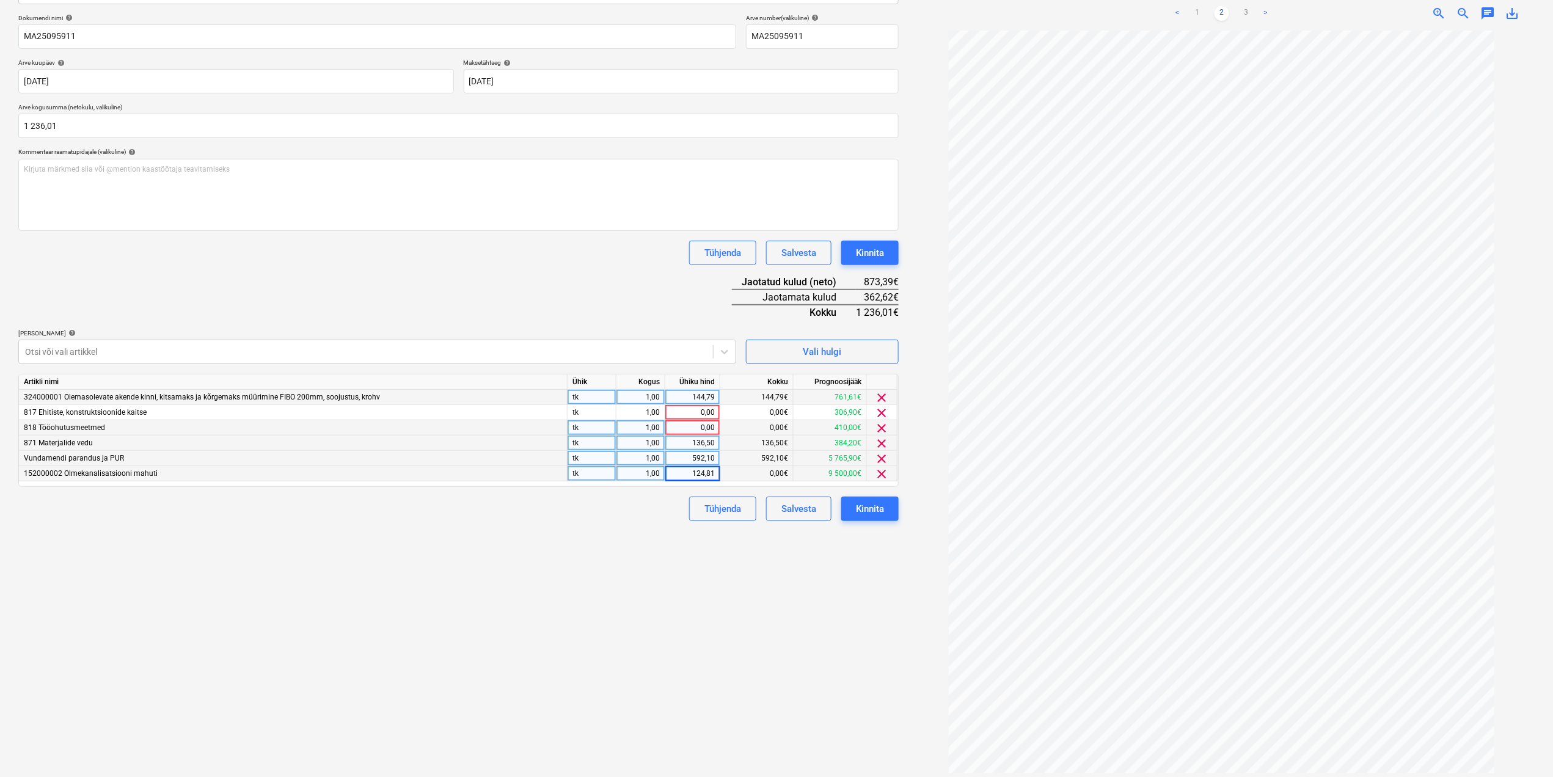
click at [712, 577] on div "Failide konteerimine Vali ettevõte Puumarket AS (10363212) [PERSON_NAME] ettevõ…" at bounding box center [458, 331] width 890 height 893
click at [709, 426] on div "0,00" at bounding box center [692, 427] width 45 height 15
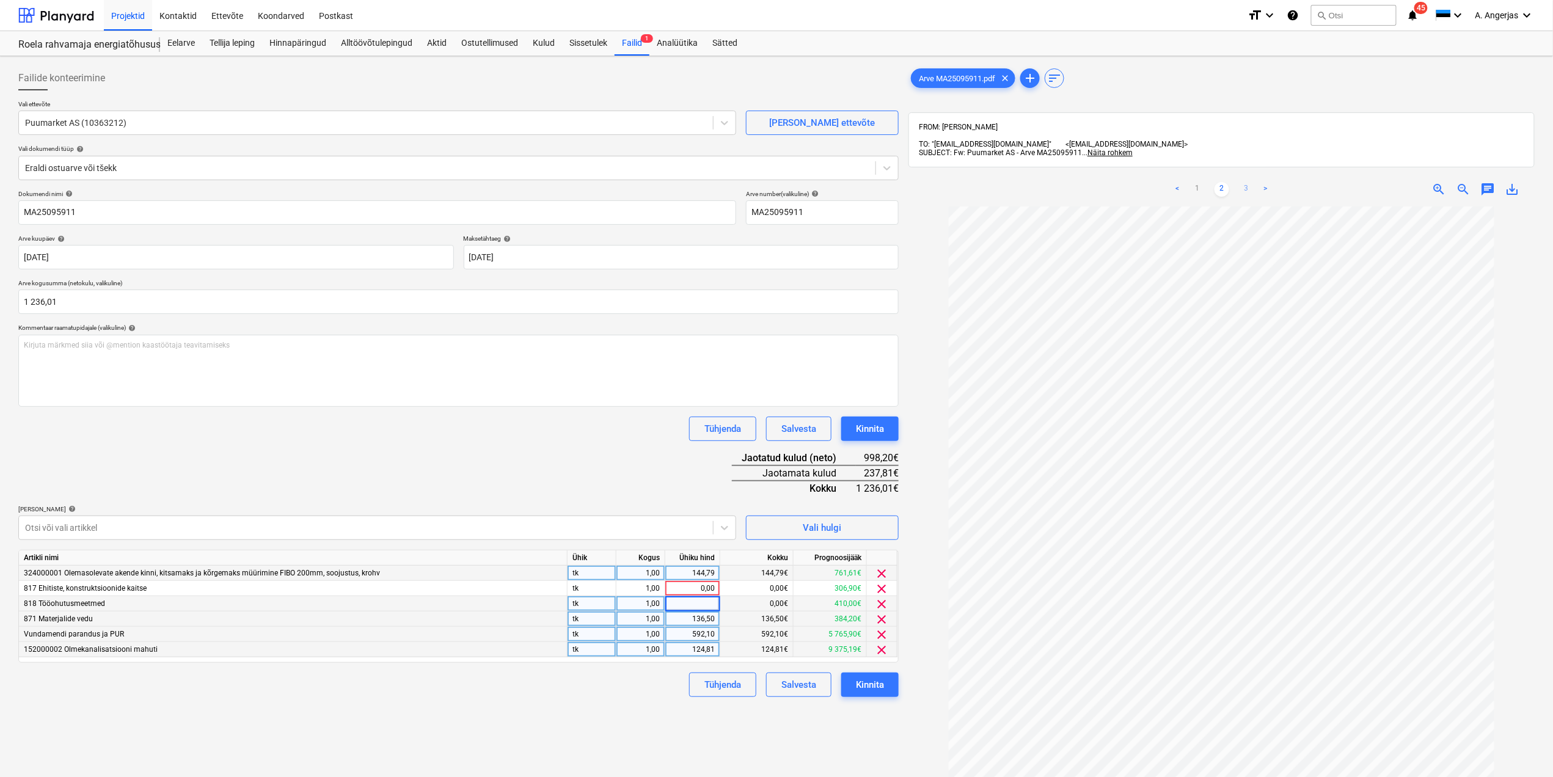
click at [1244, 186] on link "3" at bounding box center [1246, 189] width 15 height 15
click at [1229, 182] on link "2" at bounding box center [1221, 189] width 15 height 15
click at [705, 587] on div "0,00" at bounding box center [692, 588] width 45 height 15
click at [707, 571] on div "144,79" at bounding box center [692, 573] width 45 height 15
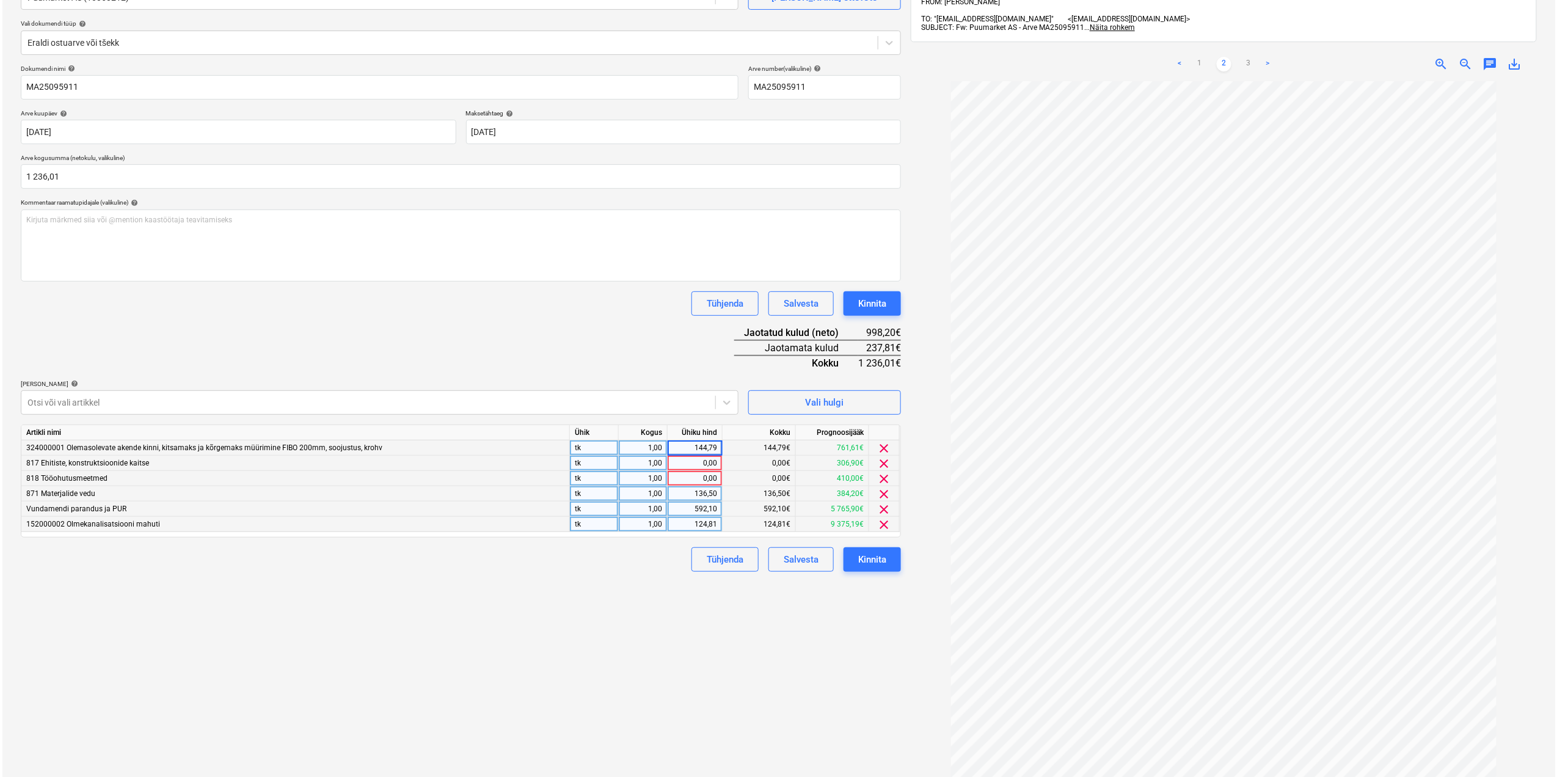
scroll to position [162, 0]
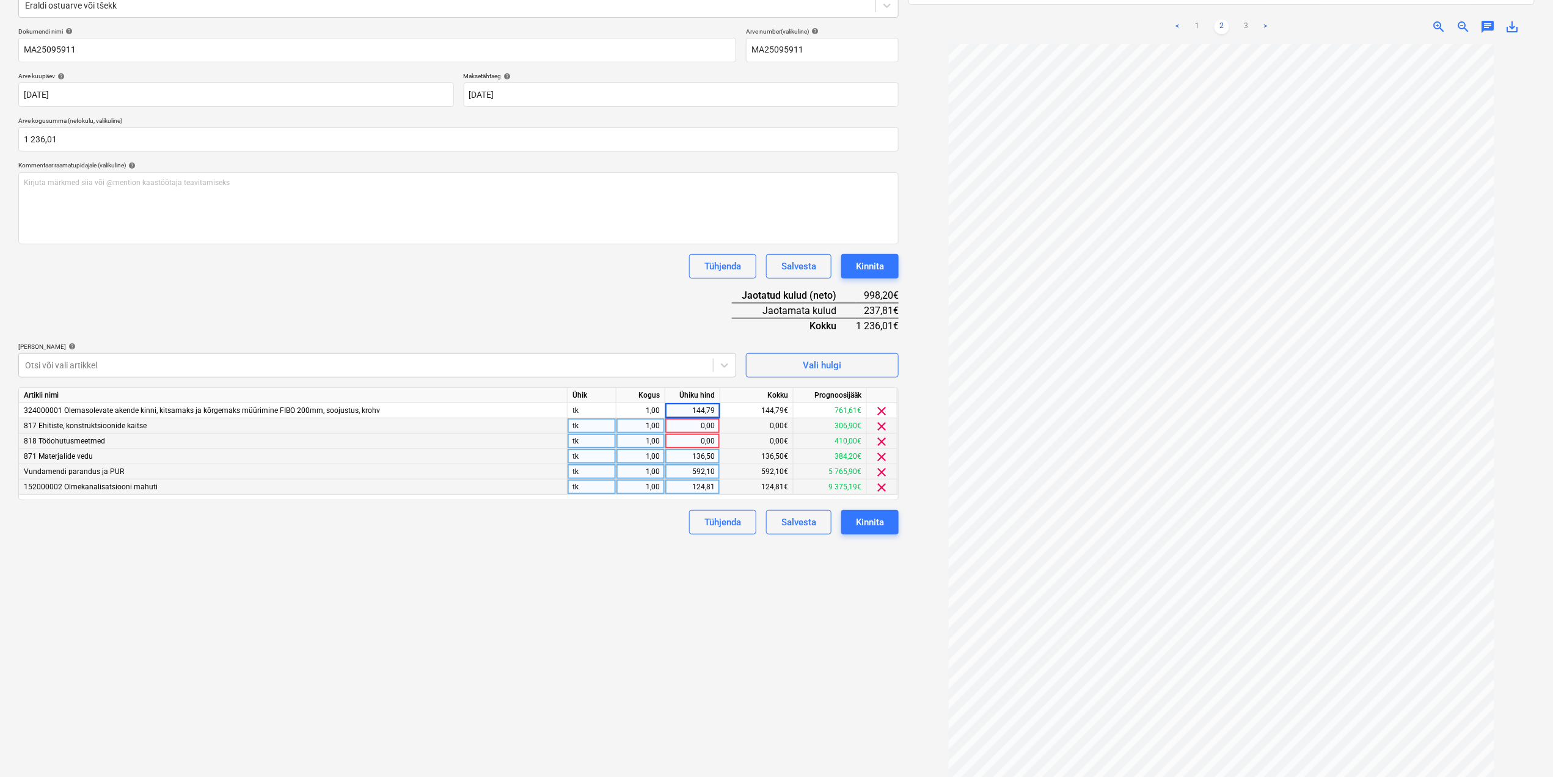
click at [704, 592] on div "Failide konteerimine Vali ettevõte Puumarket AS (10363212) [PERSON_NAME] ettevõ…" at bounding box center [458, 345] width 890 height 893
click at [706, 423] on div "0,00" at bounding box center [692, 425] width 45 height 15
click at [706, 436] on div "0,00" at bounding box center [692, 441] width 45 height 15
click at [784, 357] on span "Vali hulgi" at bounding box center [822, 365] width 122 height 16
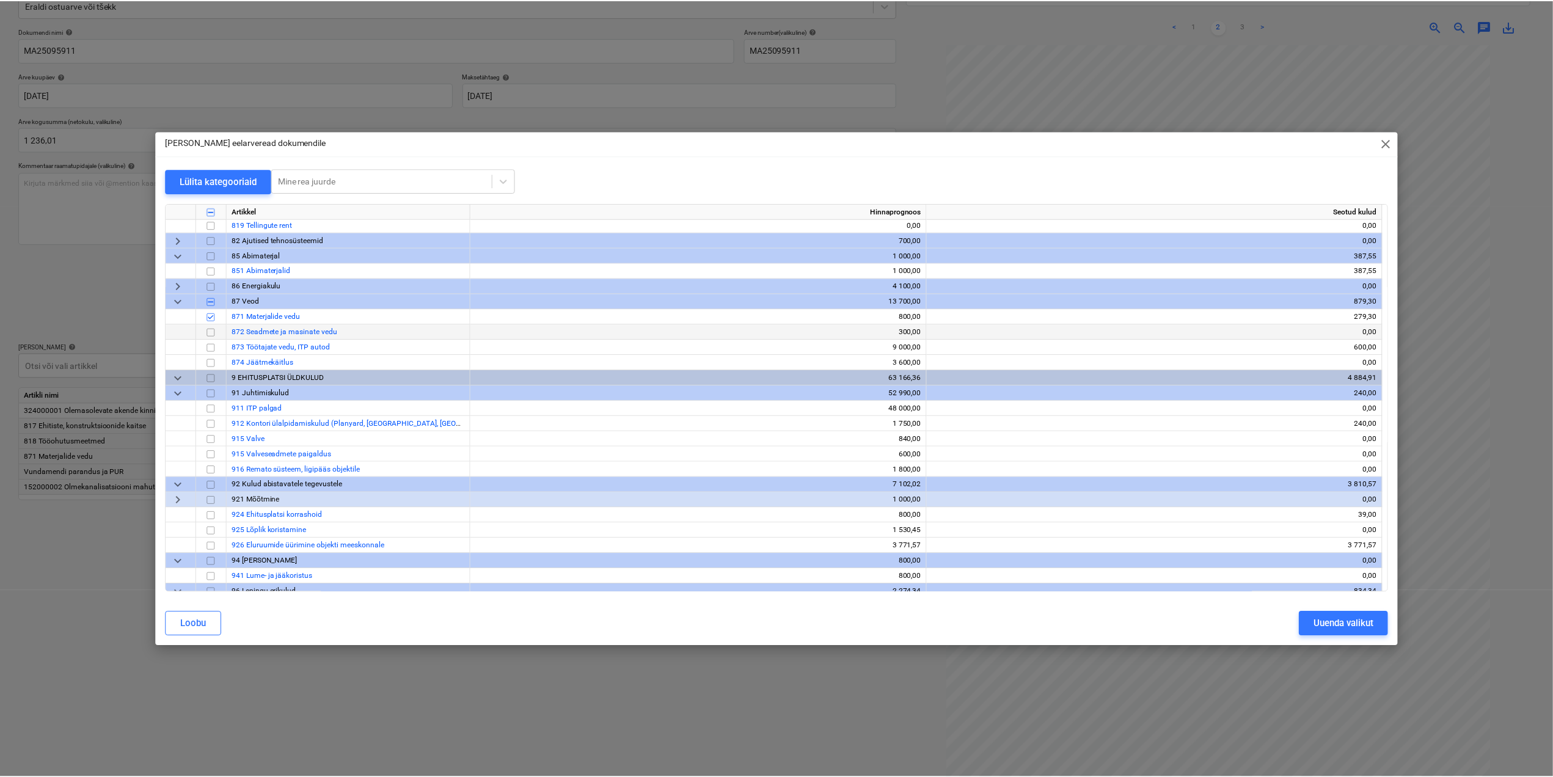
scroll to position [3619, 0]
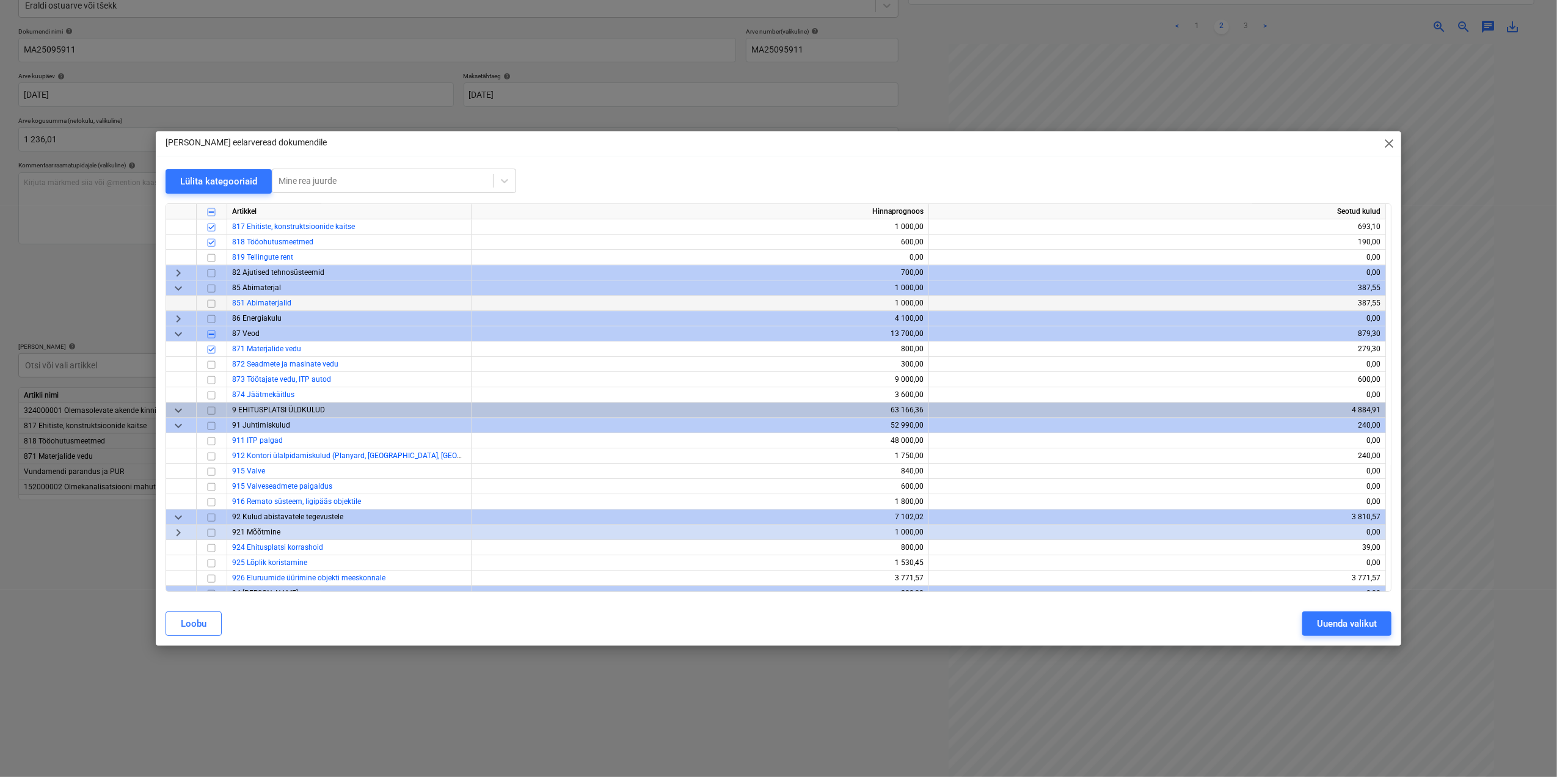
click at [209, 304] on input "checkbox" at bounding box center [211, 303] width 15 height 15
click at [1361, 614] on button "Uuenda valikut" at bounding box center [1346, 623] width 89 height 24
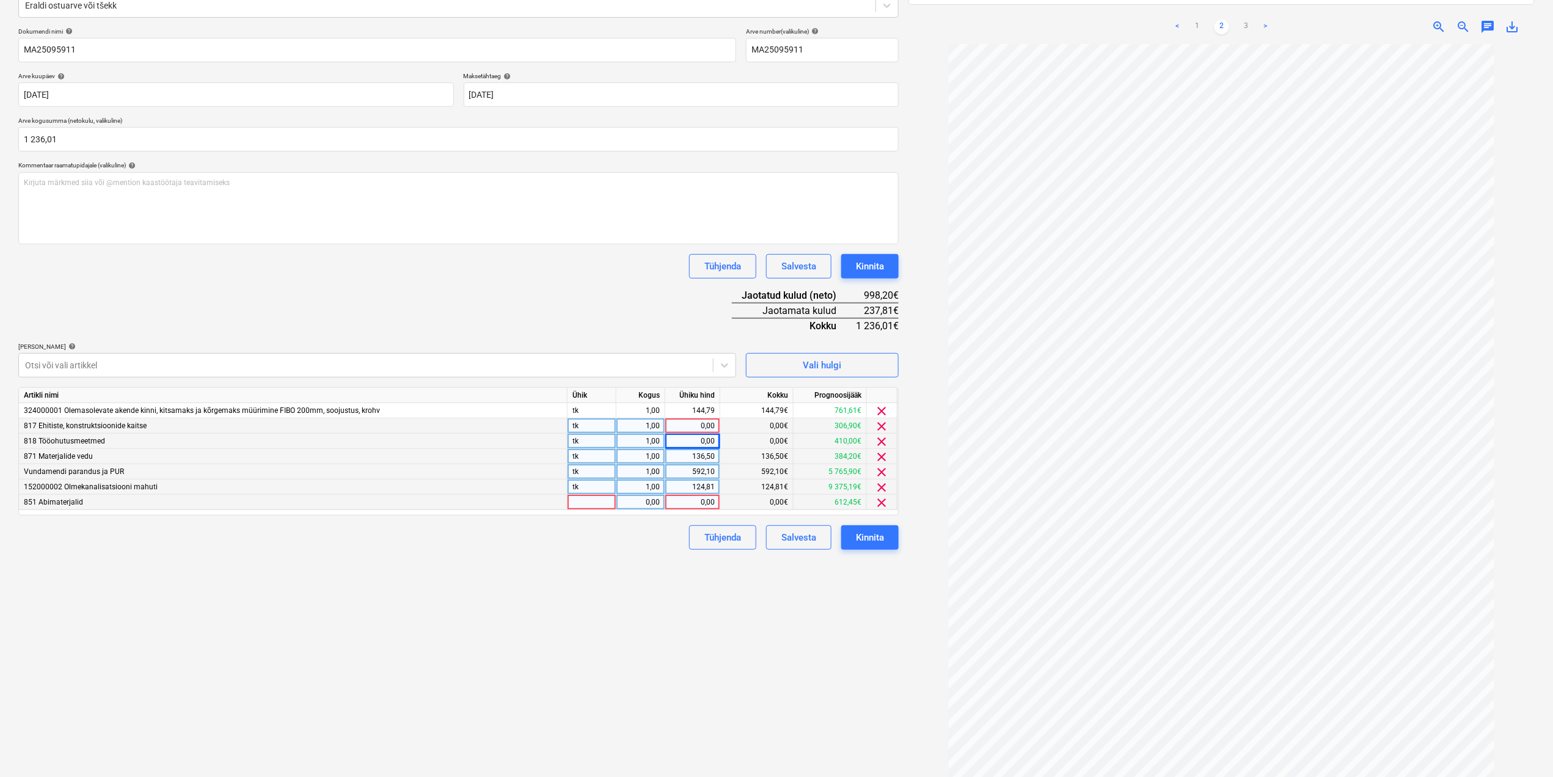
click at [610, 505] on div at bounding box center [591, 502] width 49 height 15
type input "tk"
click at [650, 504] on div "0,00" at bounding box center [640, 502] width 38 height 15
type input "1"
click at [701, 507] on div "0,00" at bounding box center [692, 502] width 45 height 15
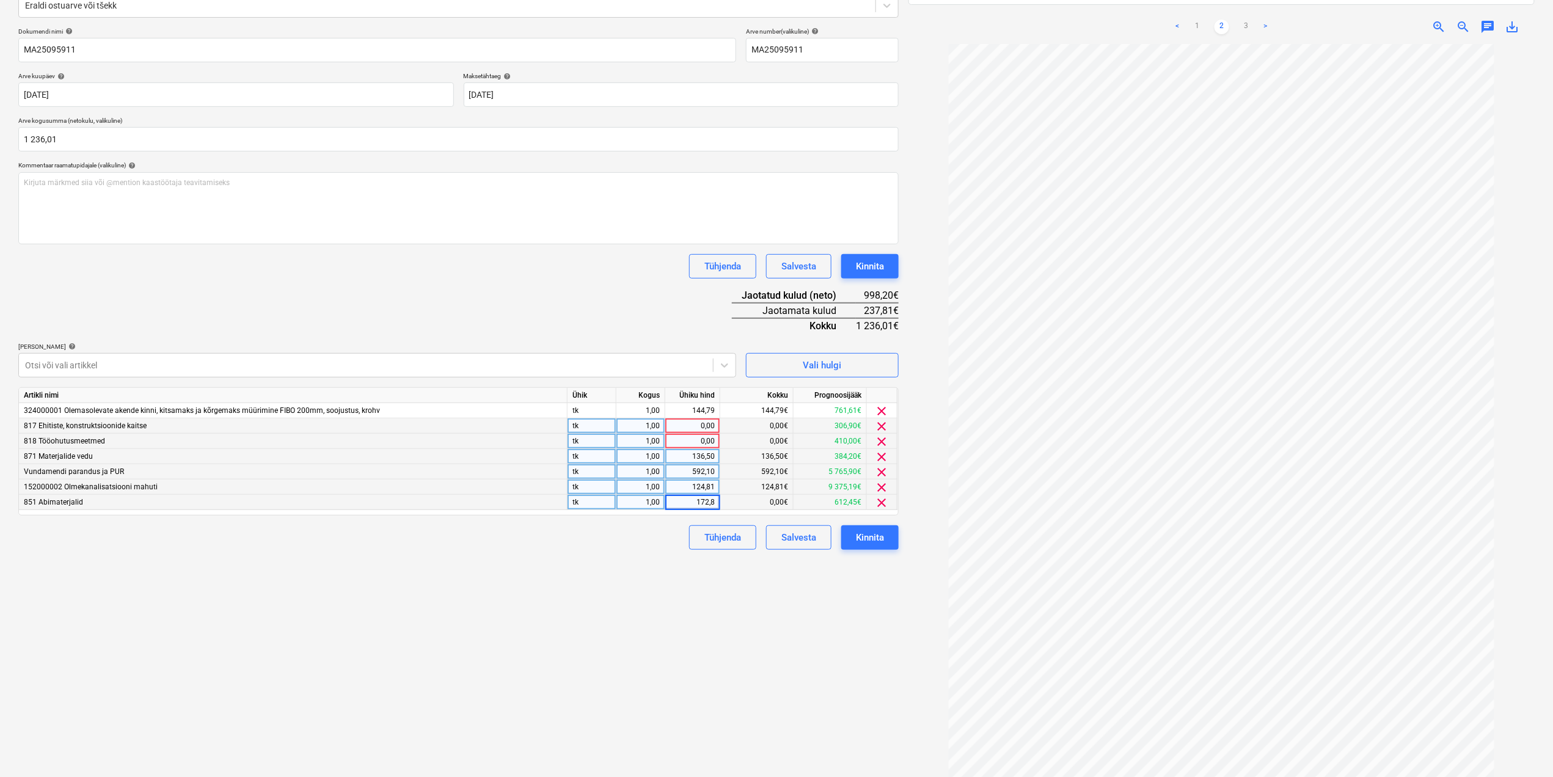
type input "172,87"
click at [464, 556] on div "Failide konteerimine Vali ettevõte Puumarket AS (10363212) [PERSON_NAME] ettevõ…" at bounding box center [458, 345] width 890 height 893
click at [704, 437] on div "0,00" at bounding box center [692, 441] width 45 height 15
click at [702, 426] on div "0,00" at bounding box center [692, 425] width 45 height 15
type input "252,56"
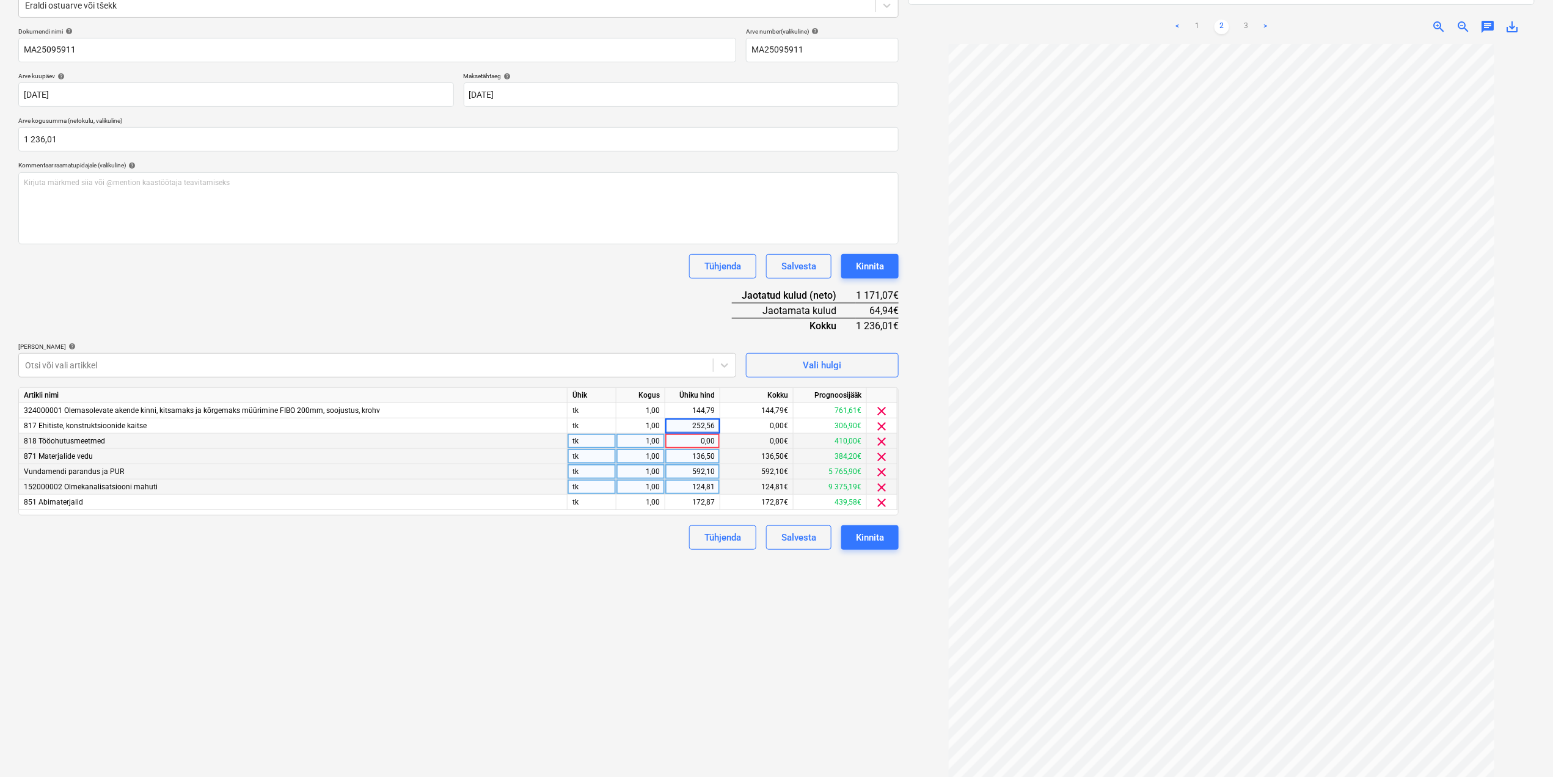
click at [658, 648] on div "Failide konteerimine Vali ettevõte Puumarket AS (10363212) [PERSON_NAME] ettevõ…" at bounding box center [458, 345] width 890 height 893
click at [709, 440] on div "0,00" at bounding box center [692, 441] width 45 height 15
click at [885, 438] on span "clear" at bounding box center [882, 441] width 15 height 15
click at [704, 453] on div "592,10" at bounding box center [692, 456] width 45 height 15
click at [706, 487] on div "172,87" at bounding box center [692, 487] width 45 height 15
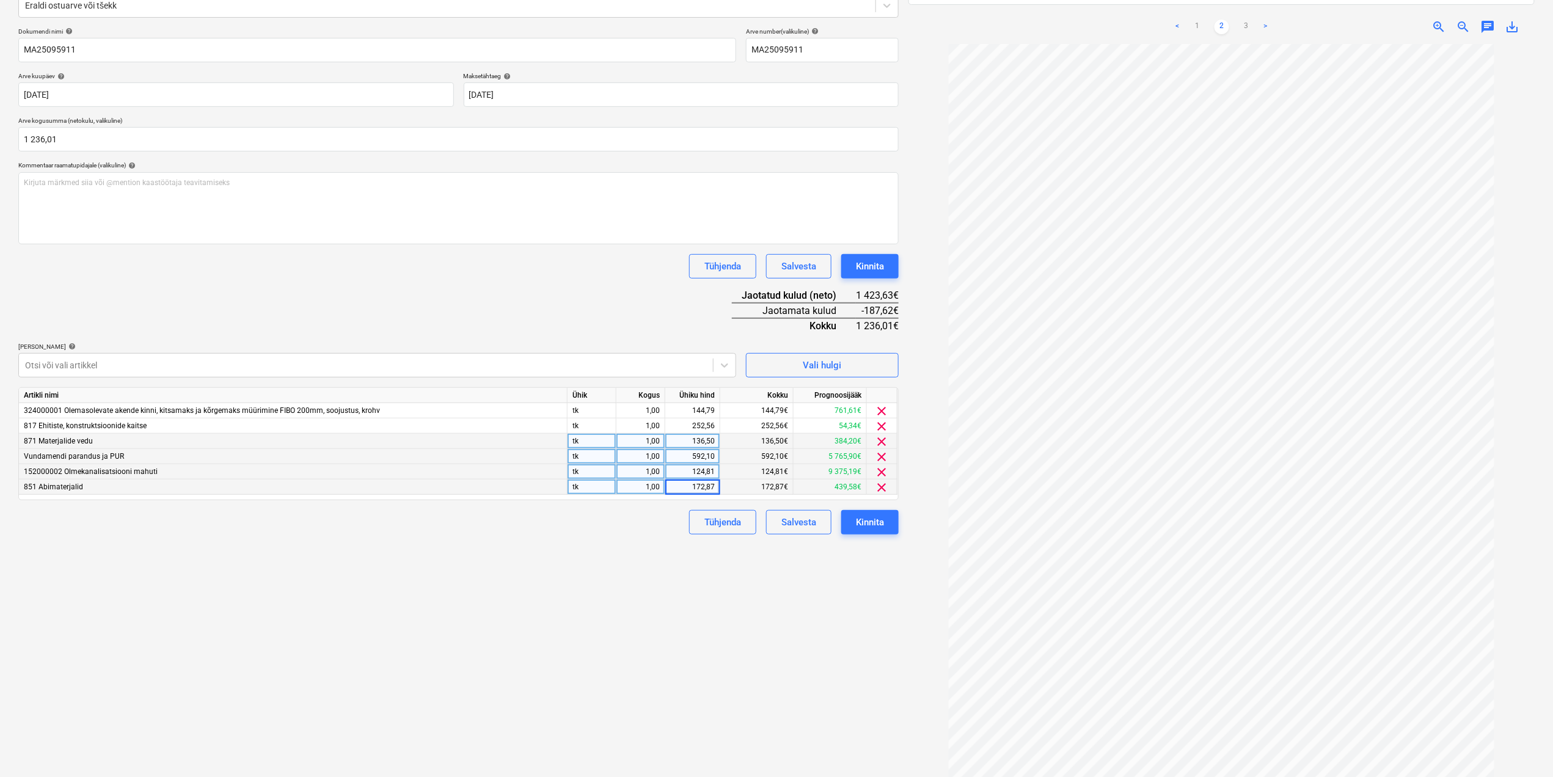
click at [698, 484] on input "172,87" at bounding box center [692, 487] width 54 height 15
type input "72,87"
click at [702, 552] on div "Failide konteerimine Vali ettevõte Puumarket AS (10363212) [PERSON_NAME] ettevõ…" at bounding box center [458, 345] width 890 height 893
click at [697, 458] on div "592,10" at bounding box center [692, 456] width 45 height 15
click at [710, 423] on div "252,56" at bounding box center [692, 425] width 45 height 15
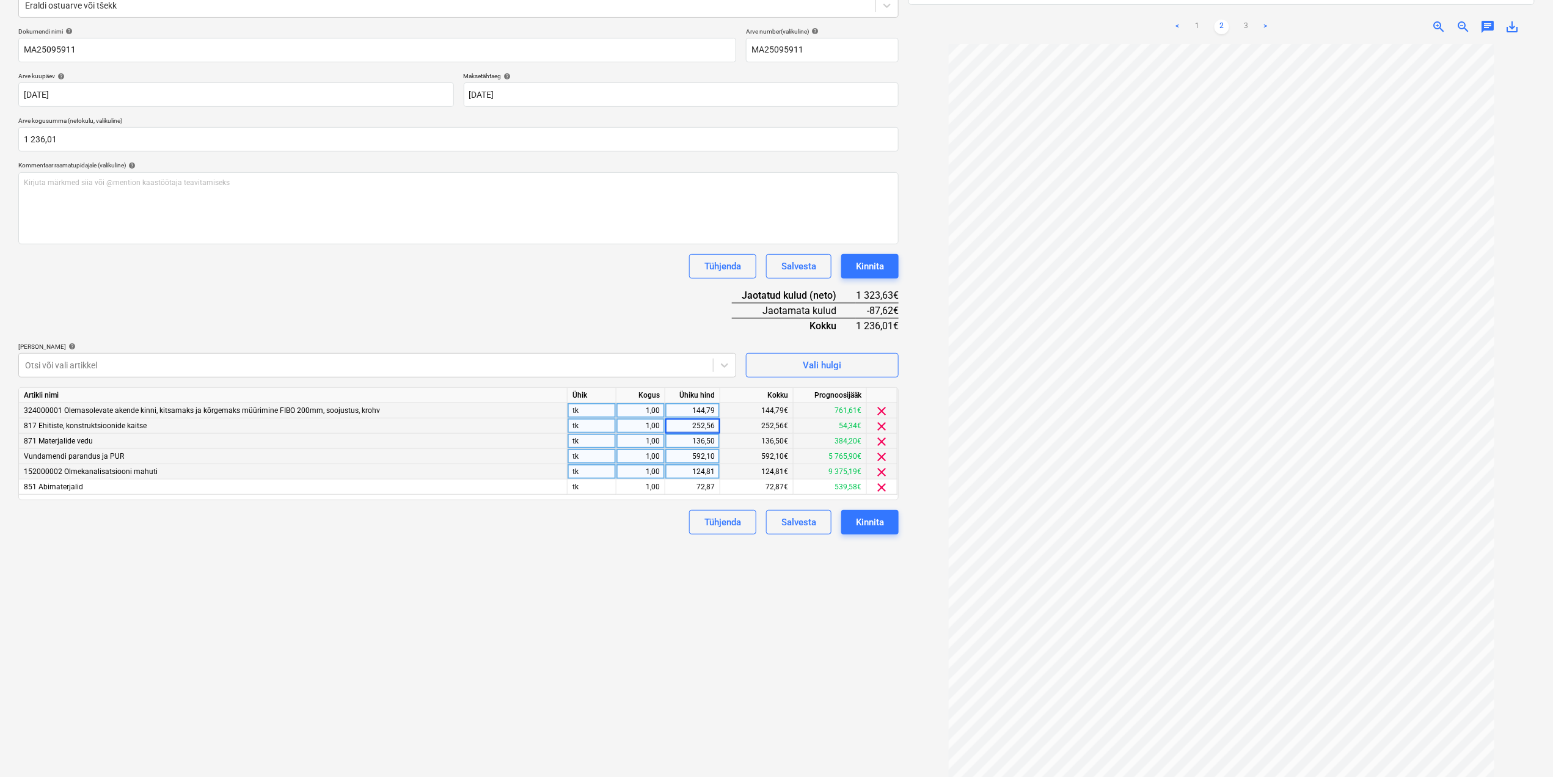
click at [711, 414] on div "144,79" at bounding box center [692, 410] width 45 height 15
type input "57,17"
click at [787, 630] on div "Failide konteerimine Vali ettevõte Puumarket AS (10363212) [PERSON_NAME] ettevõ…" at bounding box center [458, 345] width 890 height 893
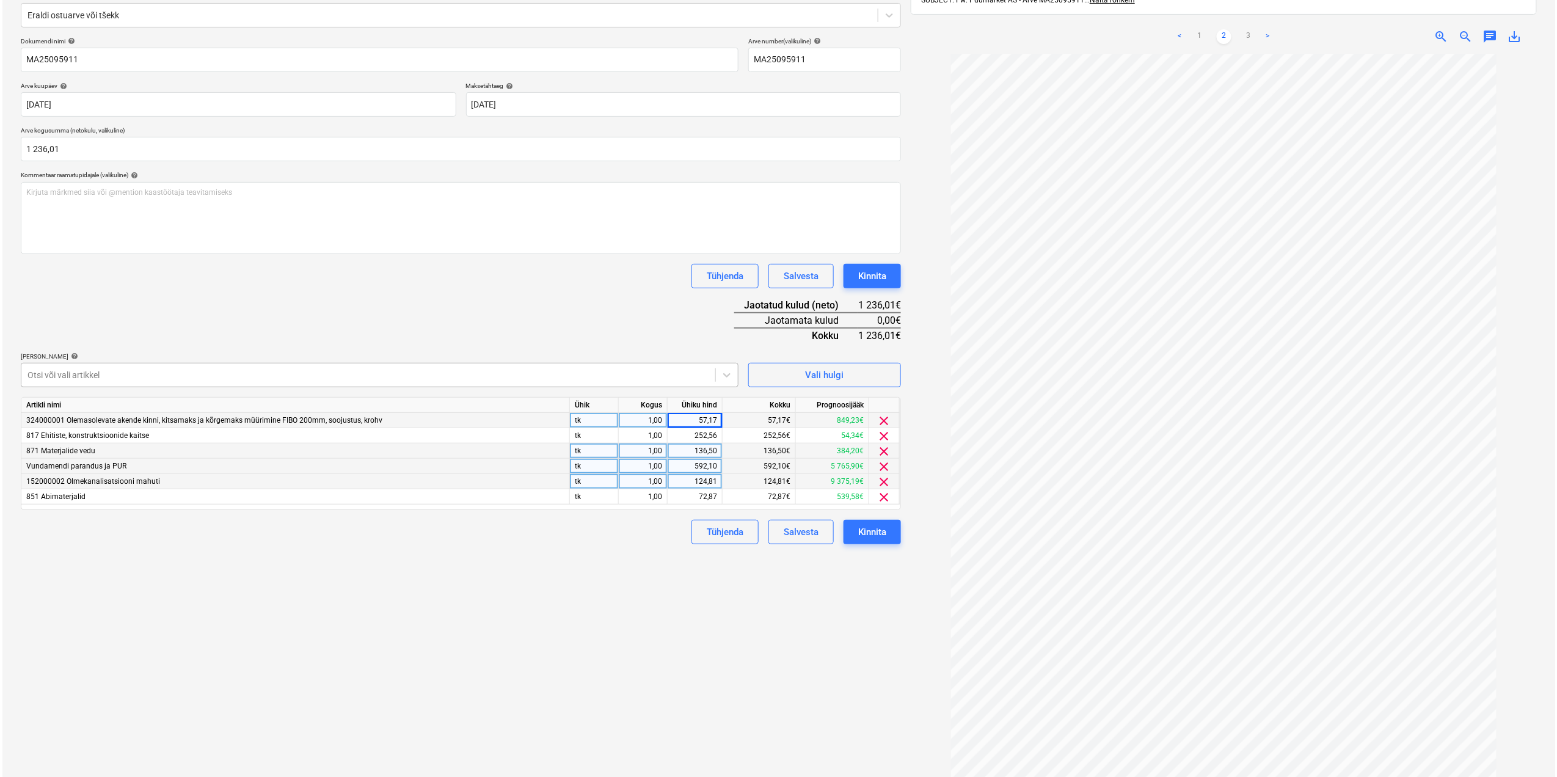
scroll to position [162, 0]
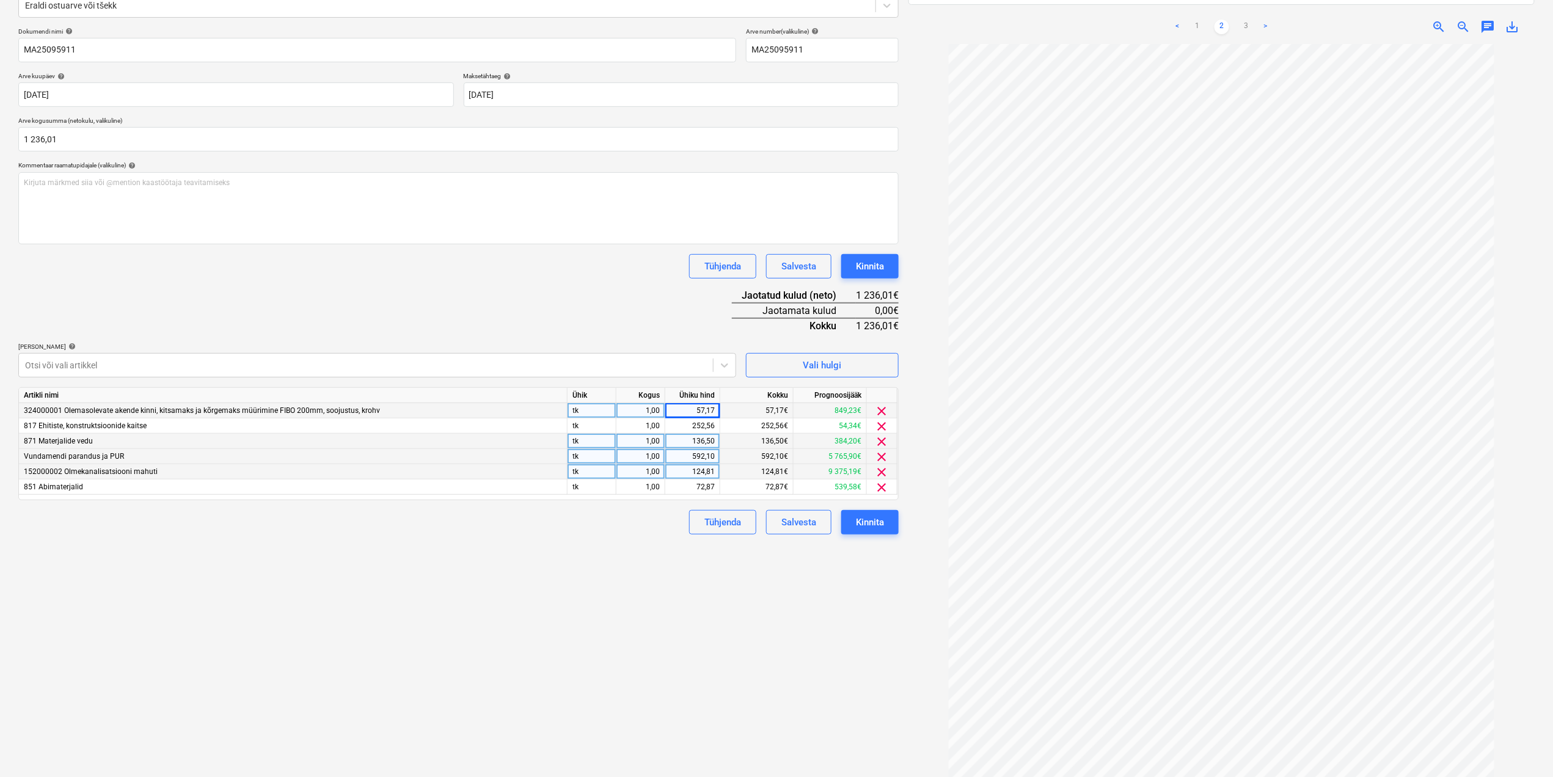
click at [878, 597] on div "Failide konteerimine Vali ettevõte Puumarket AS (10363212) [PERSON_NAME] ettevõ…" at bounding box center [458, 345] width 890 height 893
click at [889, 531] on button "Kinnita" at bounding box center [869, 522] width 57 height 24
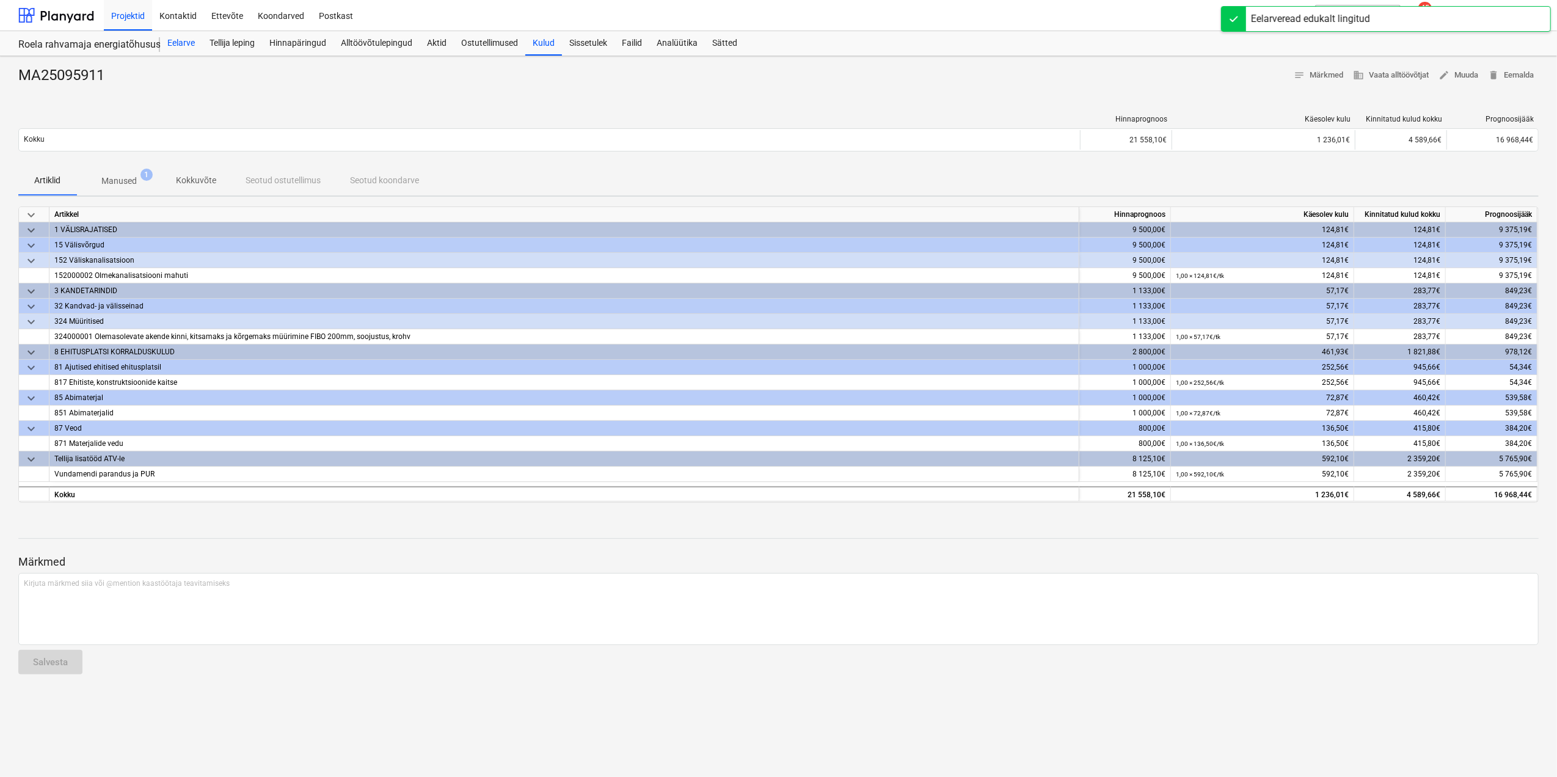
click at [186, 46] on div "Eelarve" at bounding box center [181, 43] width 42 height 24
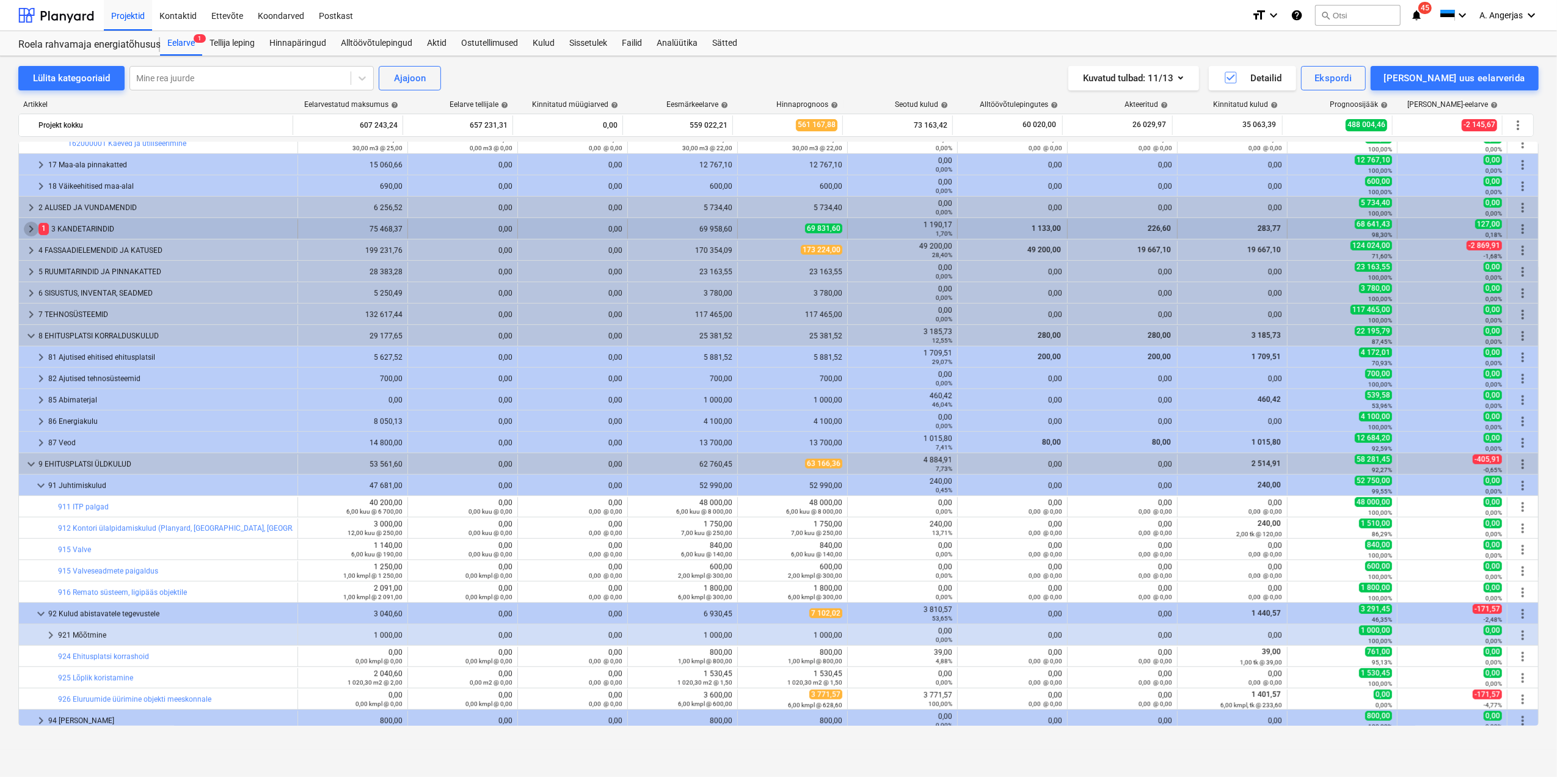
click at [33, 228] on span "keyboard_arrow_right" at bounding box center [31, 229] width 15 height 15
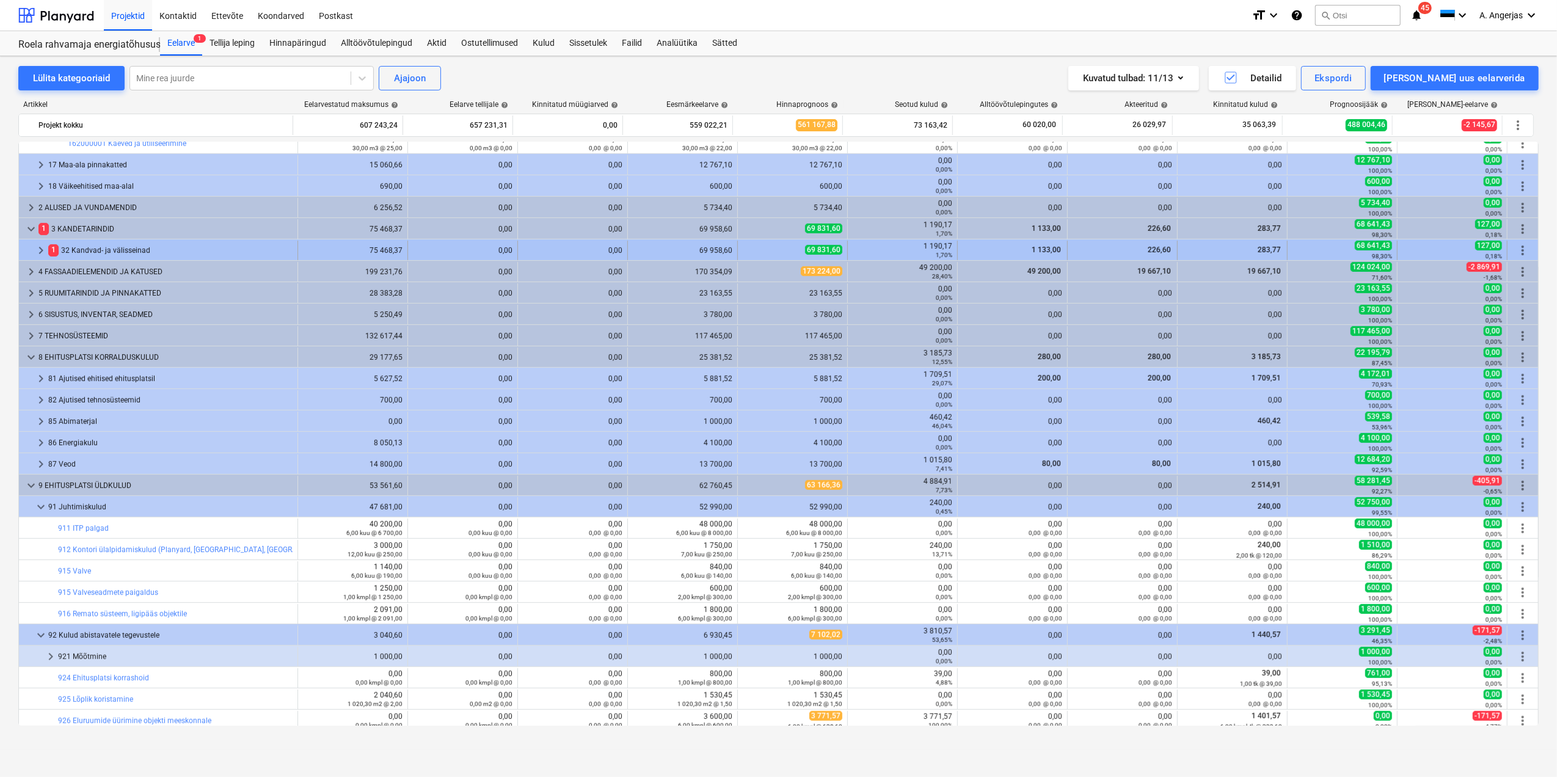
click at [42, 250] on span "keyboard_arrow_right" at bounding box center [41, 250] width 15 height 15
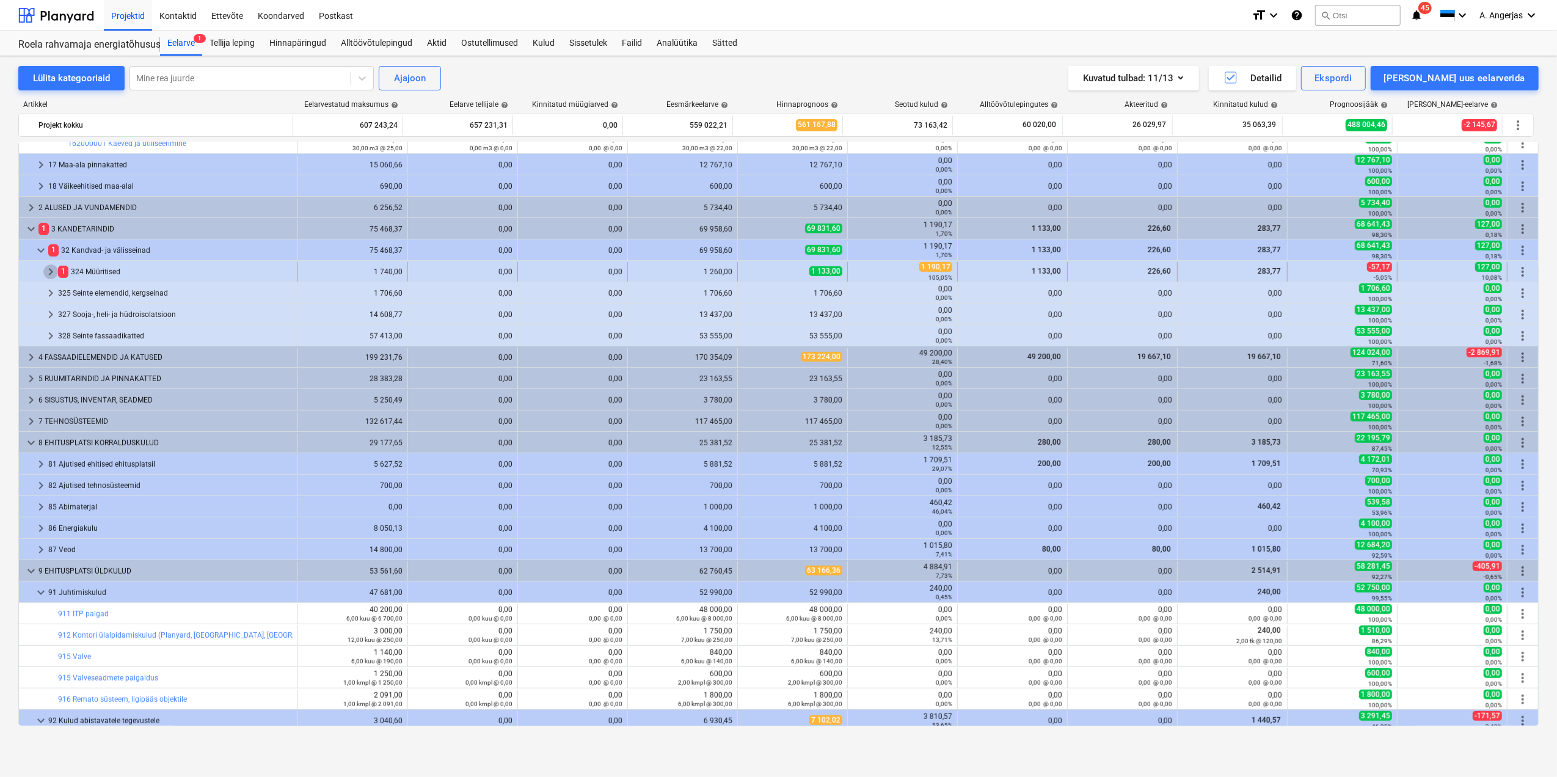
click at [46, 272] on span "keyboard_arrow_right" at bounding box center [50, 271] width 15 height 15
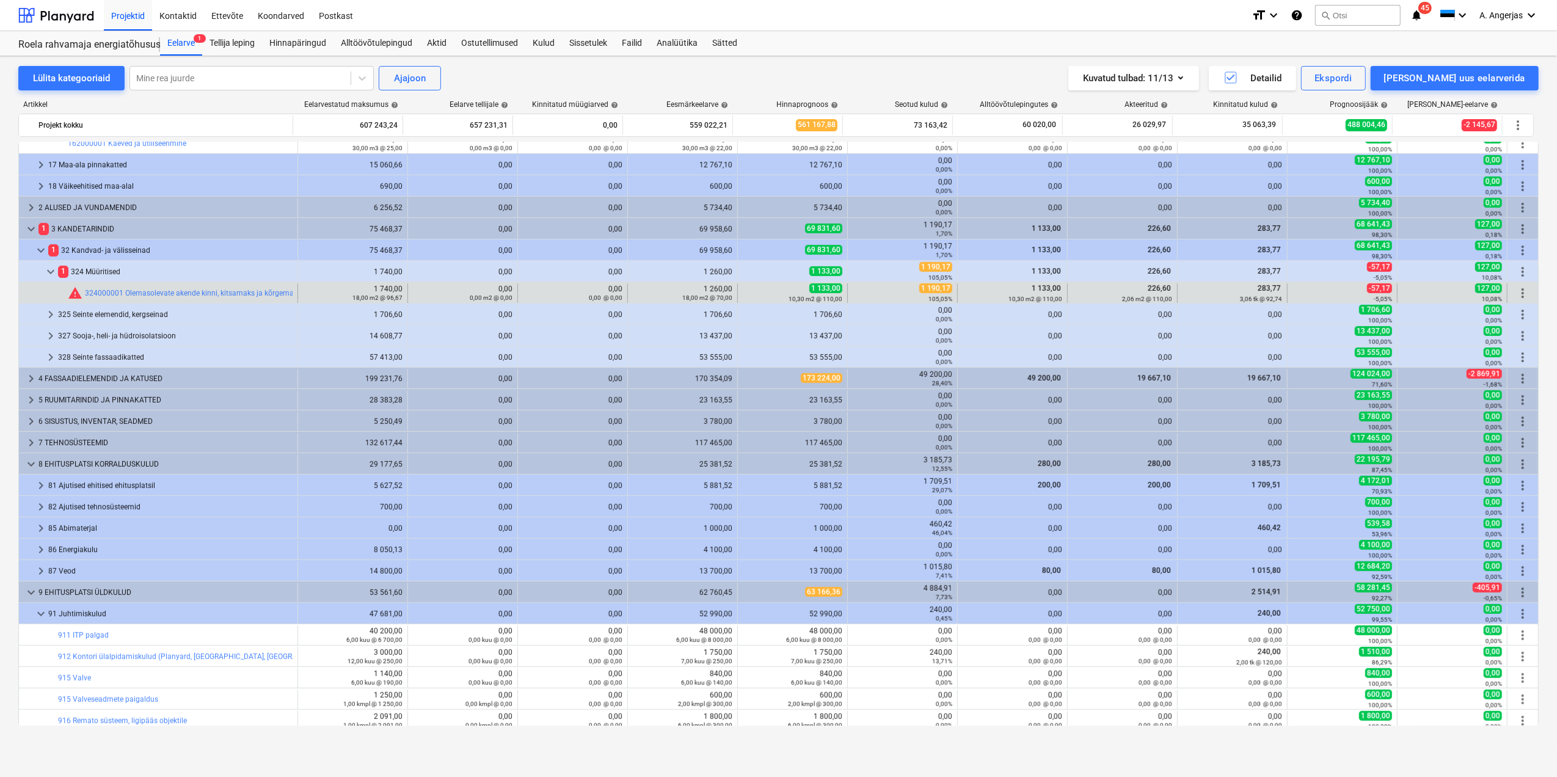
click at [922, 291] on span "1 190,17" at bounding box center [935, 288] width 33 height 10
click at [745, 294] on span "edit" at bounding box center [750, 293] width 10 height 10
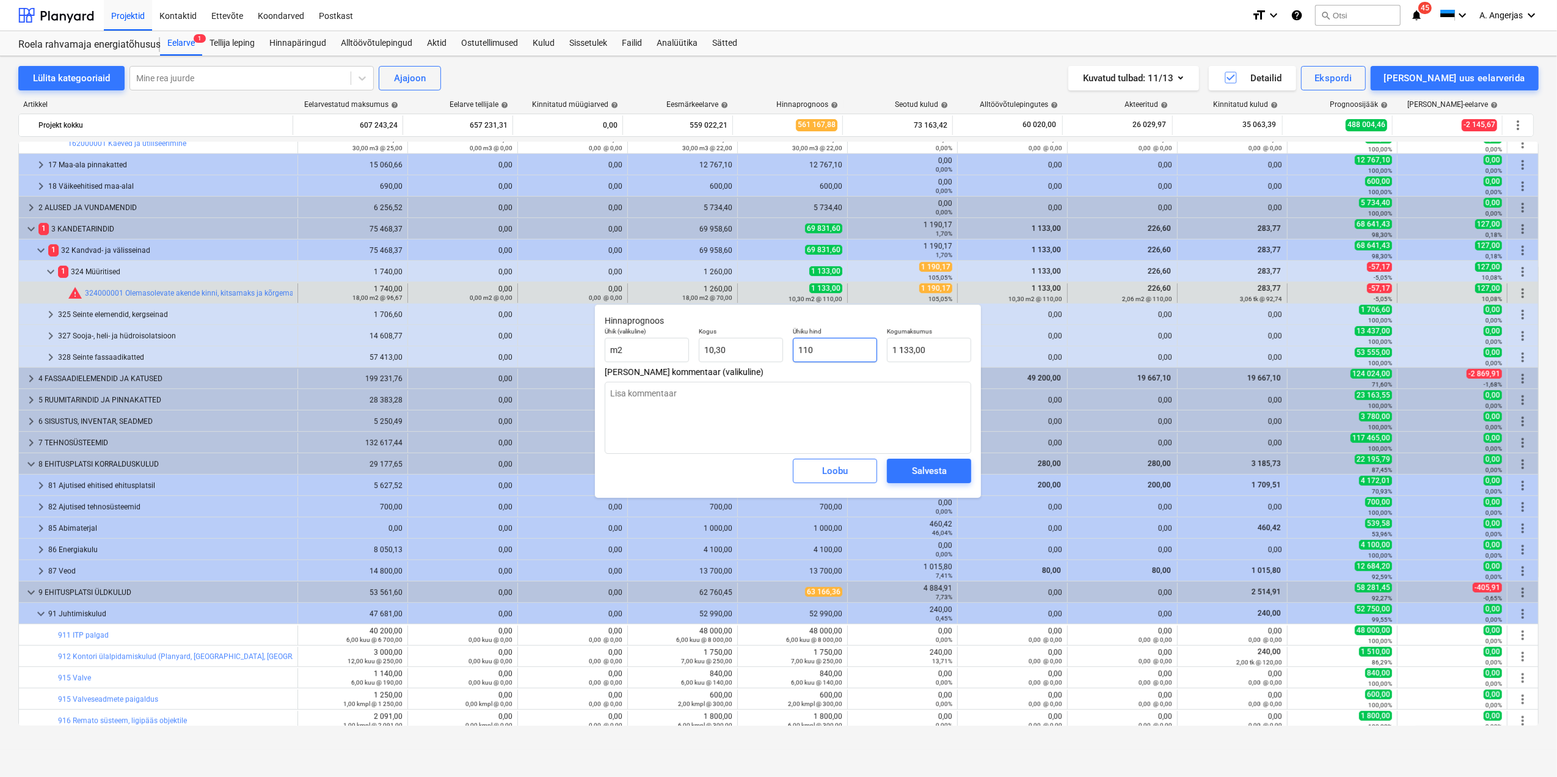
click at [851, 357] on input "110" at bounding box center [835, 350] width 84 height 24
click at [932, 352] on input "1 133,00" at bounding box center [929, 350] width 84 height 24
type input "110,00"
type input "1133"
type textarea "x"
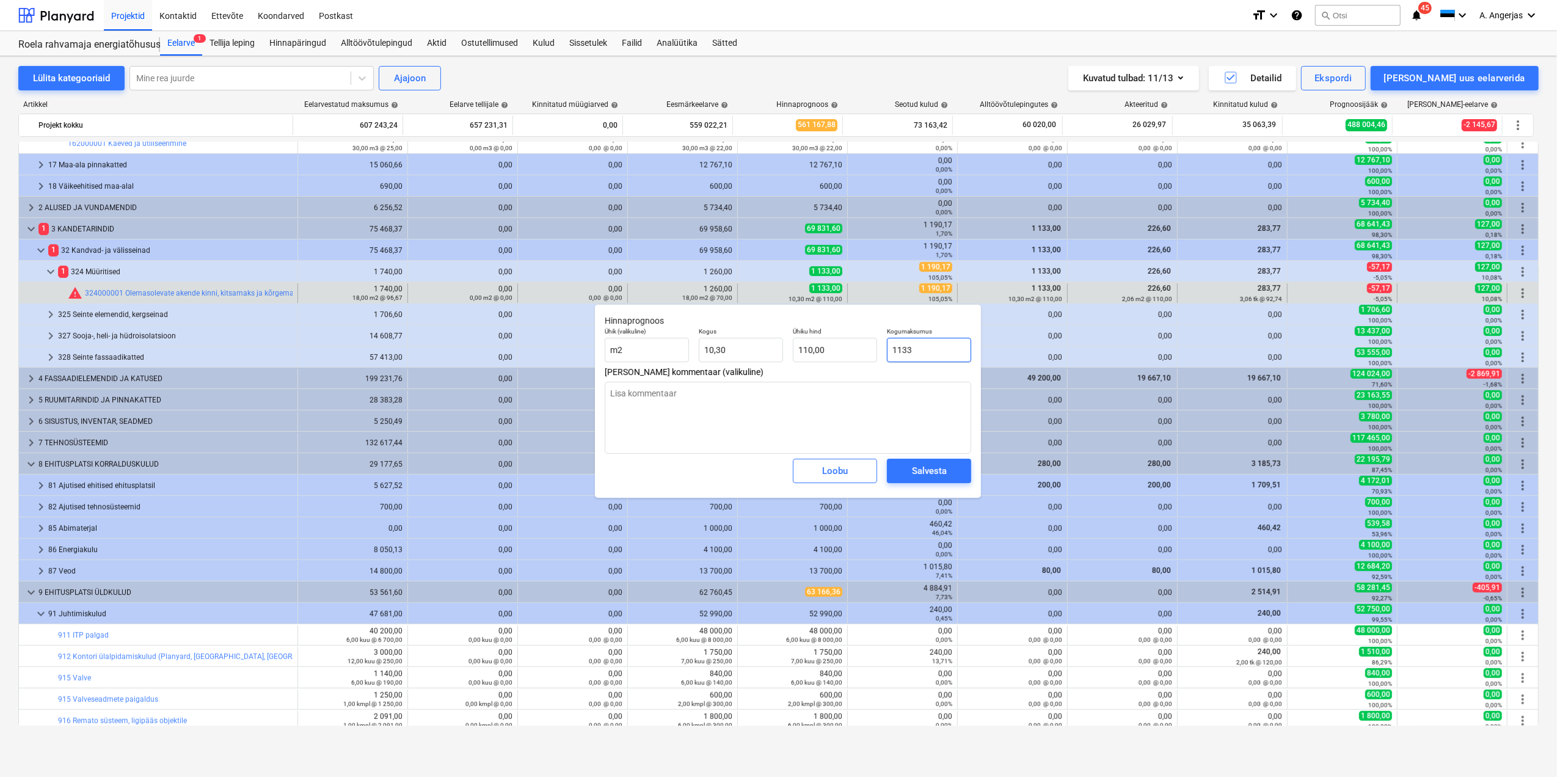
click at [932, 352] on input "1133" at bounding box center [929, 350] width 84 height 24
type input "1"
type textarea "x"
type input "0,10"
type input "11"
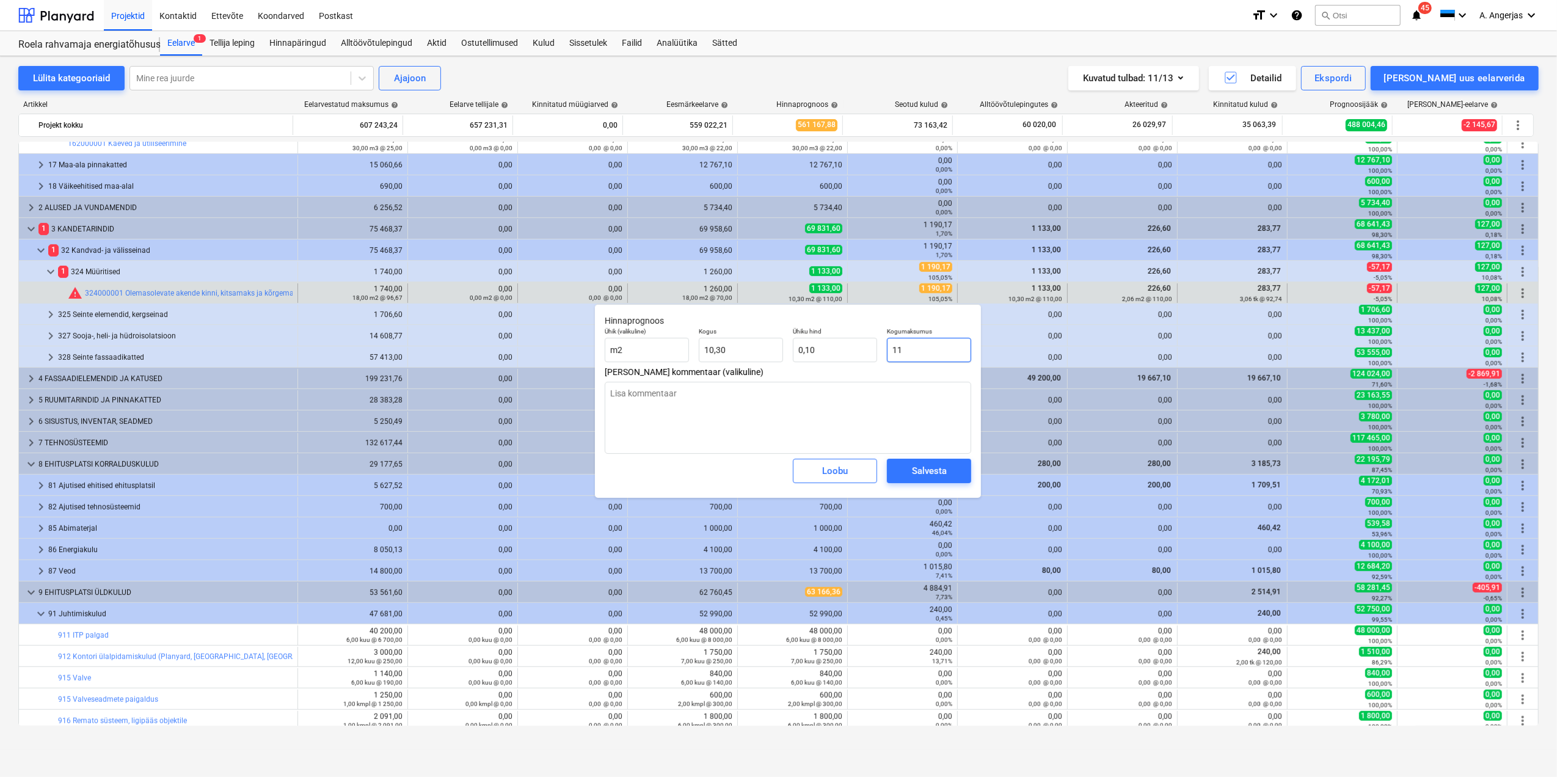
type textarea "x"
type input "1,07"
type input "119"
type textarea "x"
type input "11,55"
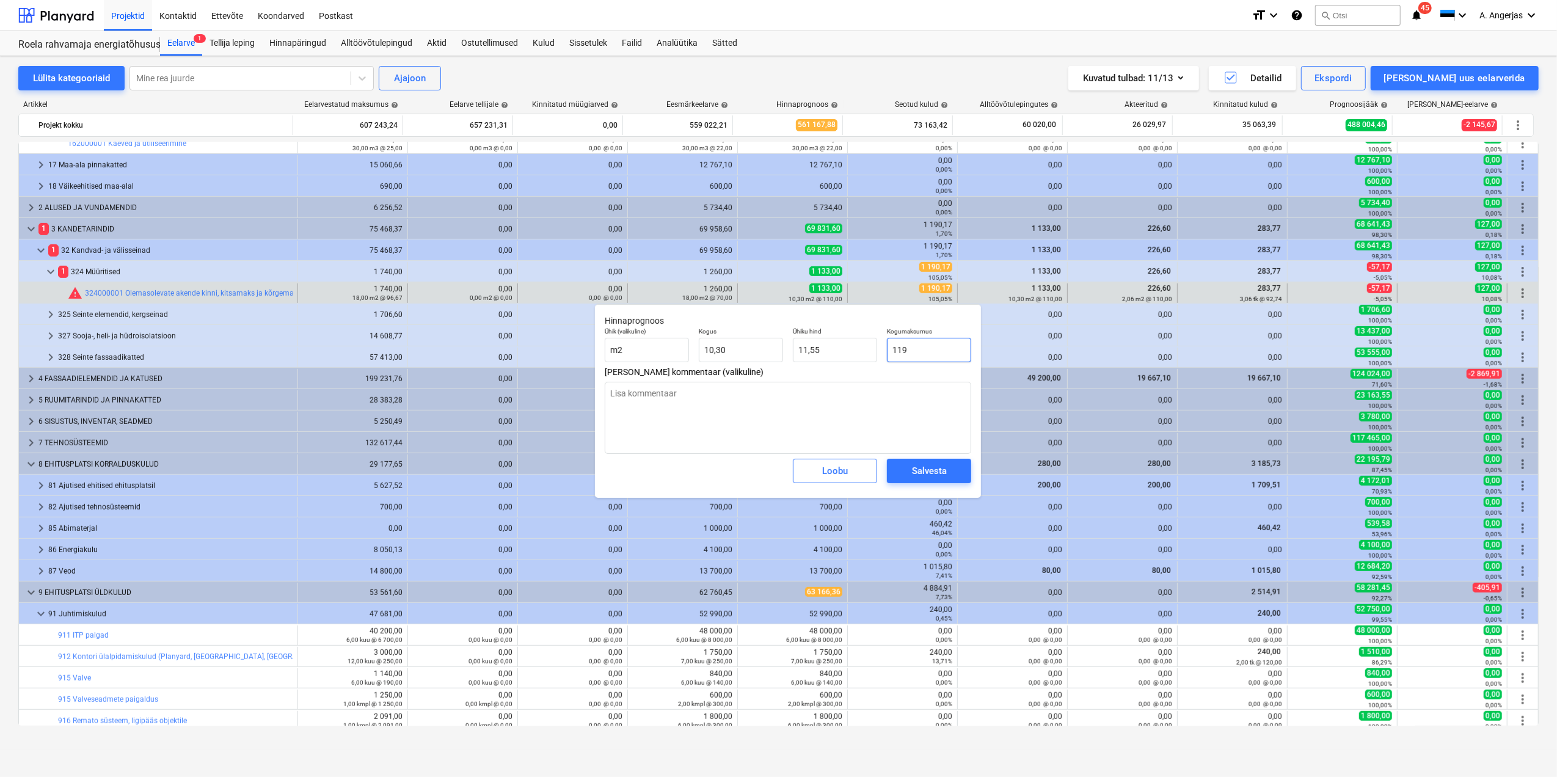
type input "1190"
type textarea "x"
type input "115,53"
type input "1190,"
type textarea "x"
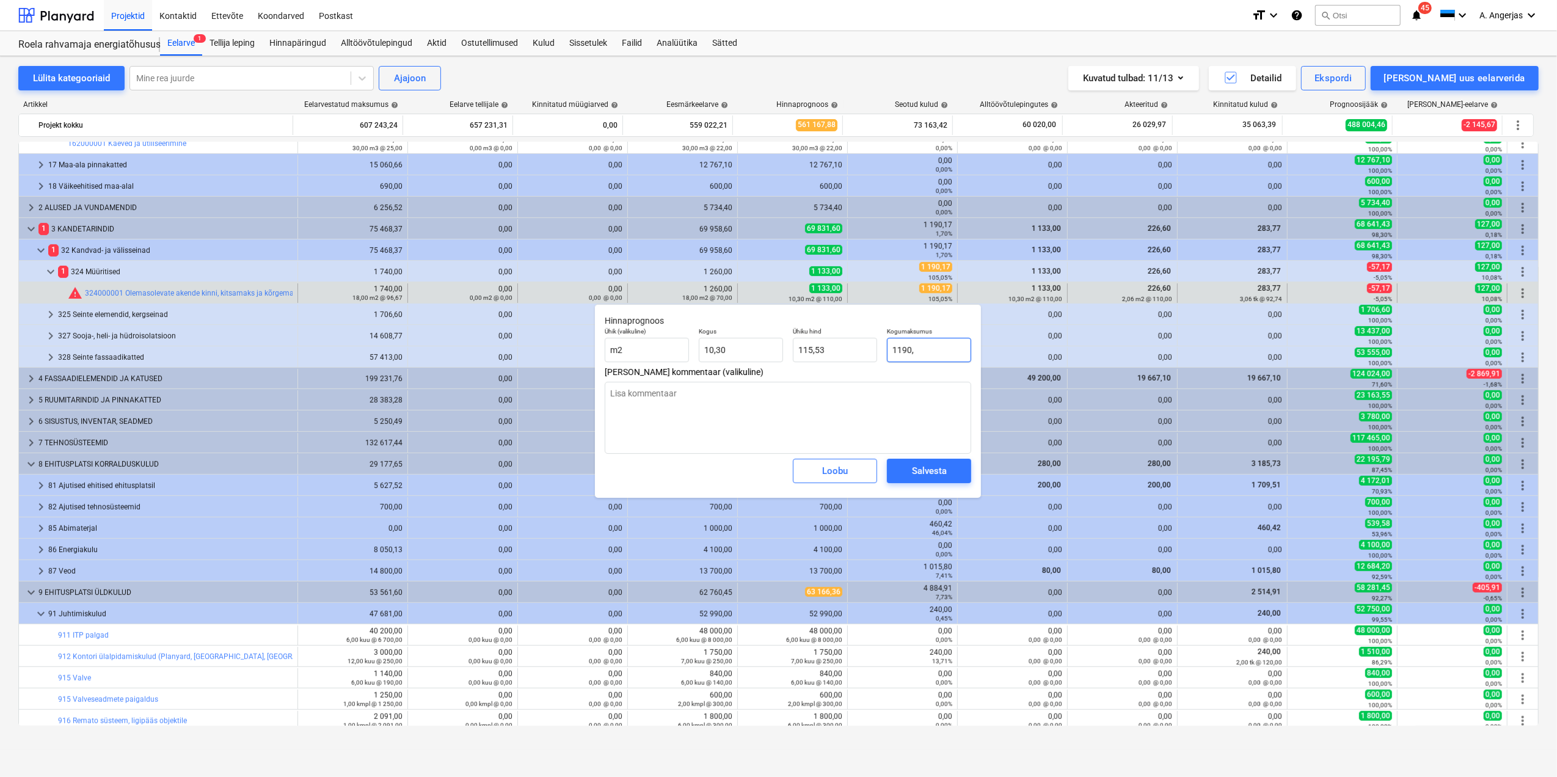
type input "1190,1"
type textarea "x"
type input "115,54"
type input "1190,17"
type textarea "x"
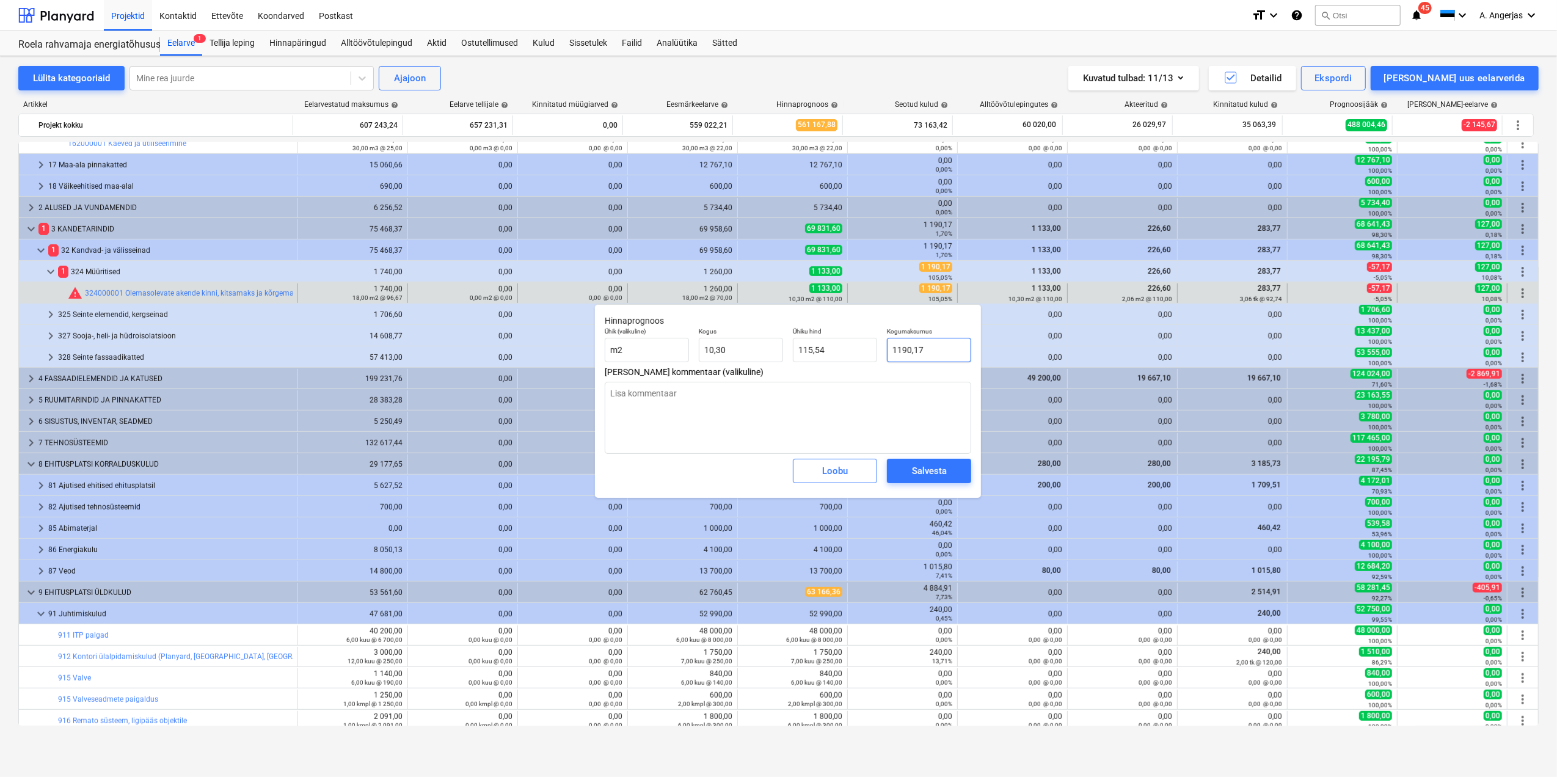
type input "115,55"
click at [937, 470] on div "Salvesta" at bounding box center [929, 471] width 35 height 16
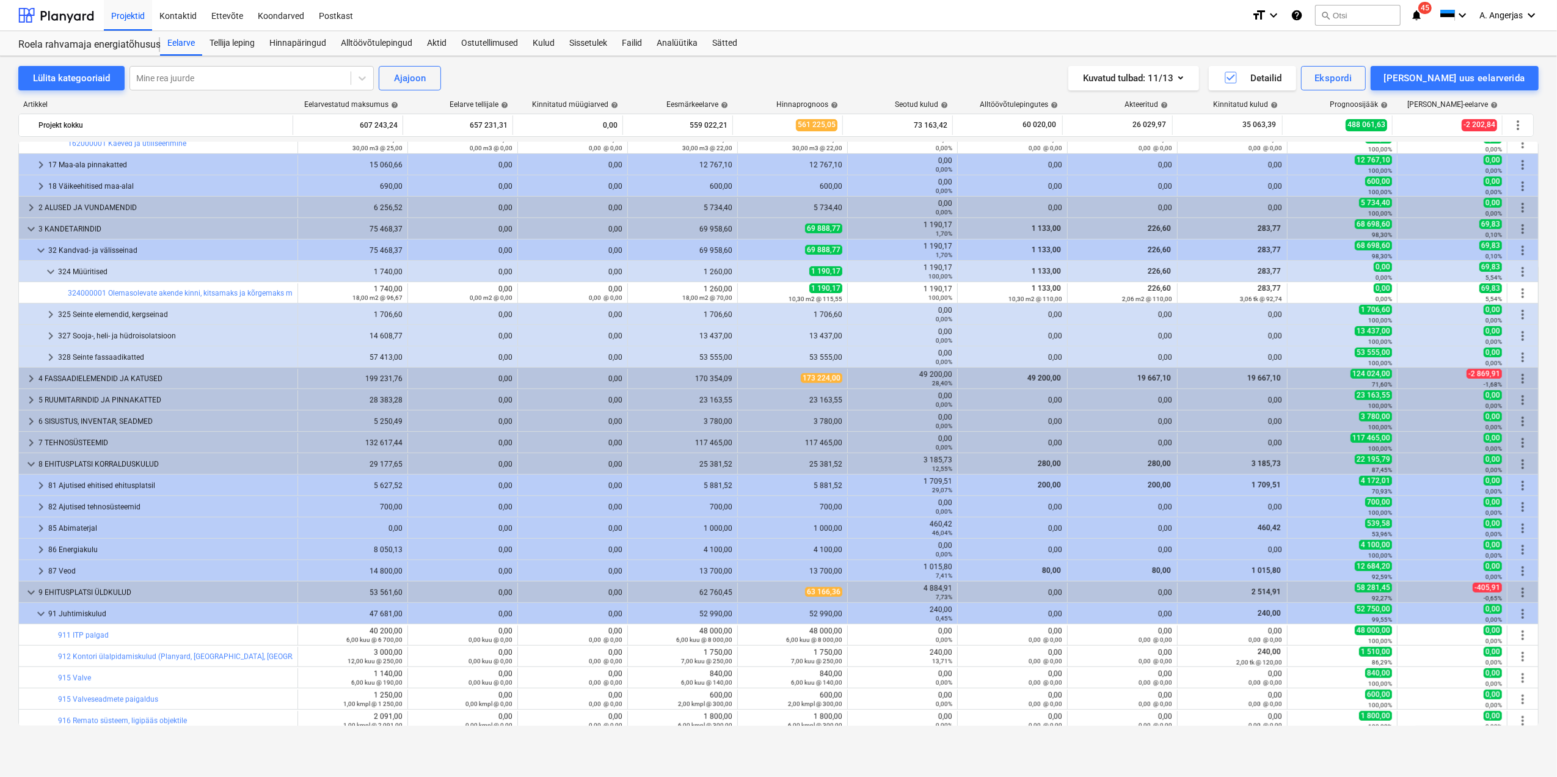
type textarea "x"
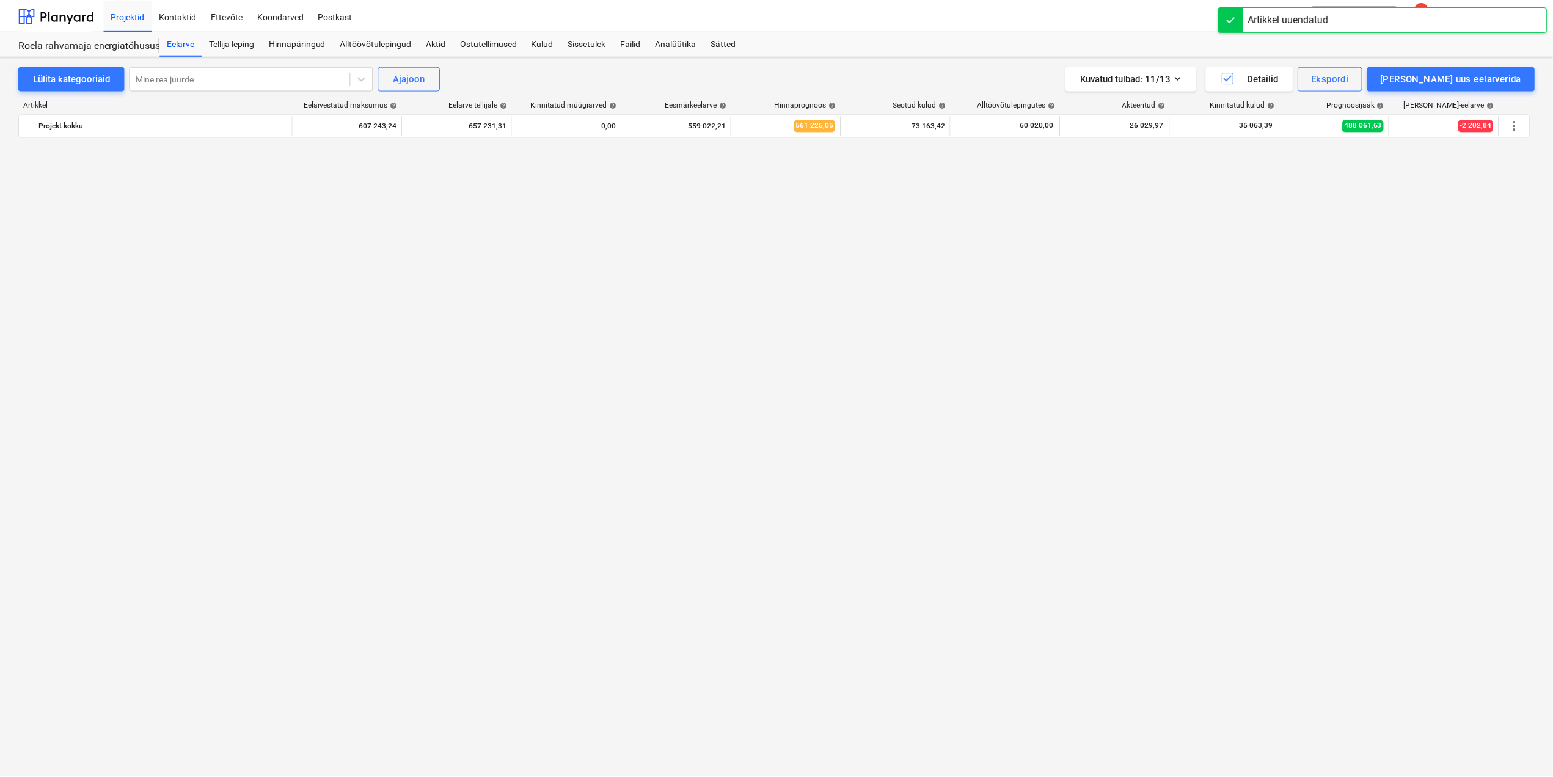
scroll to position [0, 0]
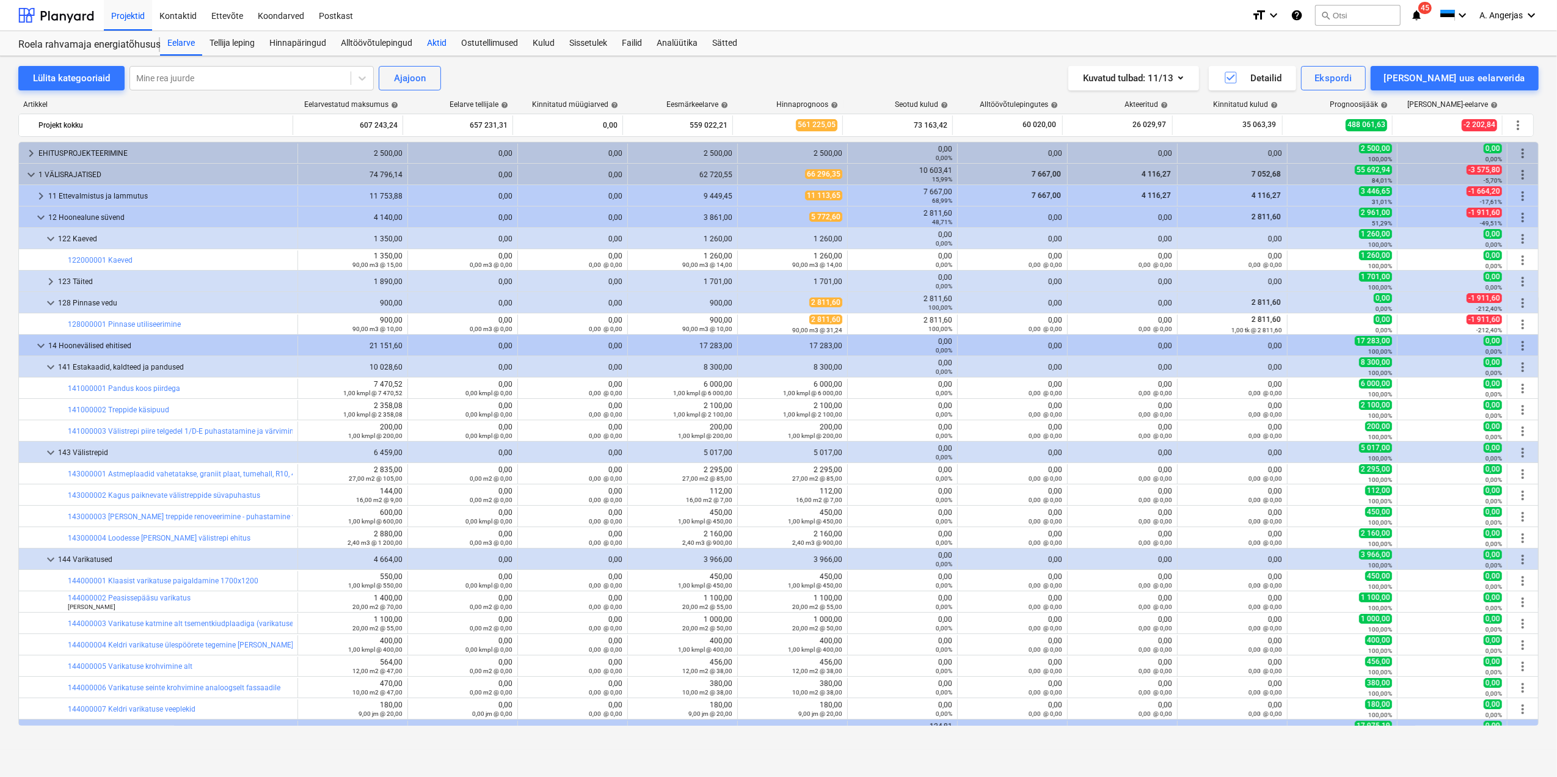
click at [438, 45] on div "Aktid" at bounding box center [437, 43] width 34 height 24
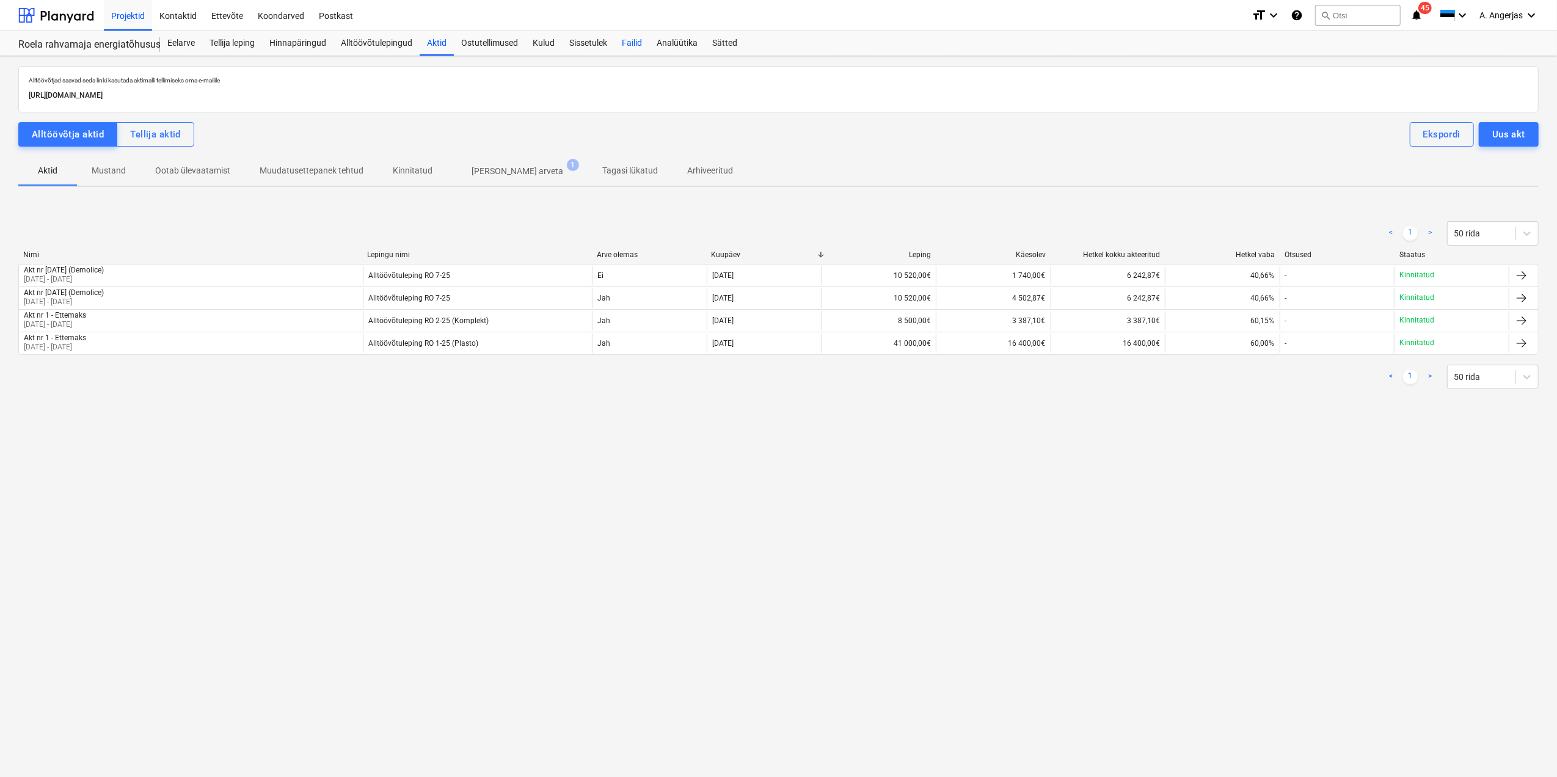
click at [638, 47] on div "Failid" at bounding box center [632, 43] width 35 height 24
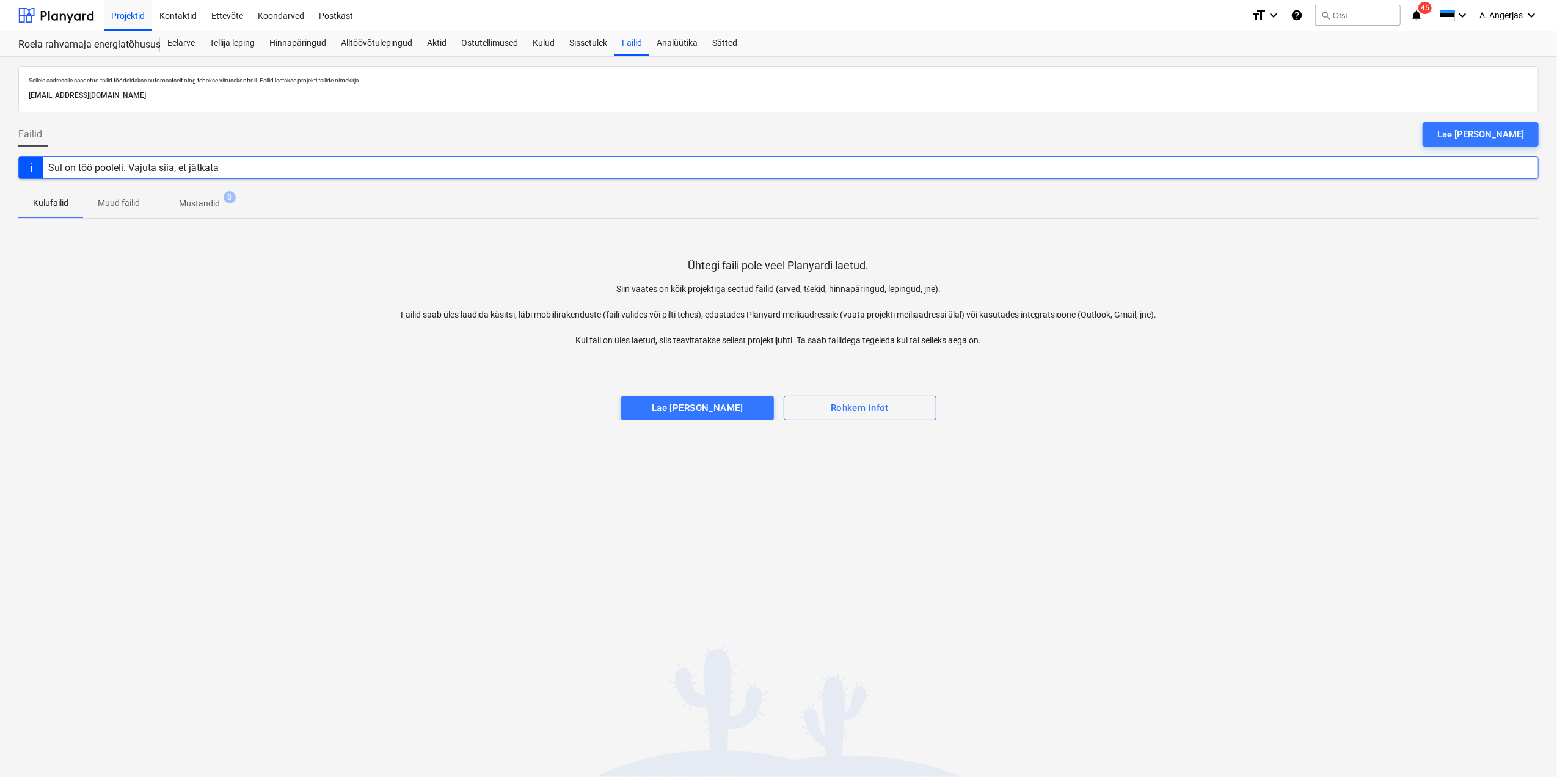
click at [1005, 486] on div "Sellele aadressile saadetud failid töödeldakse automaatselt ning tehakse viirus…" at bounding box center [778, 416] width 1557 height 721
click at [601, 33] on div "Sissetulek" at bounding box center [588, 43] width 53 height 24
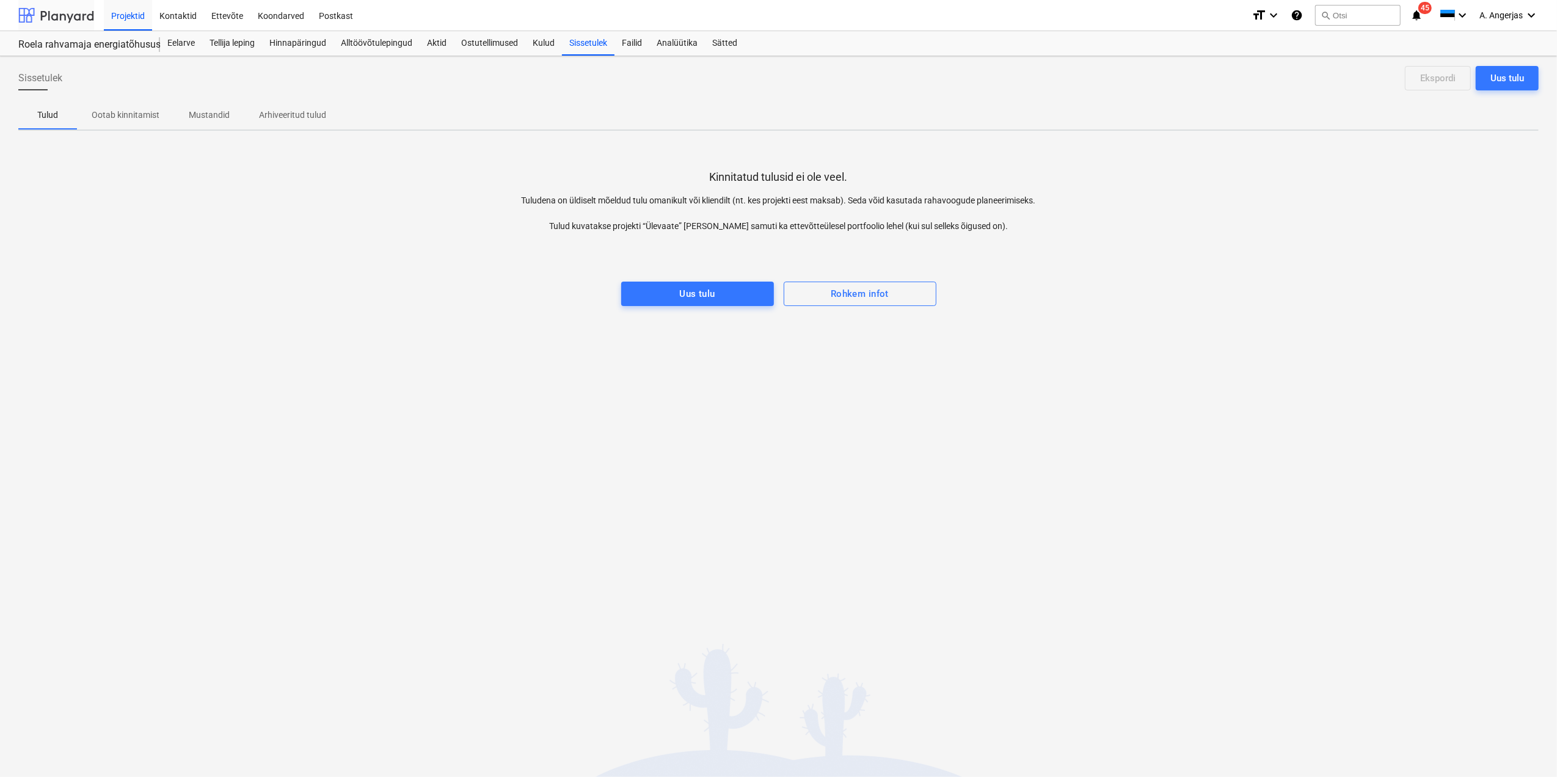
click at [62, 15] on div at bounding box center [56, 15] width 76 height 31
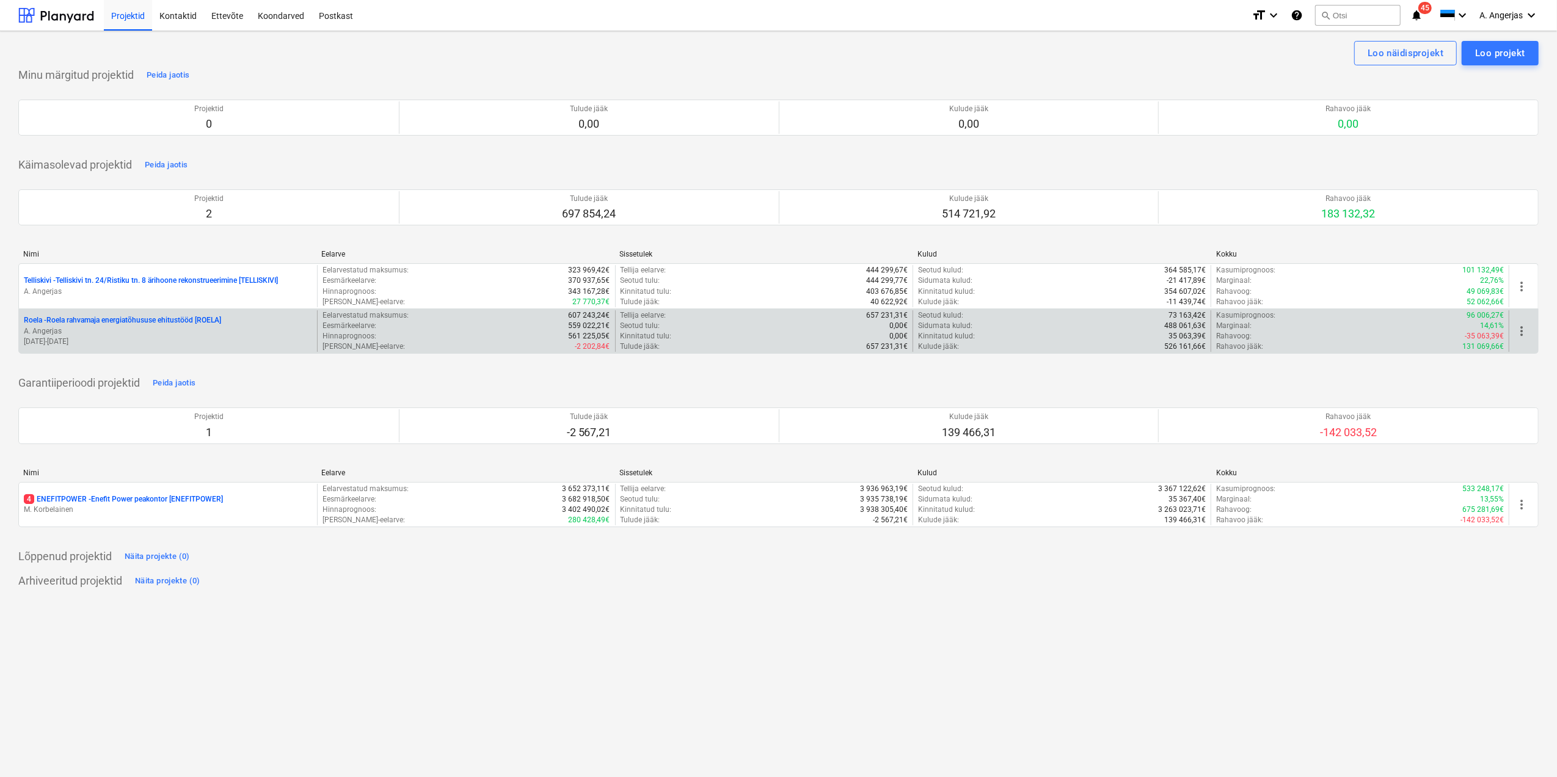
click at [117, 323] on p "Roela - Roela rahvamaja energiatõhususe ehitustööd [ROELA]" at bounding box center [122, 320] width 197 height 10
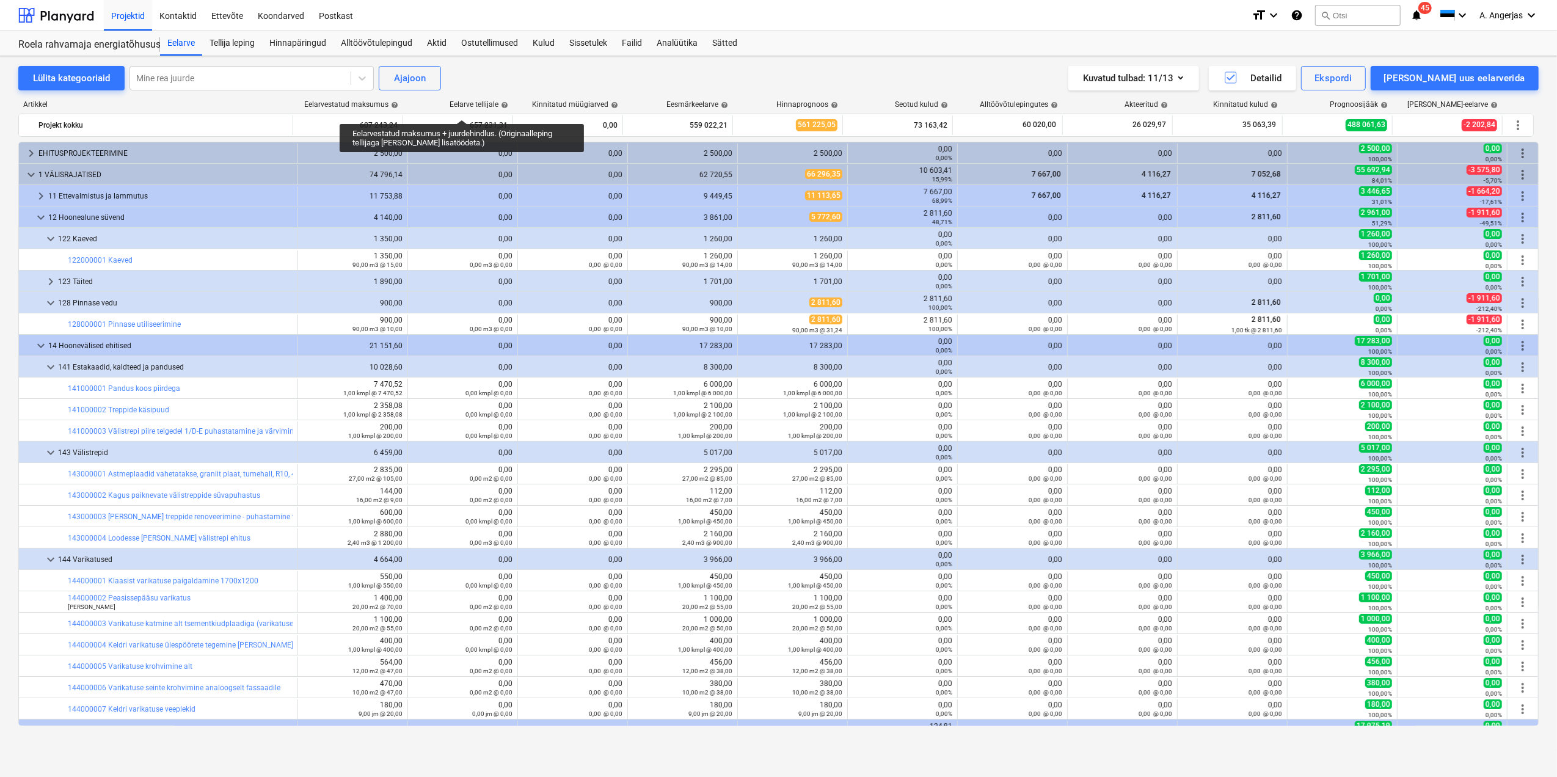
click at [546, 86] on div "Lülita kategooriaid Mine rea juurde Ajajoon Kuvatud tulbad : 11/13 Detailid Eks…" at bounding box center [778, 78] width 1520 height 24
click at [377, 46] on div "Alltöövõtulepingud" at bounding box center [377, 43] width 86 height 24
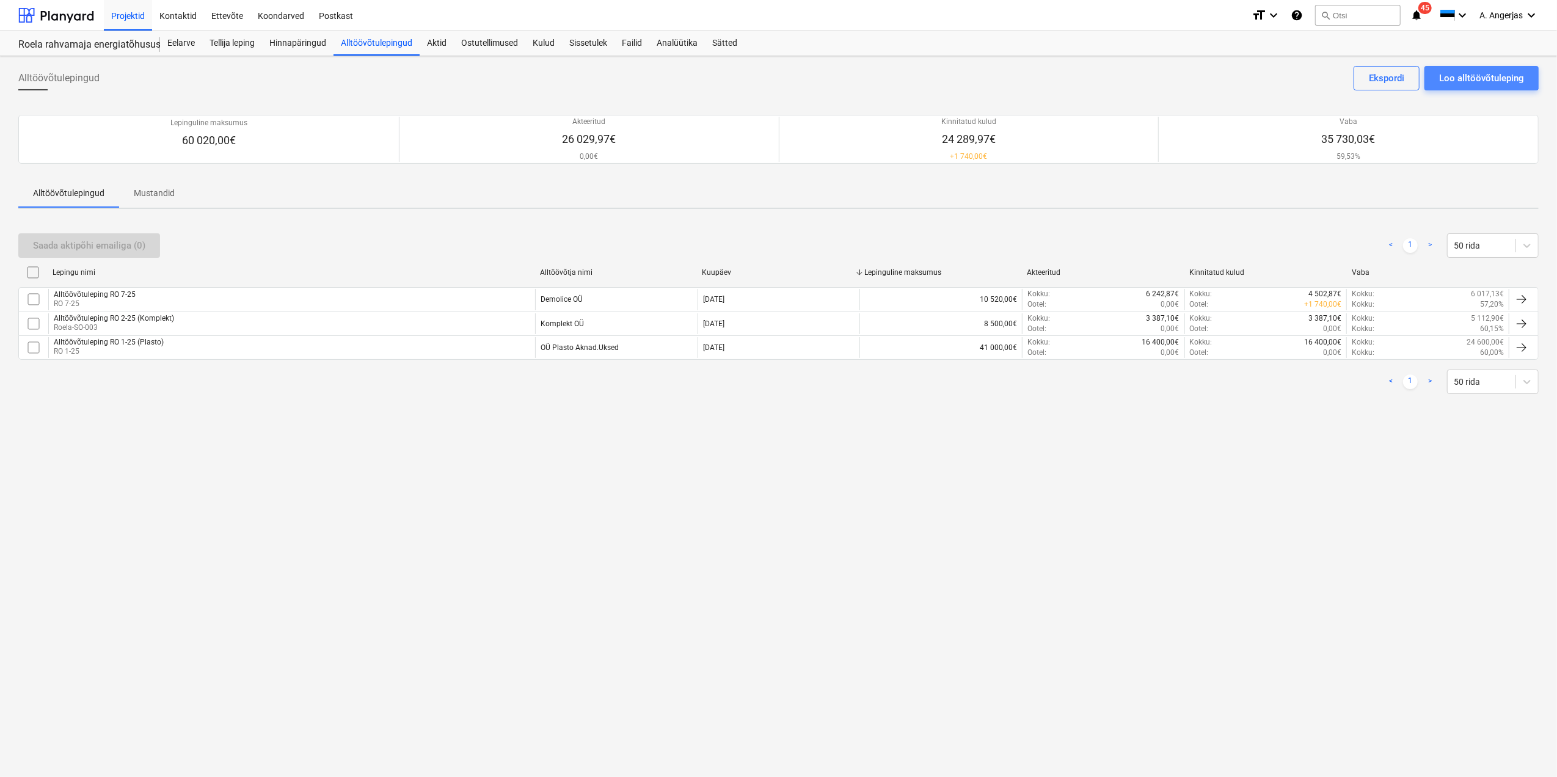
click at [1482, 66] on button "Loo alltöövõtuleping" at bounding box center [1481, 78] width 114 height 24
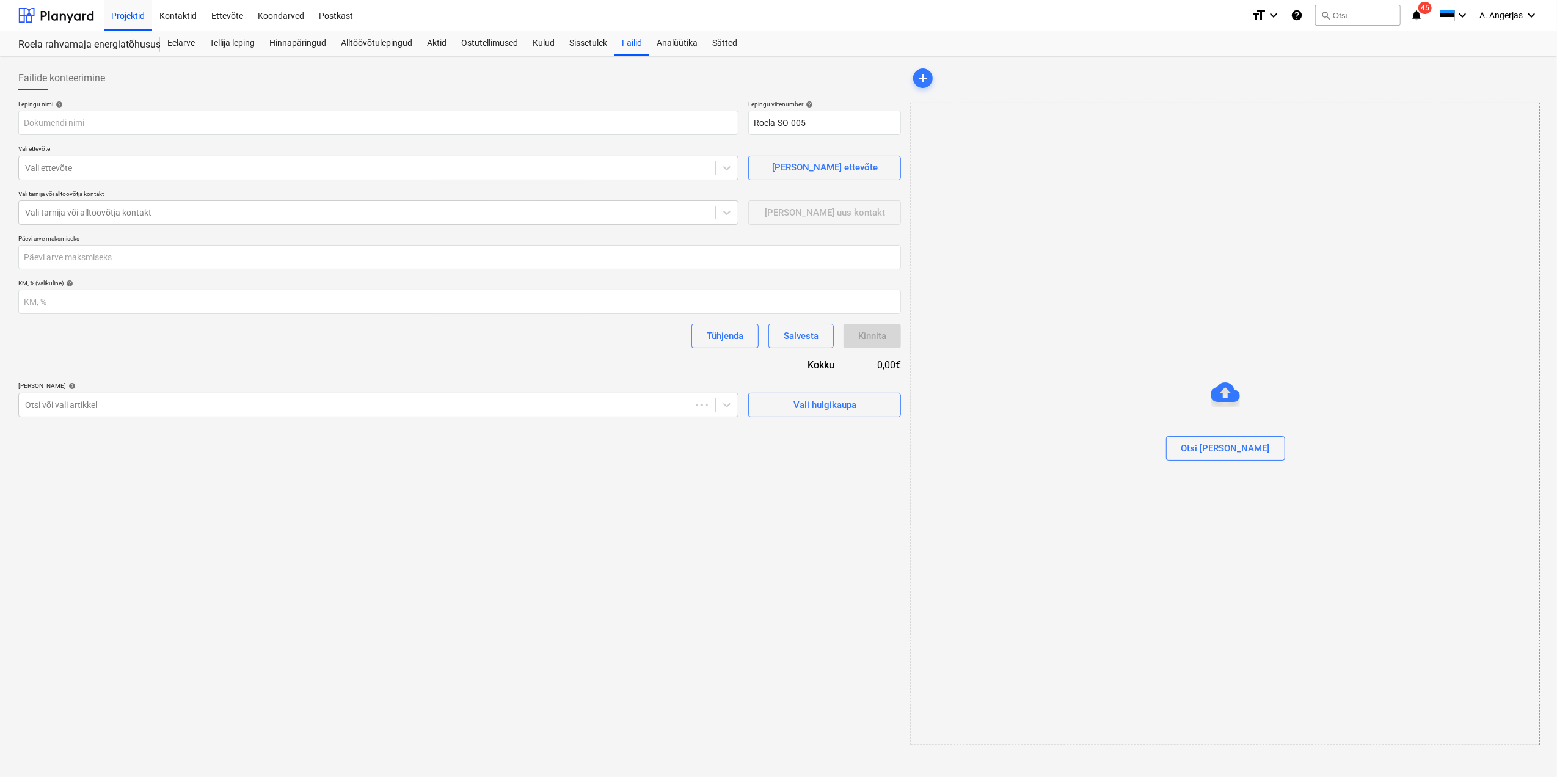
type input "Roela-SO-005"
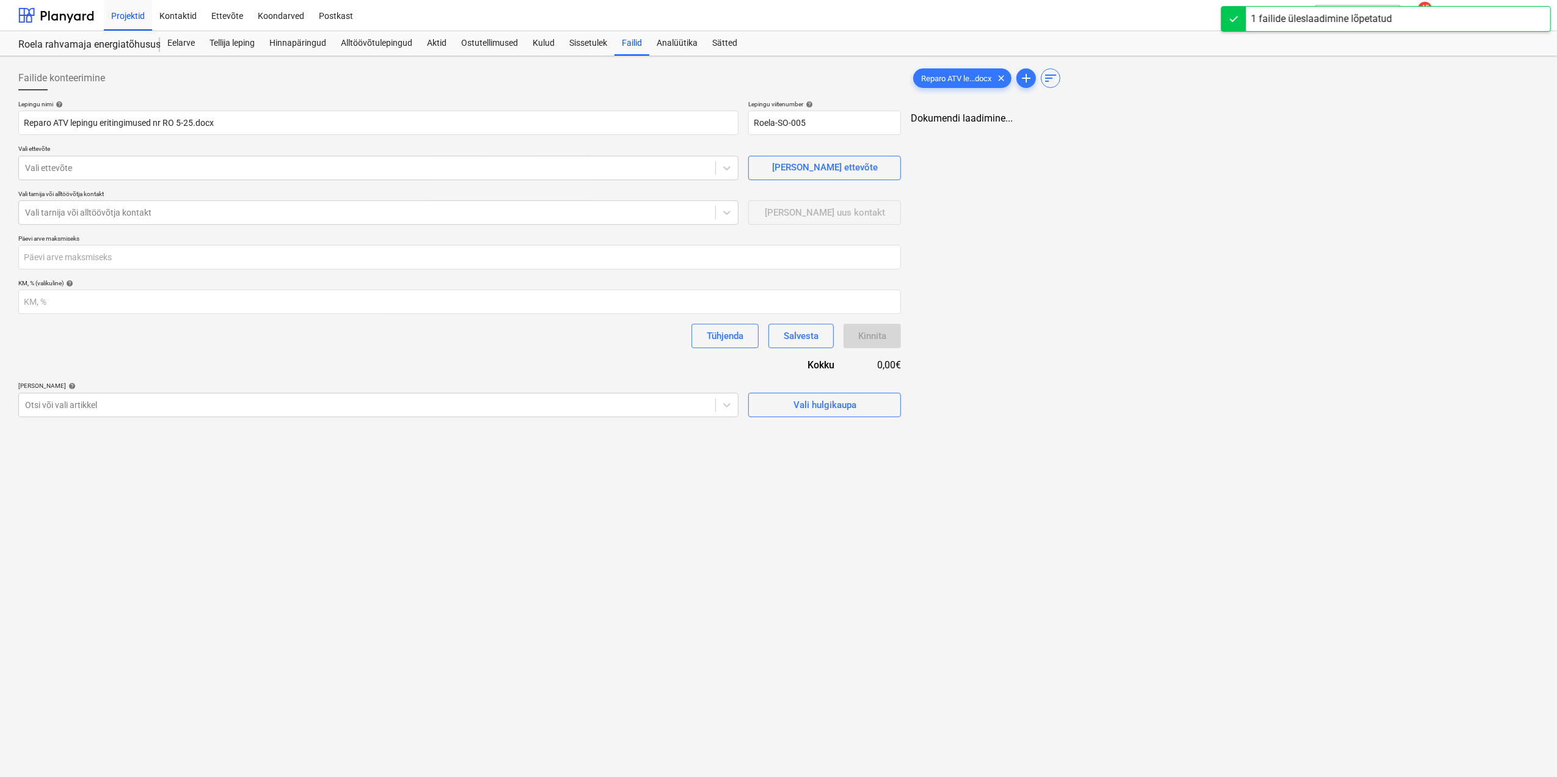
type input "Reparo ATV lepingu eritingimused nr RO 5-25.docx"
drag, startPoint x: 812, startPoint y: 126, endPoint x: 698, endPoint y: 120, distance: 115.0
click at [698, 120] on div "Lepingu nimi help Reparo ATV lepingu eritingimused nr RO 5-25.docx Lepingu viit…" at bounding box center [458, 117] width 880 height 35
type input "RO 5-25"
click at [577, 126] on input "Reparo ATV lepingu eritingimused nr RO 5-25.docx" at bounding box center [377, 123] width 718 height 24
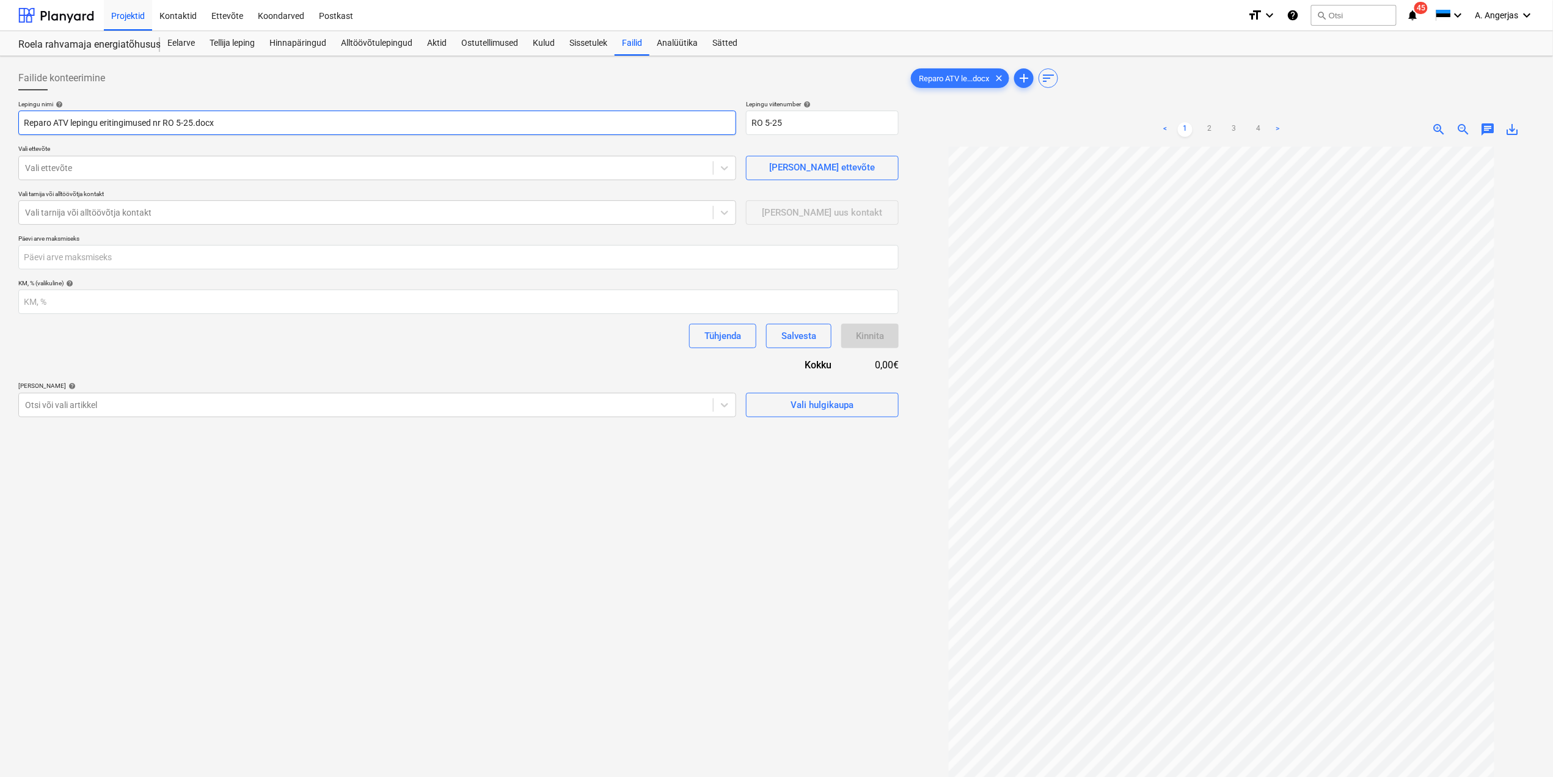
drag, startPoint x: 326, startPoint y: 122, endPoint x: 21, endPoint y: 112, distance: 305.0
click at [21, 112] on input "Reparo ATV lepingu eritingimused nr RO 5-25.docx" at bounding box center [377, 123] width 718 height 24
type input "Alltöövõtuleping nr RO 5-25"
click at [264, 162] on div "Vali ettevõte" at bounding box center [366, 167] width 694 height 17
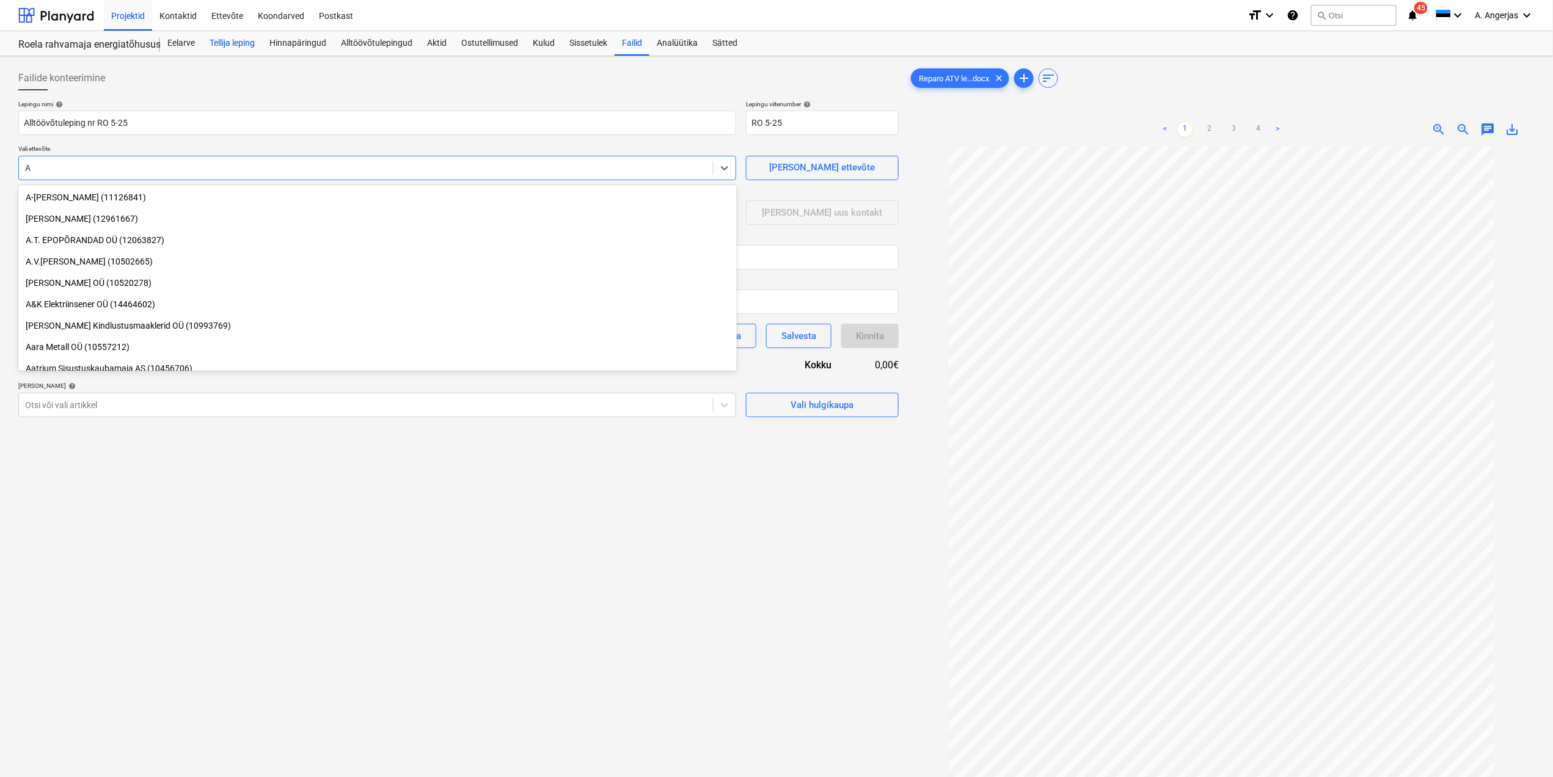
type input "A"
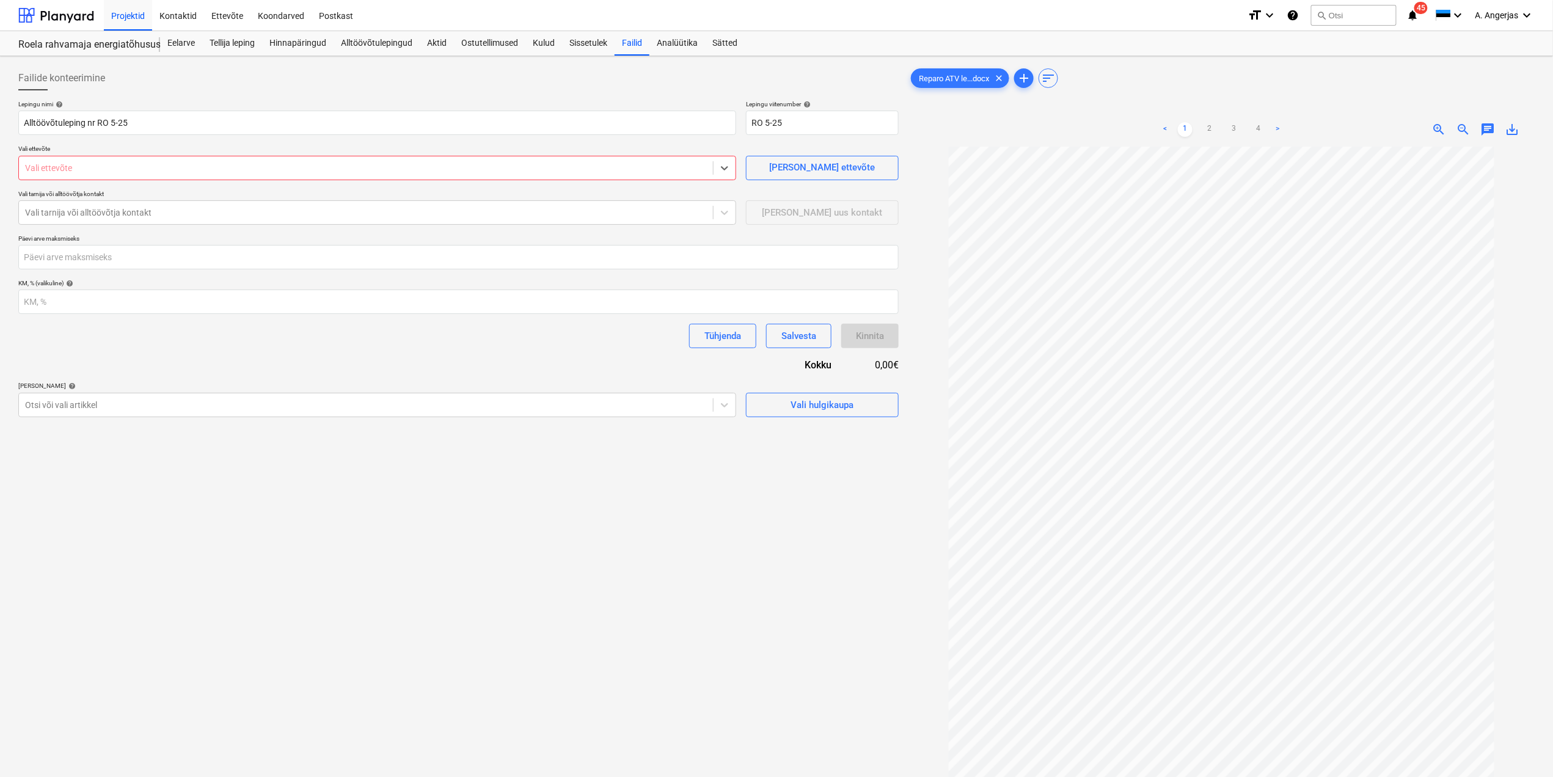
click at [62, 172] on div at bounding box center [366, 168] width 682 height 12
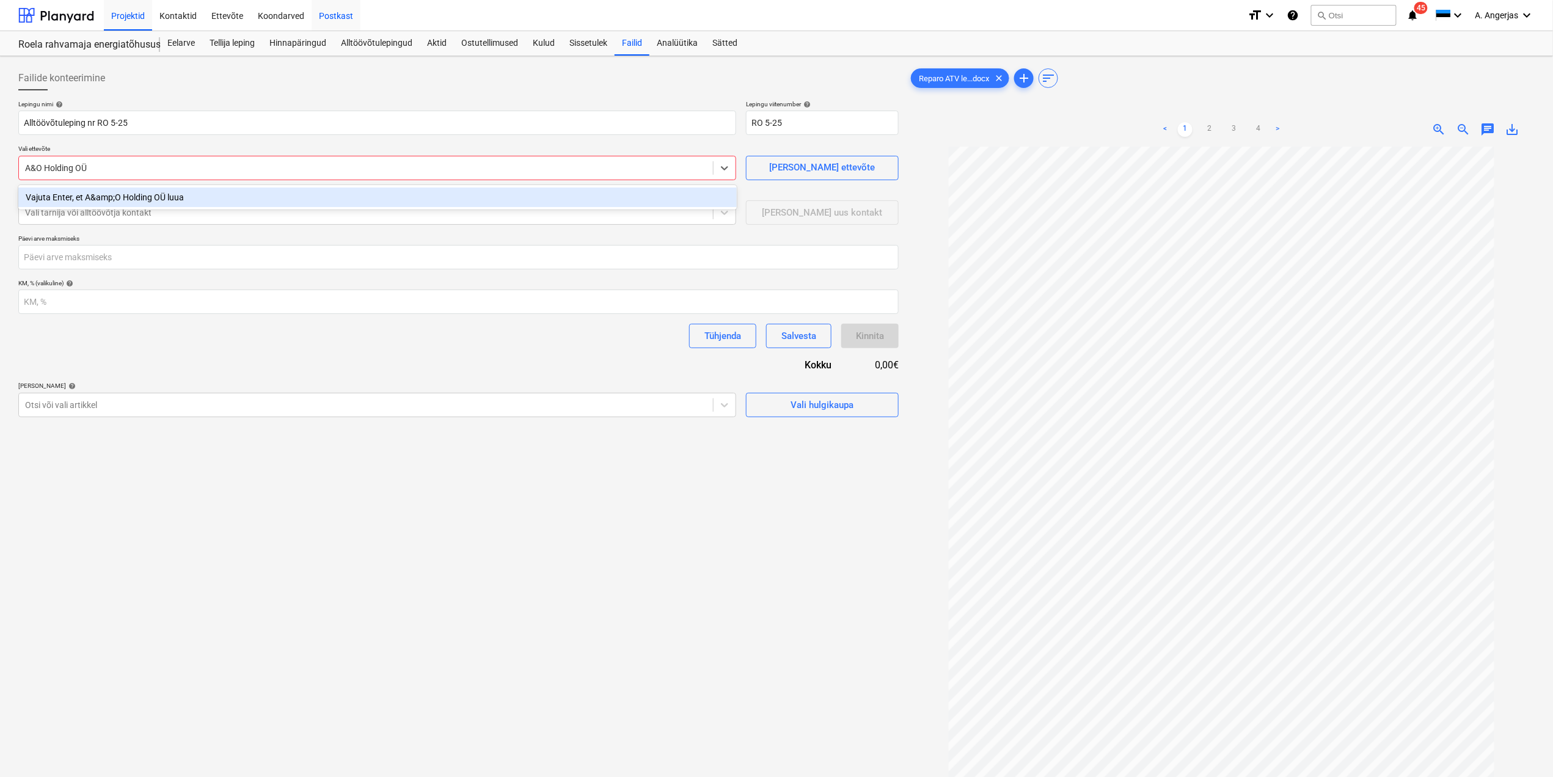
type input "A&O Holding OÜ"
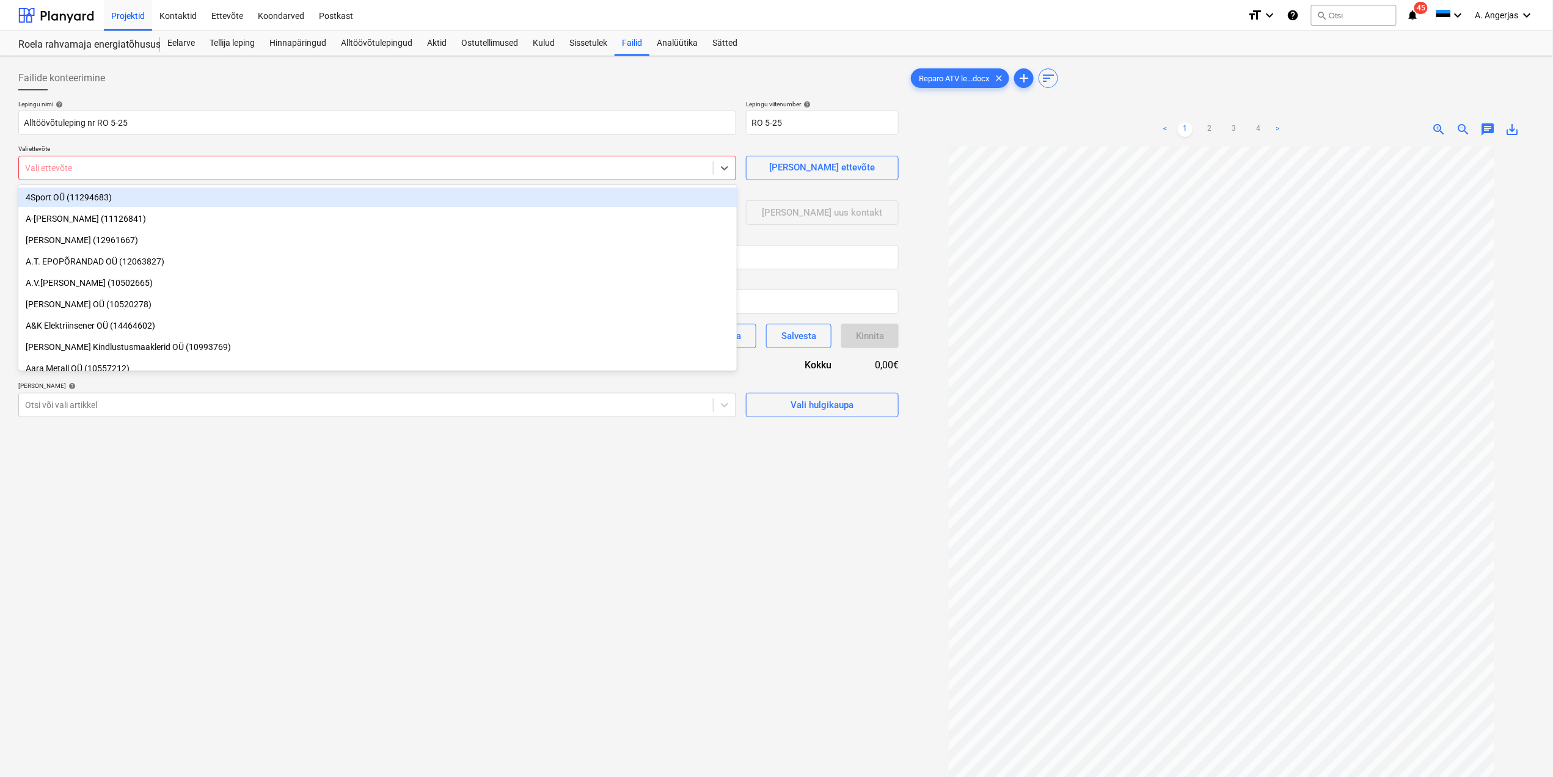
click at [161, 171] on div at bounding box center [366, 168] width 682 height 12
paste input "A&O HOLDING OÜ"
type input "A&O HOLDING OÜ"
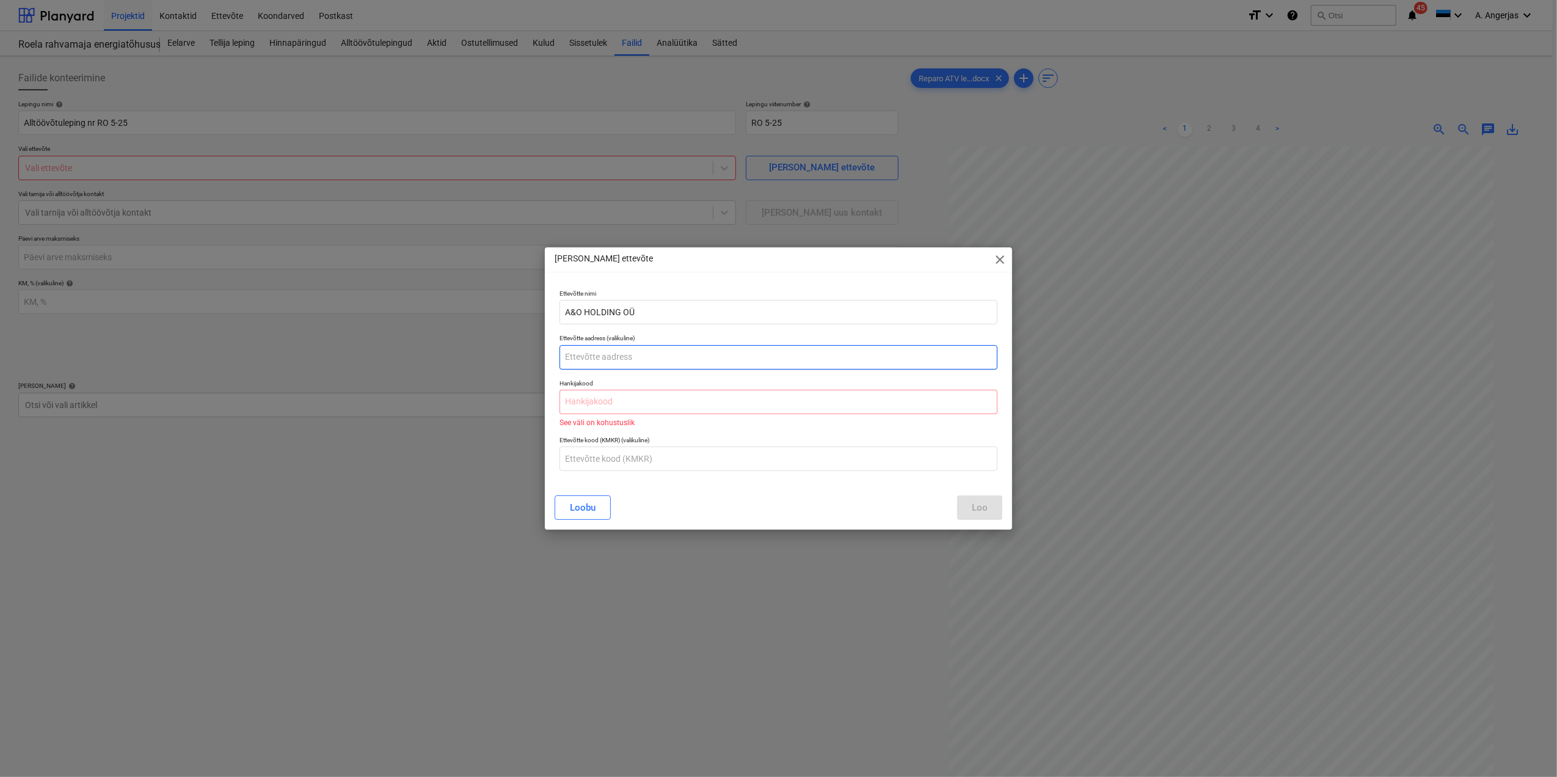
click at [616, 359] on input "text" at bounding box center [779, 357] width 438 height 24
click at [626, 403] on input "text" at bounding box center [779, 402] width 438 height 24
paste input "14486704"
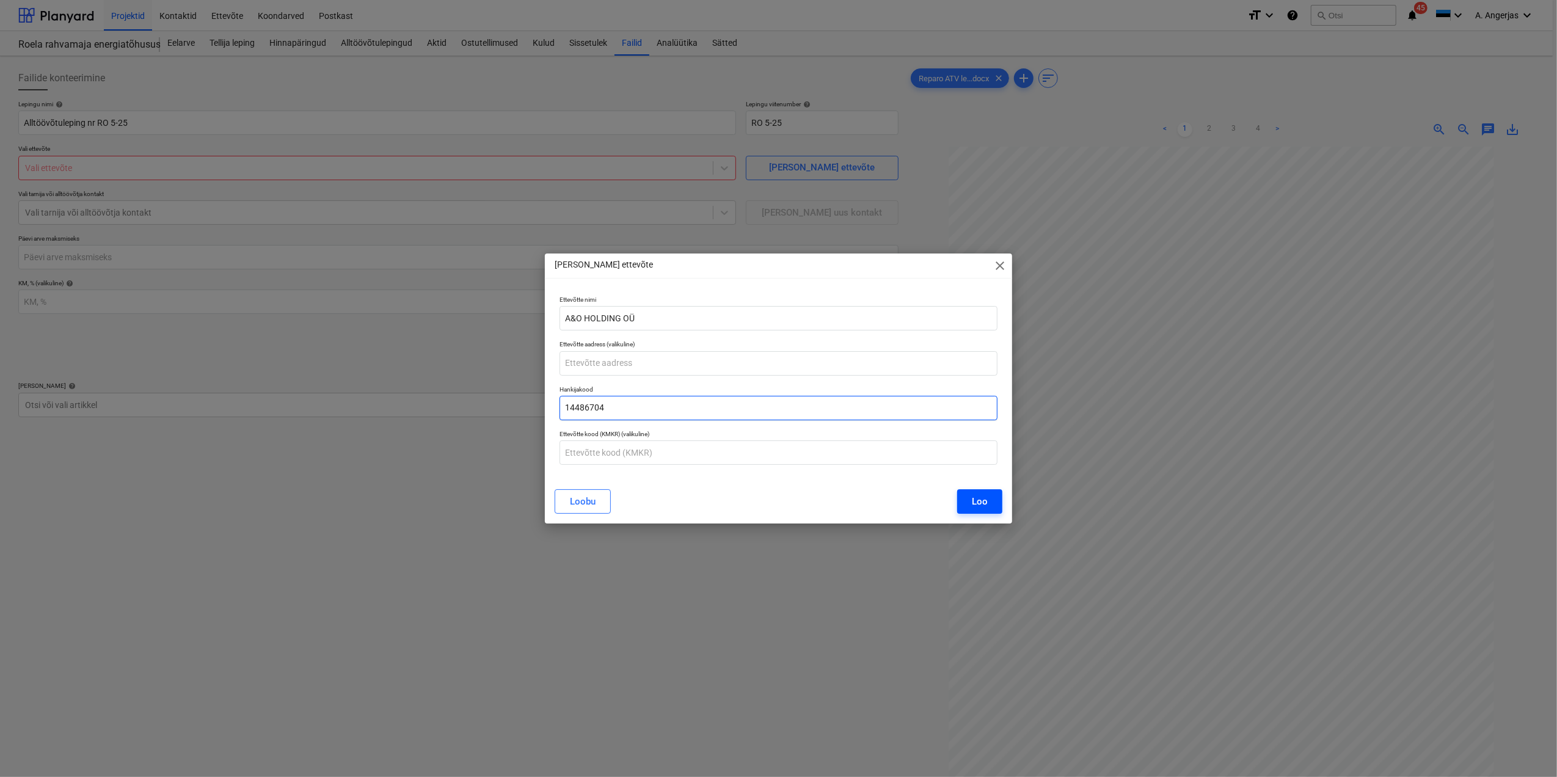
type input "14486704"
click at [983, 505] on div "Loo" at bounding box center [980, 502] width 16 height 16
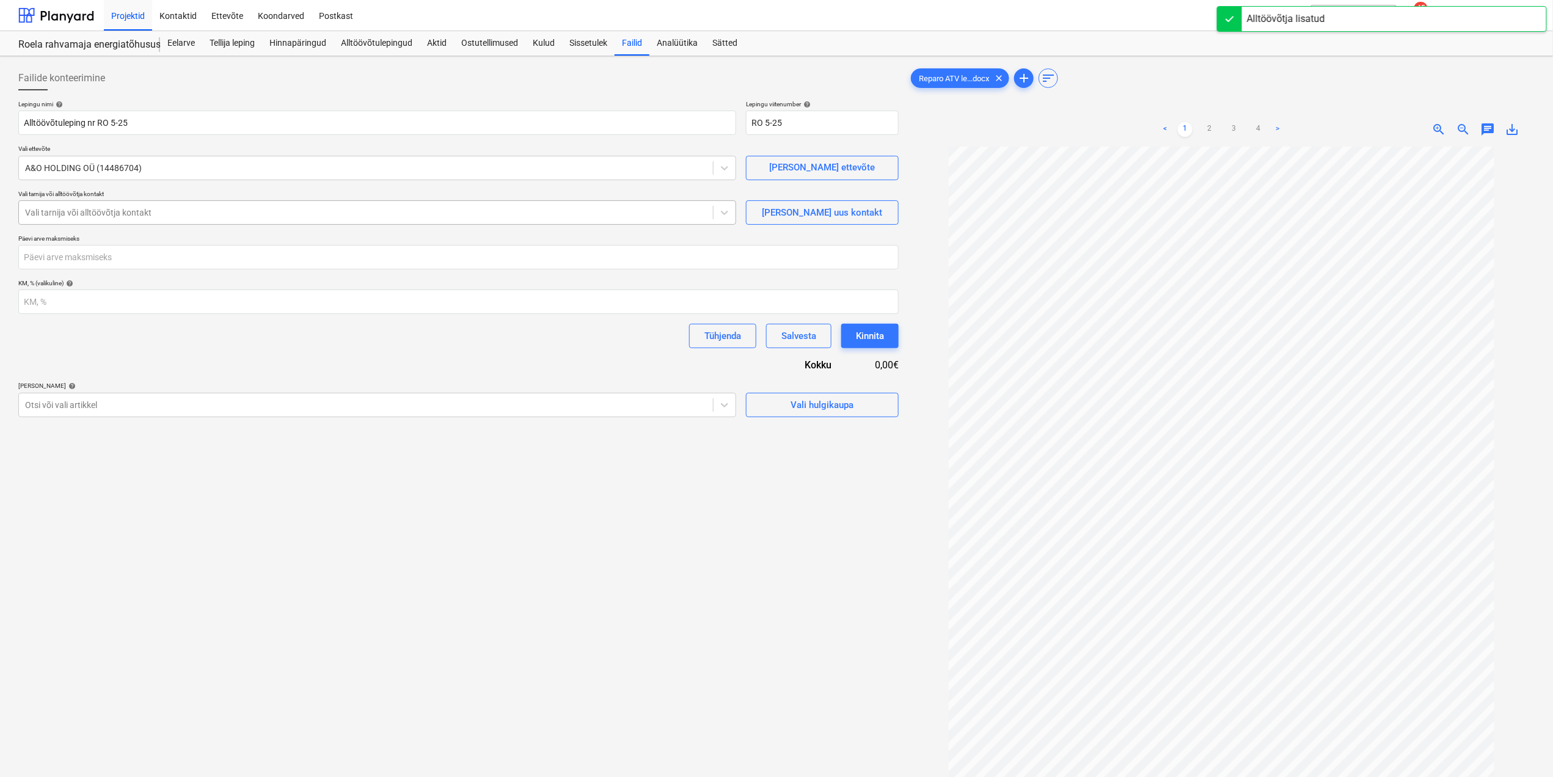
click at [64, 202] on div "Vali tarnija või alltöövõtja kontakt" at bounding box center [377, 212] width 718 height 24
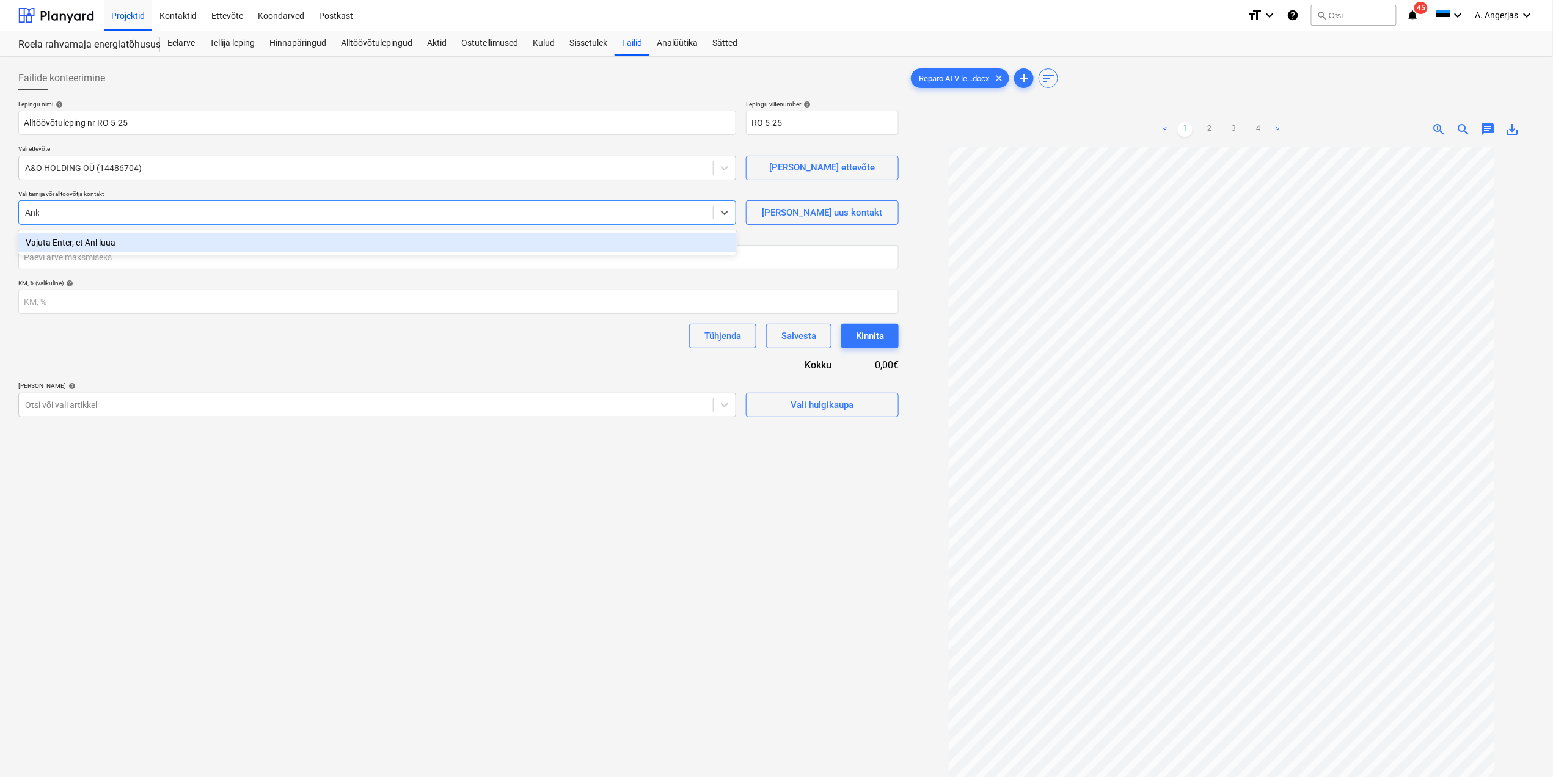
type input "Anler"
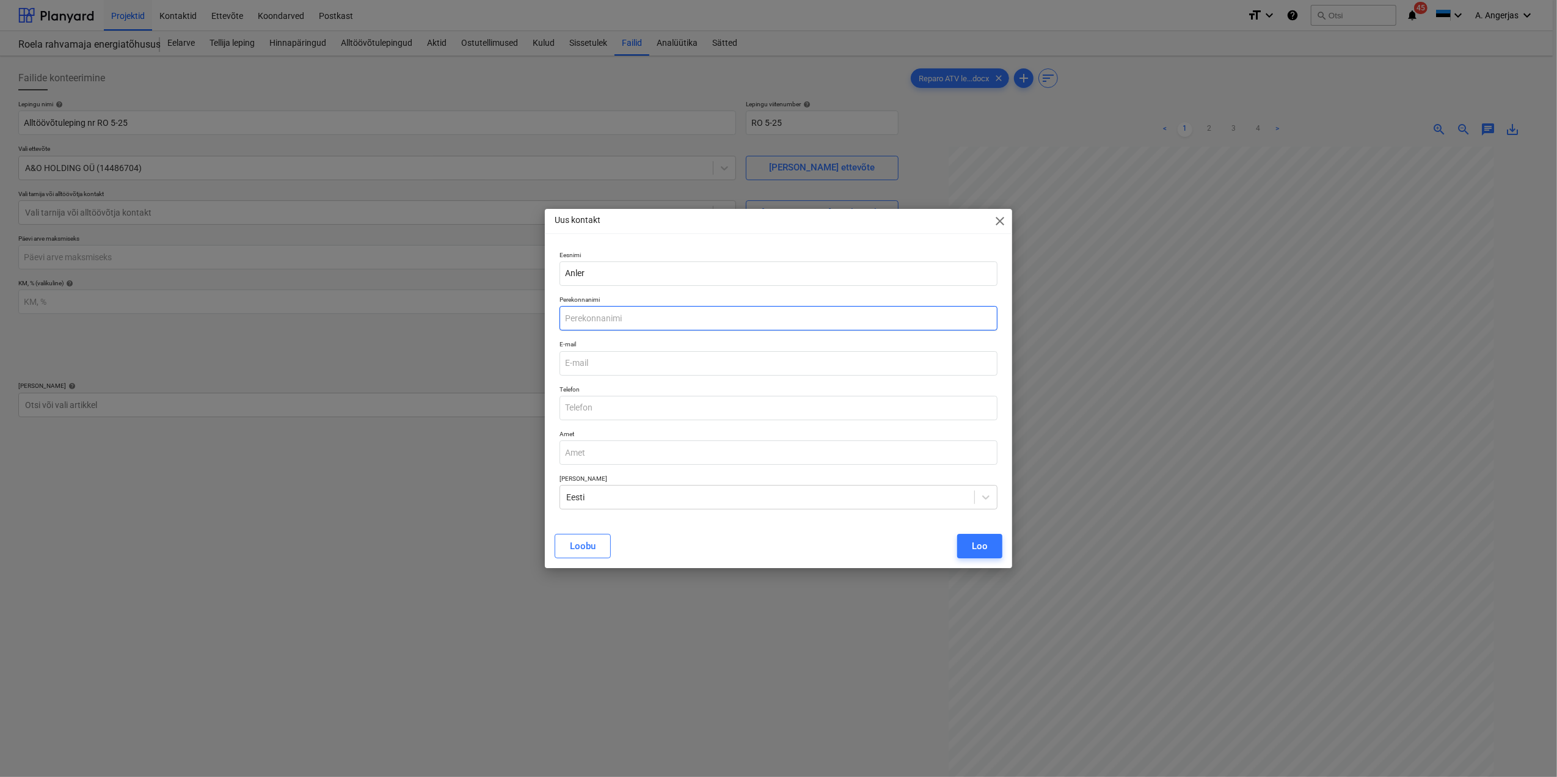
click at [605, 316] on input "text" at bounding box center [779, 318] width 438 height 24
paste input "Mäesepp"
type input "Mäesepp"
drag, startPoint x: 602, startPoint y: 367, endPoint x: 589, endPoint y: 340, distance: 29.0
click at [602, 367] on input "email" at bounding box center [779, 363] width 438 height 24
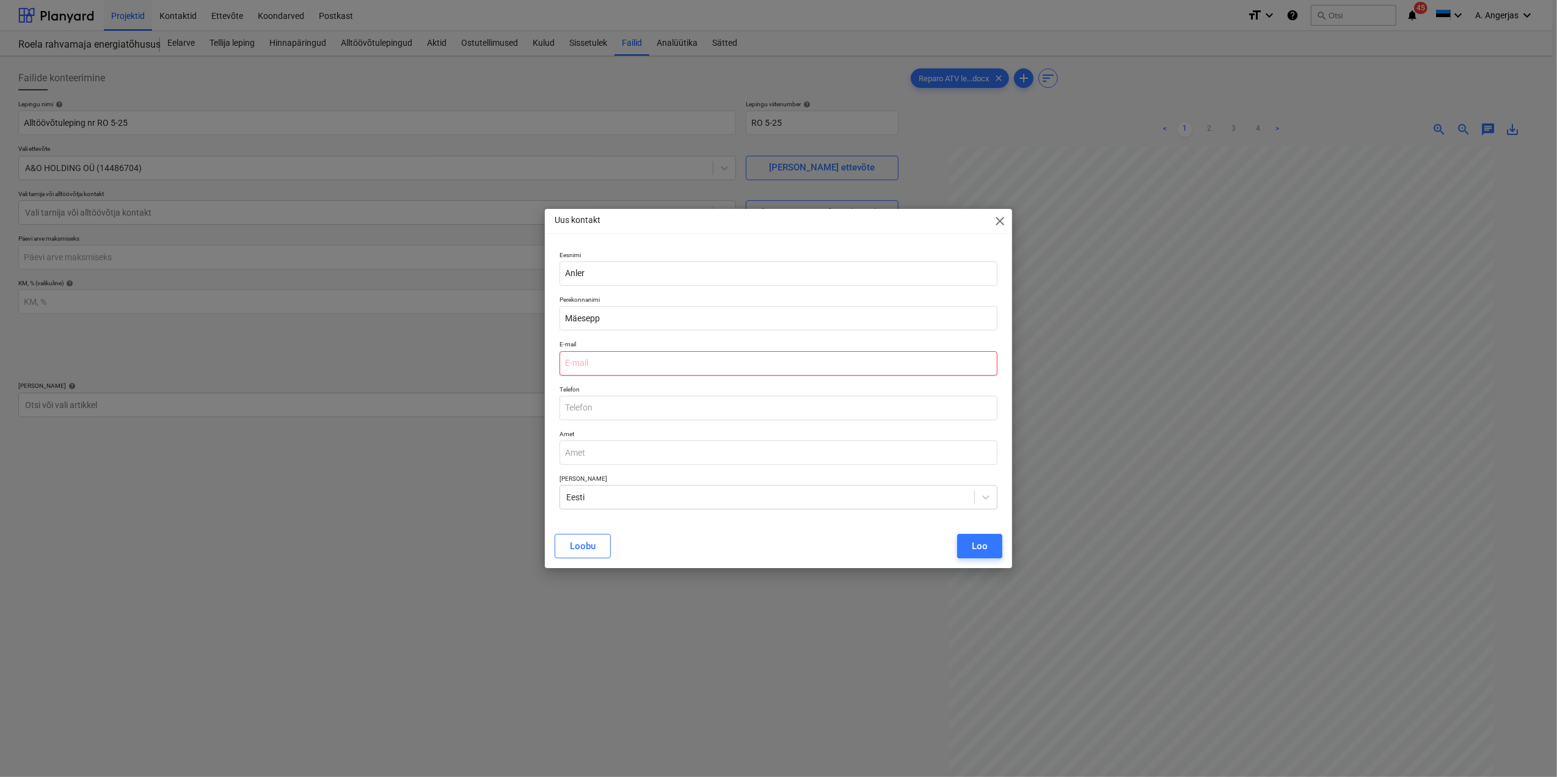
paste input "[EMAIL_ADDRESS][DOMAIN_NAME]"
type input "[EMAIL_ADDRESS][DOMAIN_NAME]"
click at [616, 401] on input "text" at bounding box center [779, 408] width 438 height 24
paste input "55666811"
click at [584, 410] on input "55666811" at bounding box center [779, 408] width 438 height 24
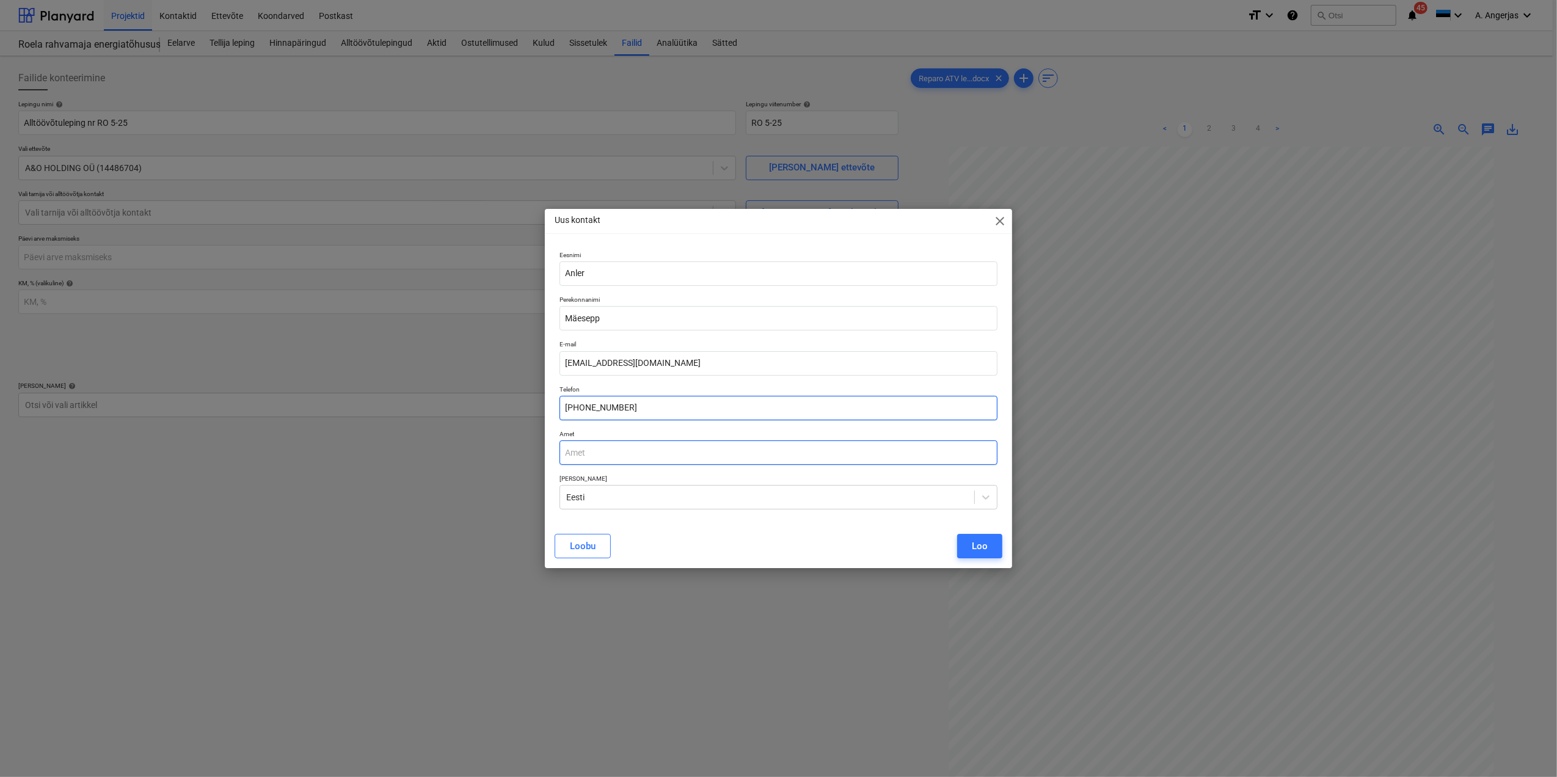
type input "[PHONE_NUMBER]"
click at [572, 457] on input "text" at bounding box center [779, 452] width 438 height 24
type input "Omanik"
click at [970, 539] on button "Loo" at bounding box center [979, 546] width 45 height 24
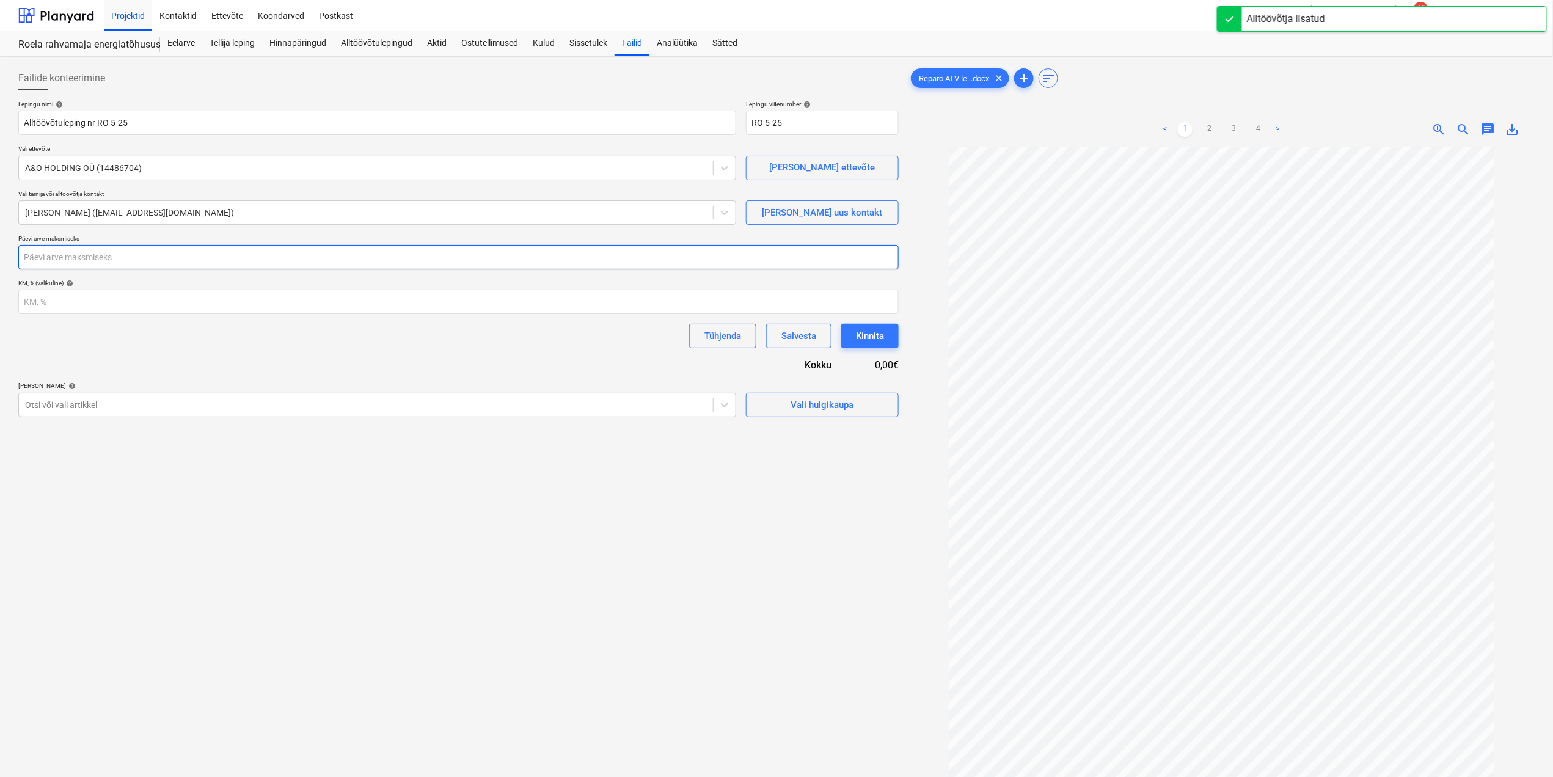
click at [166, 259] on input "number" at bounding box center [458, 257] width 880 height 24
type input "21"
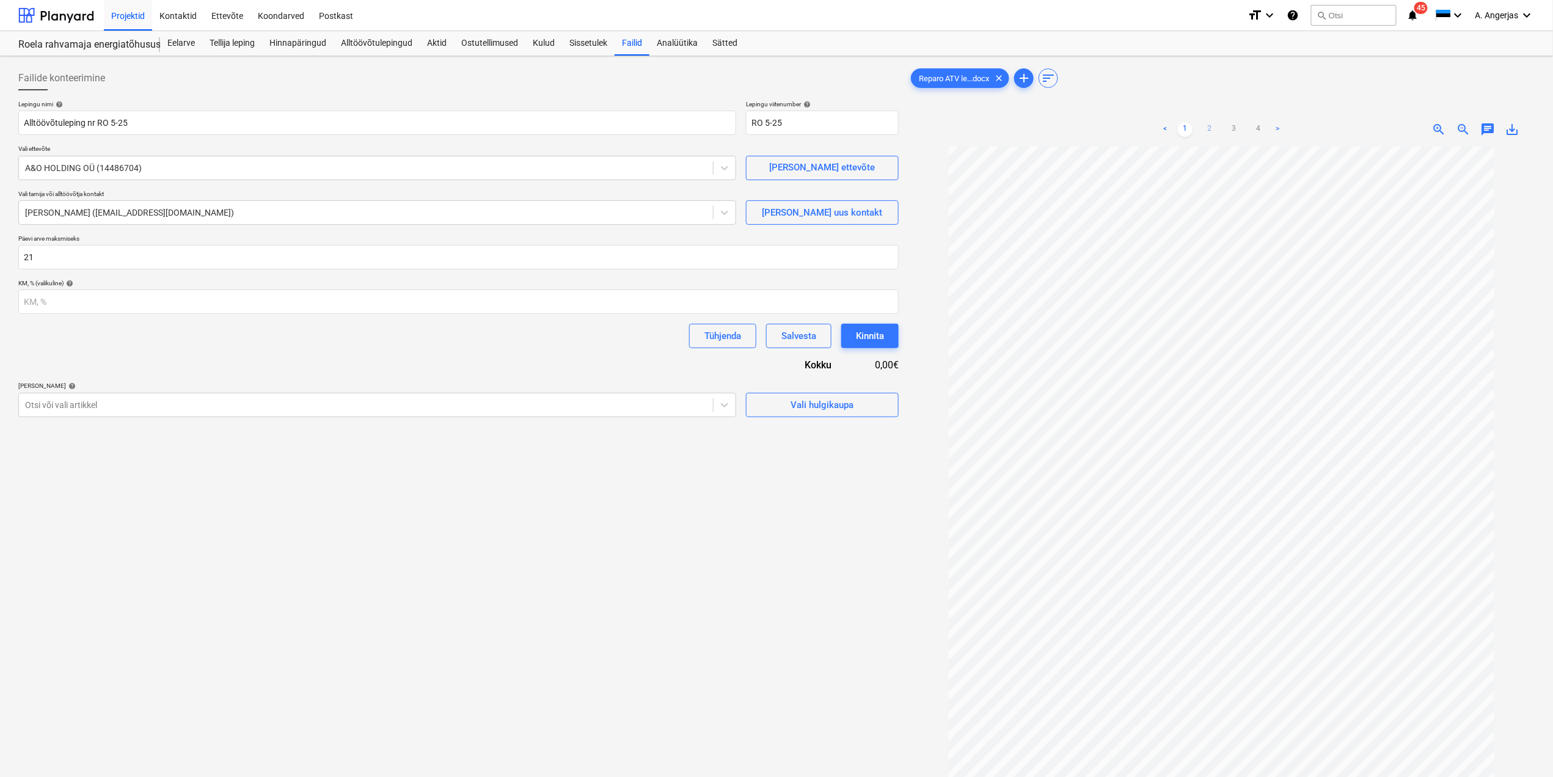
click at [1213, 125] on link "2" at bounding box center [1209, 129] width 15 height 15
click at [1227, 126] on link "3" at bounding box center [1234, 129] width 15 height 15
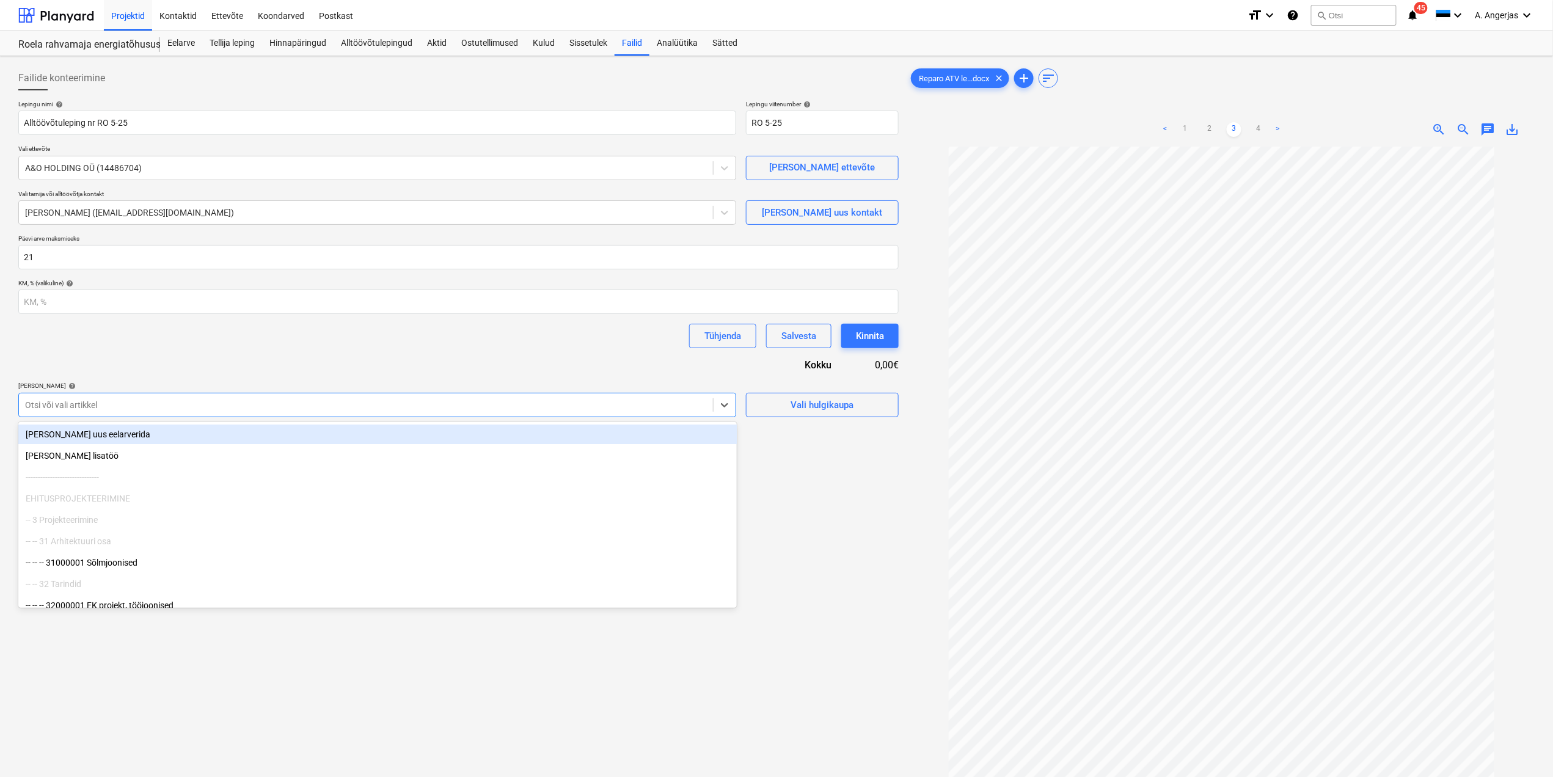
click at [69, 404] on div at bounding box center [366, 405] width 682 height 12
click at [789, 404] on span "Vali hulgikaupa" at bounding box center [822, 405] width 122 height 16
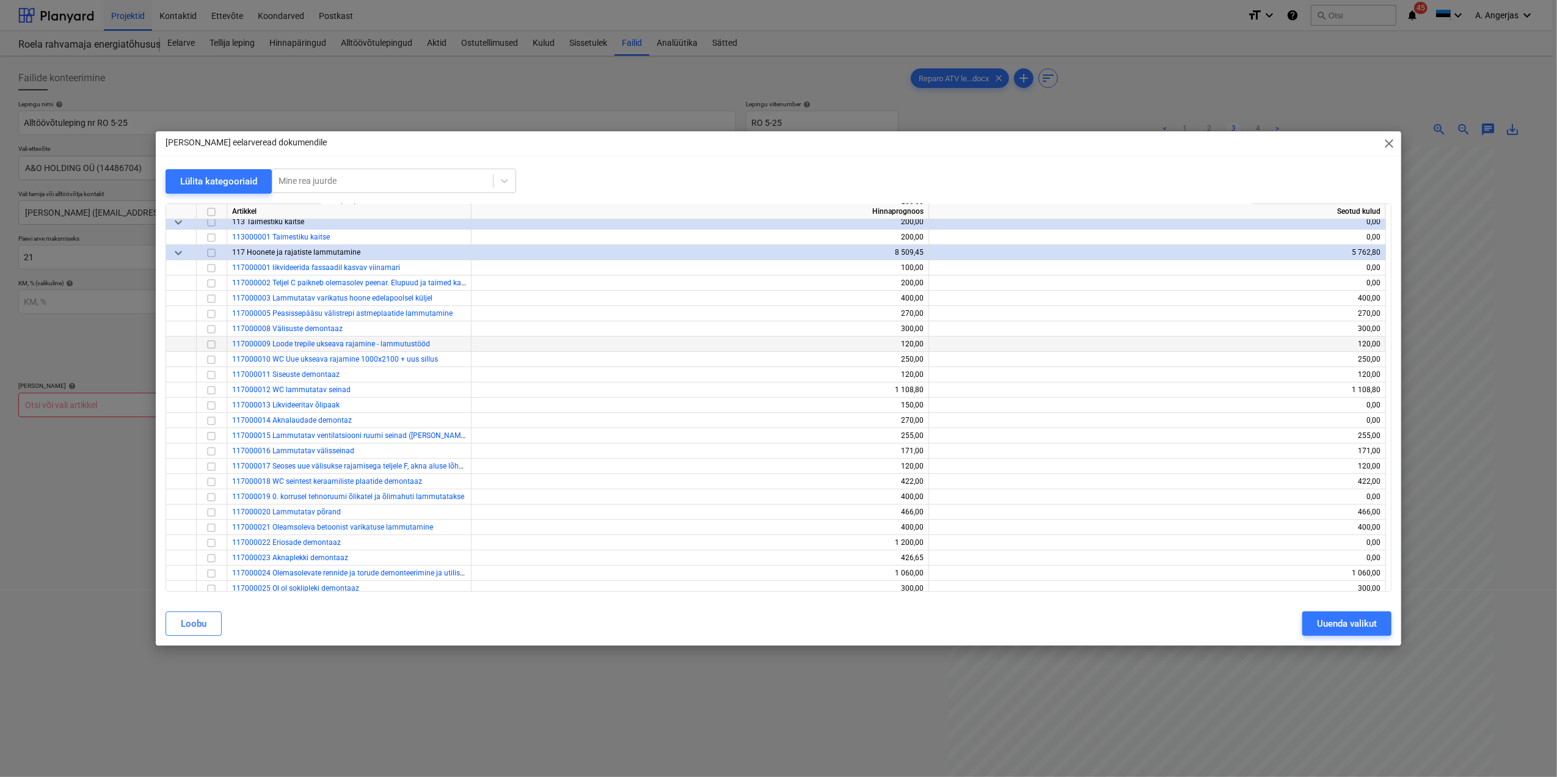
scroll to position [651, 0]
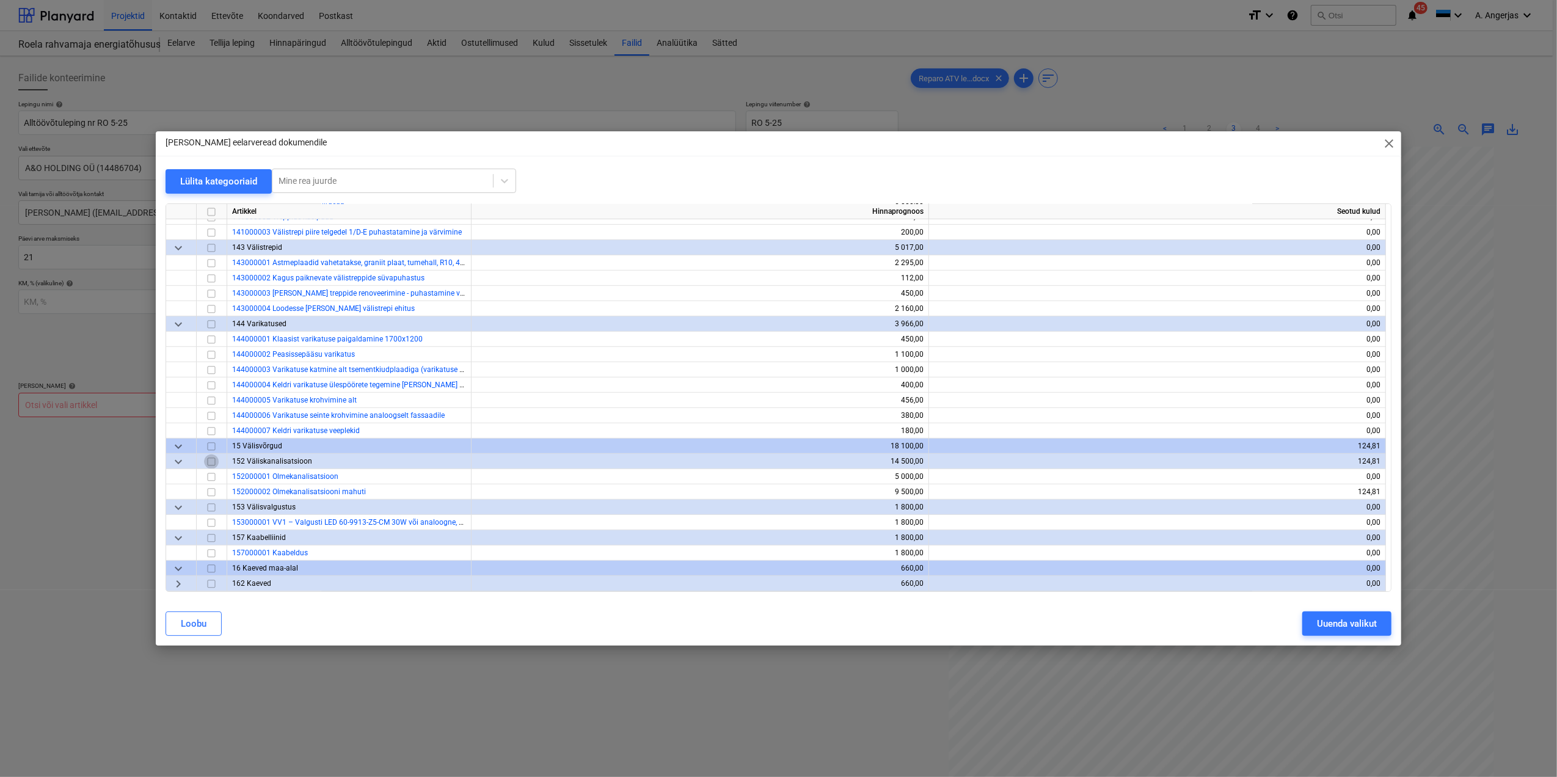
click at [211, 461] on input "checkbox" at bounding box center [211, 461] width 15 height 15
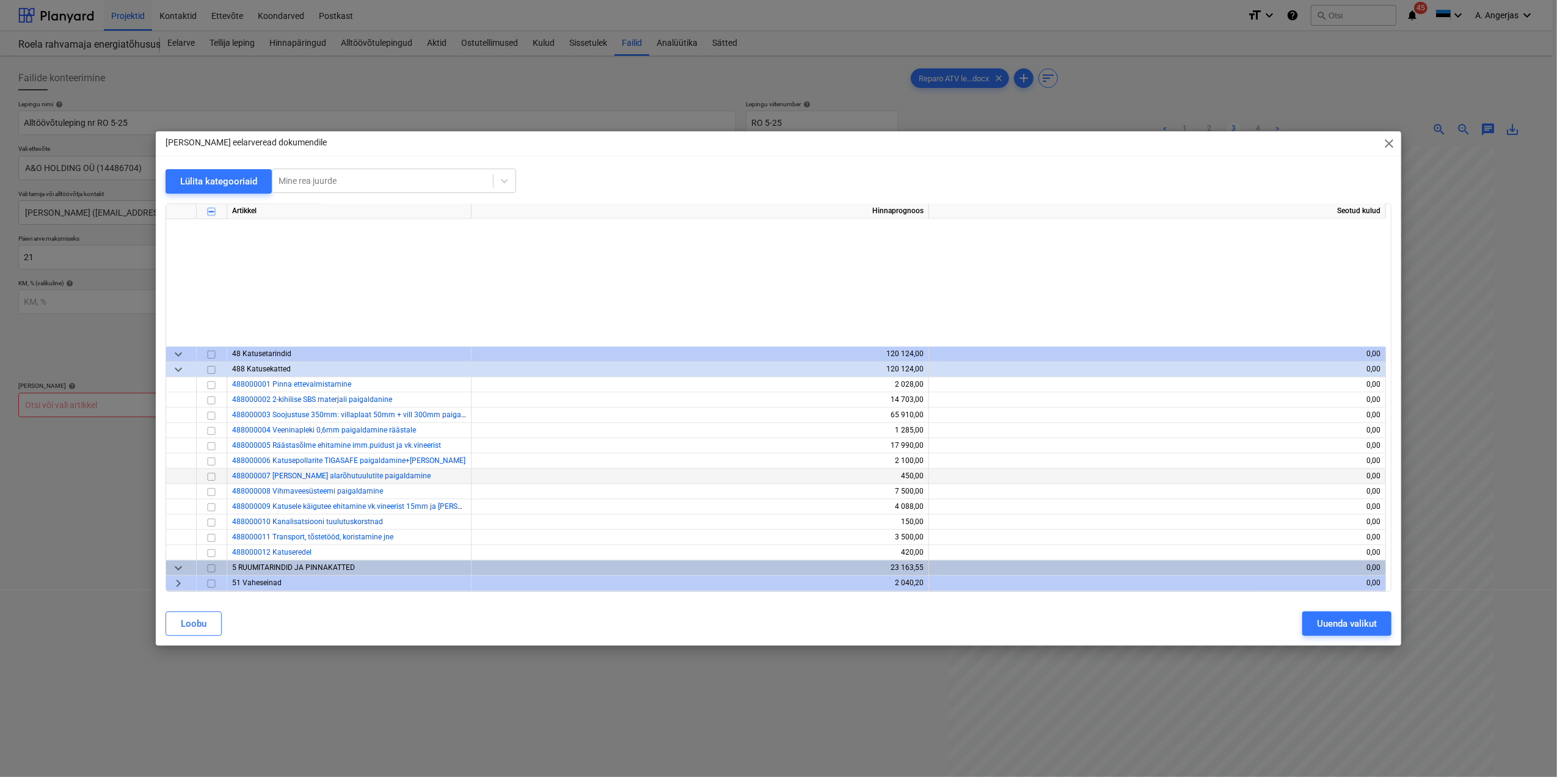
scroll to position [2688, 0]
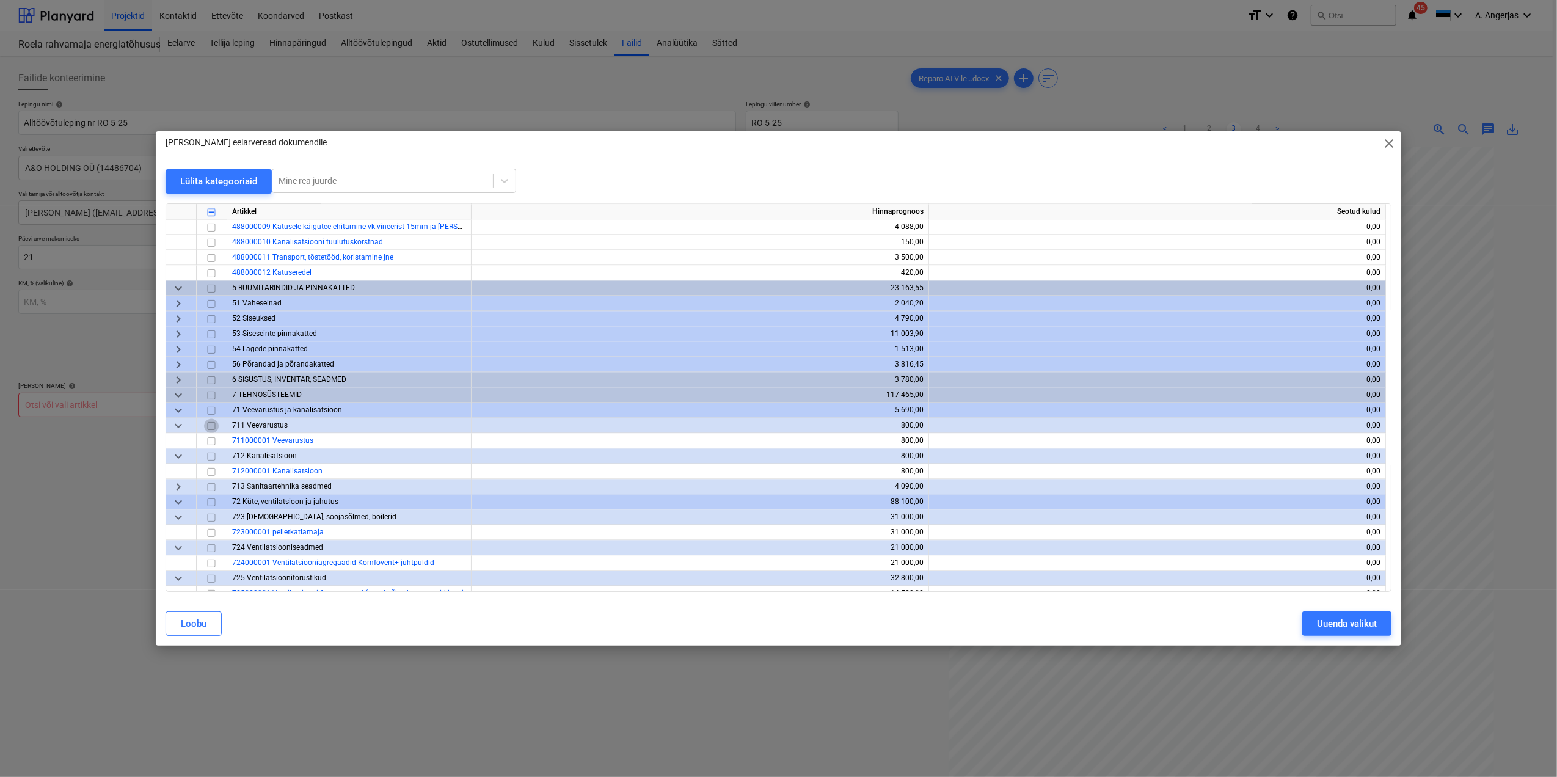
click at [210, 424] on input "checkbox" at bounding box center [211, 425] width 15 height 15
click at [210, 457] on input "checkbox" at bounding box center [211, 456] width 15 height 15
click at [180, 491] on span "keyboard_arrow_right" at bounding box center [178, 487] width 15 height 15
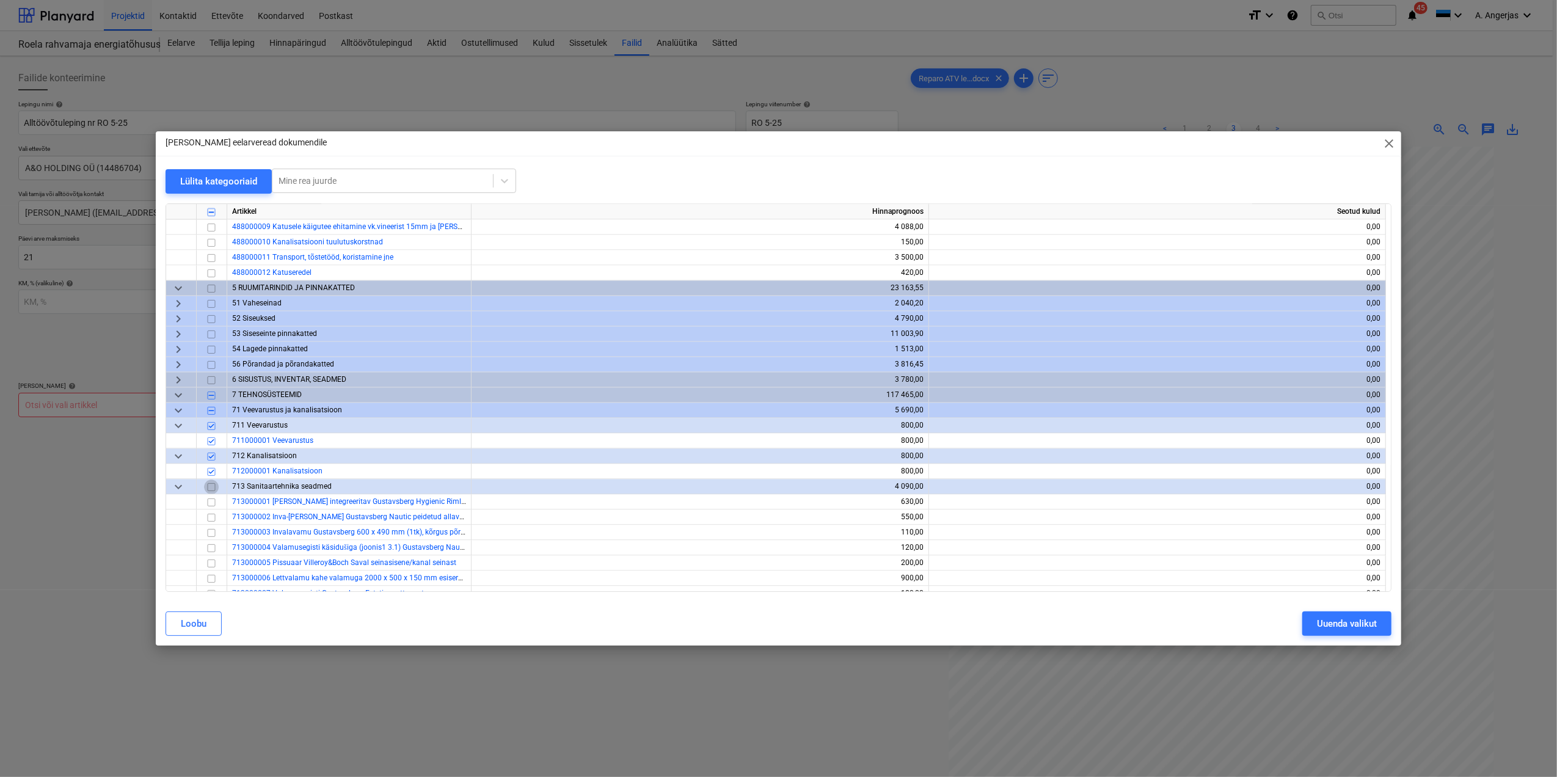
click at [214, 487] on input "checkbox" at bounding box center [211, 487] width 15 height 15
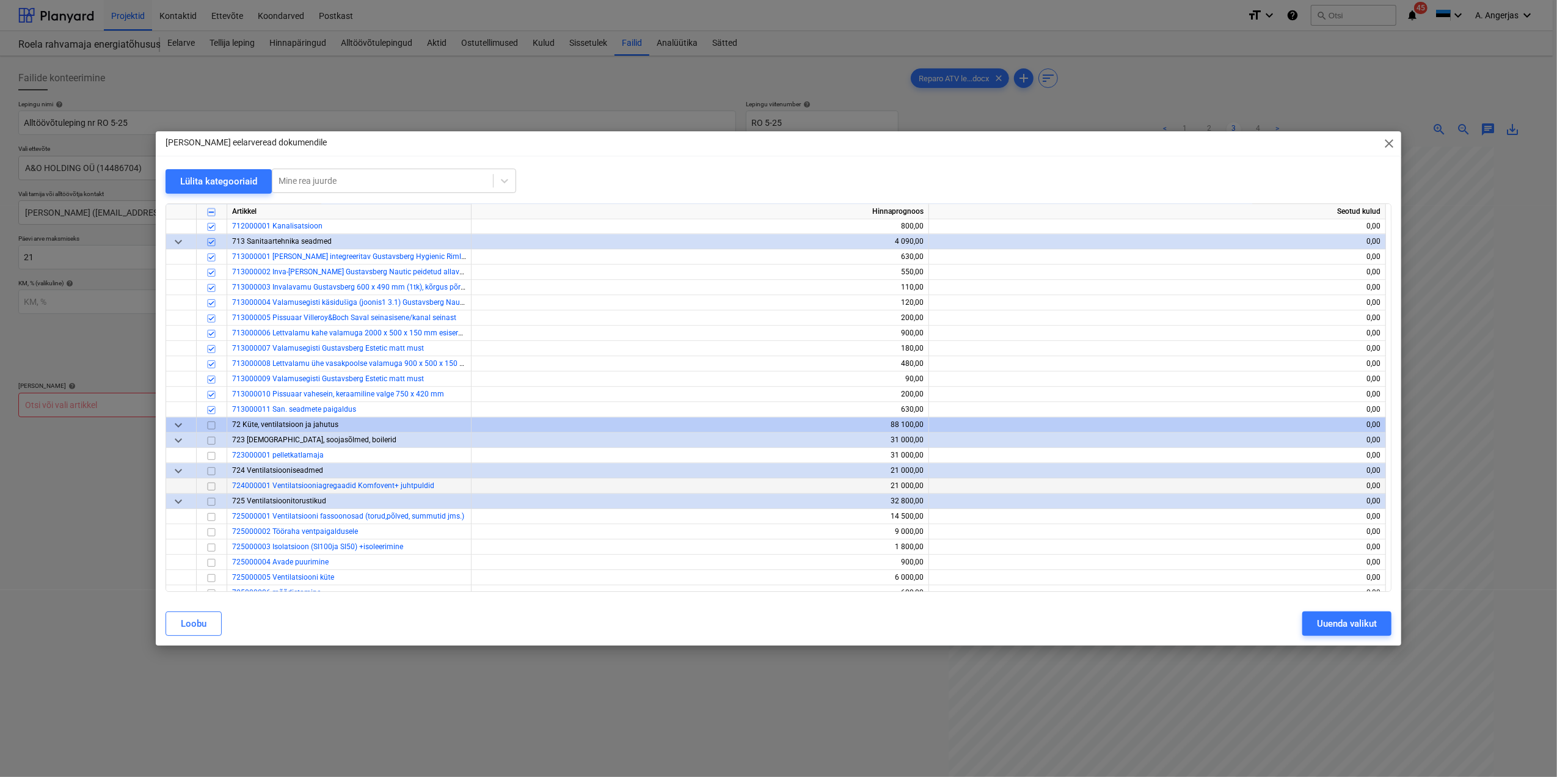
scroll to position [2932, 0]
click at [177, 428] on span "keyboard_arrow_down" at bounding box center [178, 425] width 15 height 15
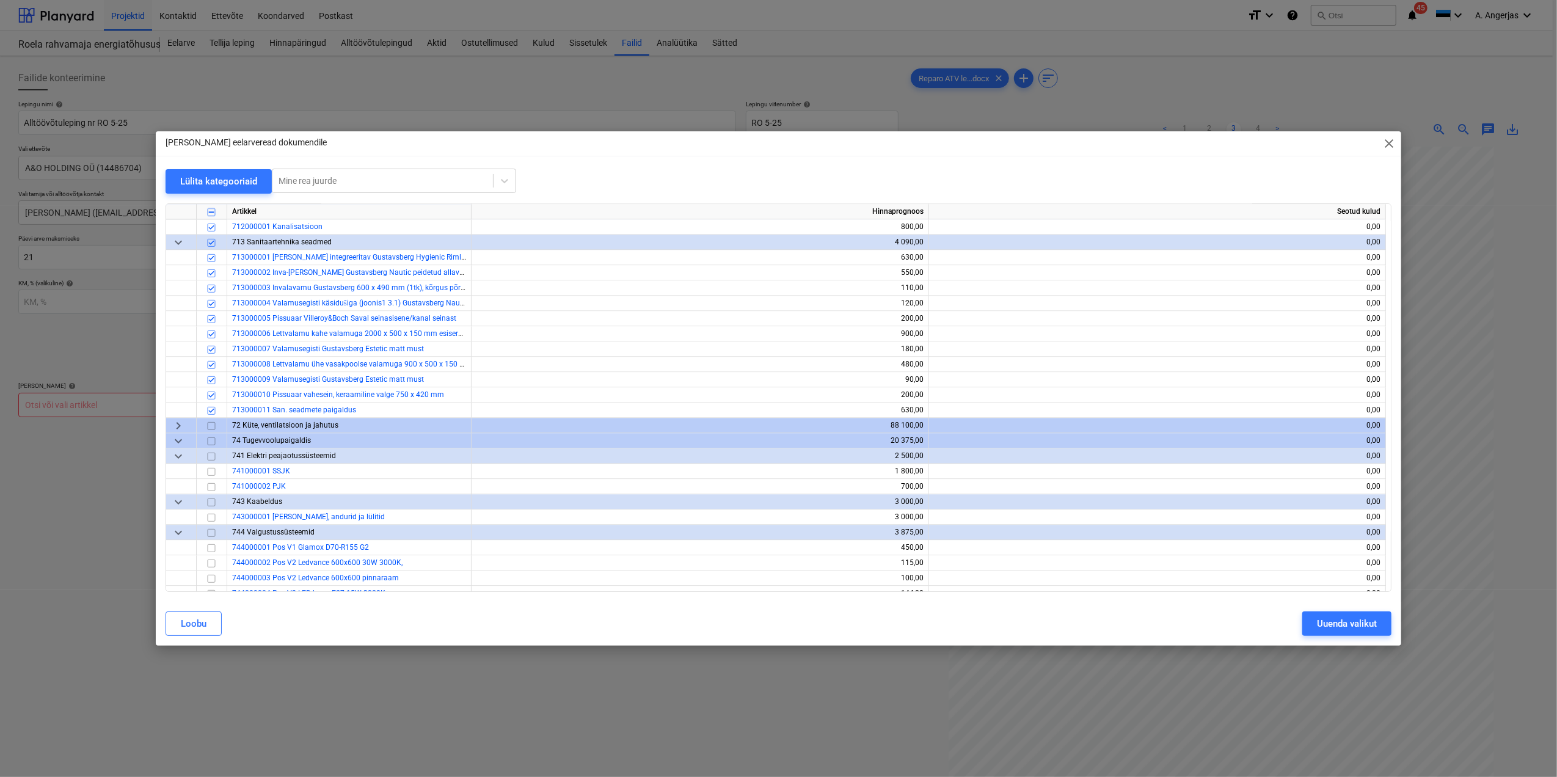
click at [177, 429] on span "keyboard_arrow_right" at bounding box center [178, 425] width 15 height 15
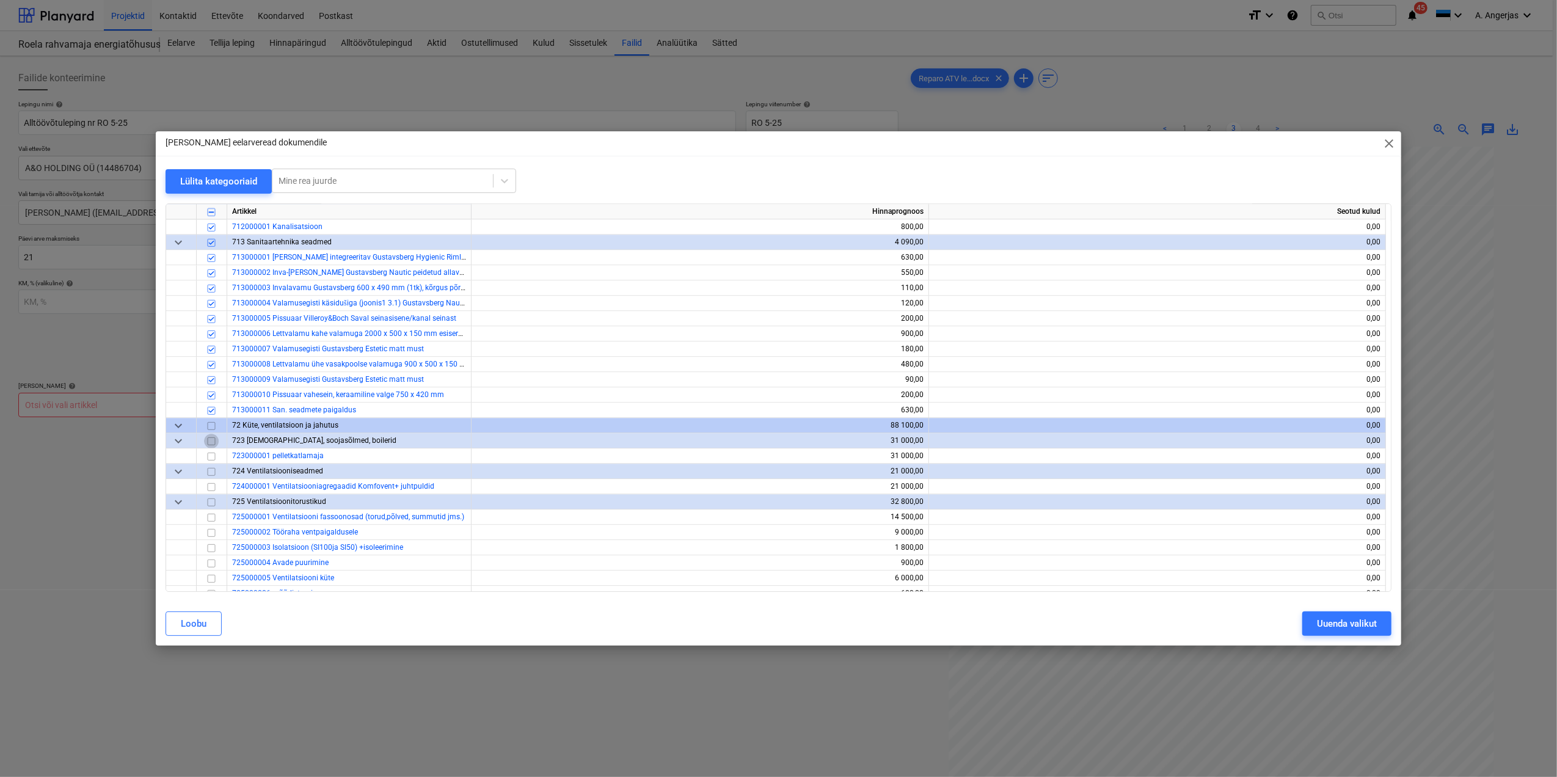
click at [211, 438] on input "checkbox" at bounding box center [211, 441] width 15 height 15
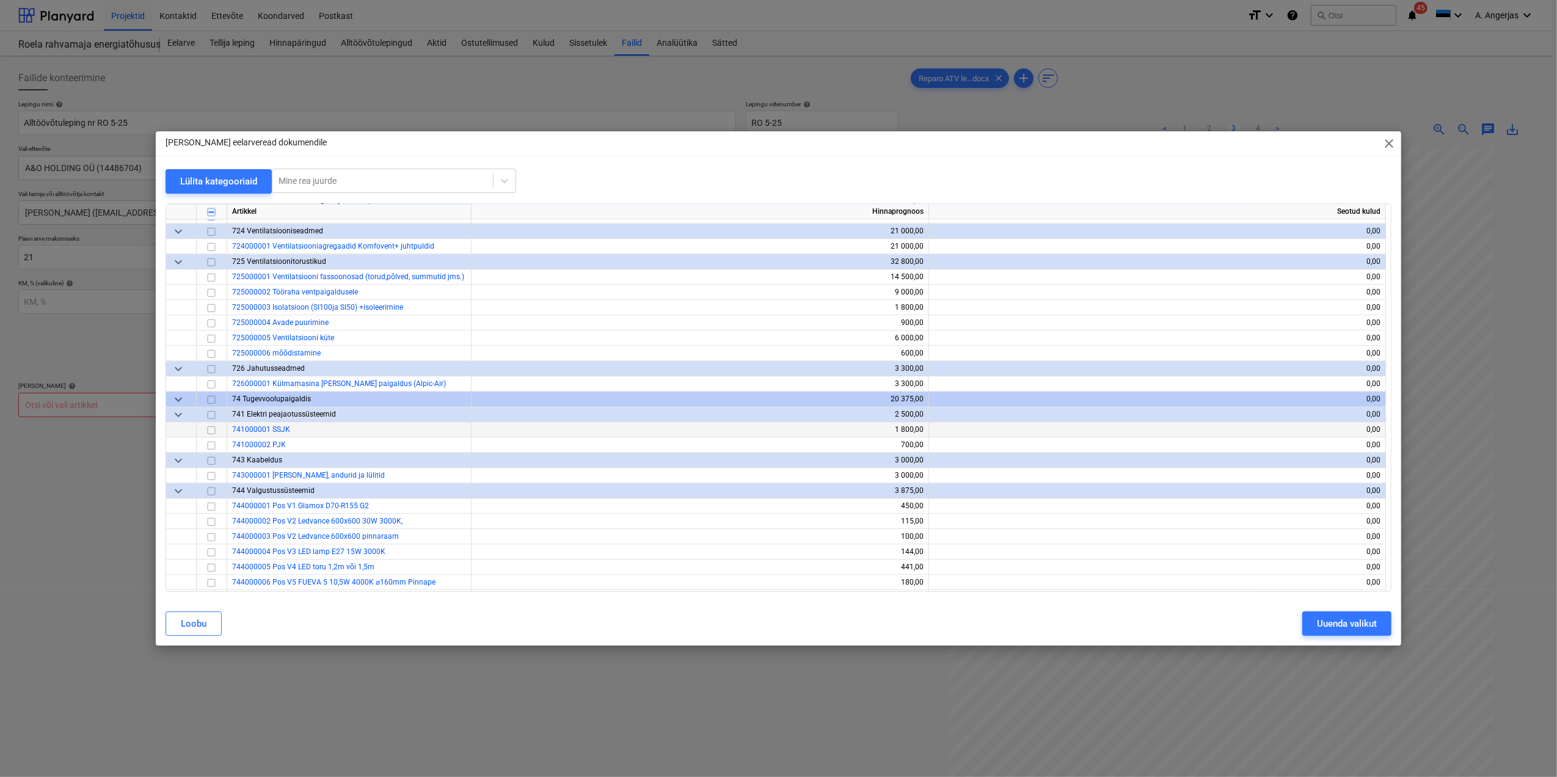
scroll to position [3176, 0]
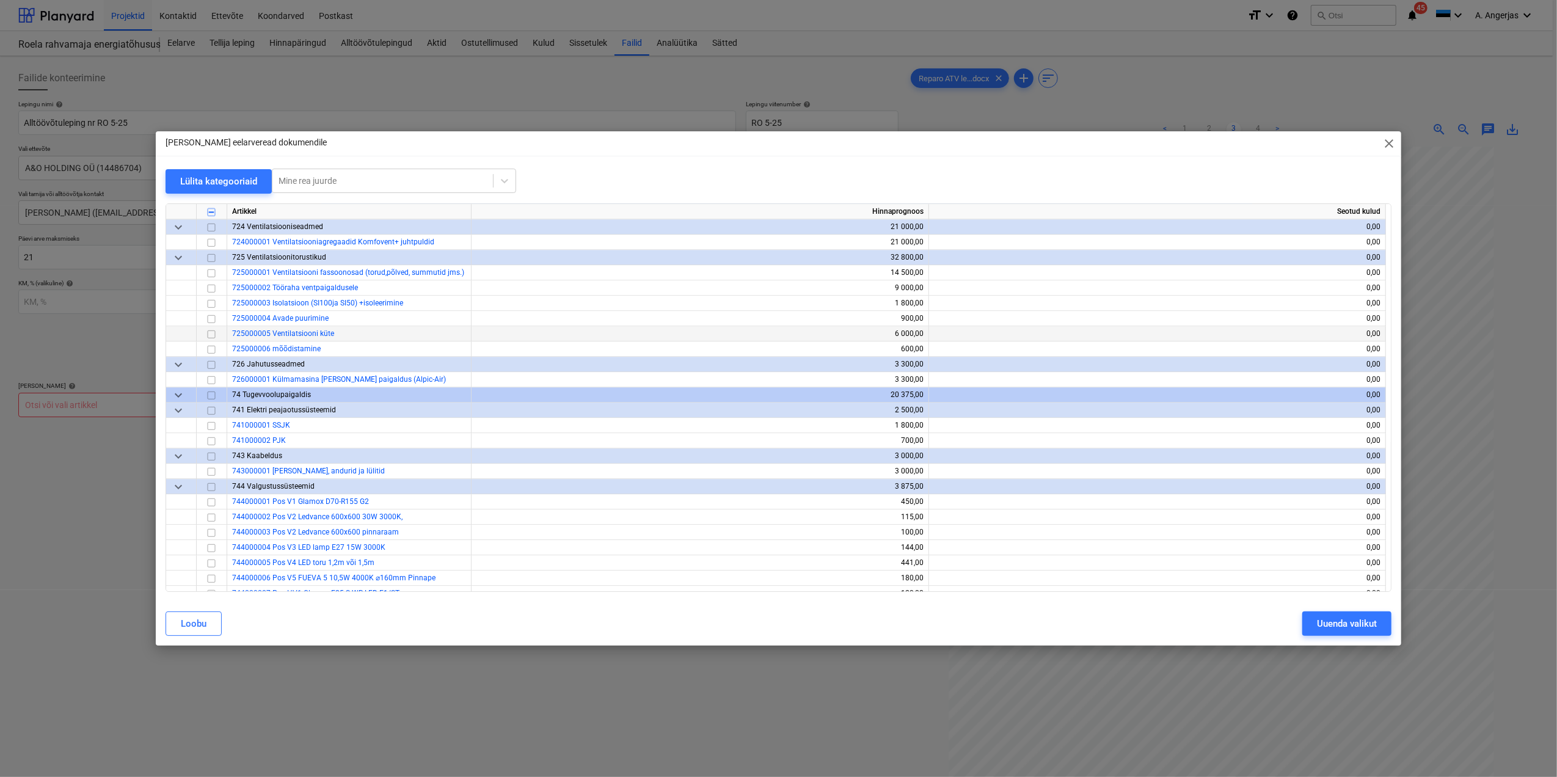
click at [211, 333] on input "checkbox" at bounding box center [211, 334] width 15 height 15
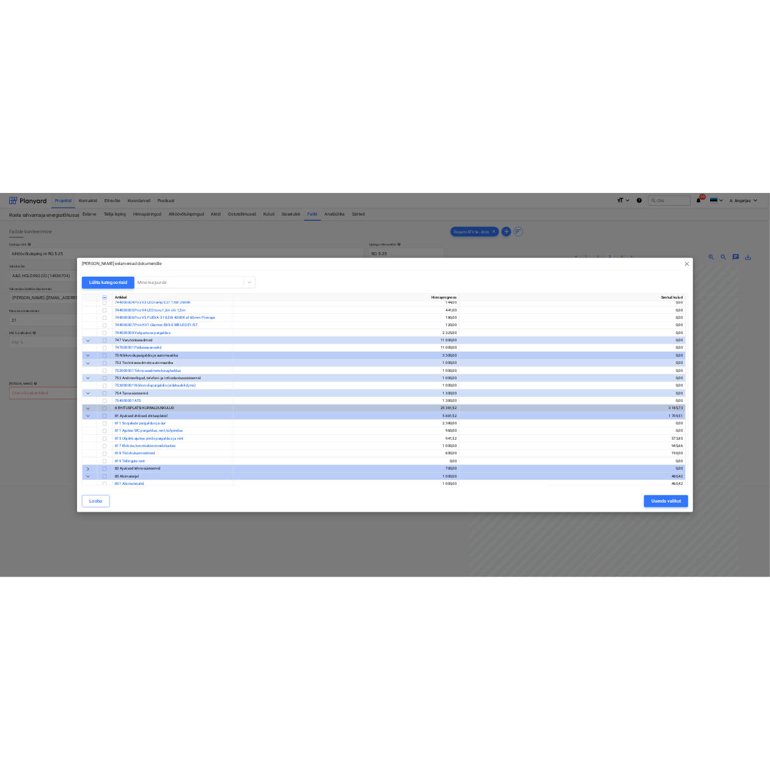
scroll to position [3502, 0]
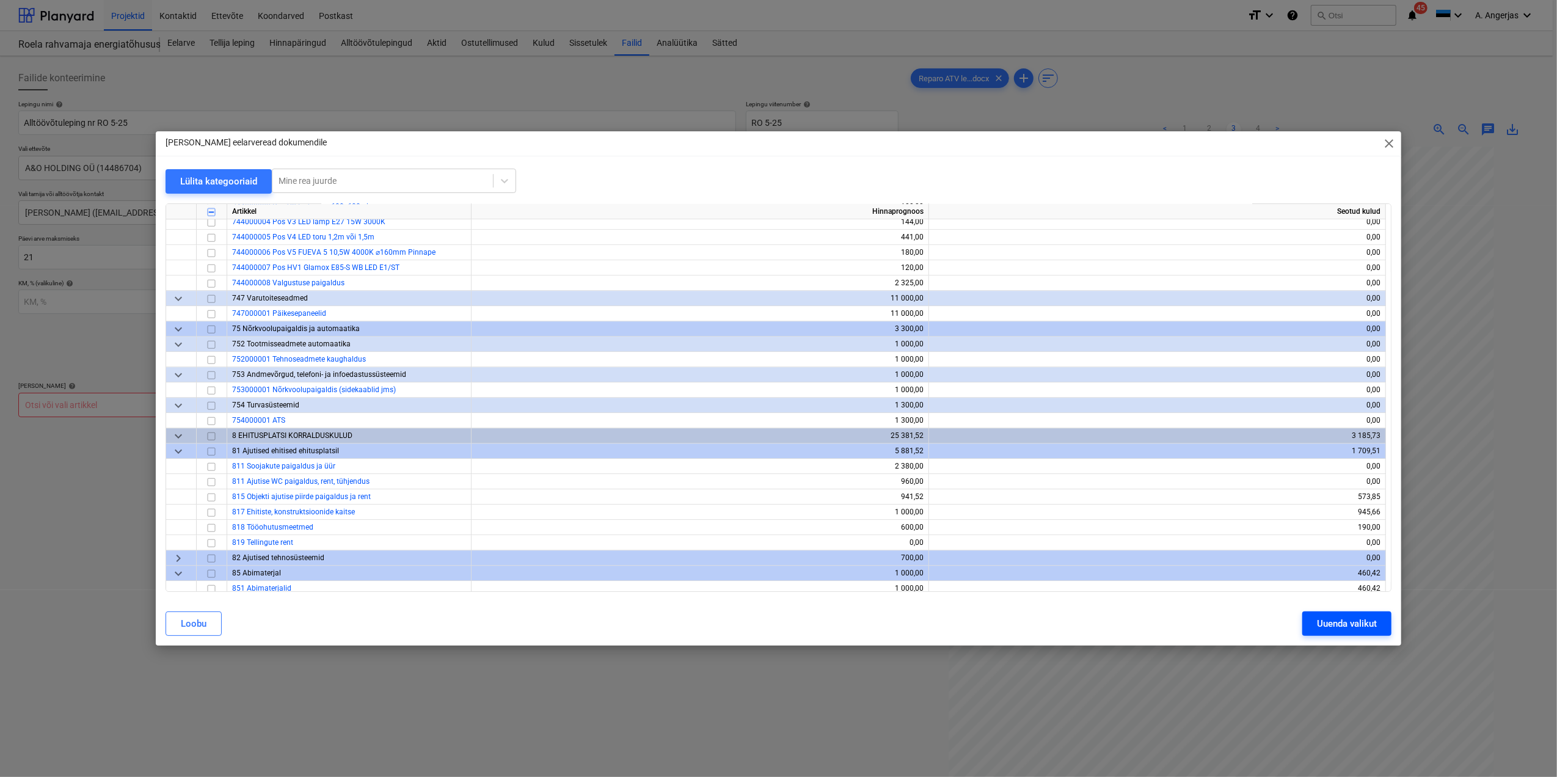
click at [1345, 627] on div "Uuenda valikut" at bounding box center [1347, 624] width 60 height 16
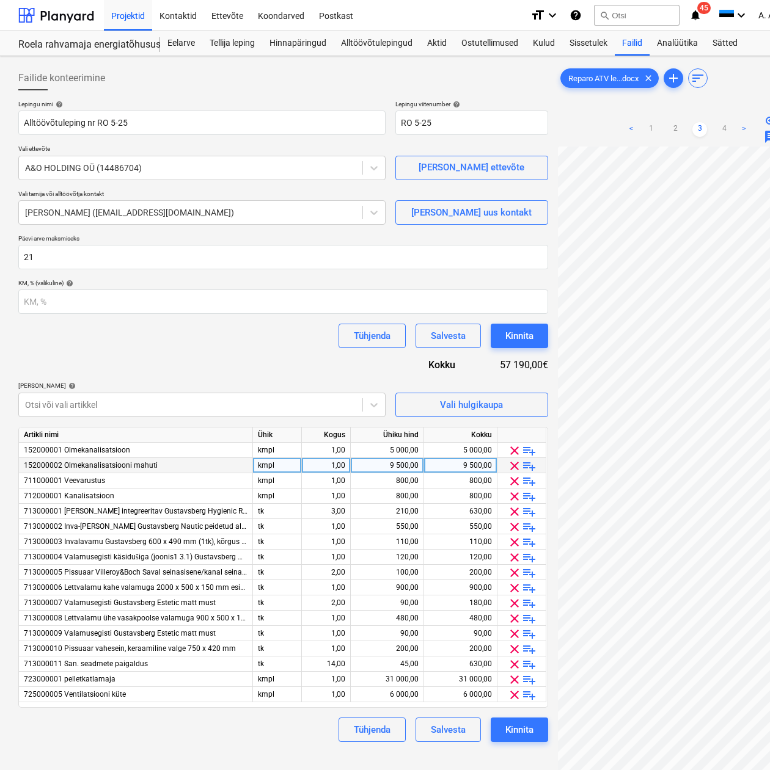
click at [409, 462] on div "9 500,00" at bounding box center [387, 465] width 63 height 15
type input "8000"
click at [325, 382] on div "[PERSON_NAME] artiklid help" at bounding box center [201, 386] width 367 height 8
click at [401, 484] on div "800,00" at bounding box center [387, 480] width 63 height 15
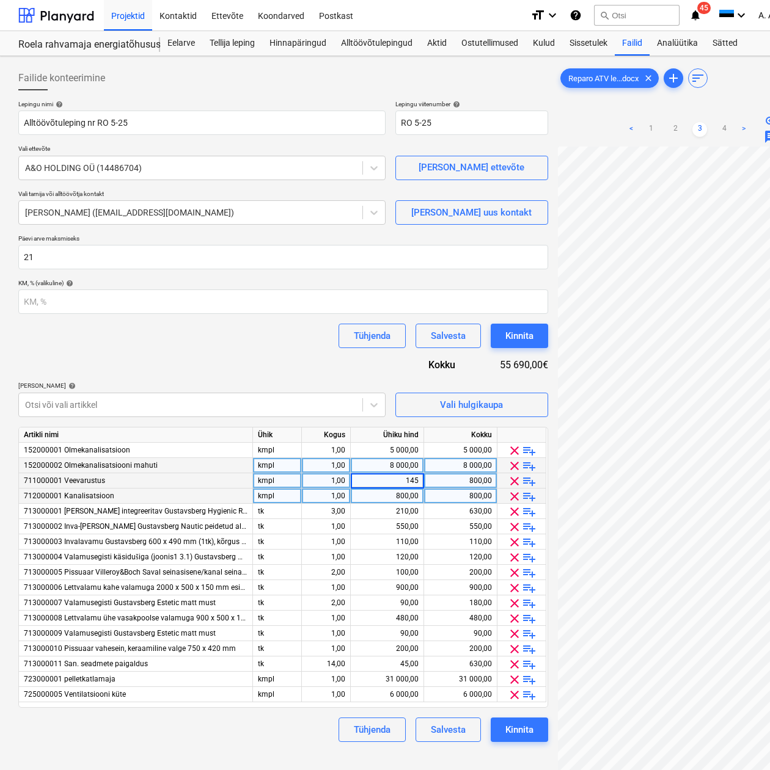
type input "1450"
click at [410, 494] on div "800,00" at bounding box center [387, 496] width 63 height 15
type input "1450"
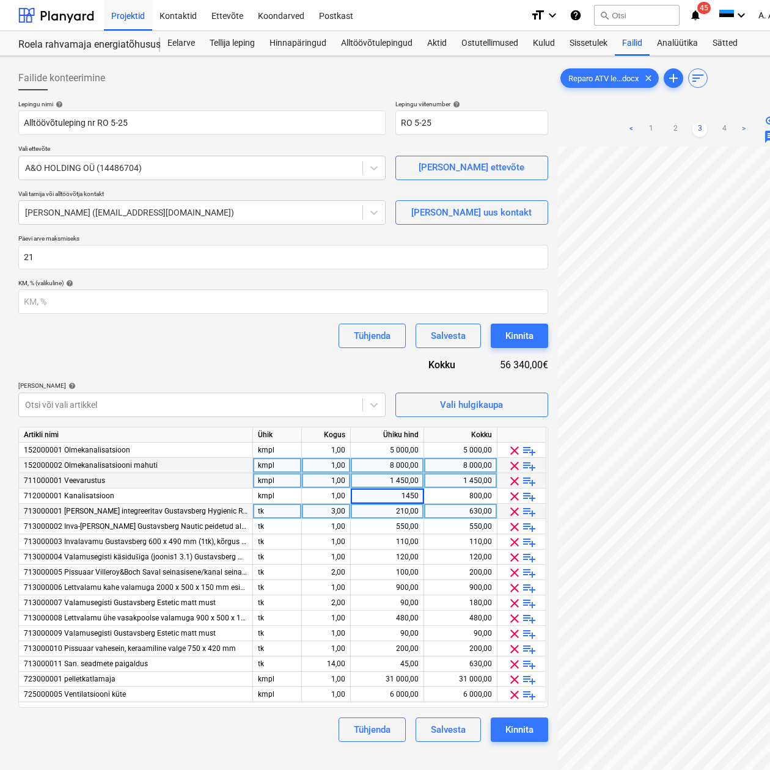
click at [409, 516] on div "210,00" at bounding box center [387, 511] width 63 height 15
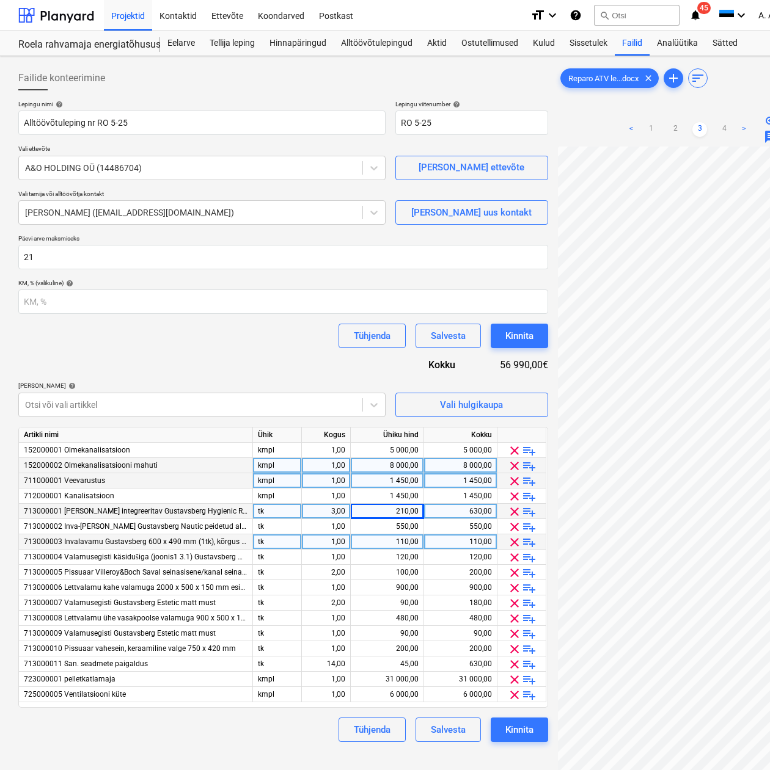
click at [467, 534] on div "110,00" at bounding box center [460, 541] width 63 height 15
click at [479, 509] on div "630,00" at bounding box center [460, 511] width 63 height 15
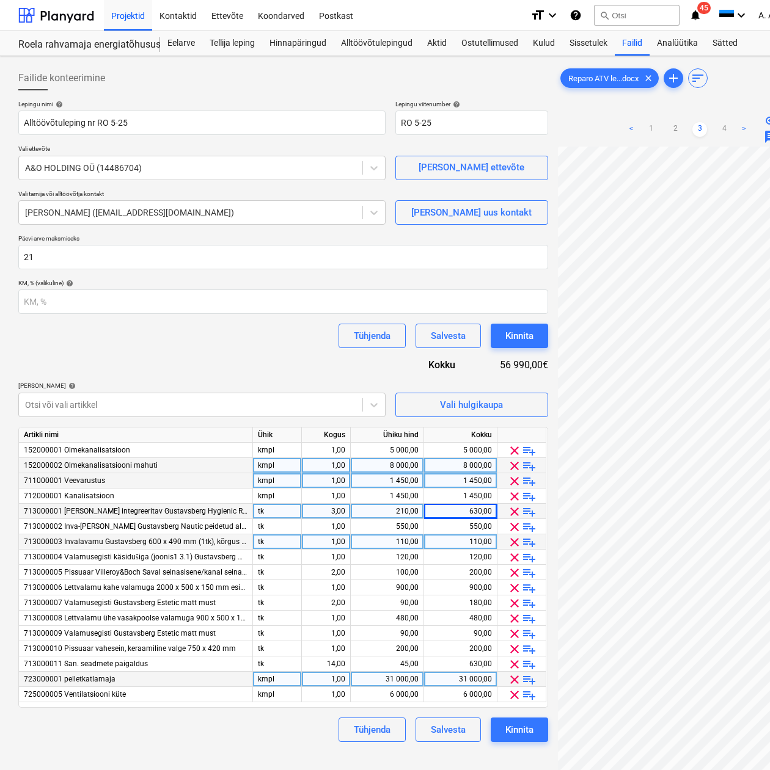
click at [377, 677] on div "31 000,00" at bounding box center [387, 679] width 63 height 15
type input "34010"
click at [255, 734] on div "Tühjenda Salvesta Kinnita" at bounding box center [283, 730] width 530 height 24
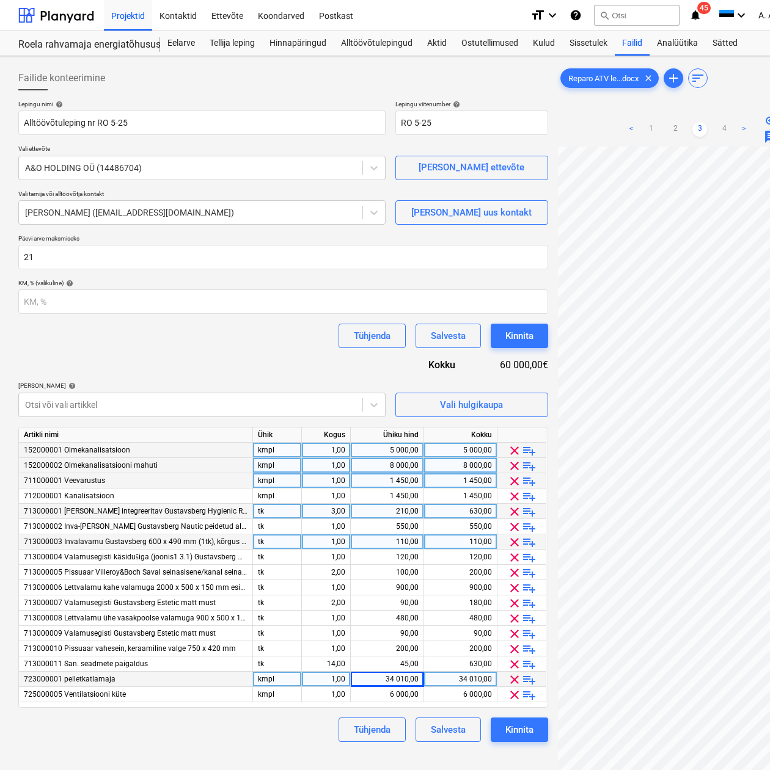
click at [401, 451] on div "5 000,00" at bounding box center [387, 450] width 63 height 15
click at [413, 468] on div "8 000,00" at bounding box center [387, 465] width 63 height 15
type input "6000"
click at [407, 456] on div "5 000,00" at bounding box center [387, 450] width 63 height 15
type input "2000"
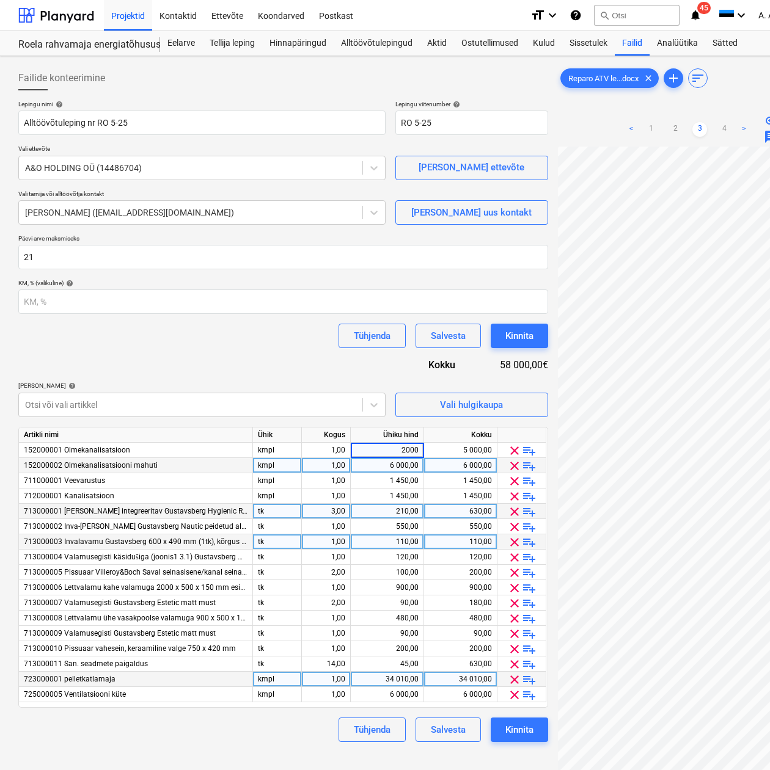
click at [341, 360] on div "Lepingu nimi help Alltöövõtuleping nr RO 5-25 Lepingu viitenumber help RO 5-25 …" at bounding box center [283, 421] width 530 height 642
click at [305, 355] on div "Lepingu nimi help Alltöövõtuleping nr RO 5-25 Lepingu viitenumber help RO 5-25 …" at bounding box center [283, 421] width 530 height 642
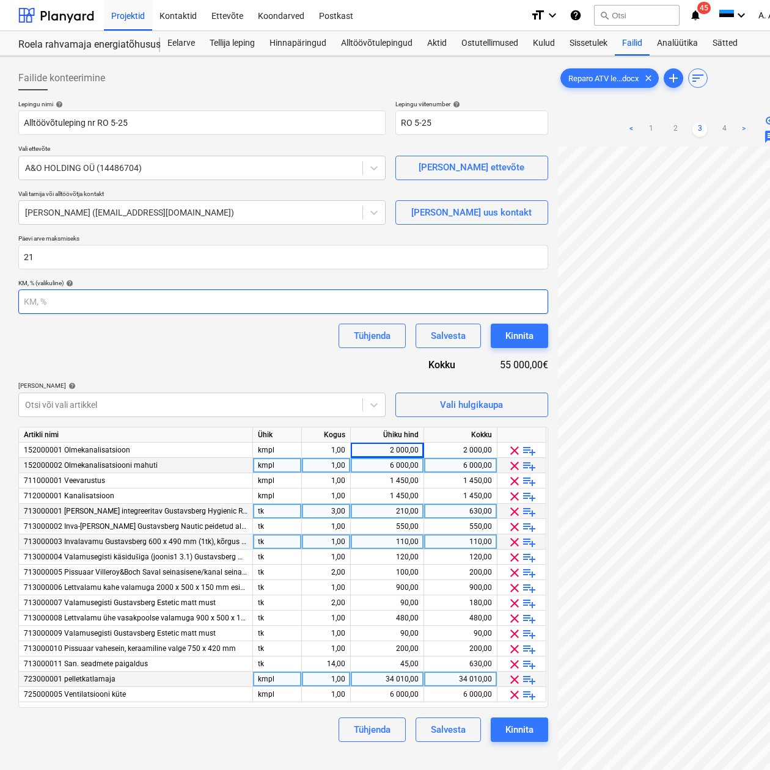
click at [182, 314] on input "number" at bounding box center [283, 302] width 530 height 24
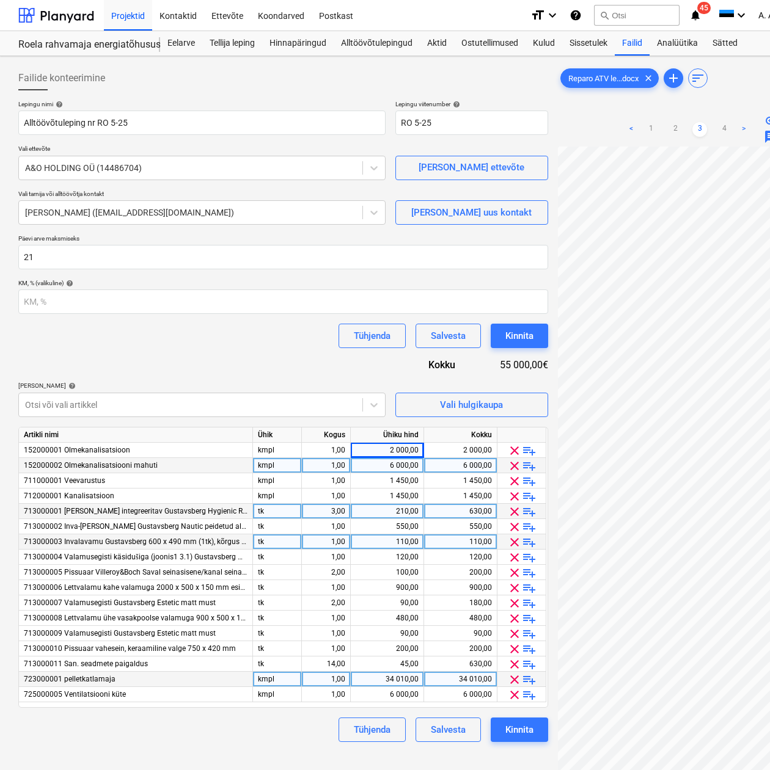
click at [200, 351] on div "Lepingu nimi help Alltöövõtuleping nr RO 5-25 Lepingu viitenumber help RO 5-25 …" at bounding box center [283, 421] width 530 height 642
click at [536, 734] on button "Kinnita" at bounding box center [519, 730] width 57 height 24
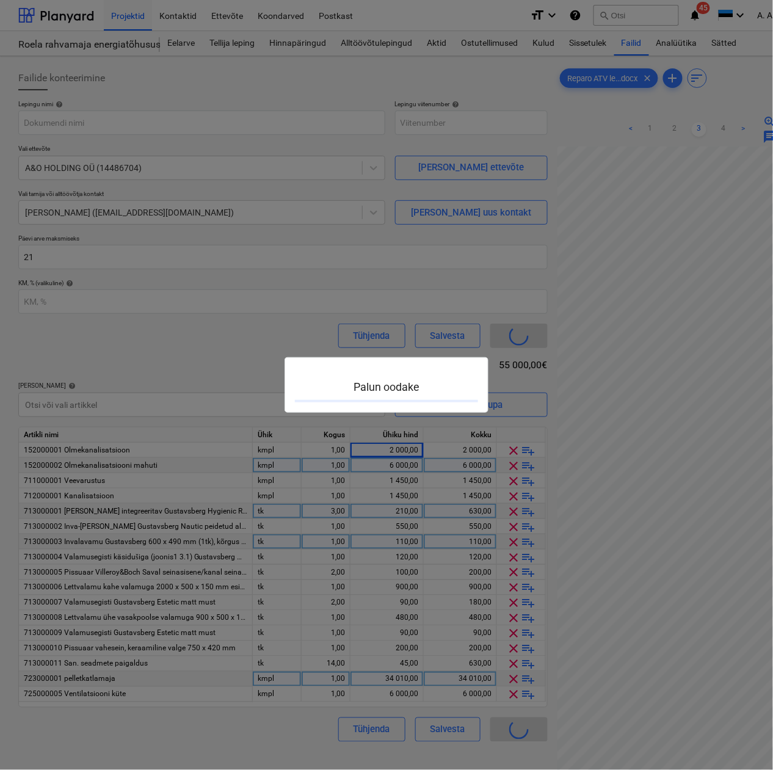
type input "Roela-SO-005"
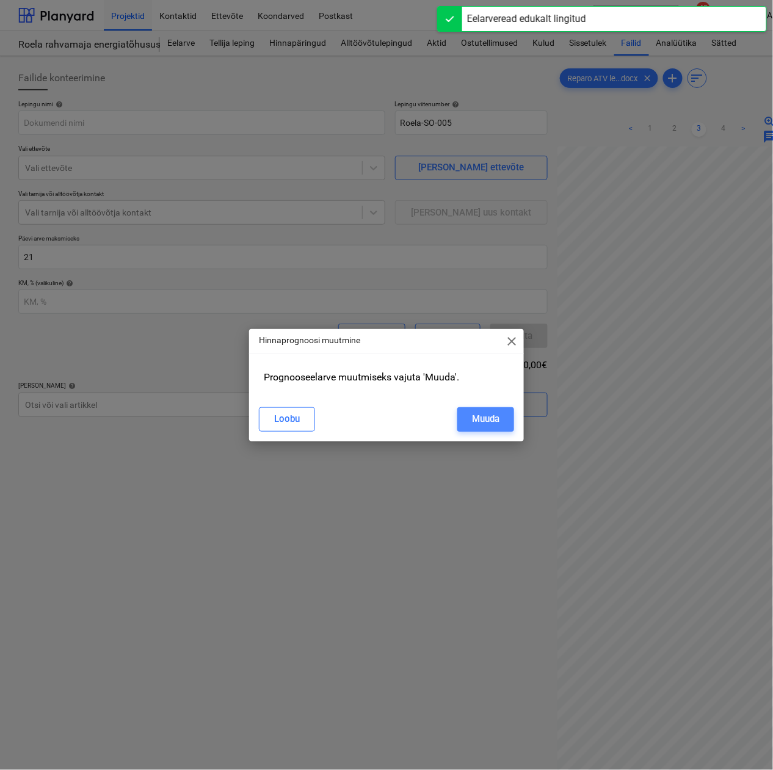
click at [500, 415] on button "Muuda" at bounding box center [486, 419] width 57 height 24
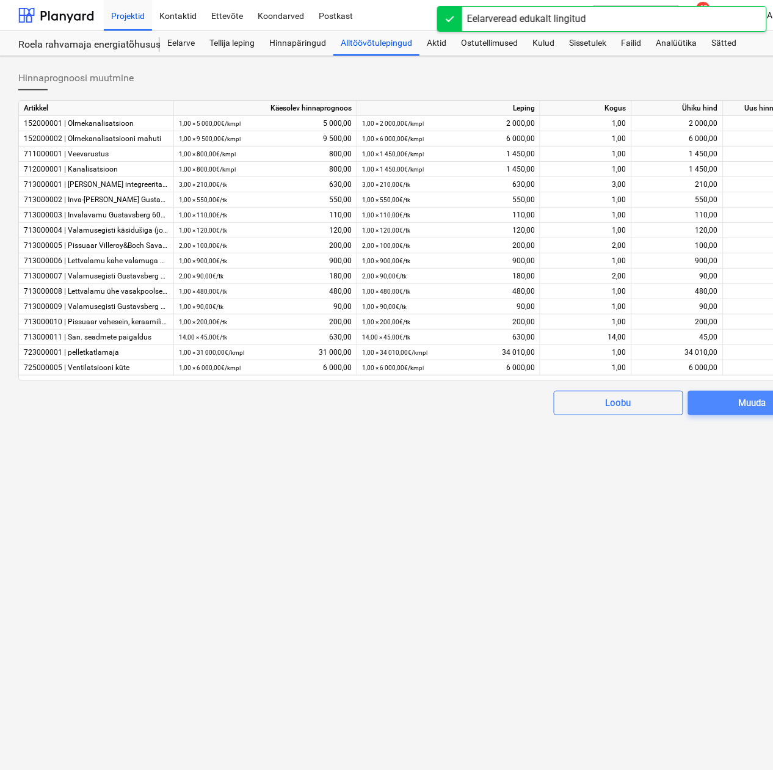
click at [735, 408] on span "Muuda" at bounding box center [753, 403] width 100 height 16
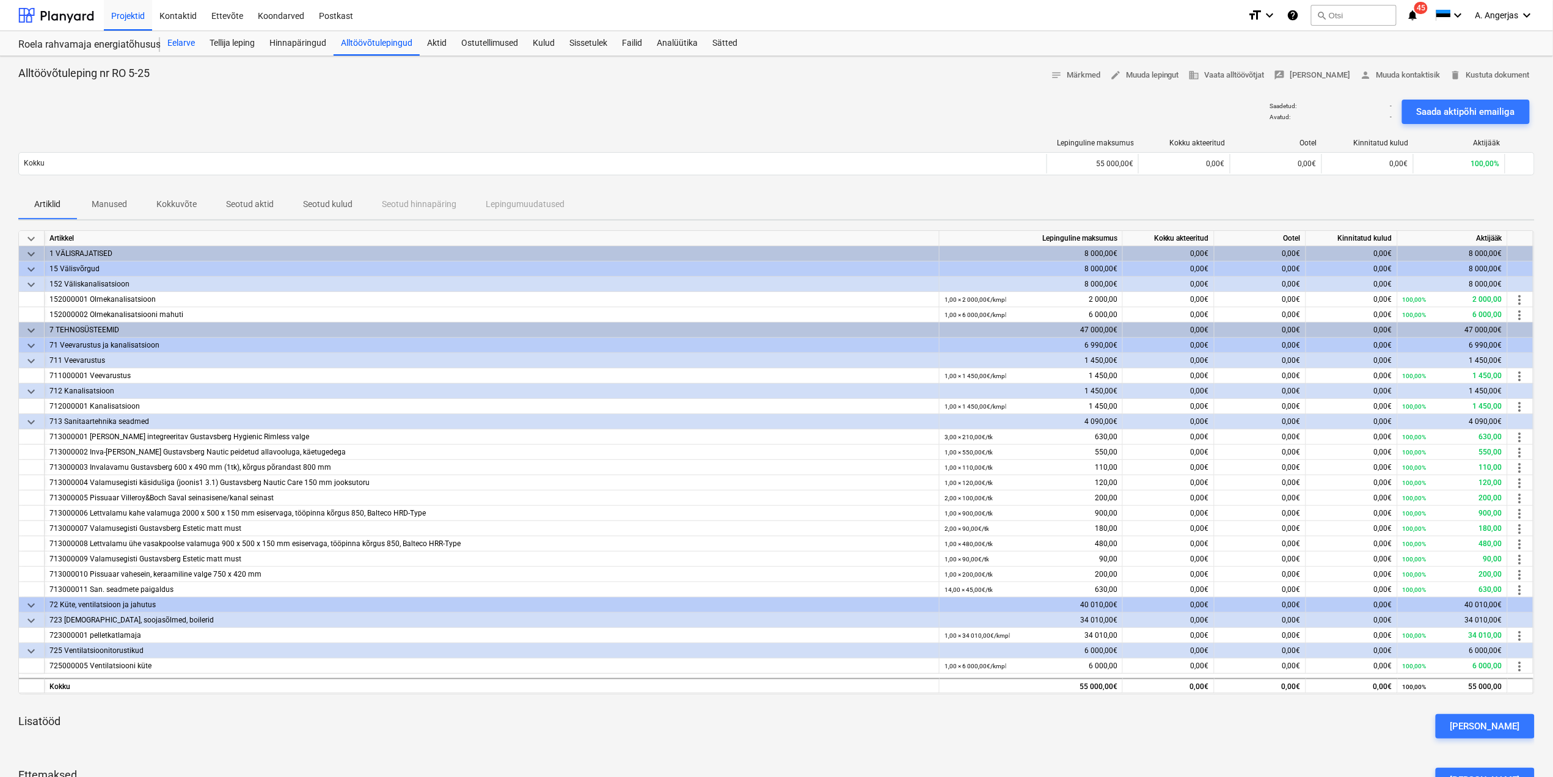
click at [188, 42] on div "Eelarve" at bounding box center [181, 43] width 42 height 24
